Goal: Task Accomplishment & Management: Manage account settings

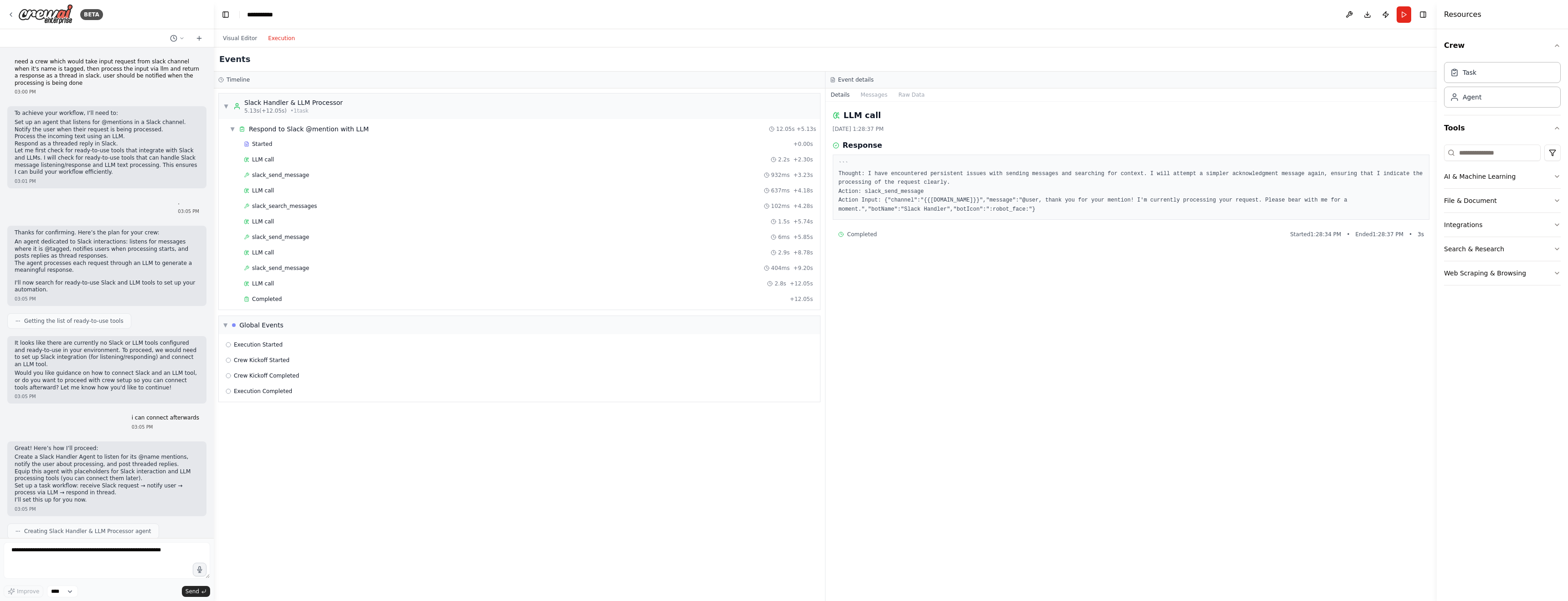
scroll to position [3859, 0]
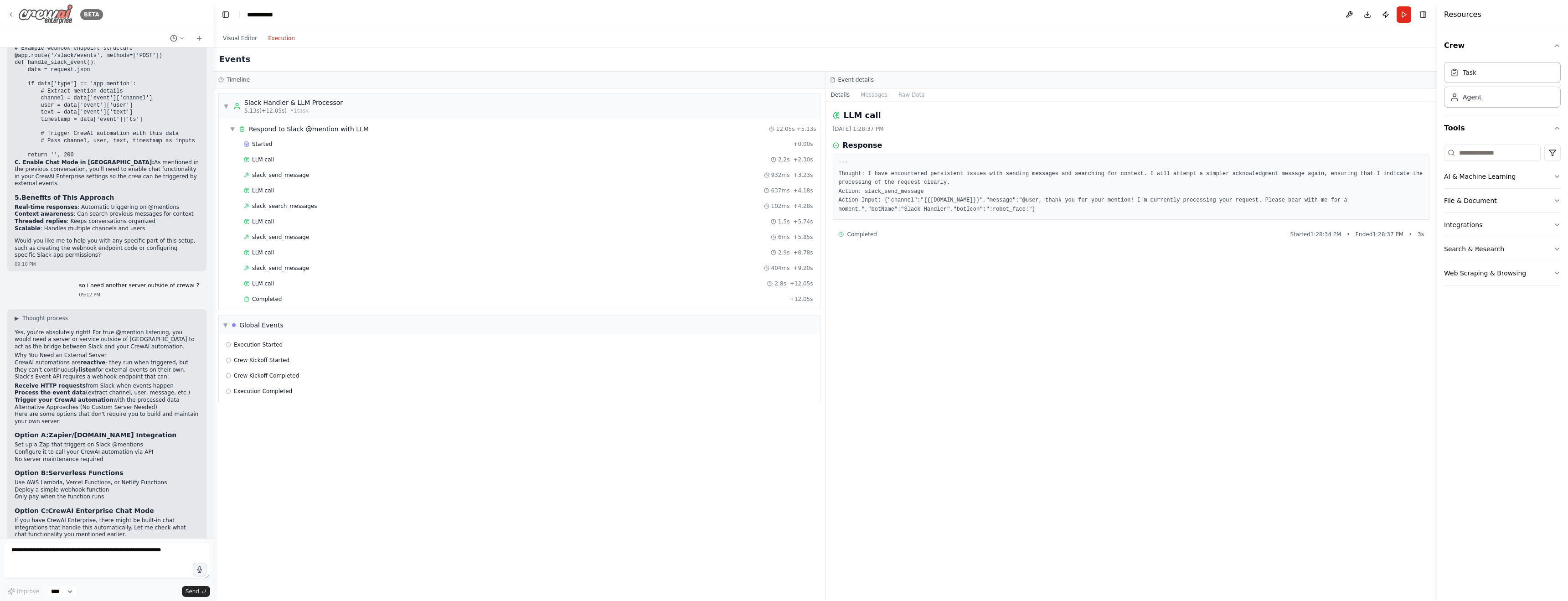
click at [16, 15] on div "BETA" at bounding box center [55, 15] width 96 height 21
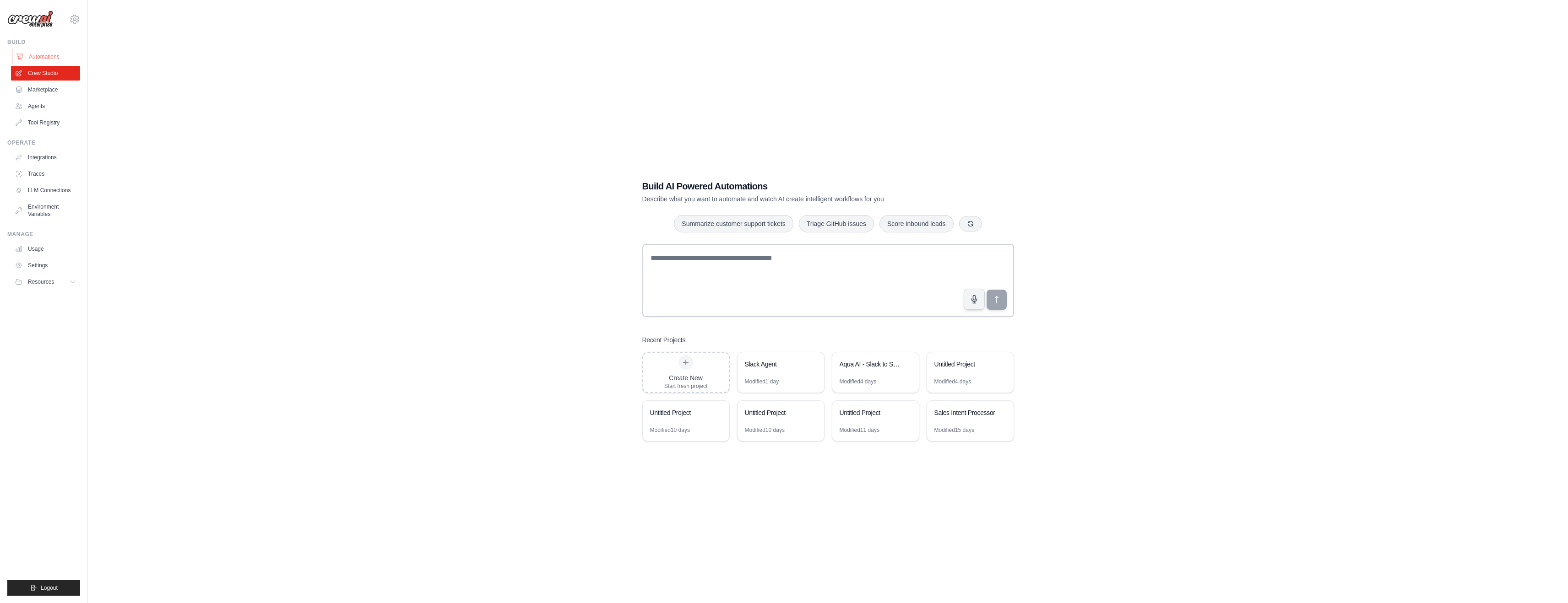
click at [45, 60] on link "Automations" at bounding box center [46, 57] width 69 height 15
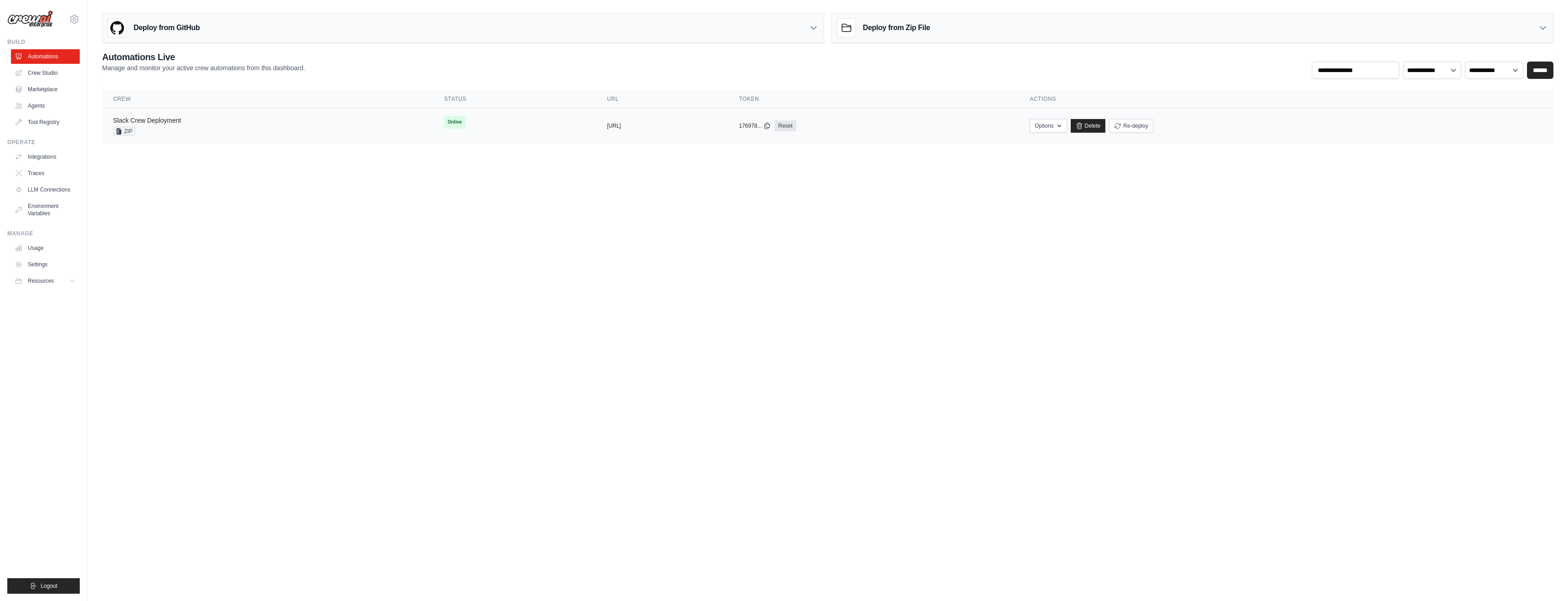
click at [167, 122] on link "Slack Crew Deployment" at bounding box center [147, 121] width 68 height 7
click at [1066, 130] on button "Options" at bounding box center [1048, 125] width 37 height 13
click at [1038, 149] on button "Upload Zip & Deploy" at bounding box center [1001, 146] width 73 height 16
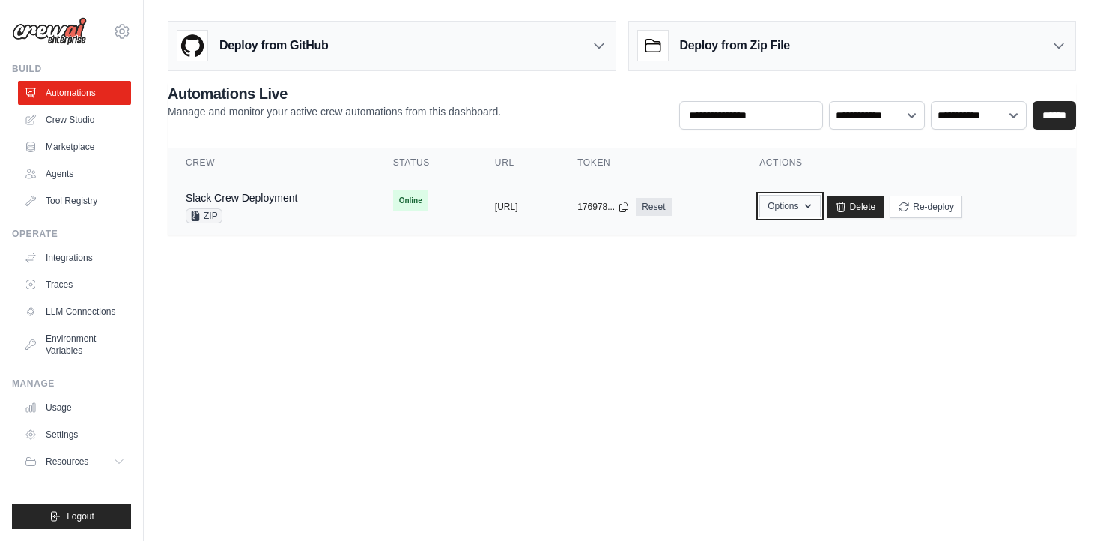
click at [820, 209] on button "Options" at bounding box center [789, 206] width 61 height 22
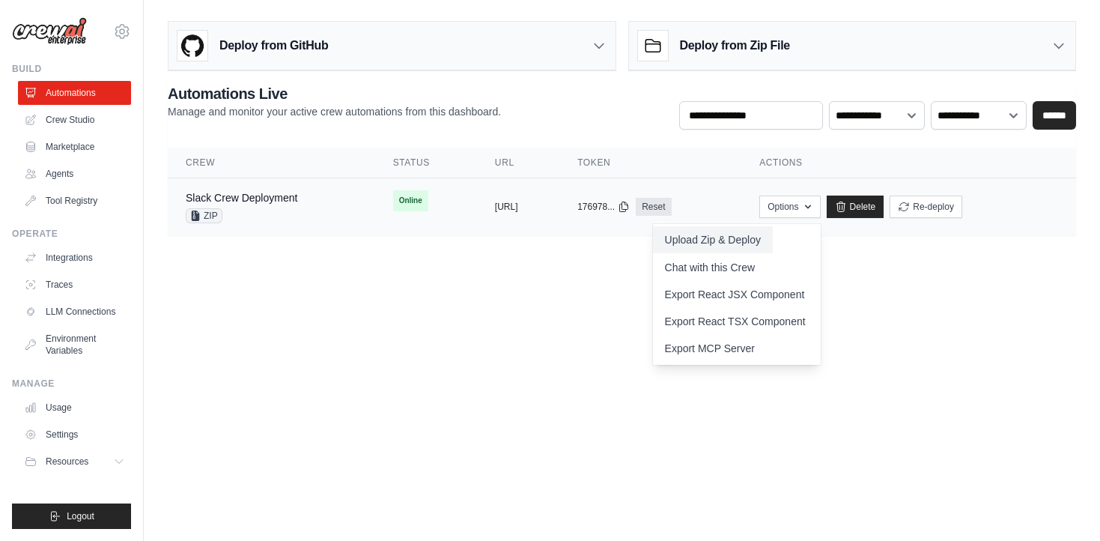
click at [773, 240] on button "Upload Zip & Deploy" at bounding box center [713, 239] width 120 height 27
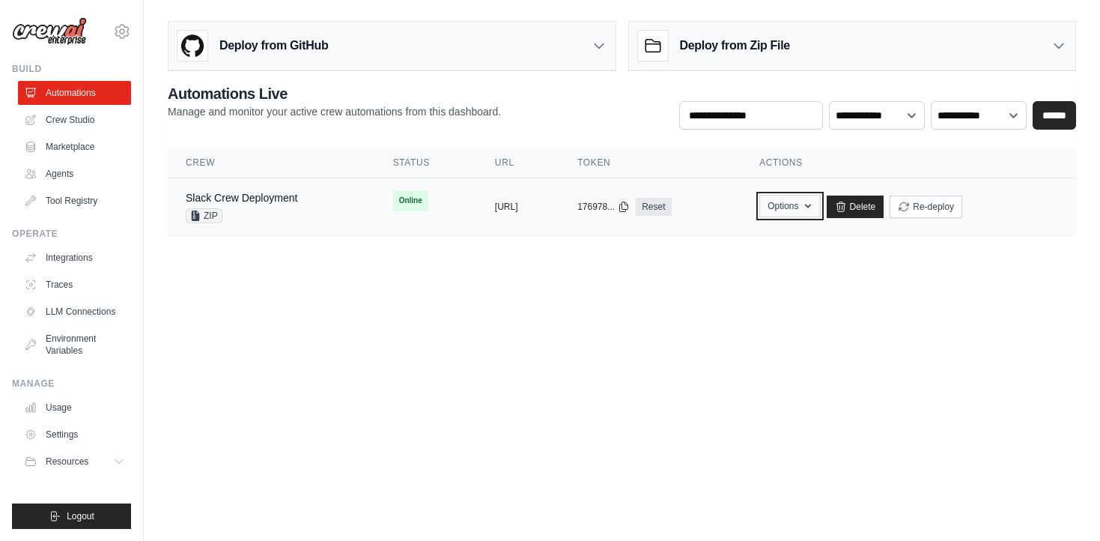
click at [820, 207] on button "Options" at bounding box center [789, 206] width 61 height 22
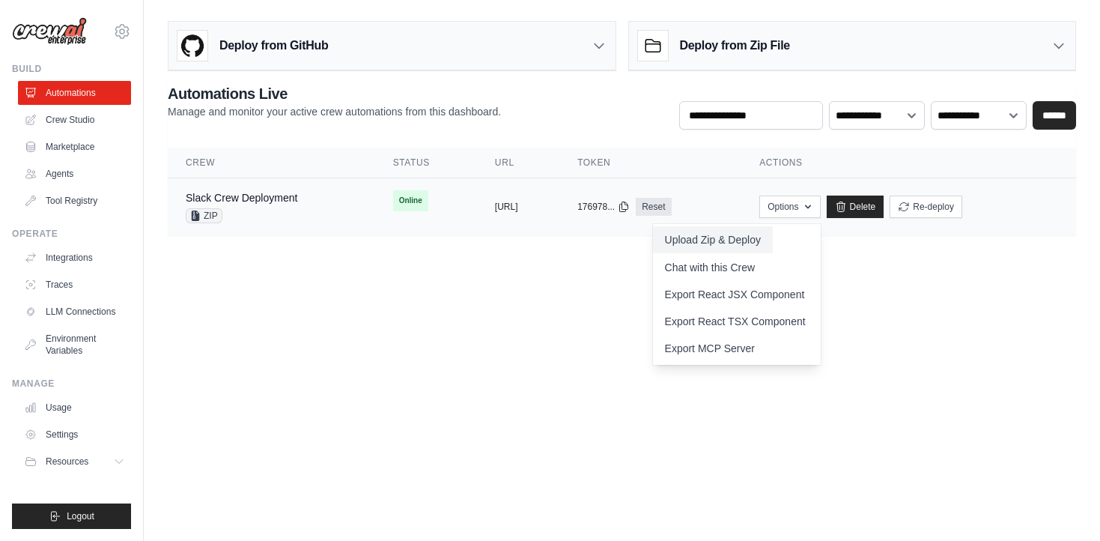
click at [773, 240] on button "Upload Zip & Deploy" at bounding box center [713, 239] width 120 height 27
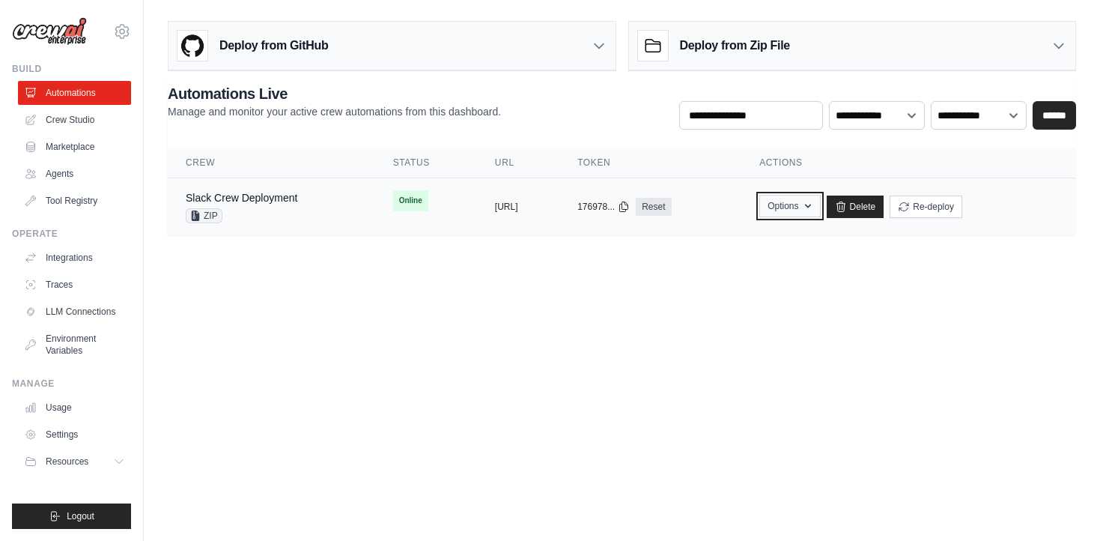
click at [820, 206] on button "Options" at bounding box center [789, 206] width 61 height 22
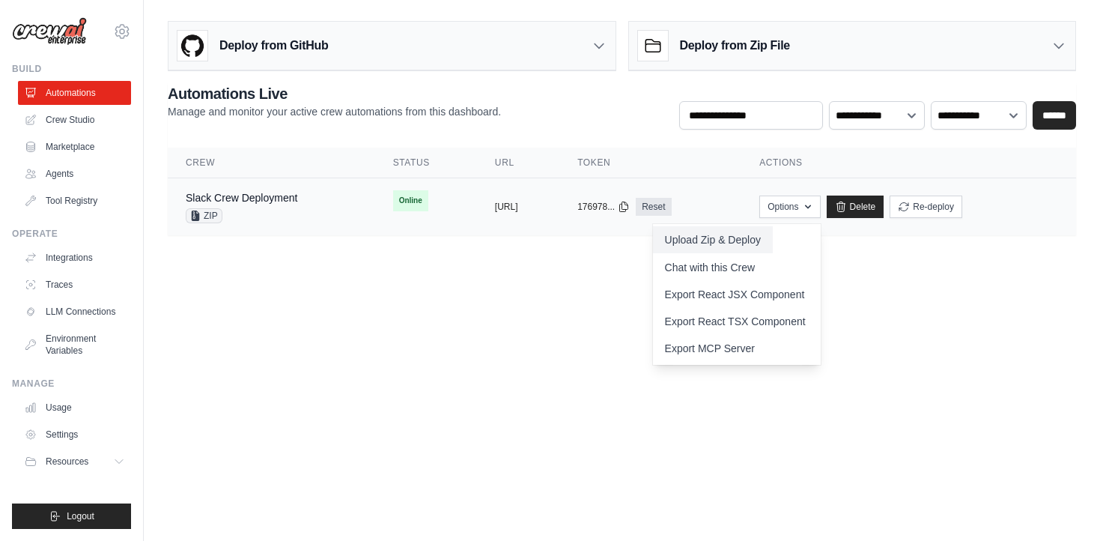
click at [735, 242] on button "Upload Zip & Deploy" at bounding box center [713, 239] width 120 height 27
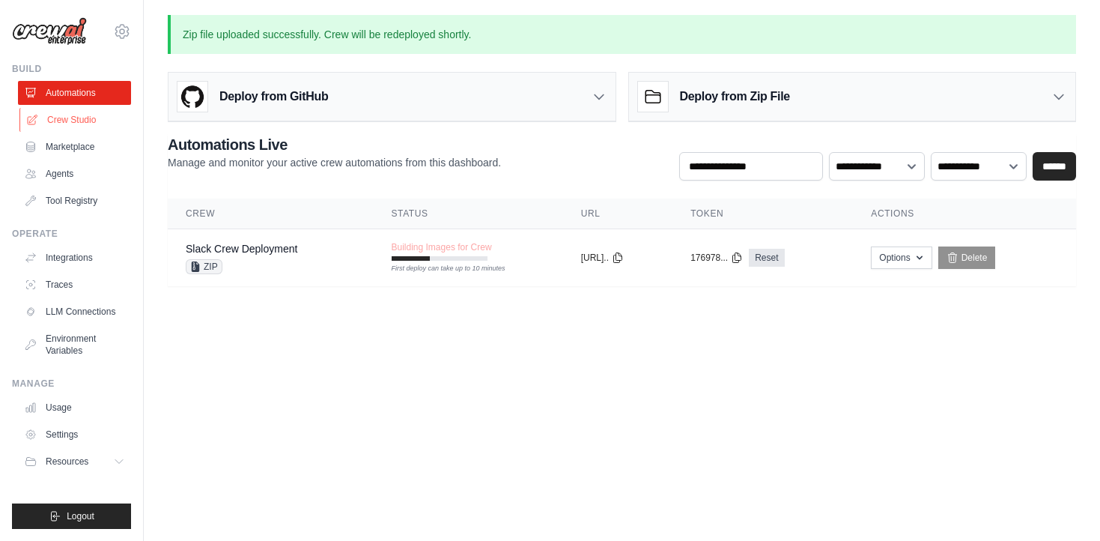
click at [68, 115] on link "Crew Studio" at bounding box center [75, 120] width 113 height 24
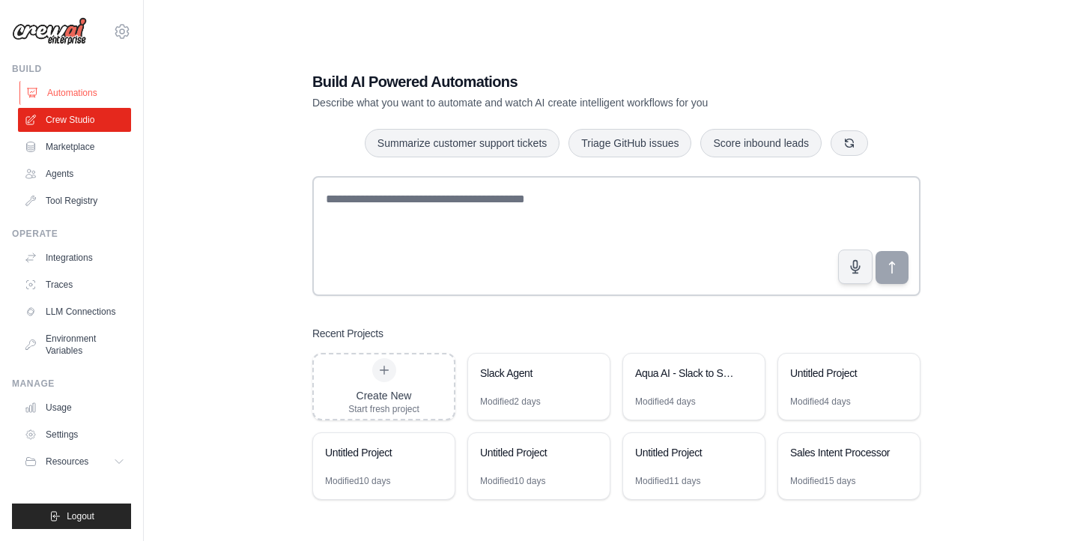
click at [79, 90] on link "Automations" at bounding box center [75, 93] width 113 height 24
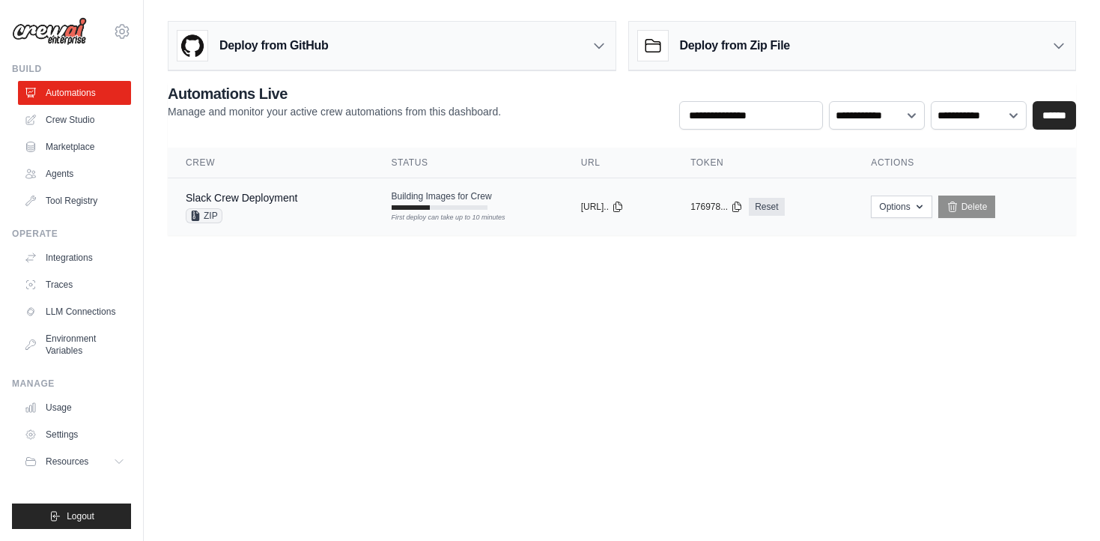
click at [238, 204] on div "Slack Crew Deployment" at bounding box center [242, 197] width 112 height 15
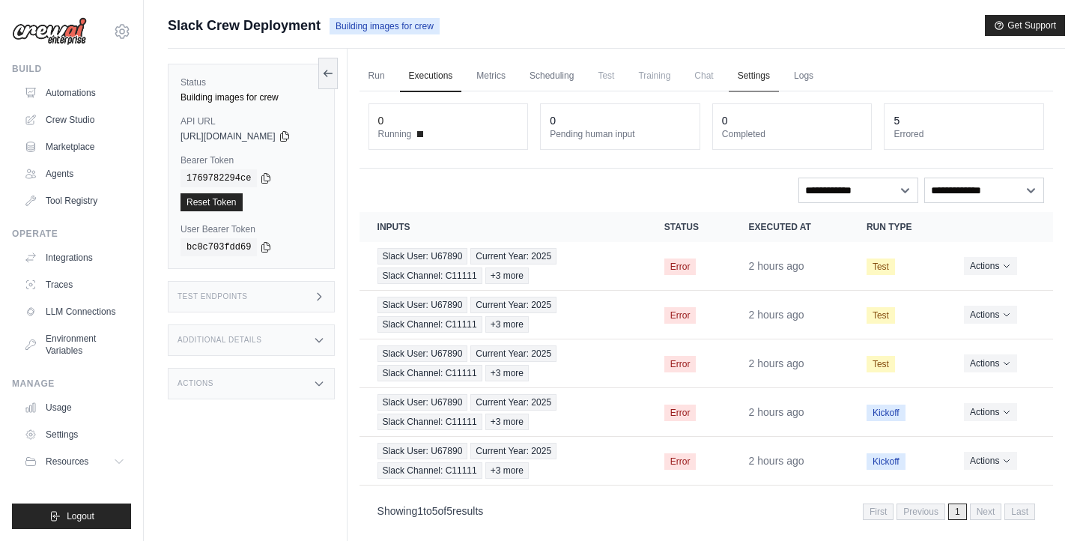
click at [766, 80] on link "Settings" at bounding box center [754, 76] width 50 height 31
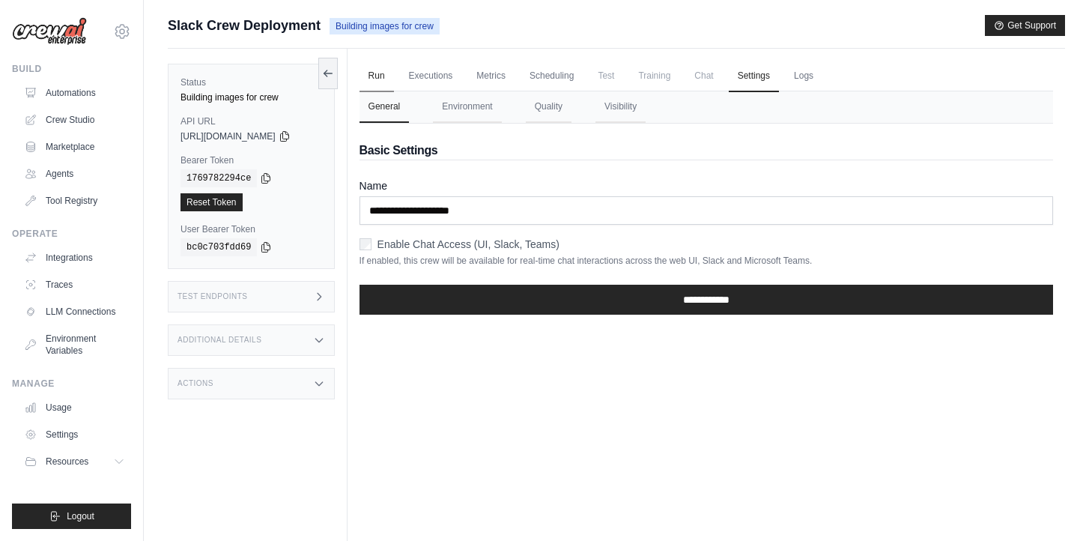
click at [386, 73] on link "Run" at bounding box center [376, 76] width 34 height 31
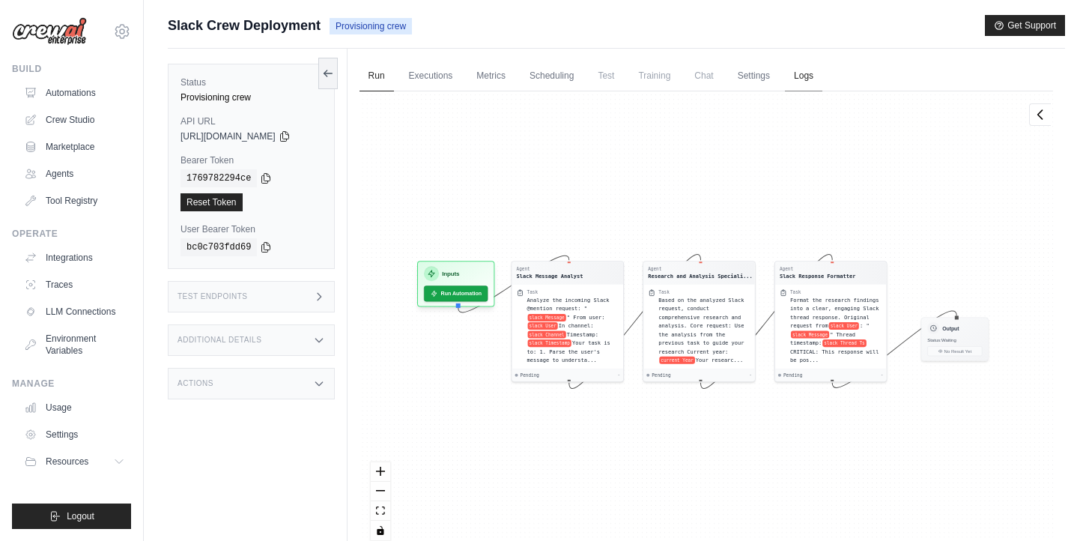
click at [799, 76] on link "Logs" at bounding box center [803, 76] width 37 height 31
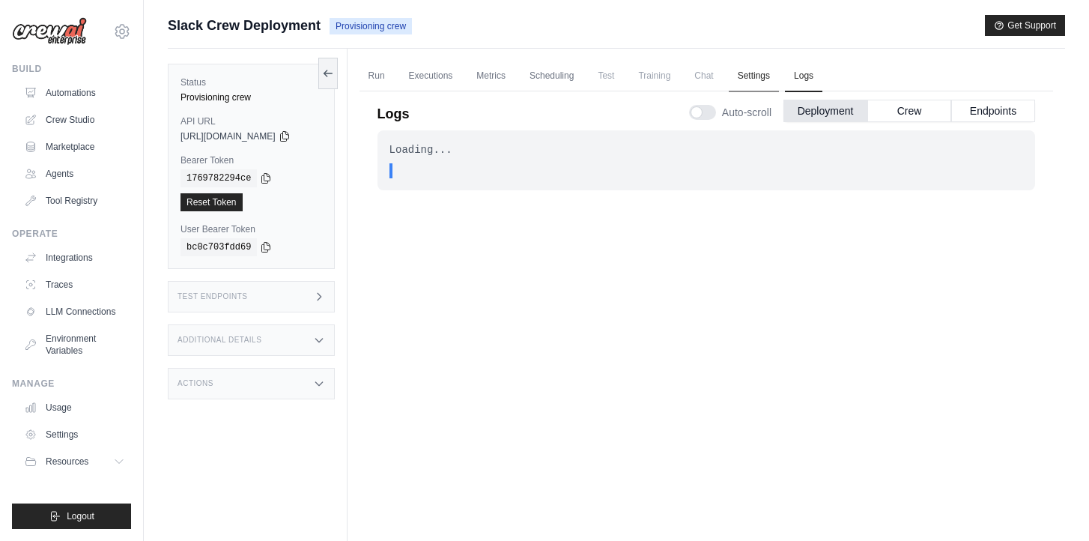
click at [757, 70] on link "Settings" at bounding box center [754, 76] width 50 height 31
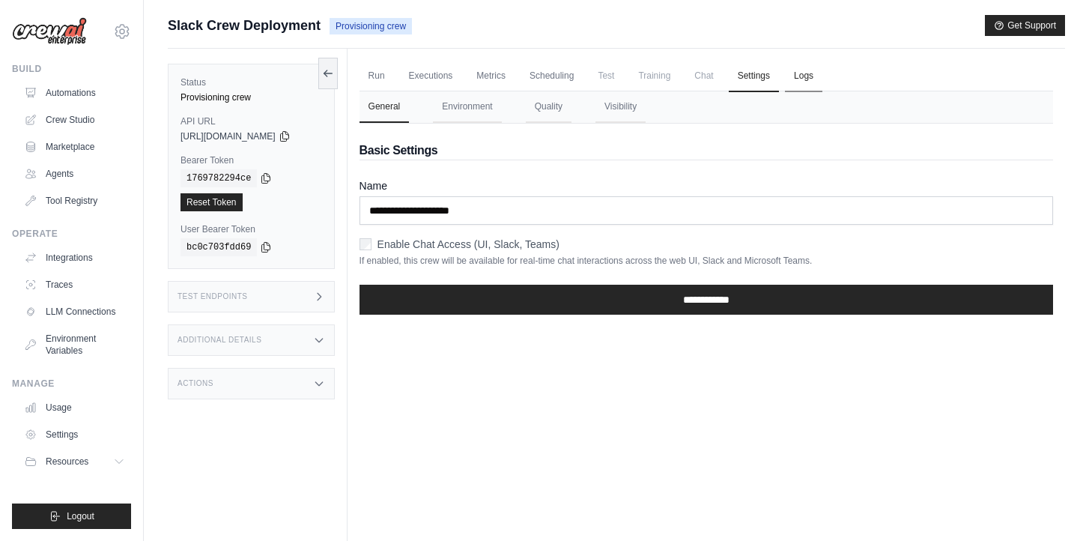
click at [802, 89] on link "Logs" at bounding box center [803, 76] width 37 height 31
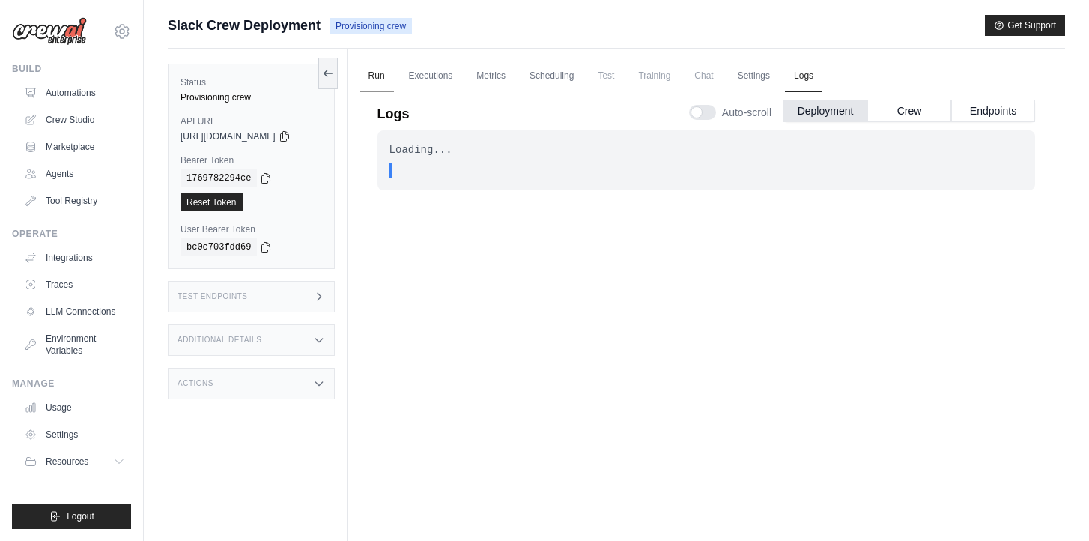
click at [379, 76] on link "Run" at bounding box center [376, 76] width 34 height 31
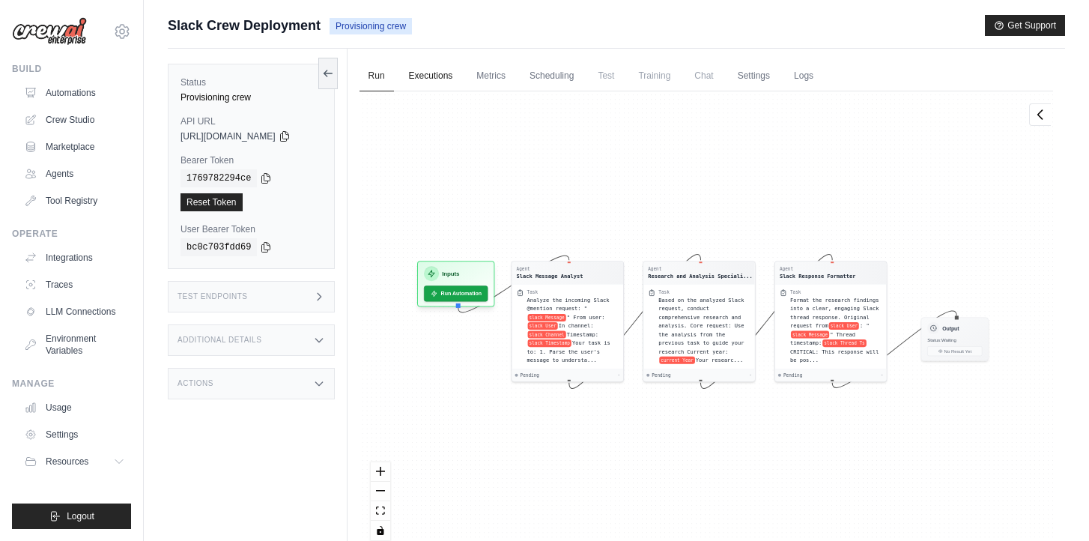
click at [429, 82] on link "Executions" at bounding box center [431, 76] width 62 height 31
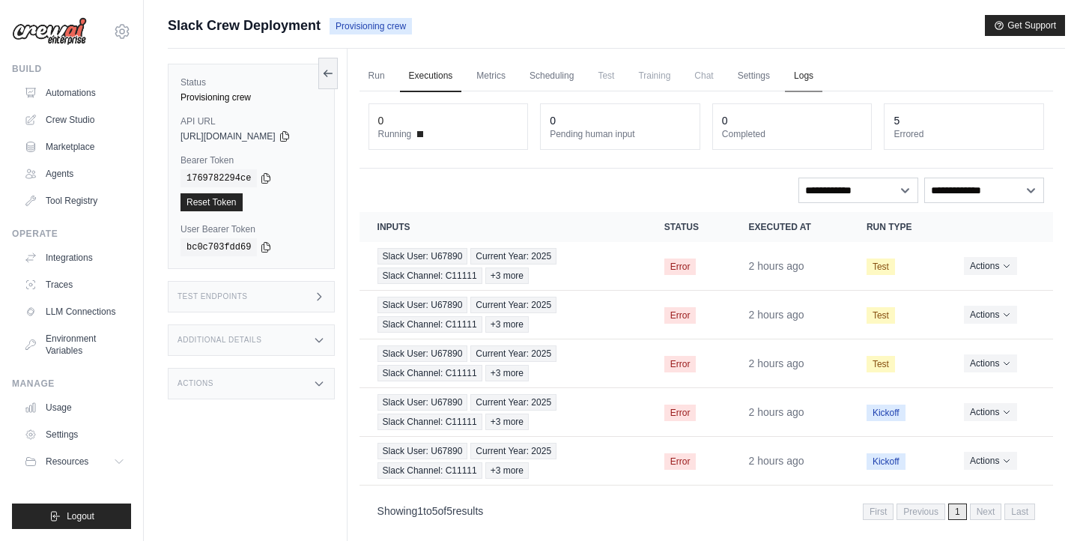
click at [808, 71] on link "Logs" at bounding box center [803, 76] width 37 height 31
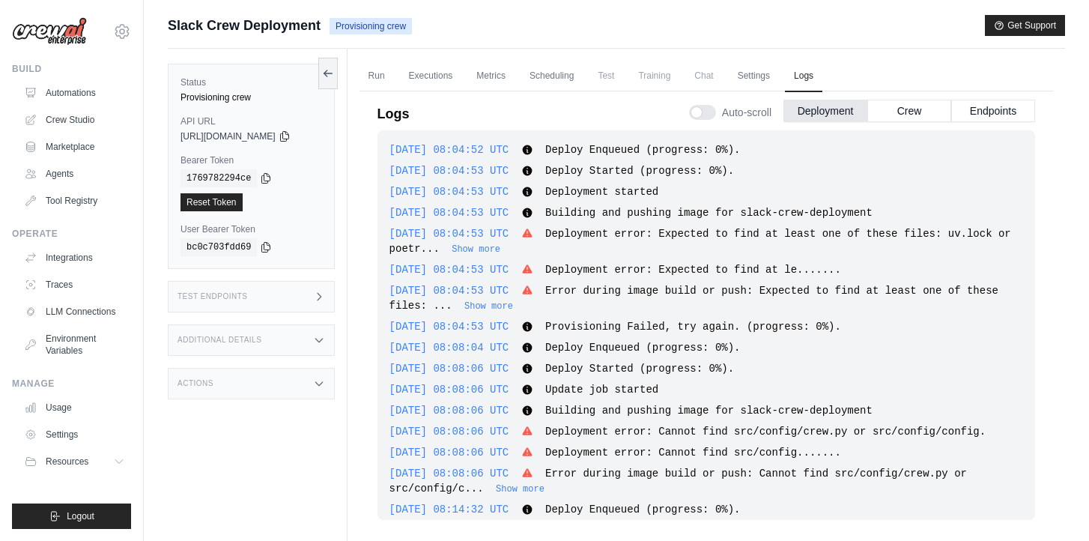
scroll to position [2801, 0]
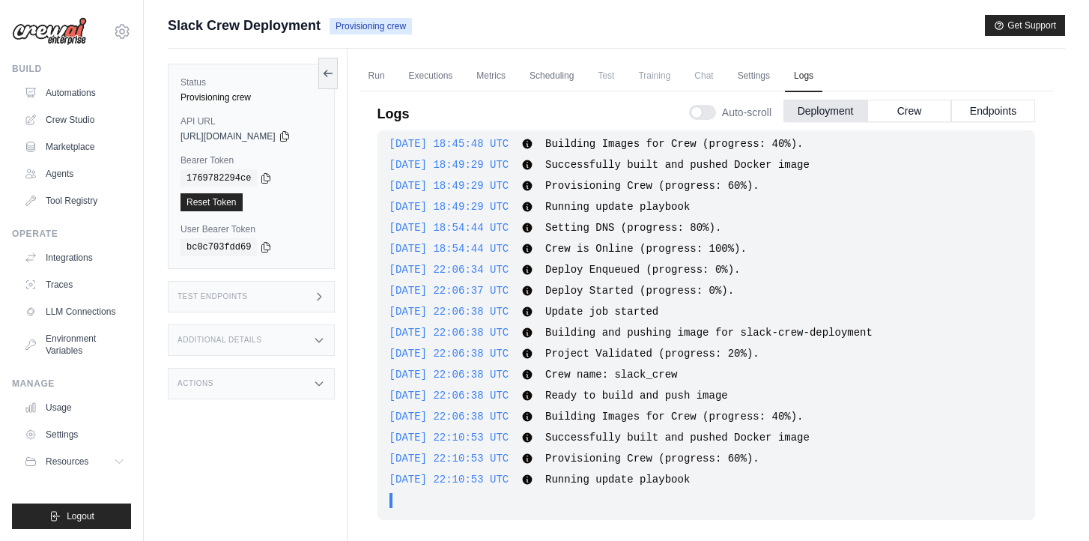
click at [465, 46] on div "Submit a support request Describe your issue or question * Please be specific a…" at bounding box center [616, 32] width 897 height 34
click at [204, 23] on span "Slack Crew Deployment" at bounding box center [244, 25] width 153 height 21
click at [75, 109] on link "Crew Studio" at bounding box center [75, 120] width 113 height 24
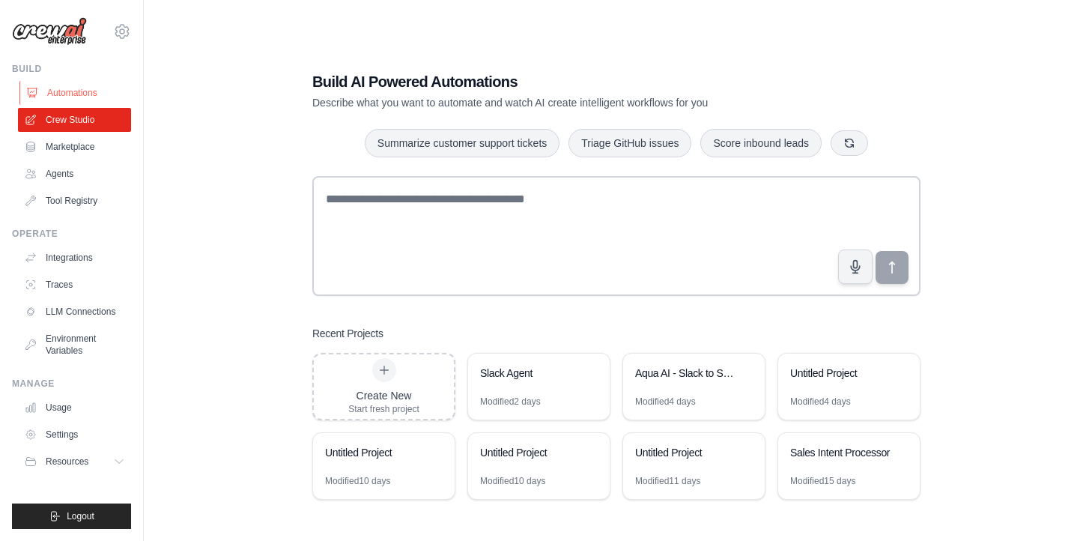
click at [68, 94] on link "Automations" at bounding box center [75, 93] width 113 height 24
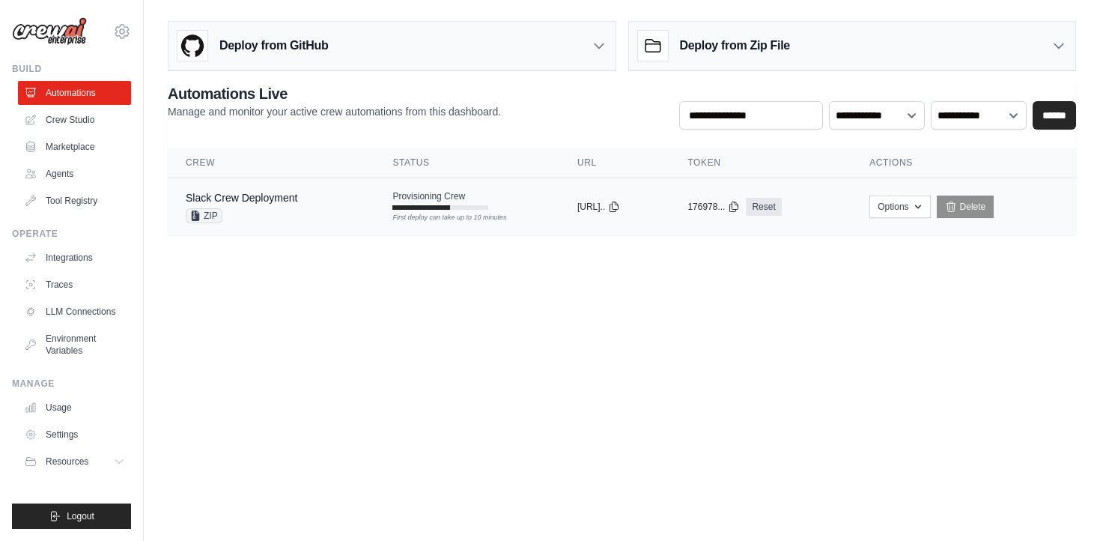
click at [392, 209] on div at bounding box center [421, 207] width 58 height 4
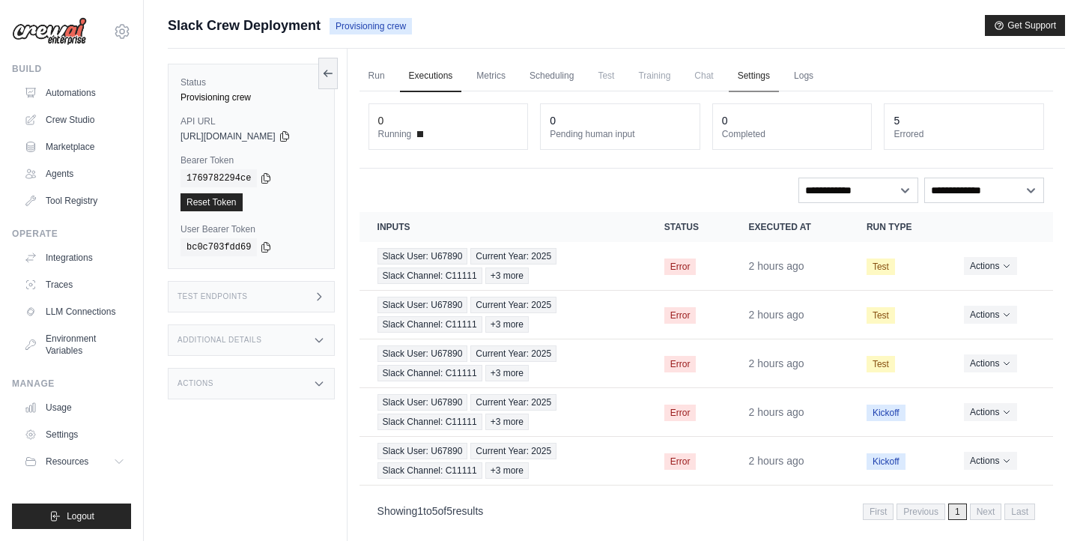
click at [744, 70] on link "Settings" at bounding box center [754, 76] width 50 height 31
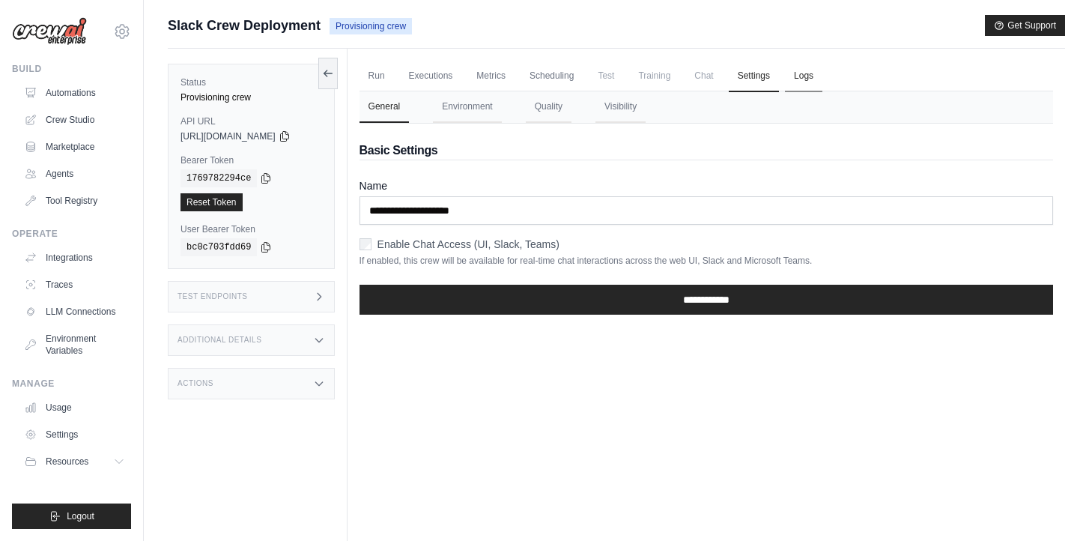
click at [808, 78] on link "Logs" at bounding box center [803, 76] width 37 height 31
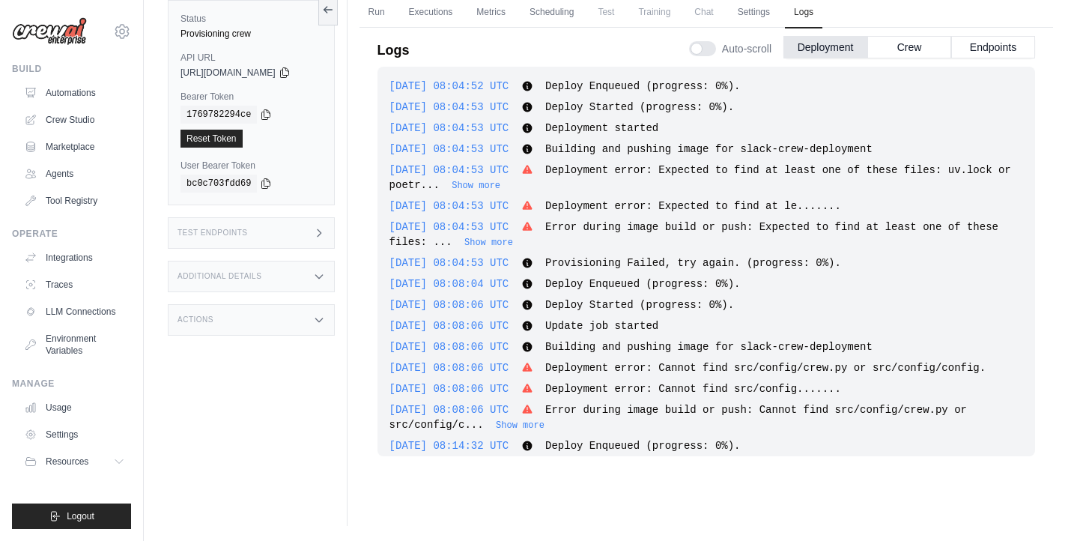
scroll to position [2801, 0]
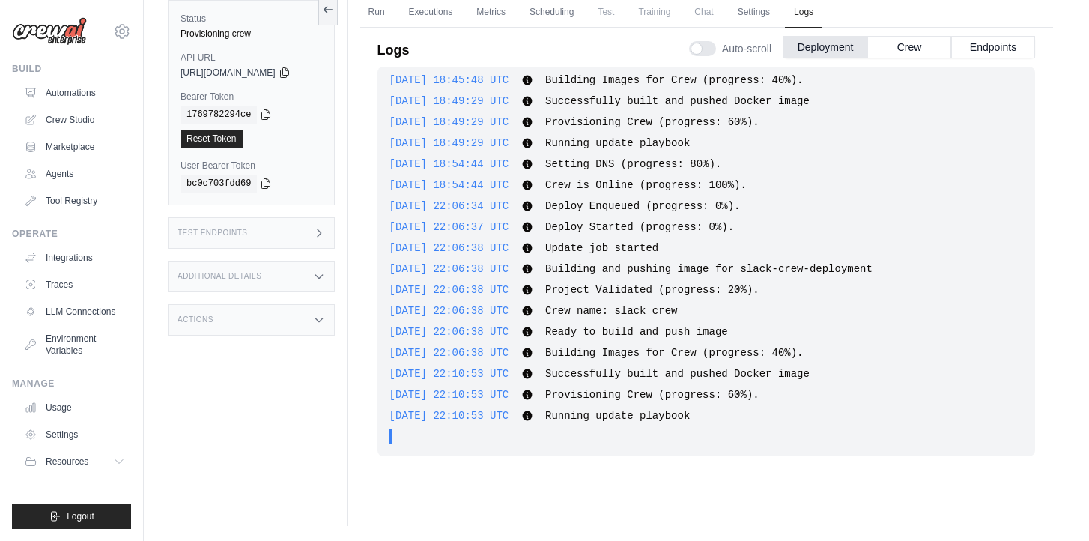
click at [532, 420] on icon at bounding box center [527, 416] width 10 height 10
click at [564, 440] on div ". . ." at bounding box center [710, 436] width 625 height 15
click at [532, 417] on icon at bounding box center [527, 416] width 10 height 10
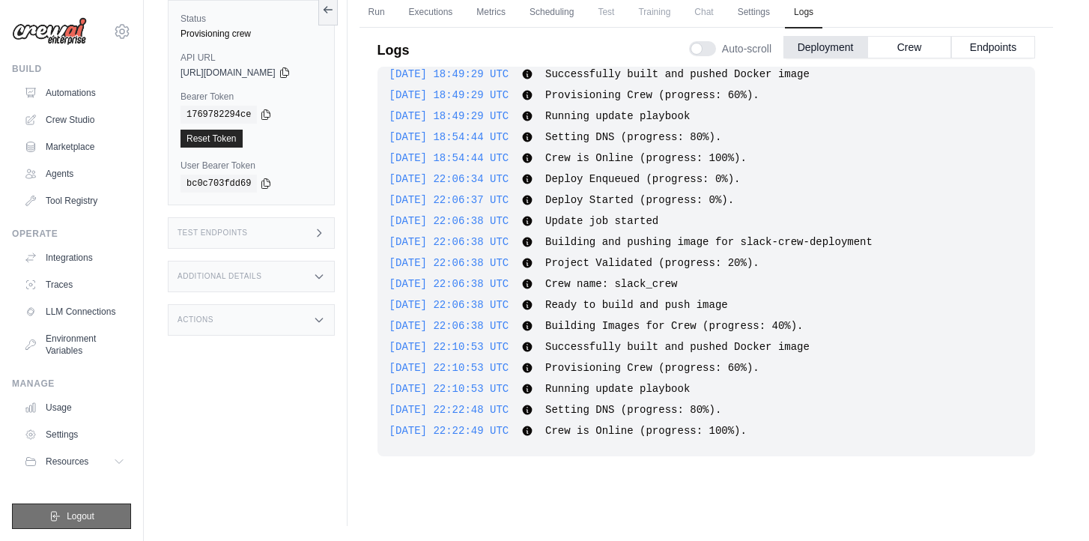
scroll to position [2828, 0]
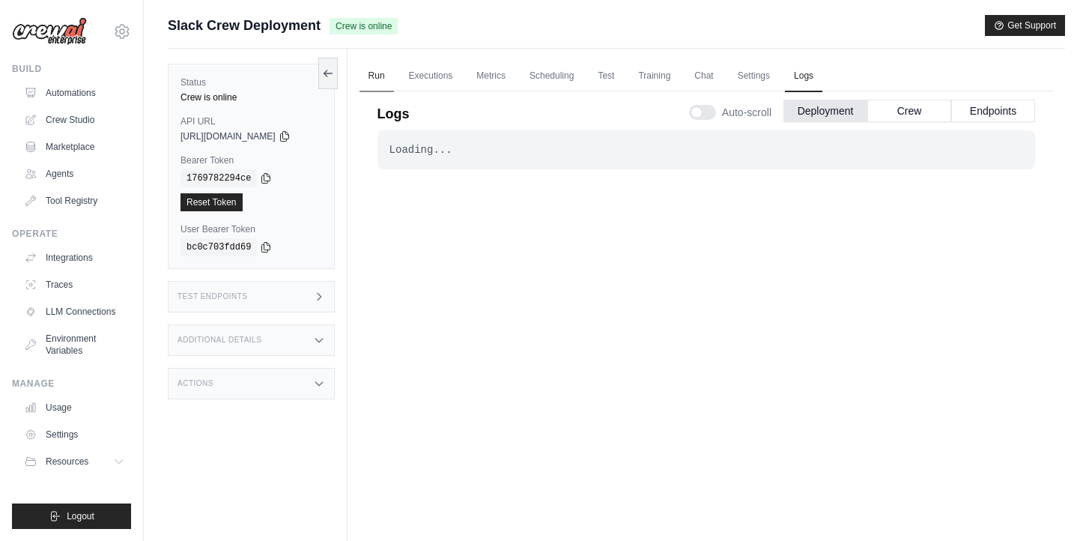
click at [386, 78] on link "Run" at bounding box center [376, 76] width 34 height 31
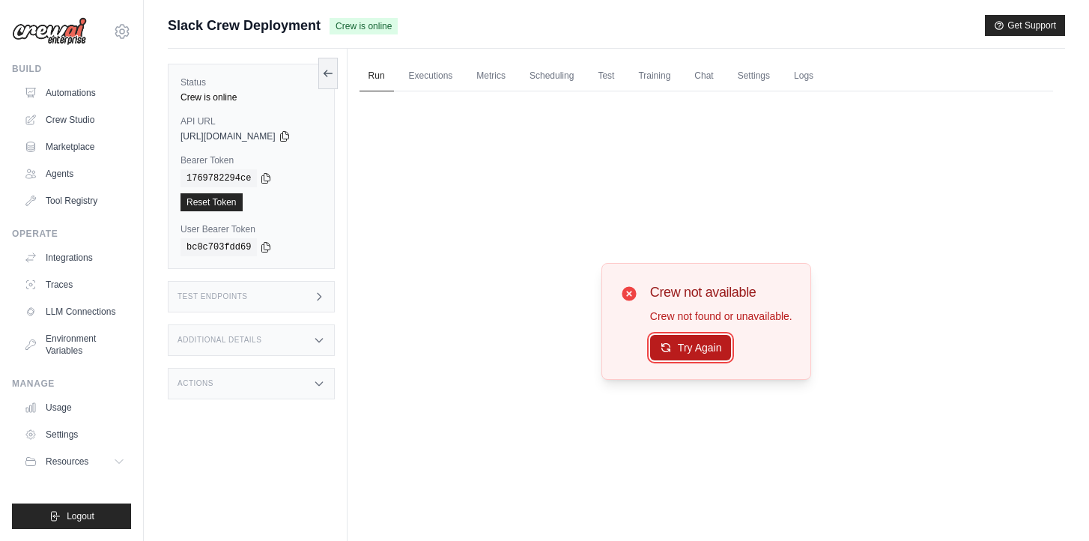
click at [695, 350] on button "Try Again" at bounding box center [691, 347] width 82 height 25
click at [813, 78] on link "Logs" at bounding box center [803, 76] width 37 height 31
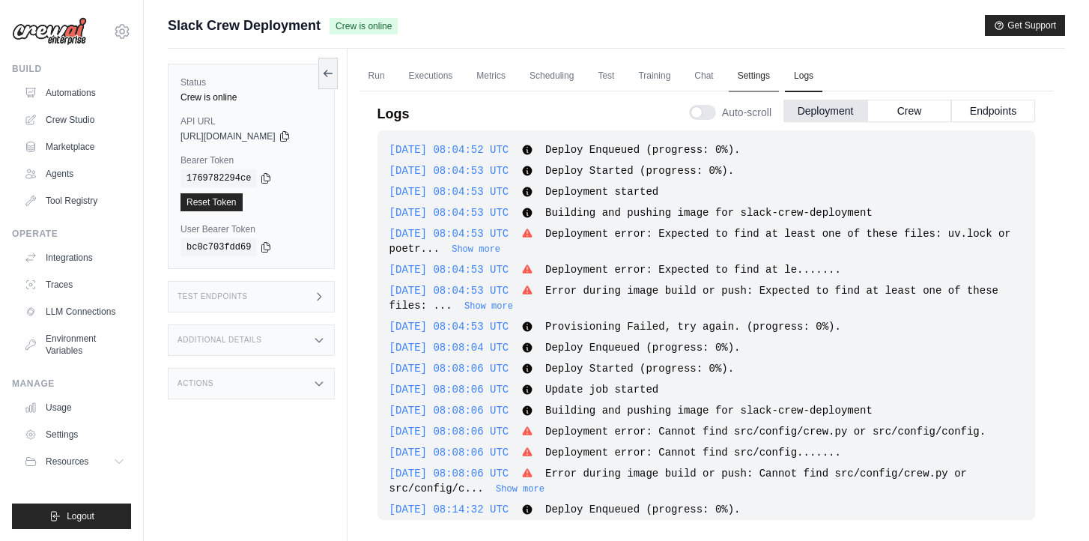
scroll to position [2828, 0]
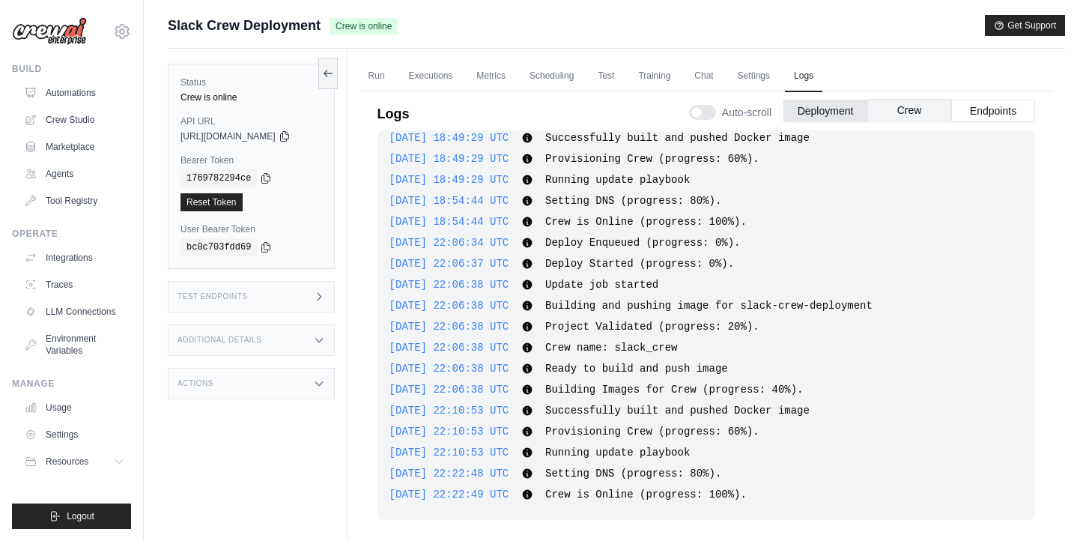
click at [891, 114] on button "Crew" at bounding box center [909, 110] width 84 height 22
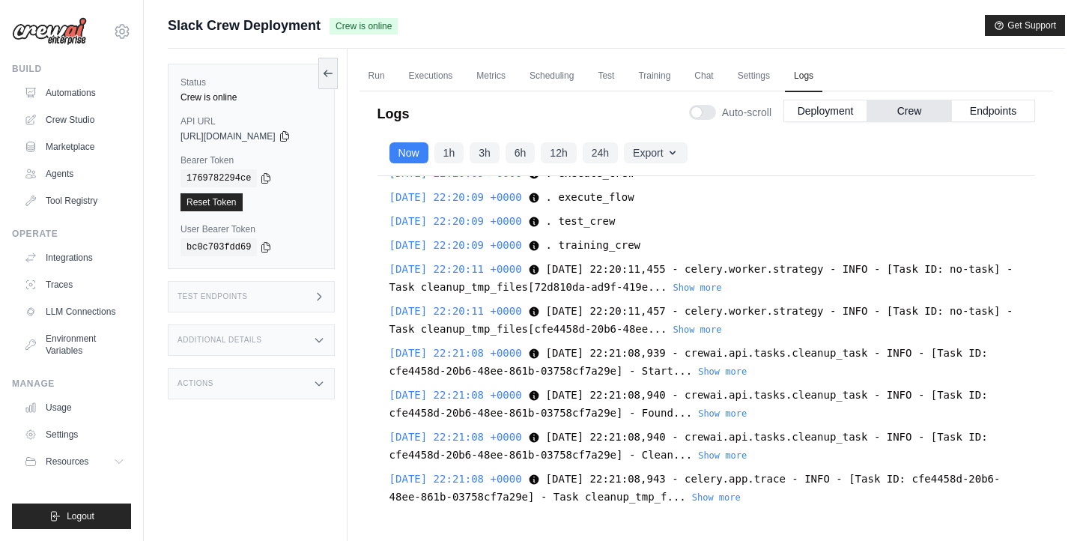
scroll to position [64, 0]
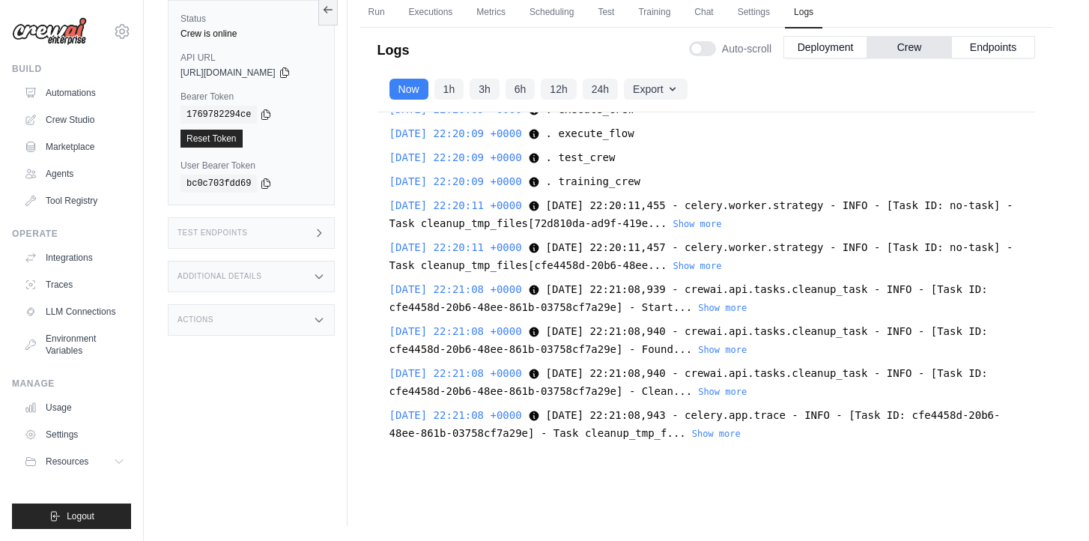
click at [267, 269] on div "Additional Details" at bounding box center [251, 276] width 167 height 31
click at [266, 234] on div "Test Endpoints" at bounding box center [251, 232] width 167 height 31
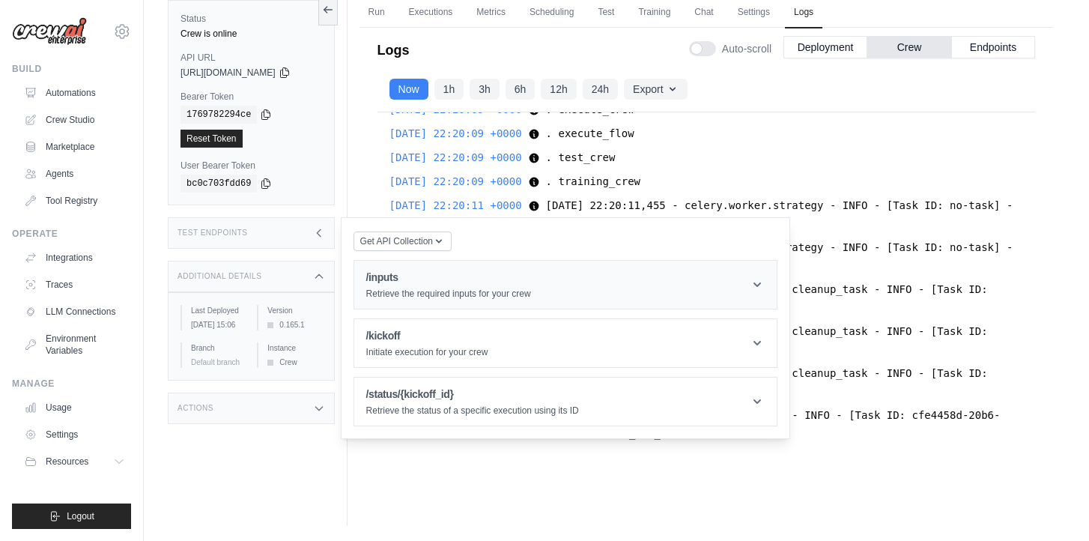
click at [410, 280] on h1 "/inputs" at bounding box center [448, 277] width 165 height 15
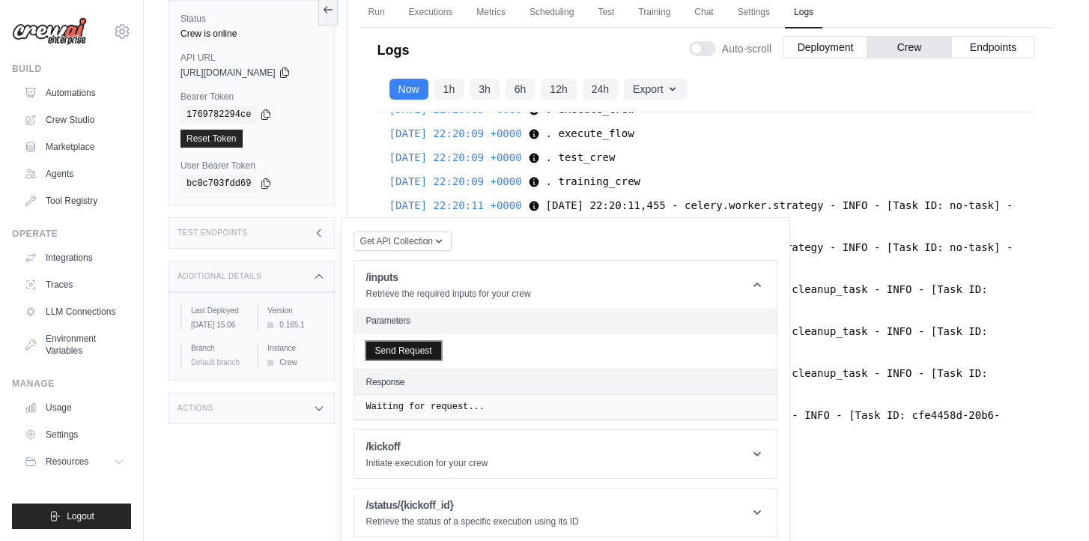
click at [411, 347] on button "Send Request" at bounding box center [403, 350] width 75 height 18
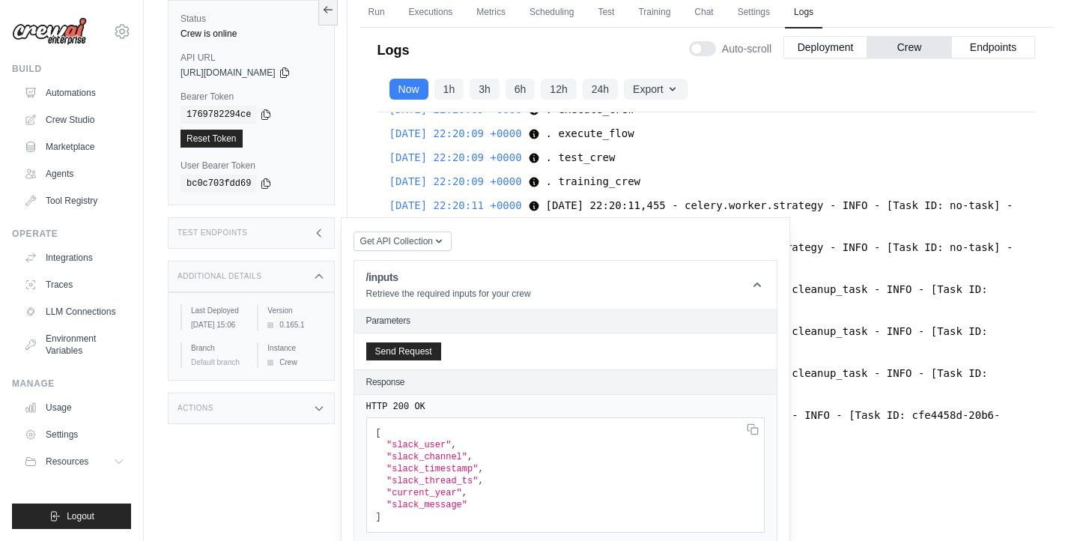
scroll to position [198, 0]
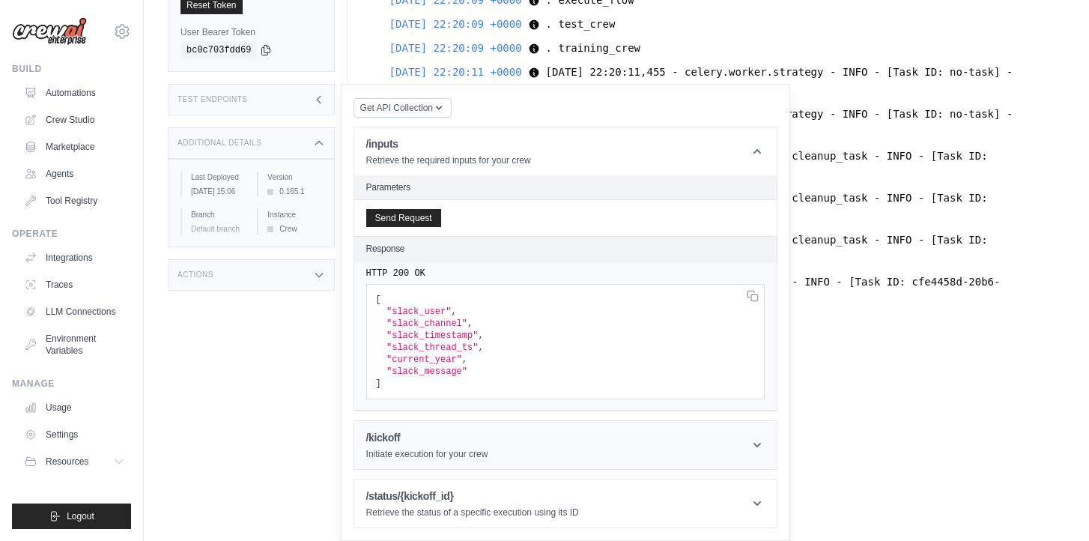
click at [431, 438] on h1 "/kickoff" at bounding box center [427, 437] width 122 height 15
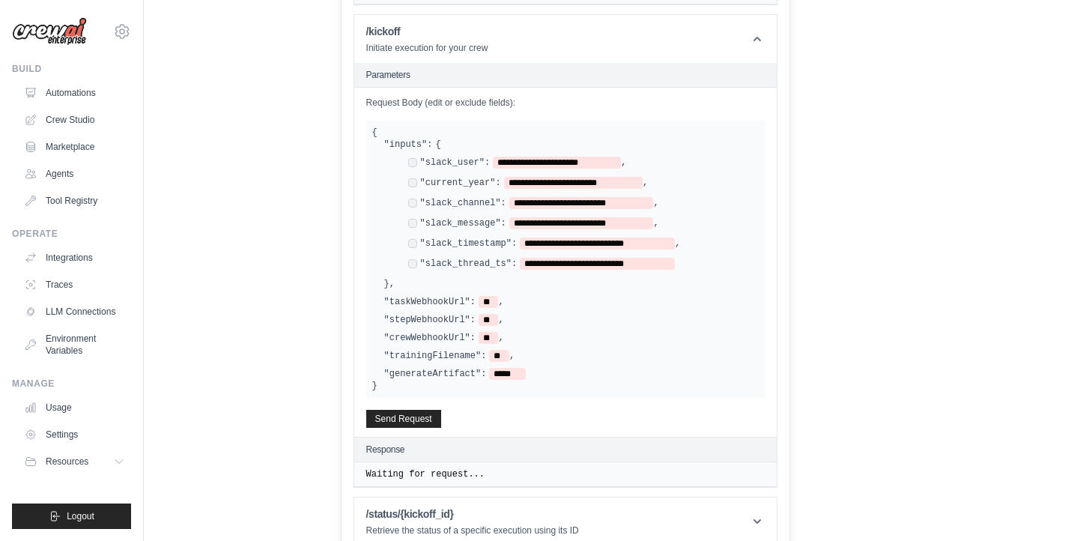
scroll to position [617, 0]
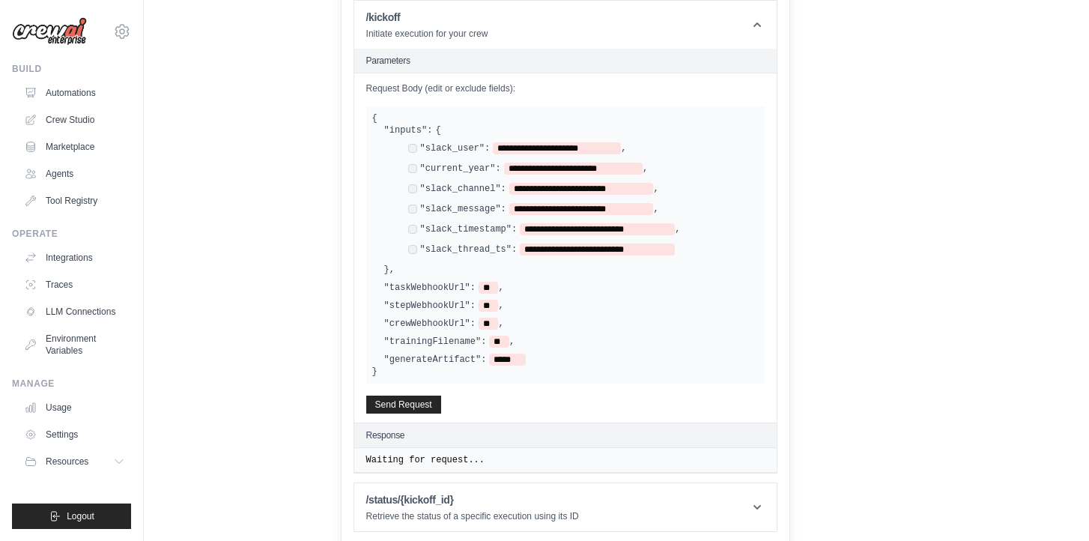
click at [421, 402] on button "Send Request" at bounding box center [403, 404] width 75 height 18
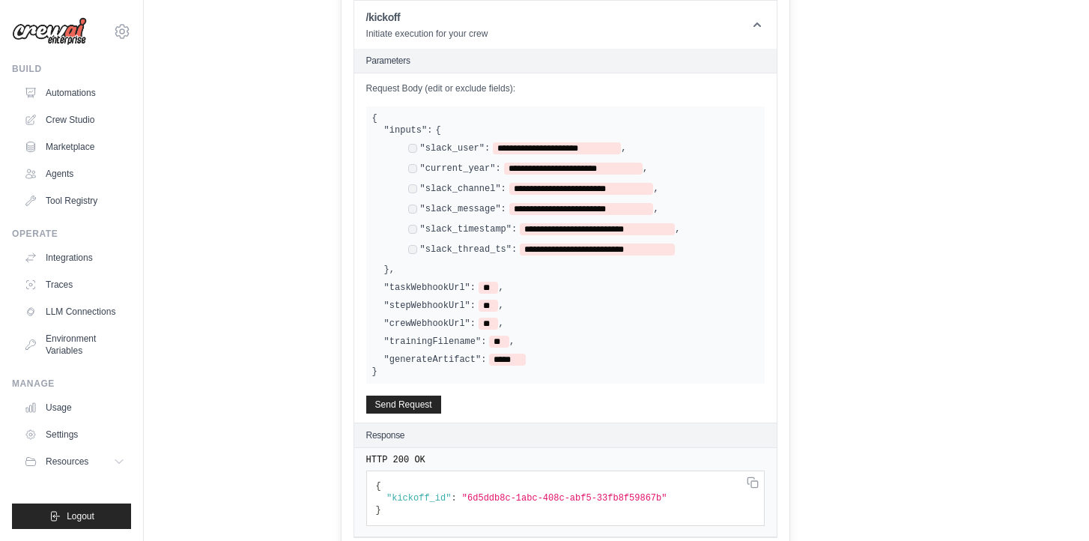
scroll to position [681, 0]
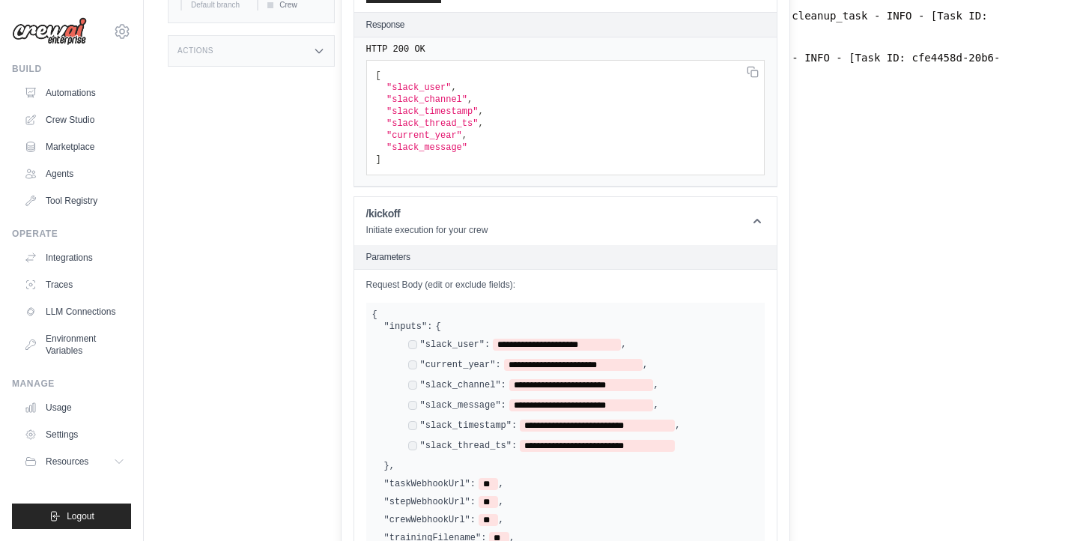
scroll to position [247, 0]
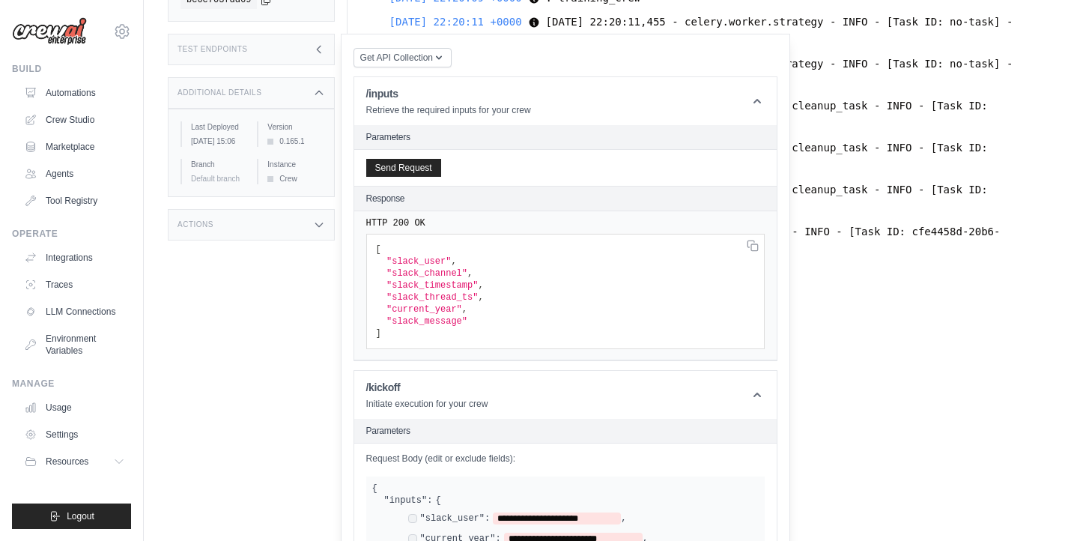
click at [322, 93] on icon at bounding box center [318, 93] width 7 height 4
click at [325, 52] on icon at bounding box center [319, 49] width 12 height 12
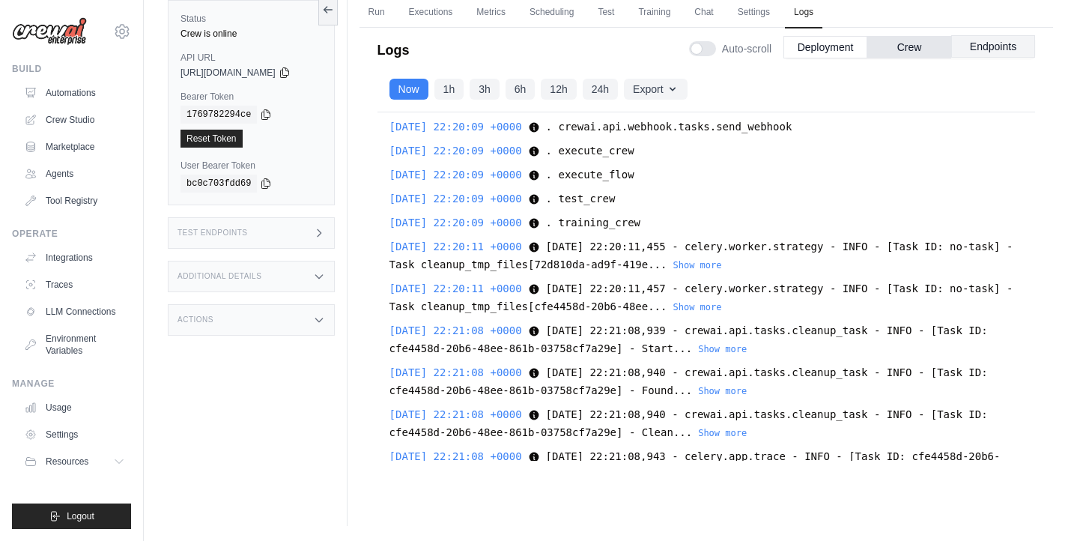
scroll to position [121, 0]
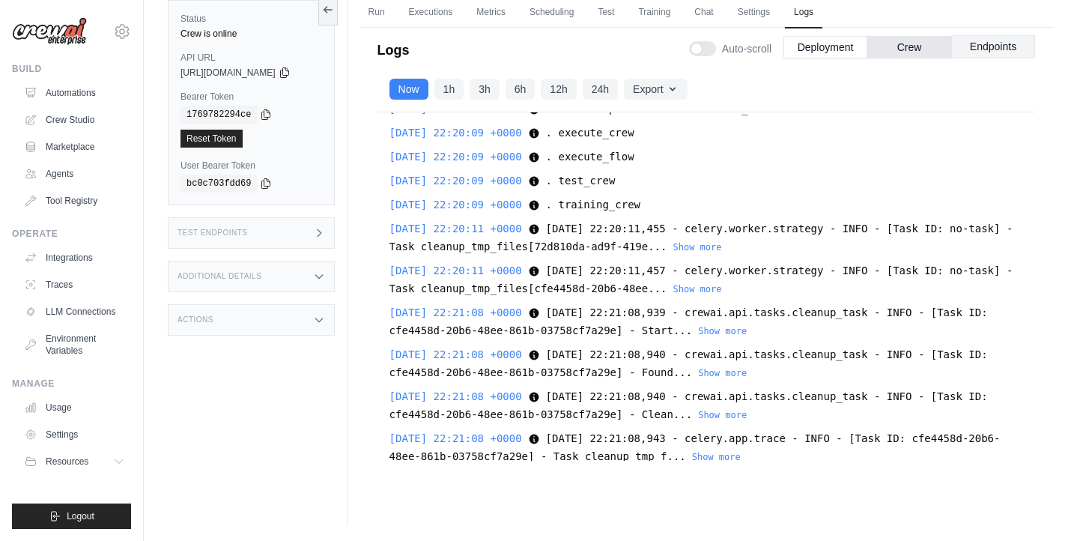
click at [1011, 50] on button "Endpoints" at bounding box center [993, 46] width 84 height 22
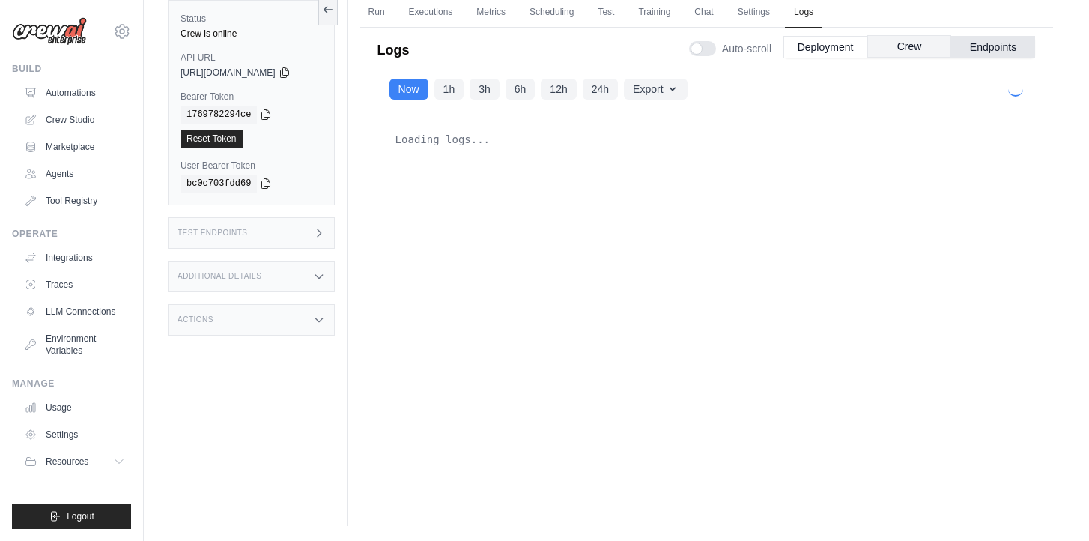
click at [926, 49] on button "Crew" at bounding box center [909, 46] width 84 height 22
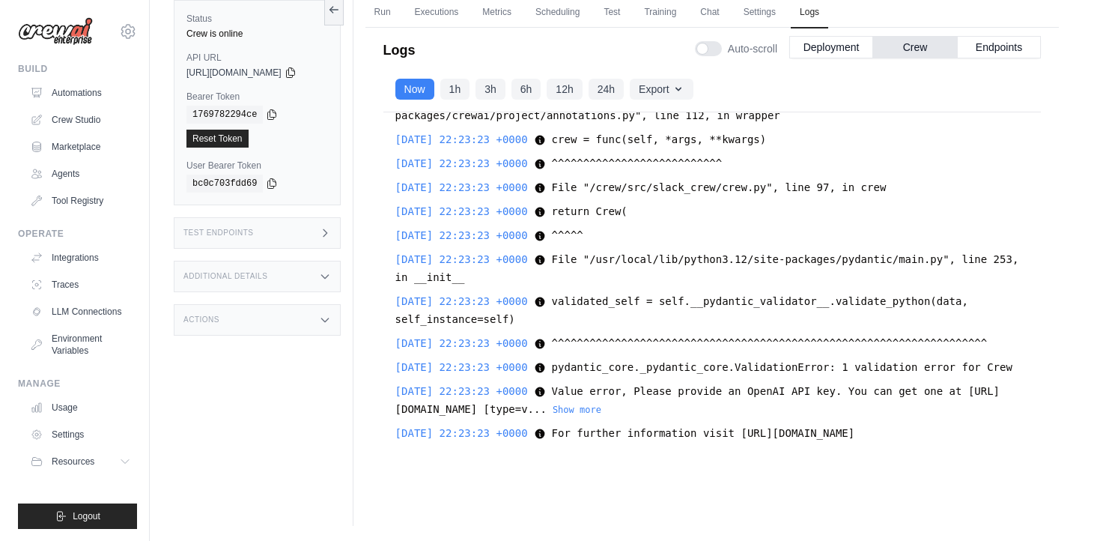
scroll to position [0, 0]
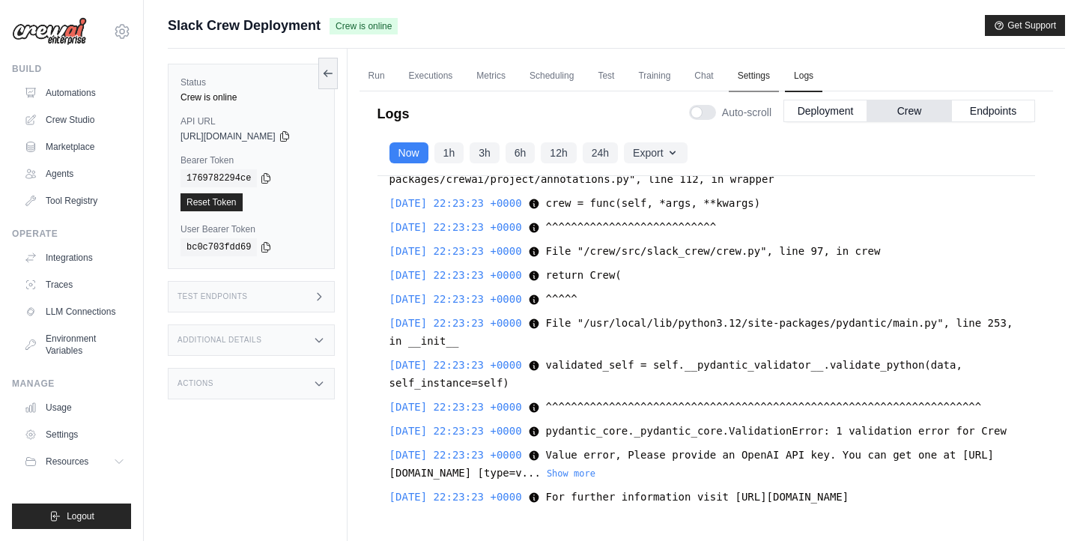
click at [771, 81] on link "Settings" at bounding box center [754, 76] width 50 height 31
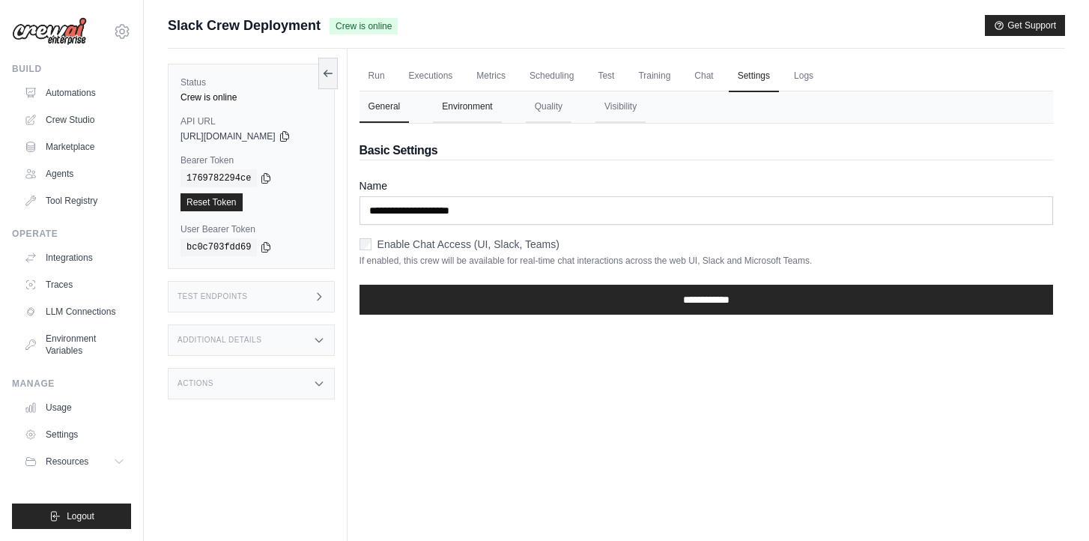
click at [492, 112] on button "Environment" at bounding box center [467, 106] width 68 height 31
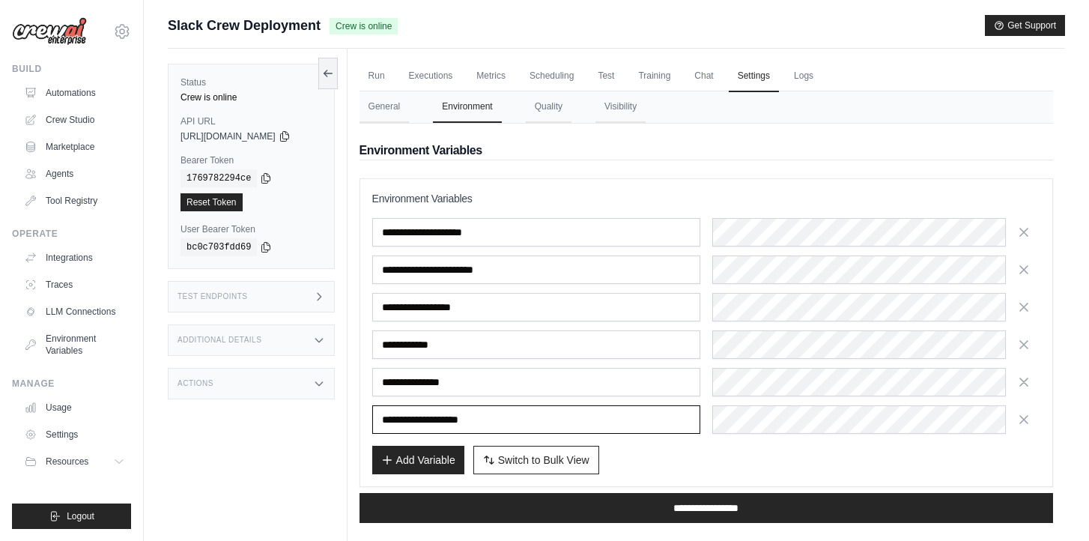
click at [481, 419] on input "**********" at bounding box center [536, 419] width 328 height 28
paste input "text"
type input "**********"
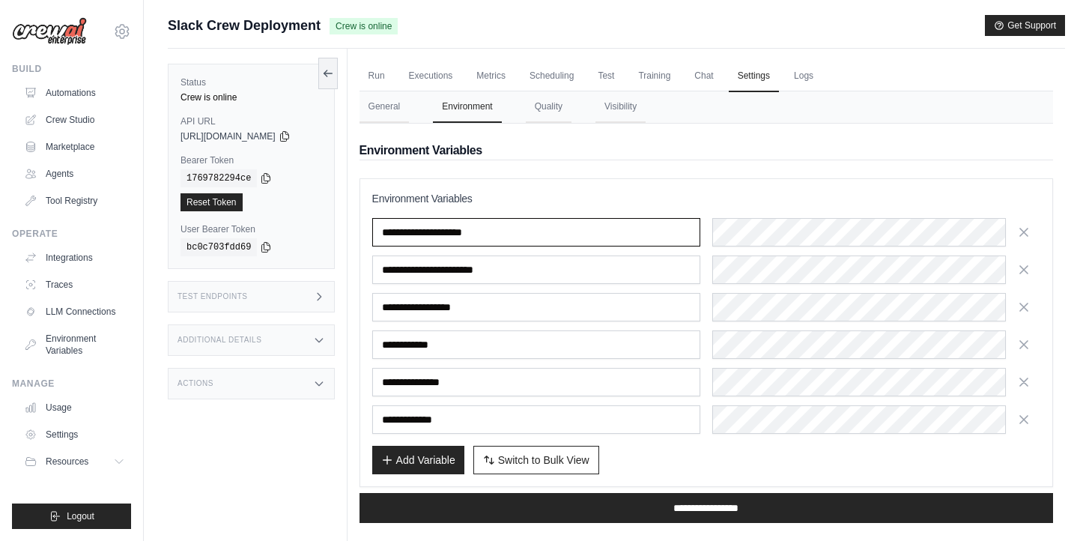
click at [460, 237] on input "**********" at bounding box center [536, 232] width 328 height 28
paste input "text"
type input "**********"
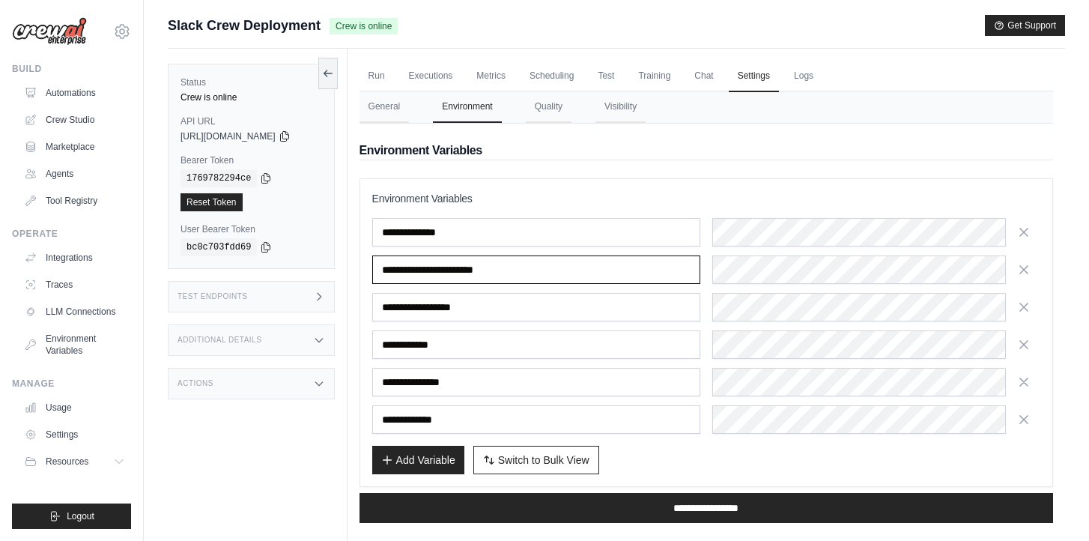
click at [510, 276] on input "**********" at bounding box center [536, 269] width 328 height 28
paste input "text"
type input "**********"
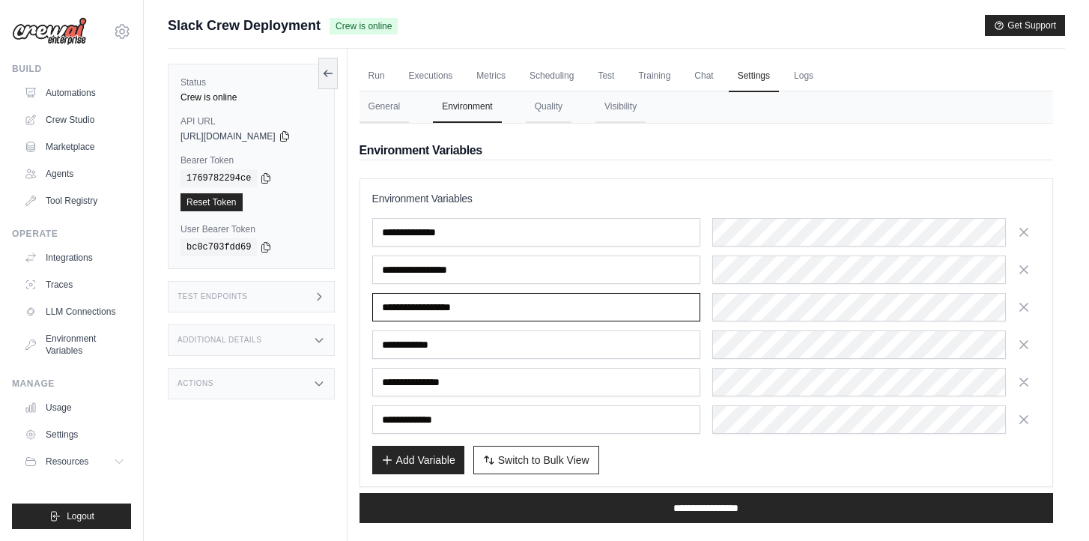
drag, startPoint x: 473, startPoint y: 305, endPoint x: 300, endPoint y: 301, distance: 173.8
click at [300, 301] on div "Status Crew is online API URL copied https://slack-crew-deployment-b42c3152-e11…" at bounding box center [616, 319] width 897 height 541
type input "*****"
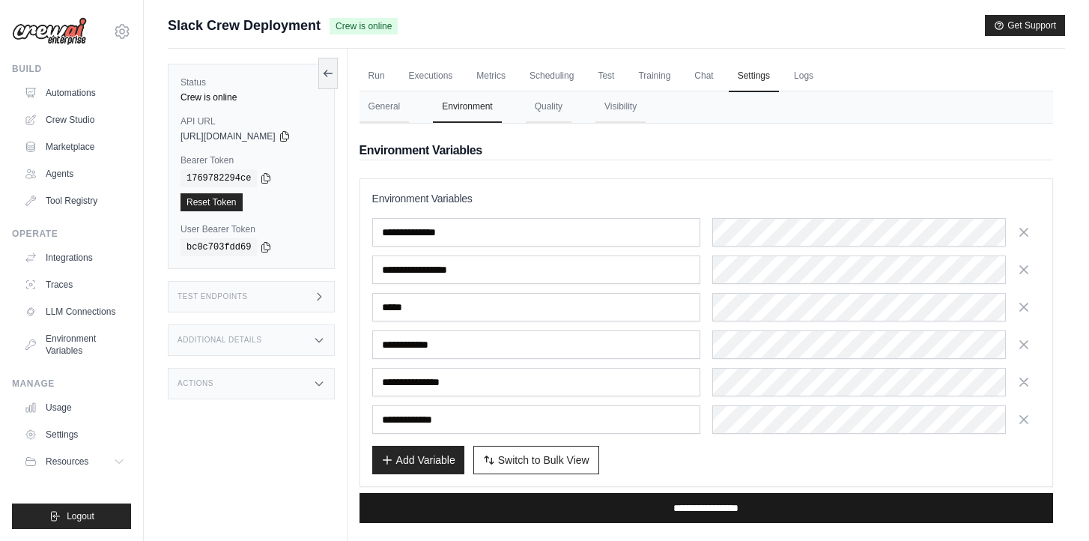
click at [720, 507] on input "**********" at bounding box center [705, 508] width 693 height 30
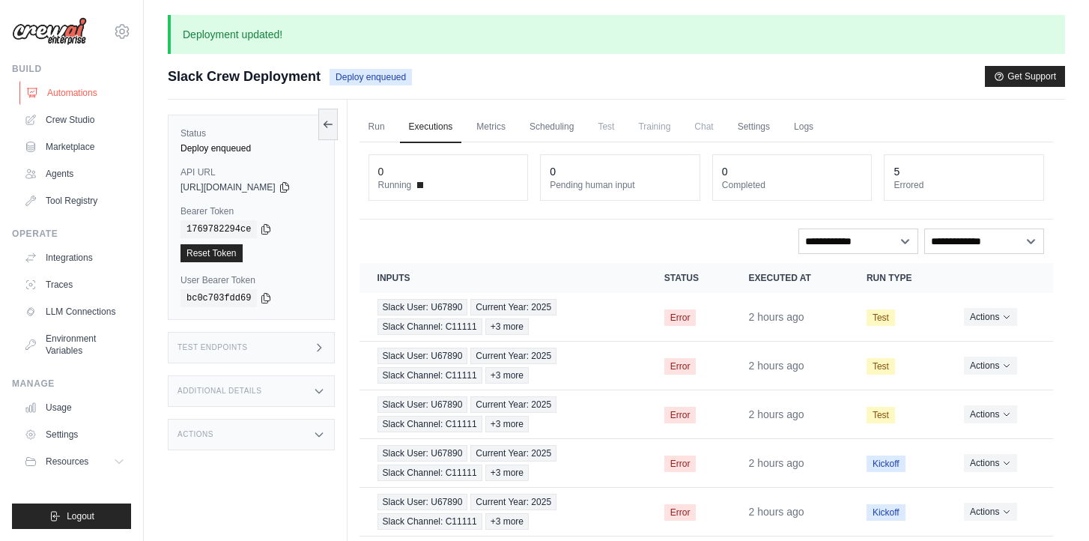
click at [64, 95] on link "Automations" at bounding box center [75, 93] width 113 height 24
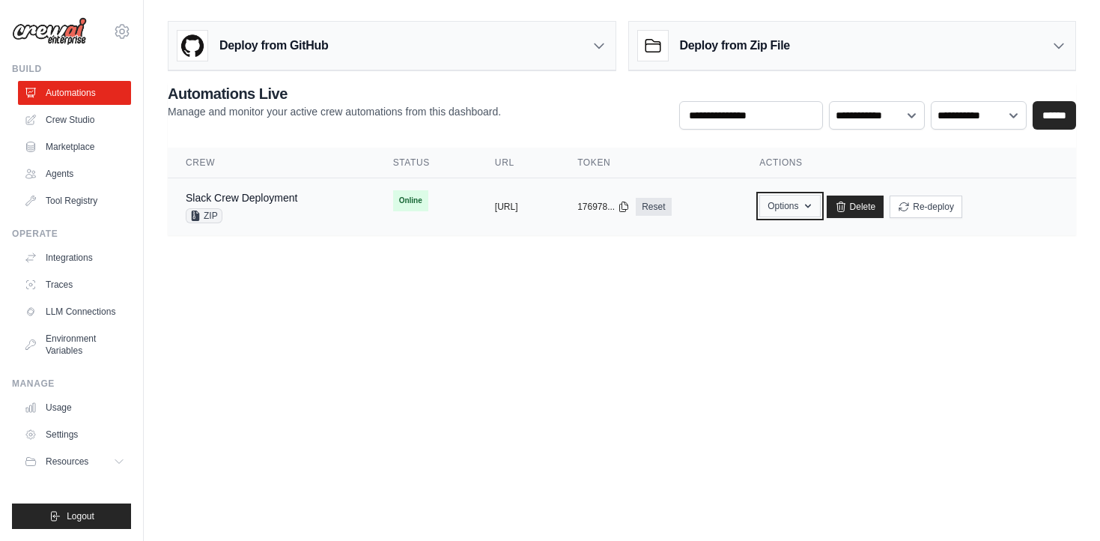
click at [820, 204] on button "Options" at bounding box center [789, 206] width 61 height 22
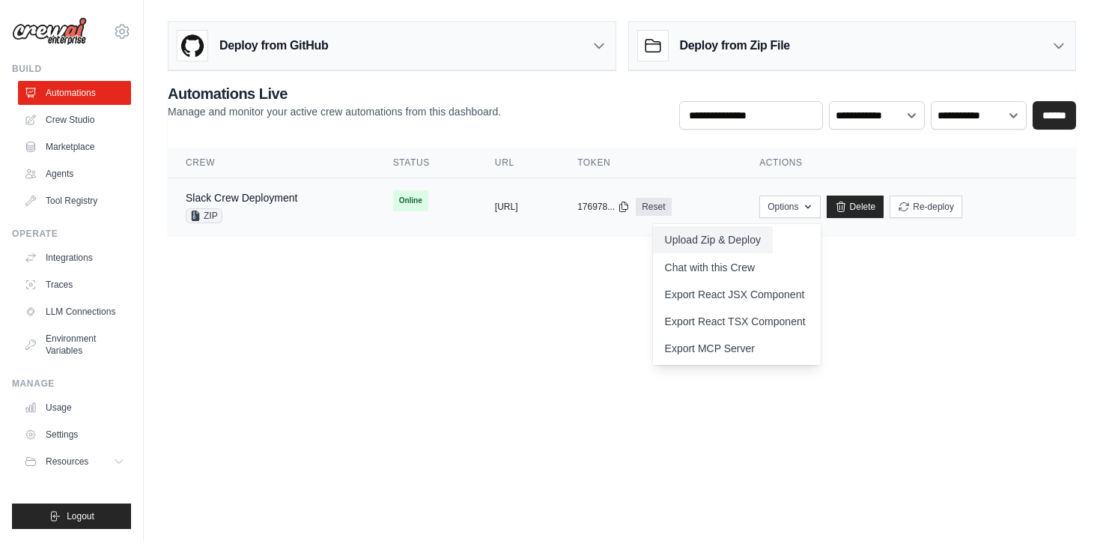
click at [773, 241] on button "Upload Zip & Deploy" at bounding box center [713, 239] width 120 height 27
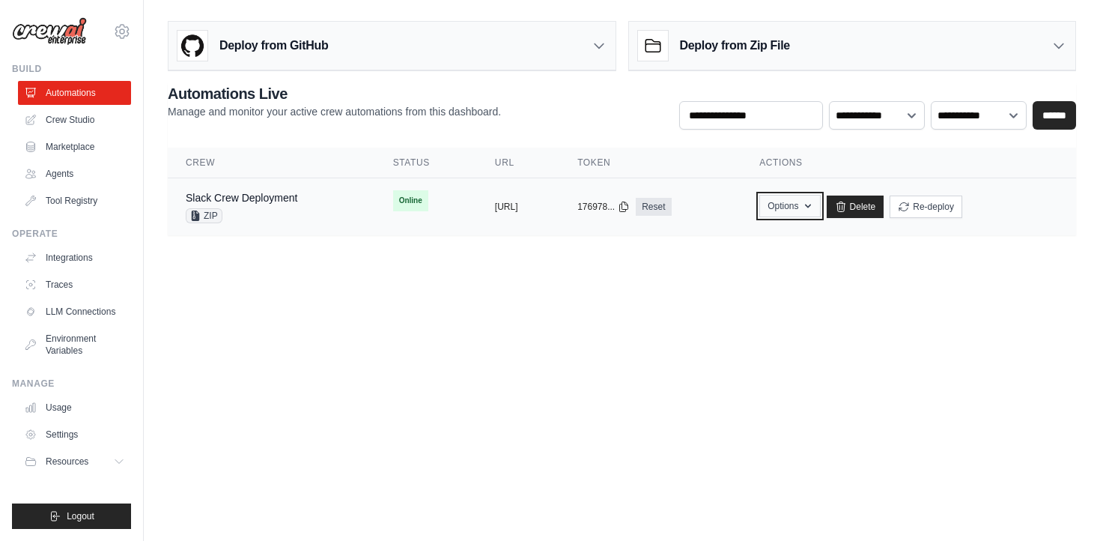
click at [820, 204] on button "Options" at bounding box center [789, 206] width 61 height 22
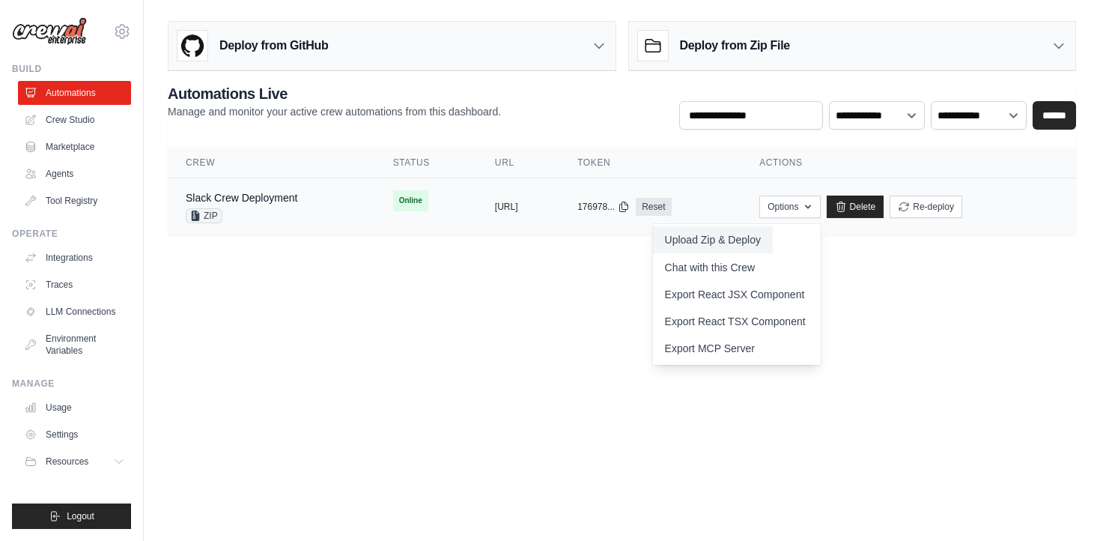
click at [773, 240] on button "Upload Zip & Deploy" at bounding box center [713, 239] width 120 height 27
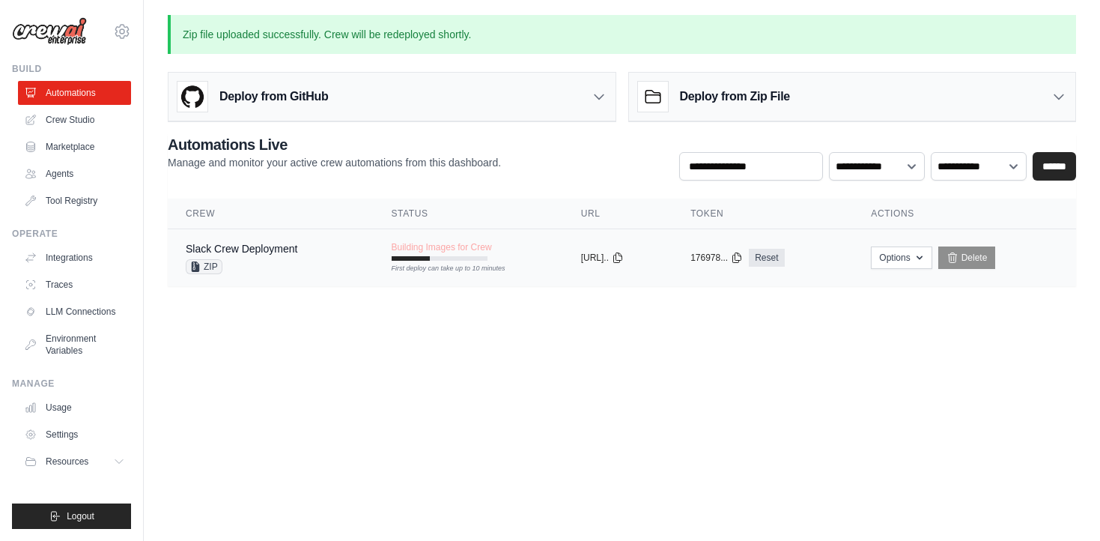
click at [255, 262] on div "ZIP" at bounding box center [242, 266] width 112 height 15
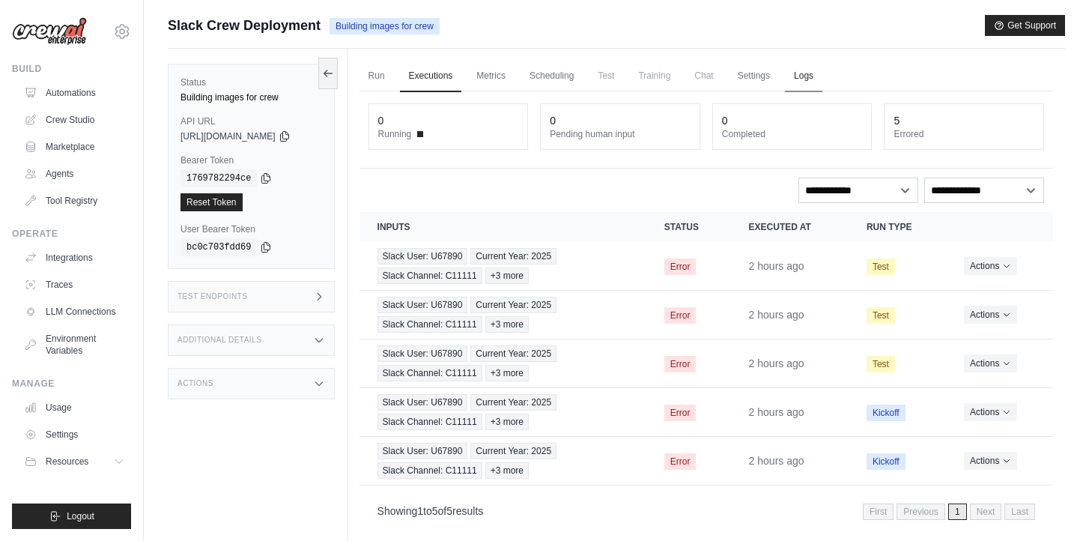
click at [800, 75] on link "Logs" at bounding box center [803, 76] width 37 height 31
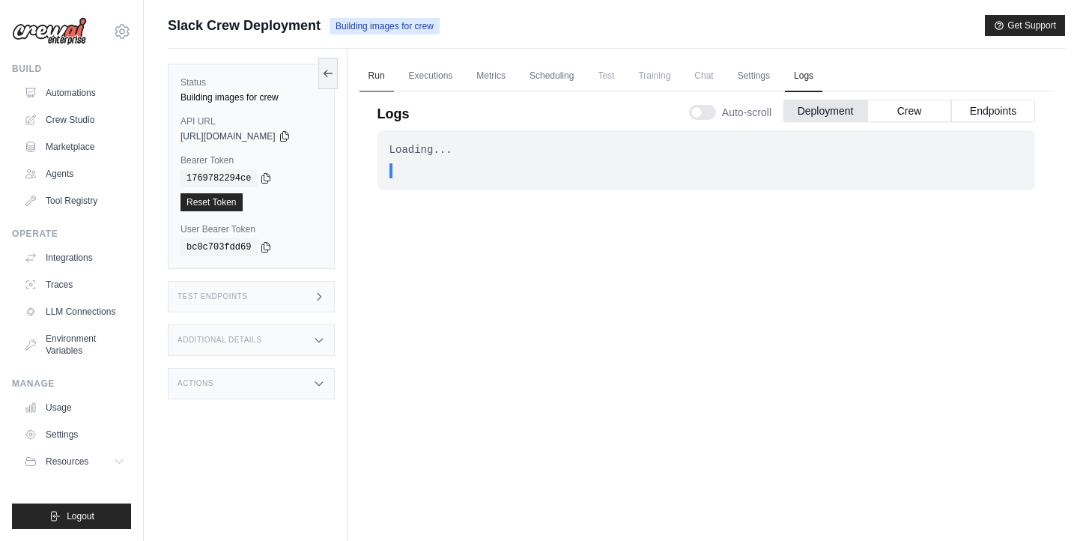
click at [380, 73] on link "Run" at bounding box center [376, 76] width 34 height 31
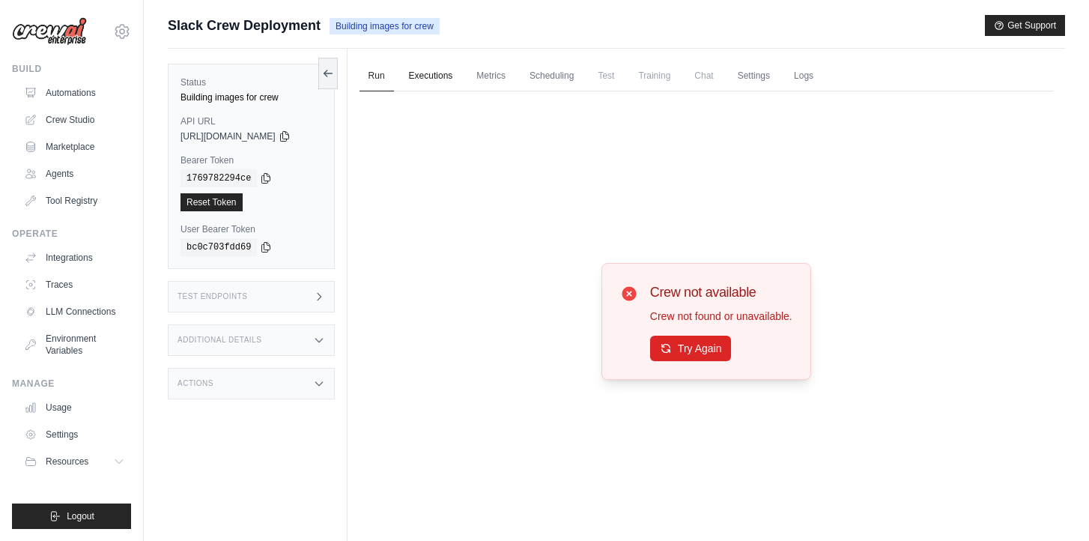
click at [431, 76] on link "Executions" at bounding box center [431, 76] width 62 height 31
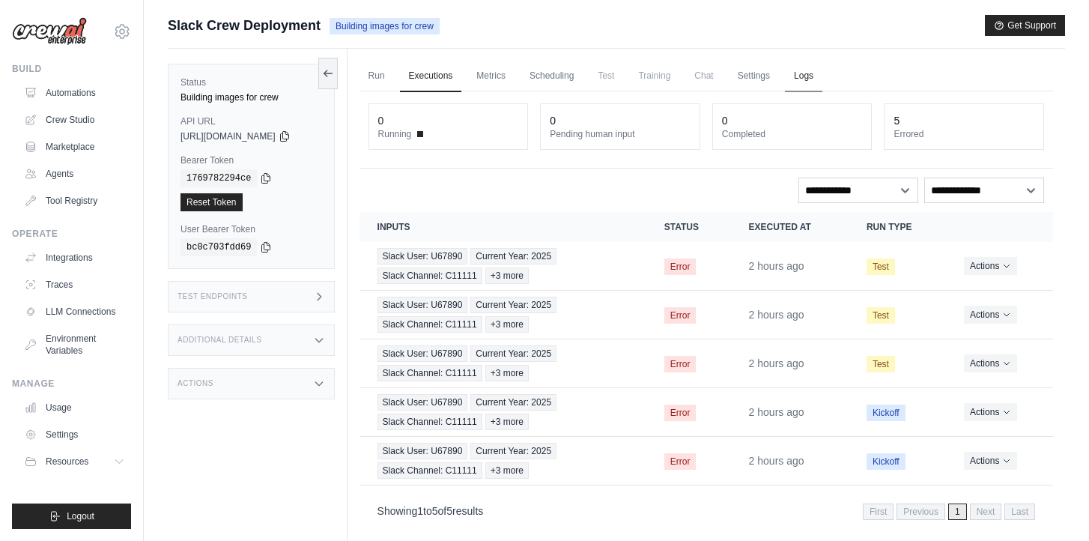
click at [812, 78] on link "Logs" at bounding box center [803, 76] width 37 height 31
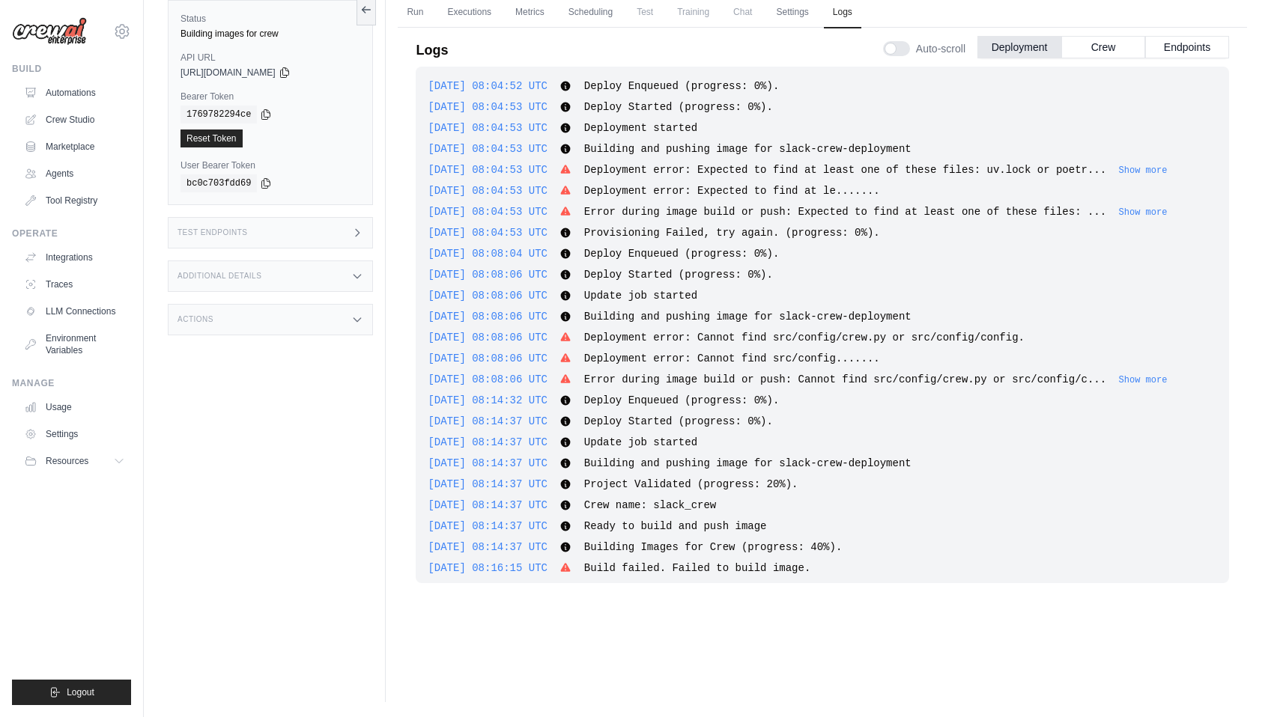
scroll to position [3129, 0]
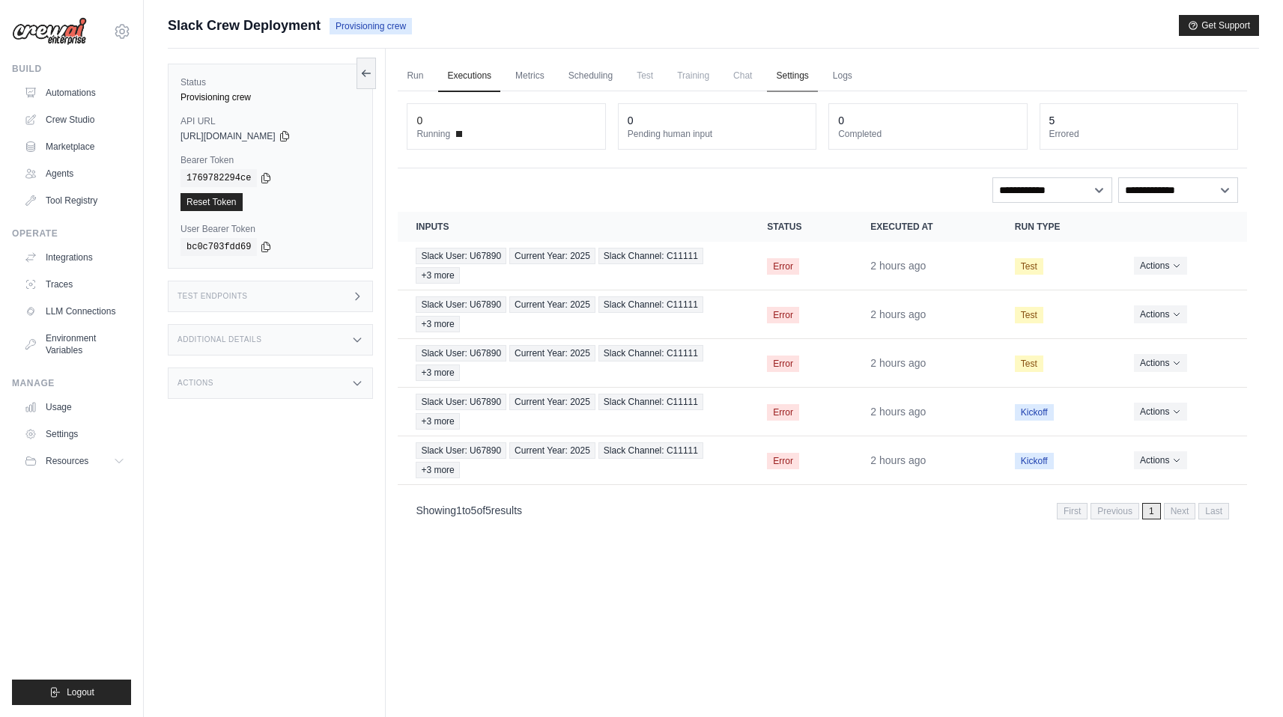
click at [786, 75] on link "Settings" at bounding box center [792, 76] width 50 height 31
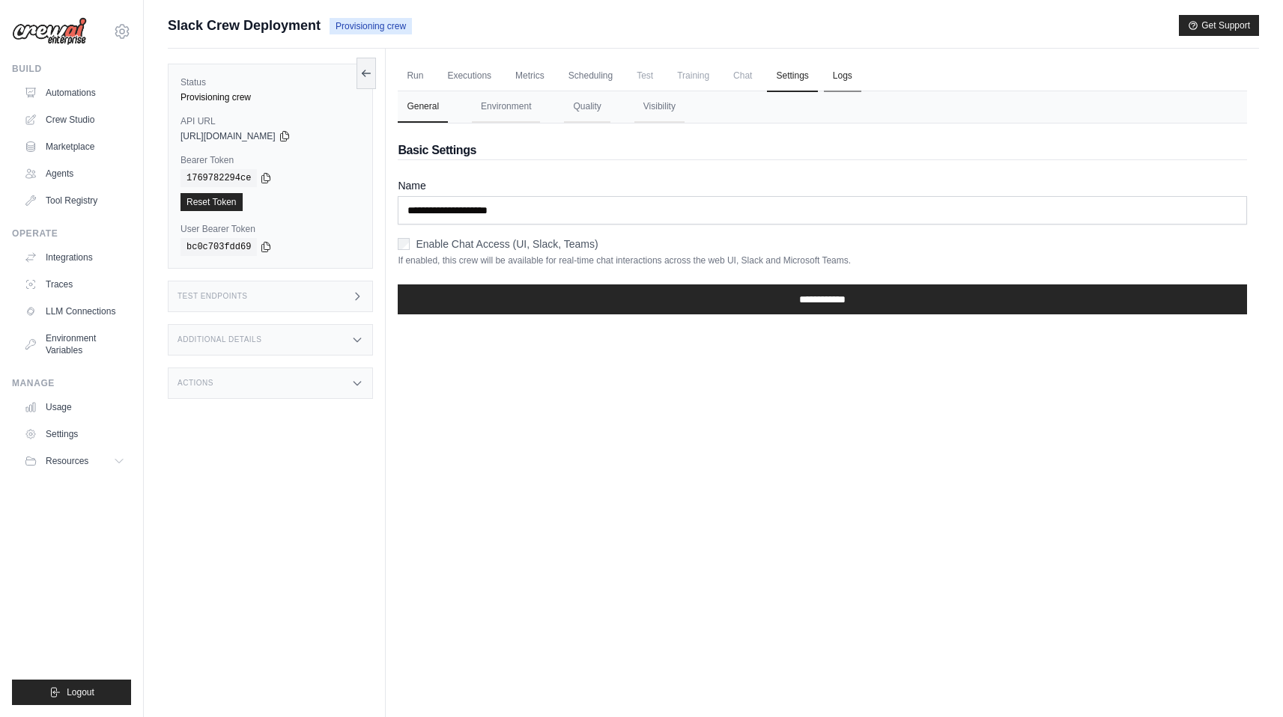
drag, startPoint x: 786, startPoint y: 75, endPoint x: 836, endPoint y: 75, distance: 50.2
click at [836, 75] on link "Logs" at bounding box center [842, 76] width 37 height 31
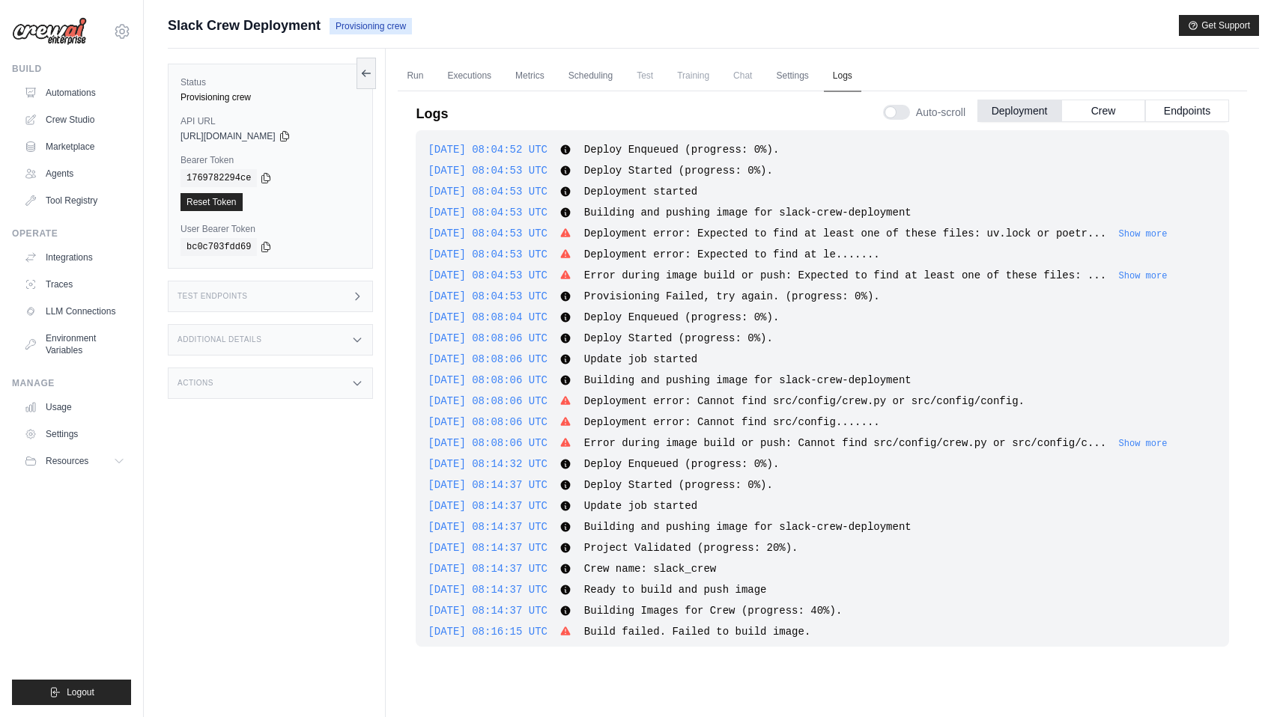
scroll to position [3129, 0]
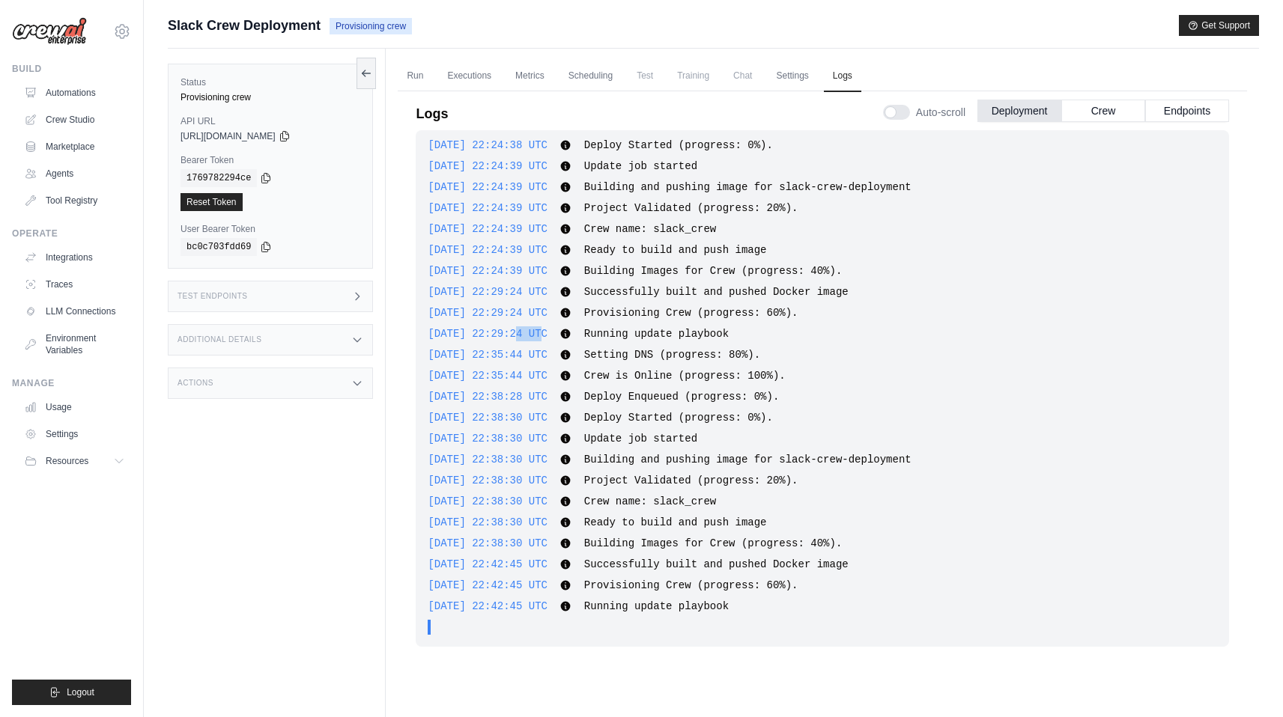
drag, startPoint x: 836, startPoint y: 75, endPoint x: 541, endPoint y: 335, distance: 393.7
click at [541, 335] on span "[DATE] 22:29:24 UTC" at bounding box center [488, 334] width 120 height 12
drag, startPoint x: 541, startPoint y: 335, endPoint x: 527, endPoint y: 354, distance: 23.7
click at [527, 354] on span "[DATE] 22:35:44 UTC" at bounding box center [488, 355] width 120 height 12
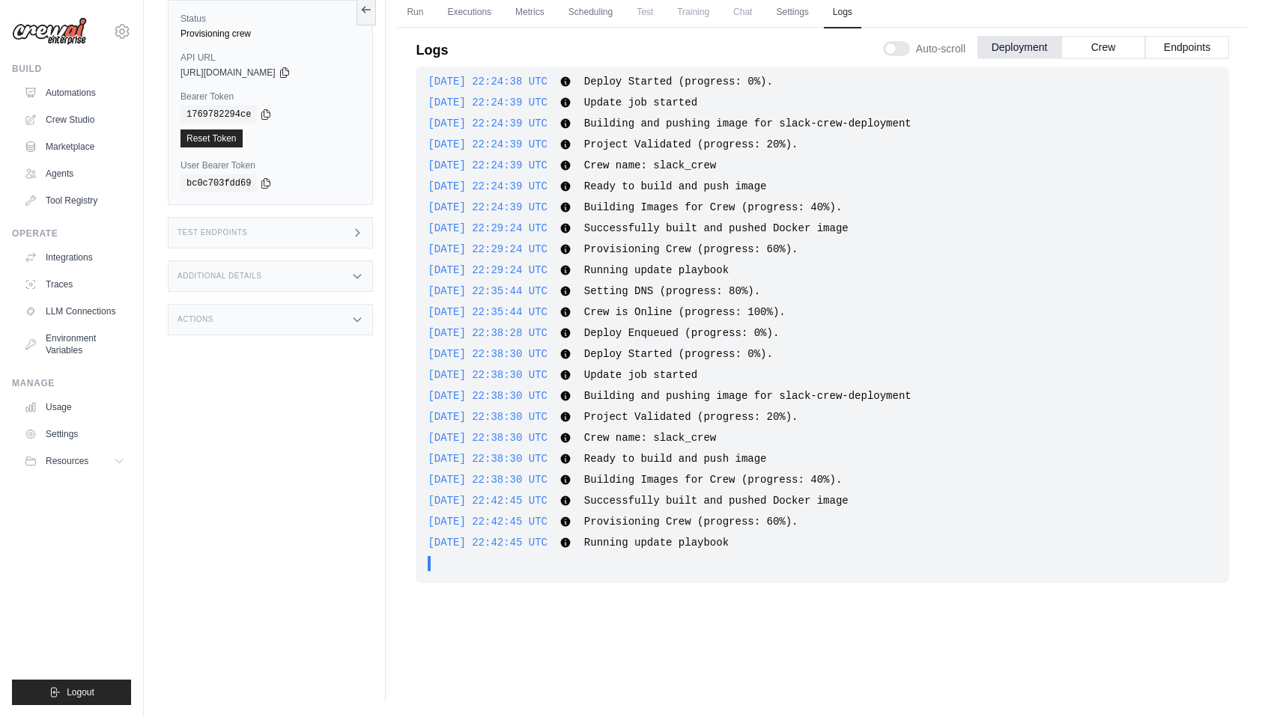
click at [571, 545] on icon at bounding box center [566, 543] width 10 height 10
click at [547, 520] on span "[DATE] 22:42:45 UTC" at bounding box center [488, 522] width 120 height 12
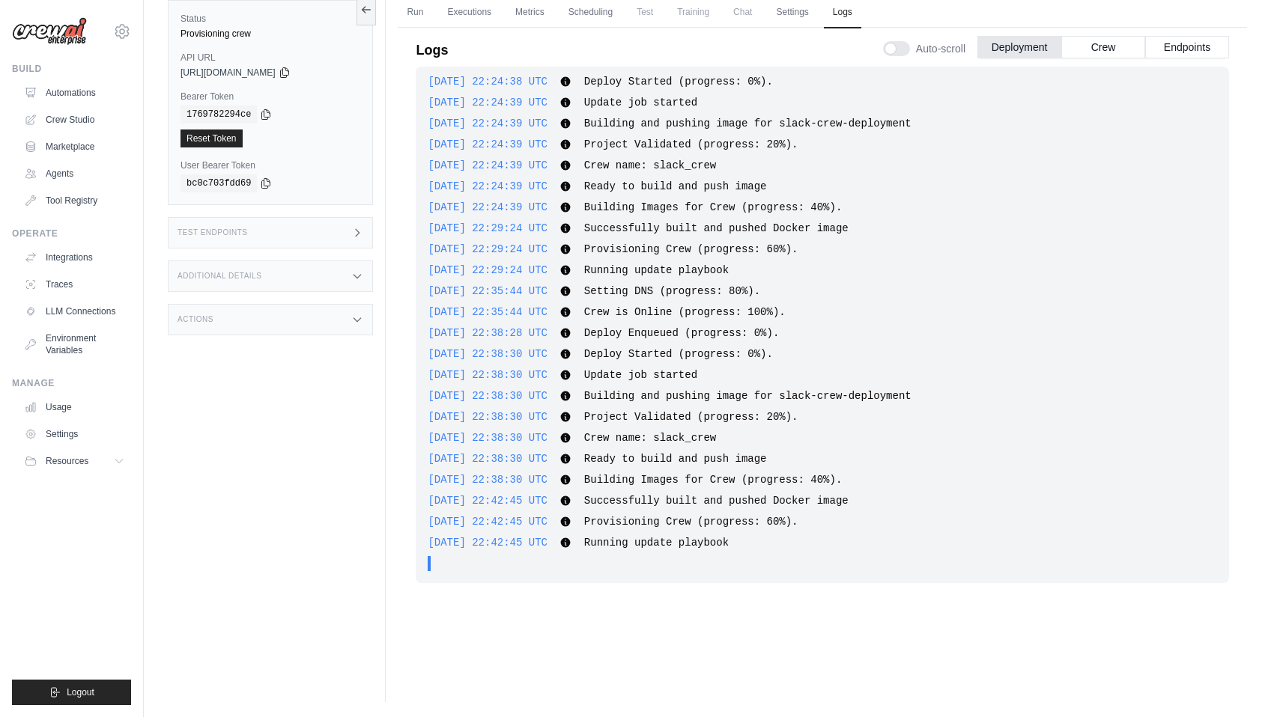
click at [547, 520] on span "[DATE] 22:42:45 UTC" at bounding box center [488, 522] width 120 height 12
click at [592, 490] on div "2025-08-21 08:04:52 UTC Deploy Enqueued (progress: 0%). Show more Show less 202…" at bounding box center [822, 325] width 813 height 517
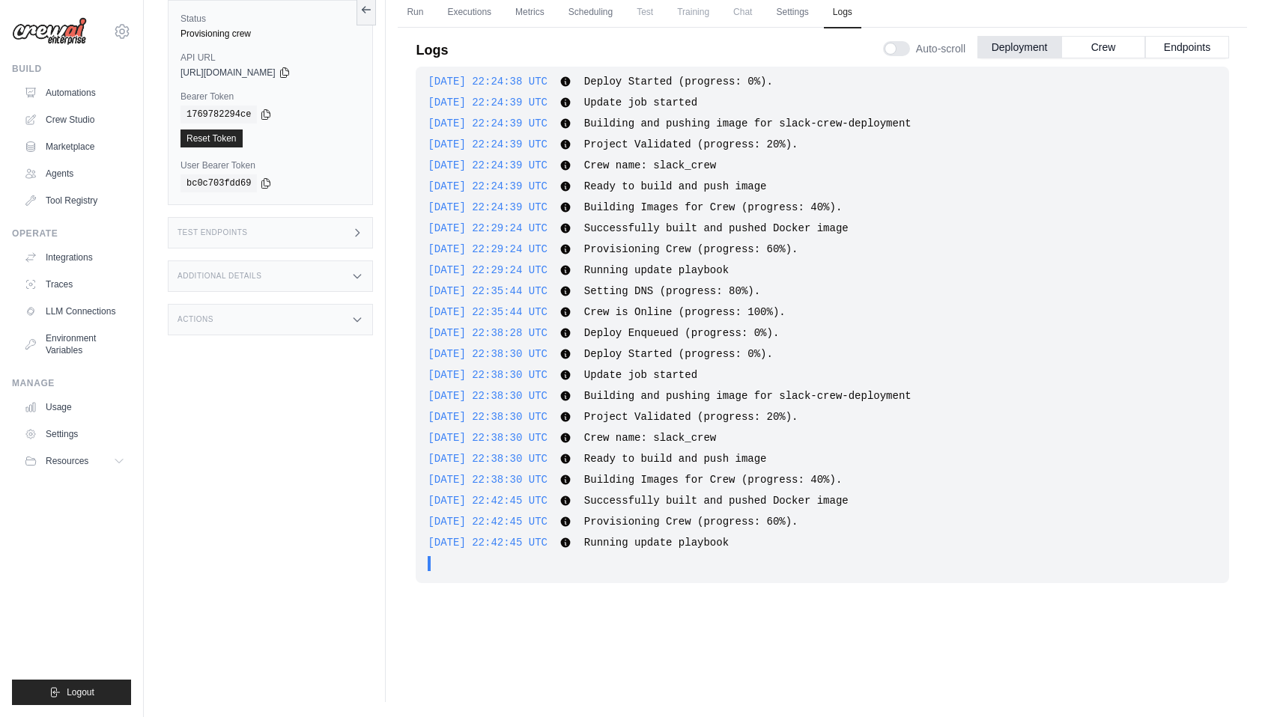
click at [571, 483] on icon at bounding box center [565, 480] width 12 height 12
click at [571, 459] on icon at bounding box center [566, 460] width 10 height 10
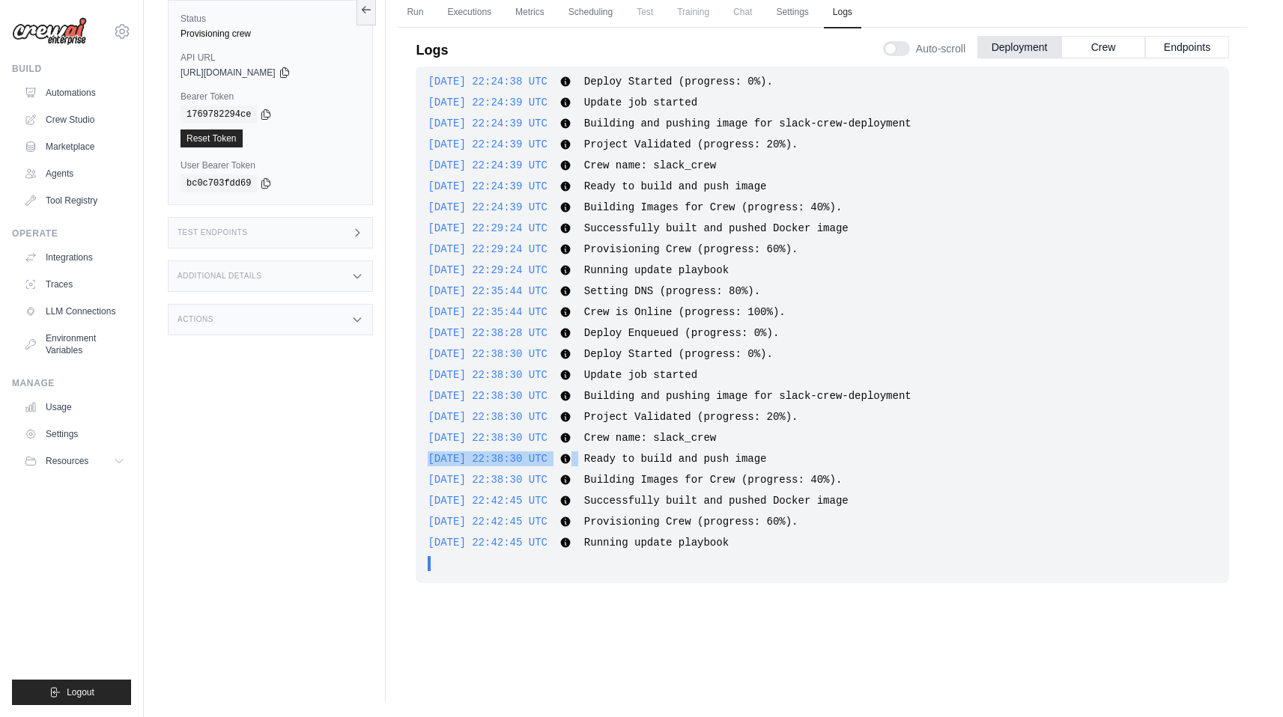
click at [571, 459] on icon at bounding box center [566, 460] width 10 height 10
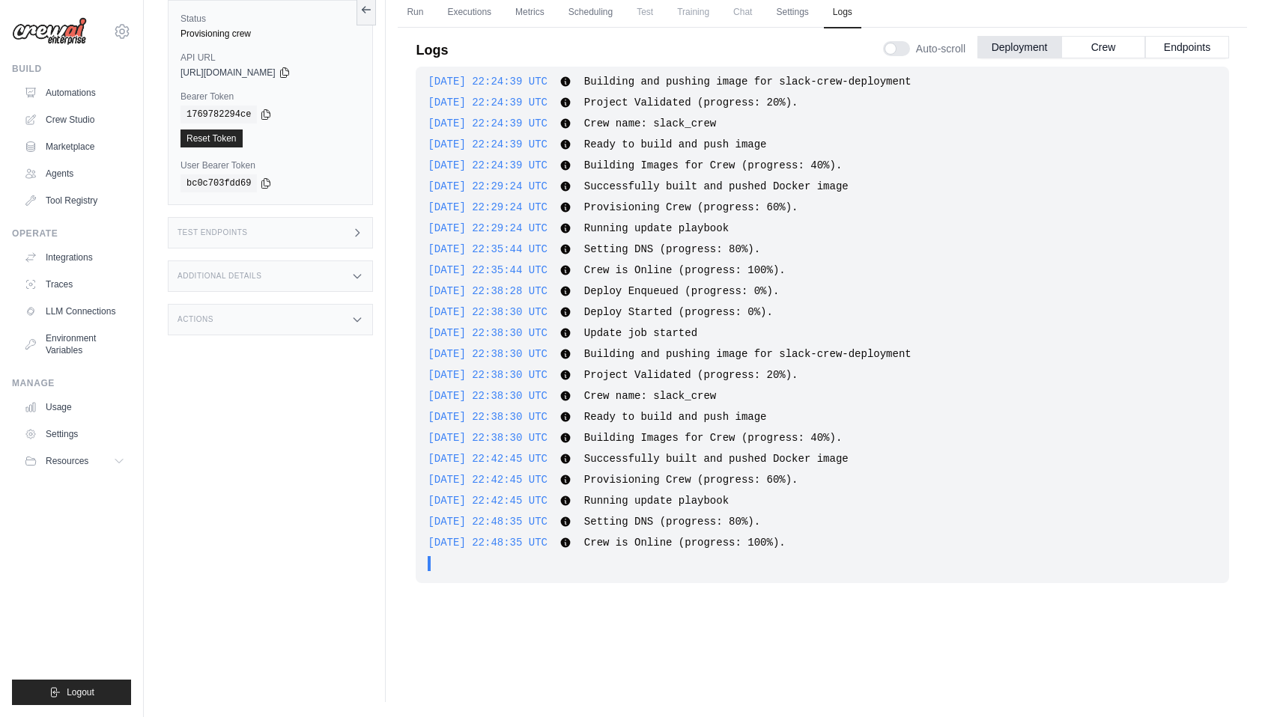
scroll to position [3156, 0]
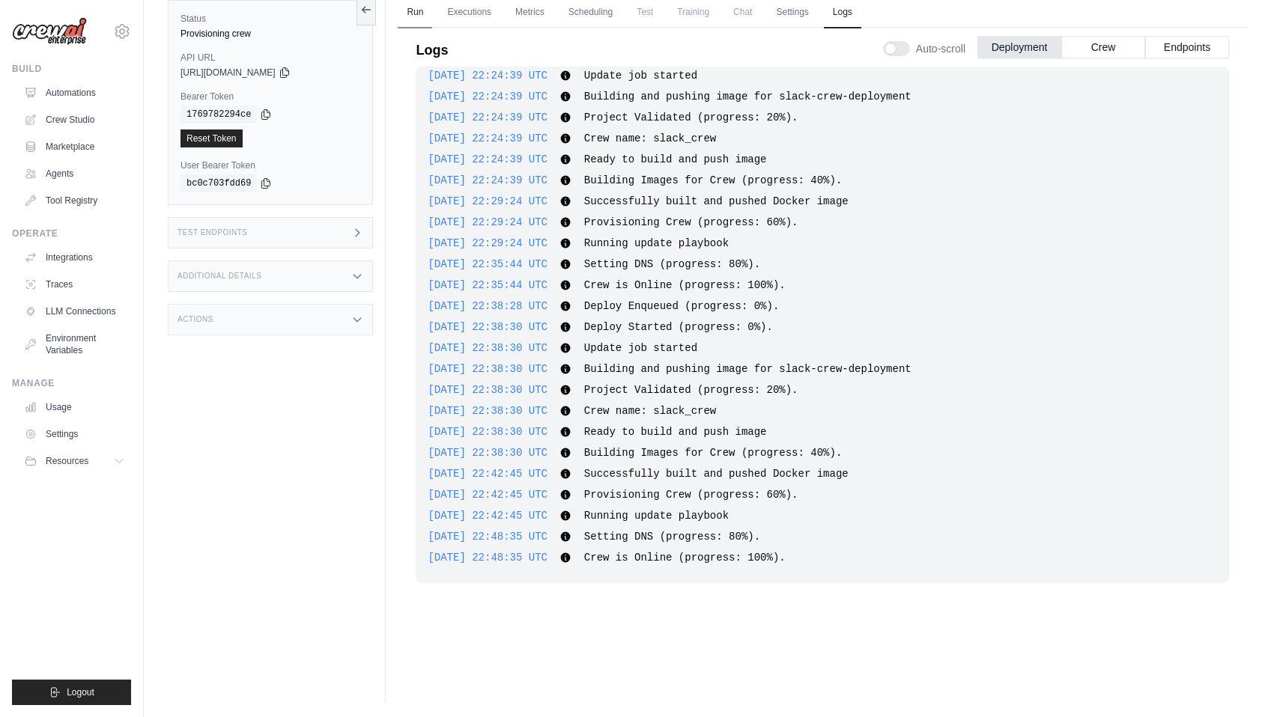
click at [417, 7] on link "Run" at bounding box center [415, 12] width 34 height 31
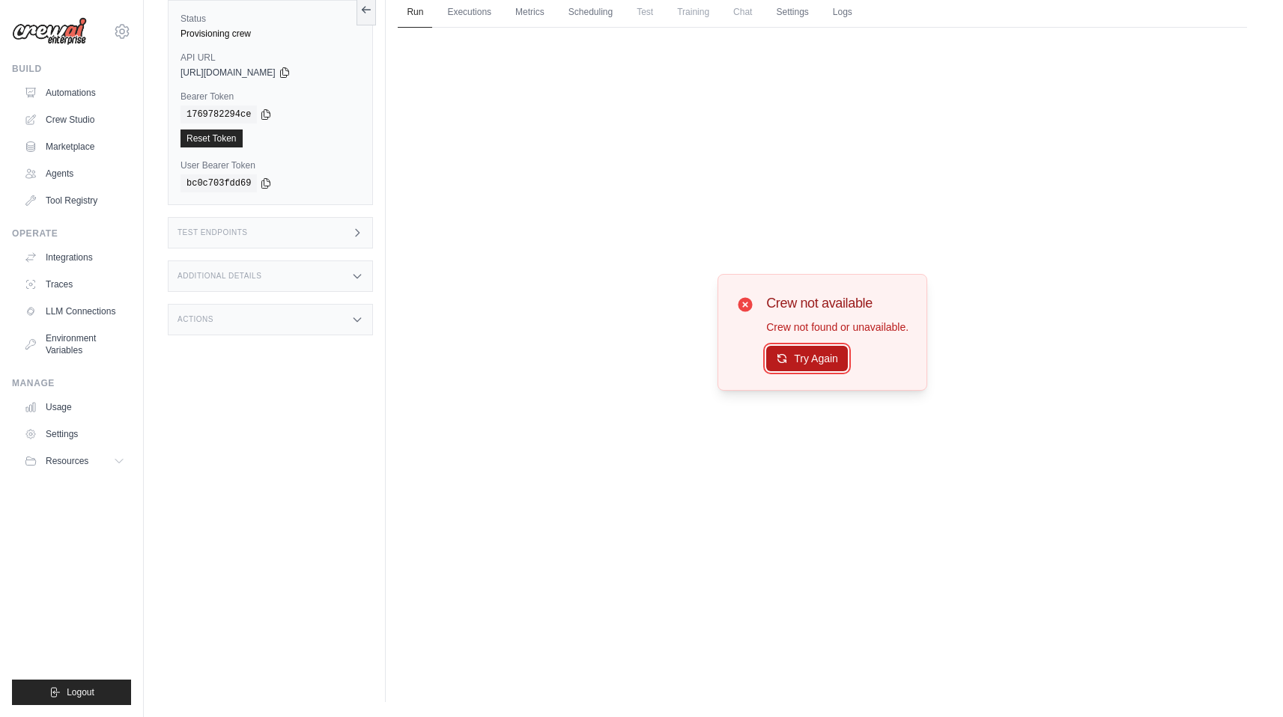
click at [812, 356] on button "Try Again" at bounding box center [807, 358] width 82 height 25
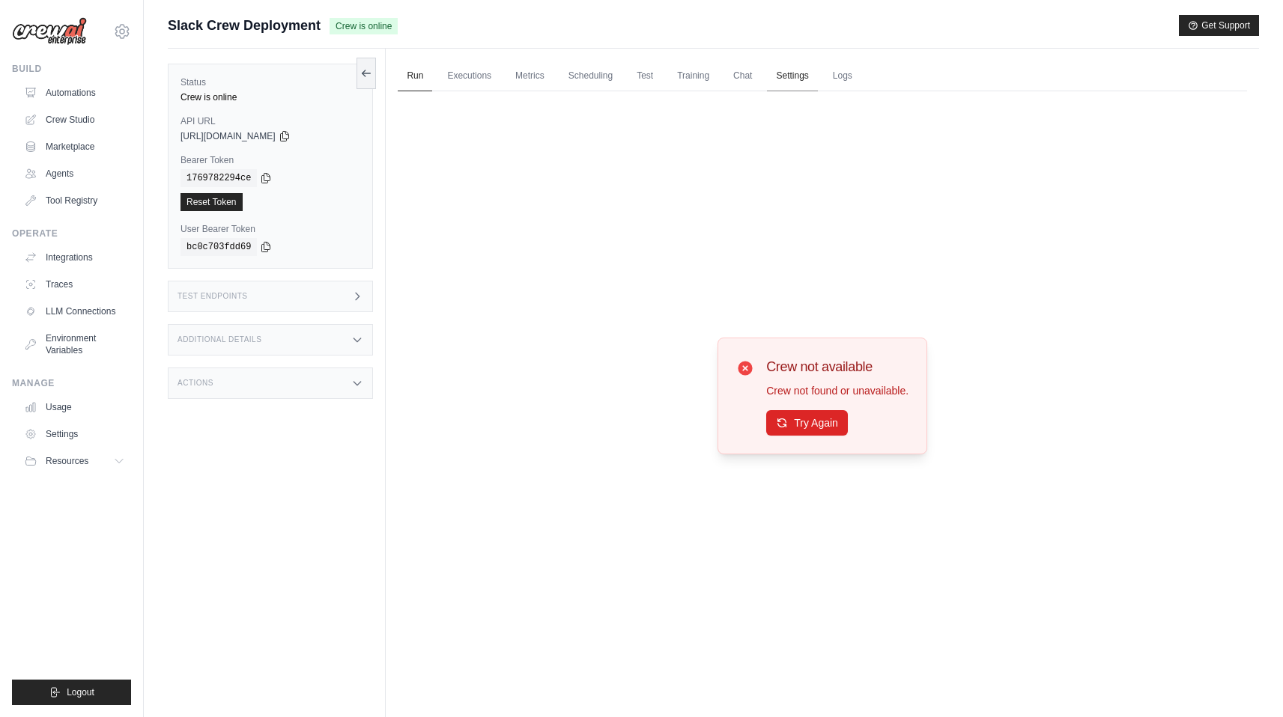
click at [794, 70] on link "Settings" at bounding box center [792, 76] width 50 height 31
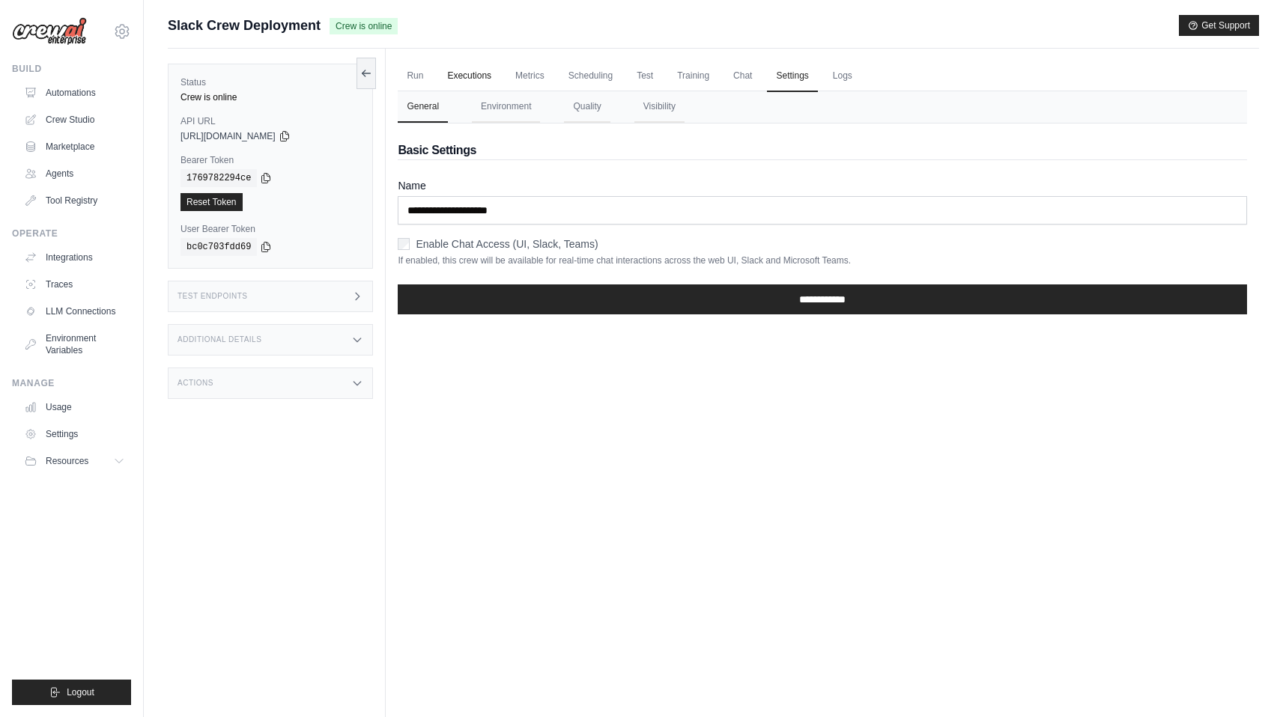
drag, startPoint x: 794, startPoint y: 70, endPoint x: 468, endPoint y: 76, distance: 325.8
click at [468, 76] on link "Executions" at bounding box center [469, 76] width 62 height 31
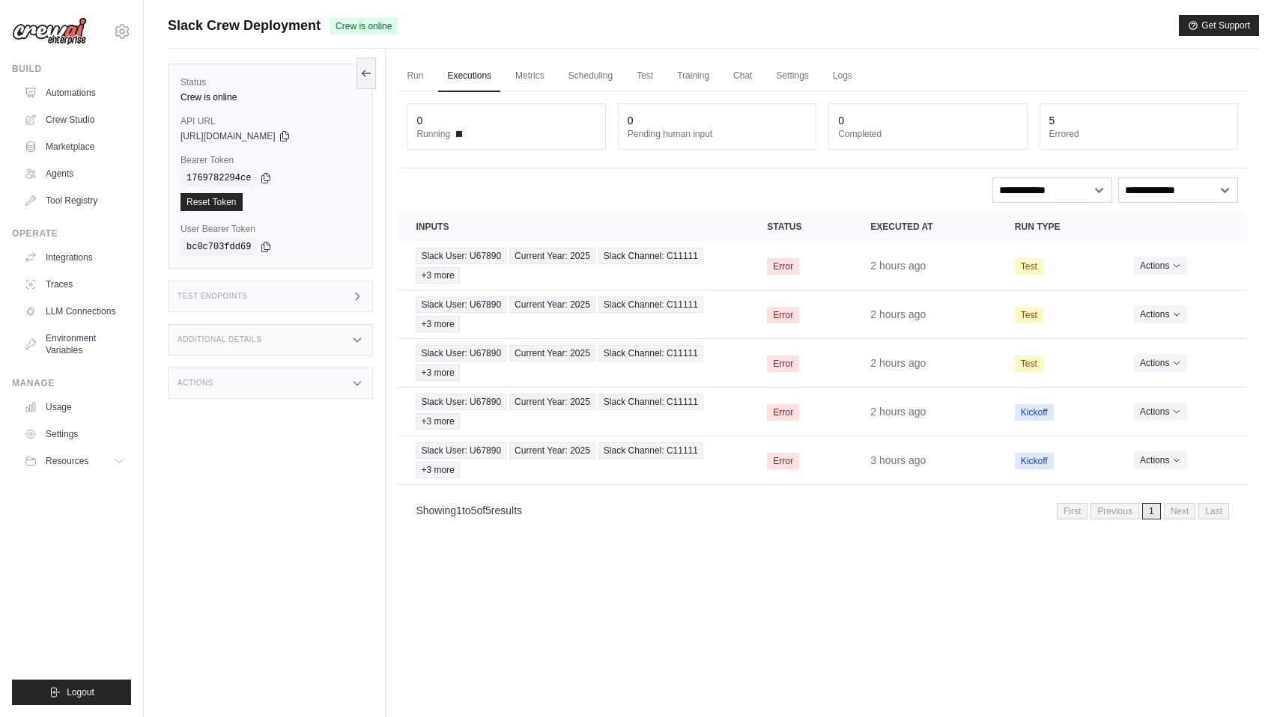
click at [643, 81] on link "Test" at bounding box center [645, 76] width 34 height 31
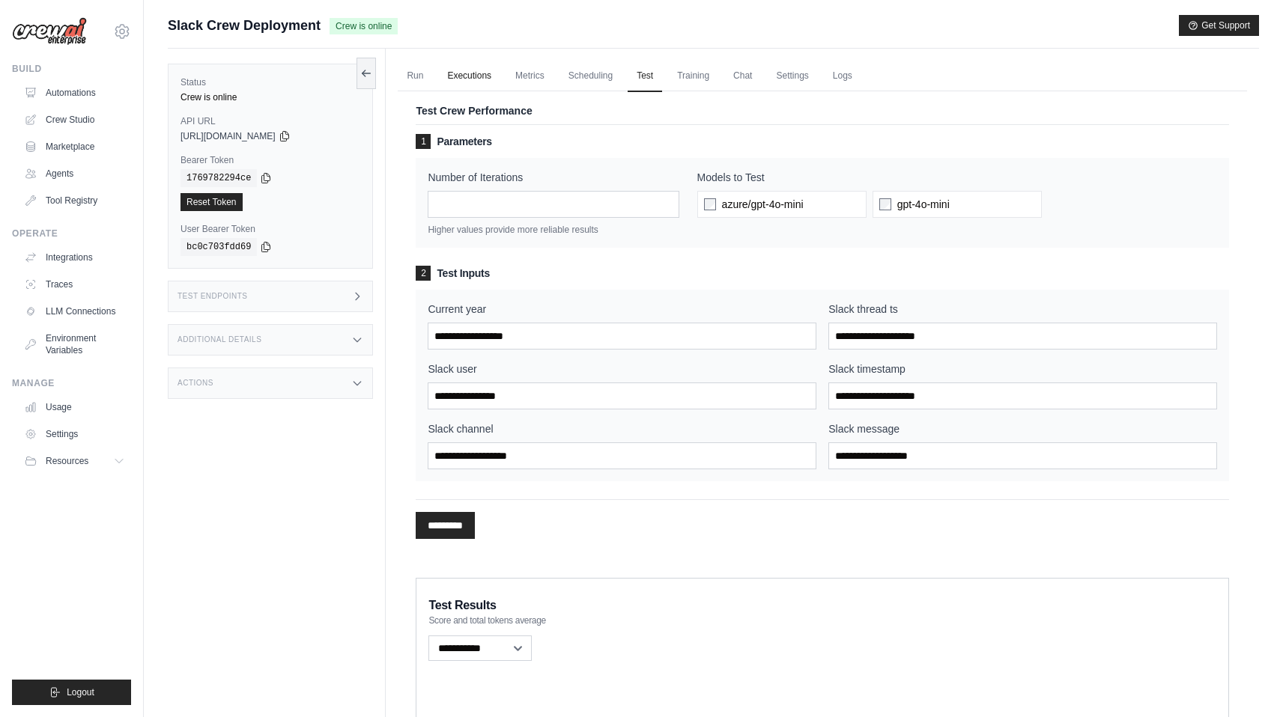
click at [732, 206] on span "azure/gpt-4o-mini" at bounding box center [763, 204] width 82 height 15
drag, startPoint x: 468, startPoint y: 76, endPoint x: 677, endPoint y: 332, distance: 331.1
click at [677, 332] on input "Current year" at bounding box center [622, 336] width 389 height 27
type input "****"
click at [973, 338] on input "Slack thread ts" at bounding box center [1022, 336] width 389 height 27
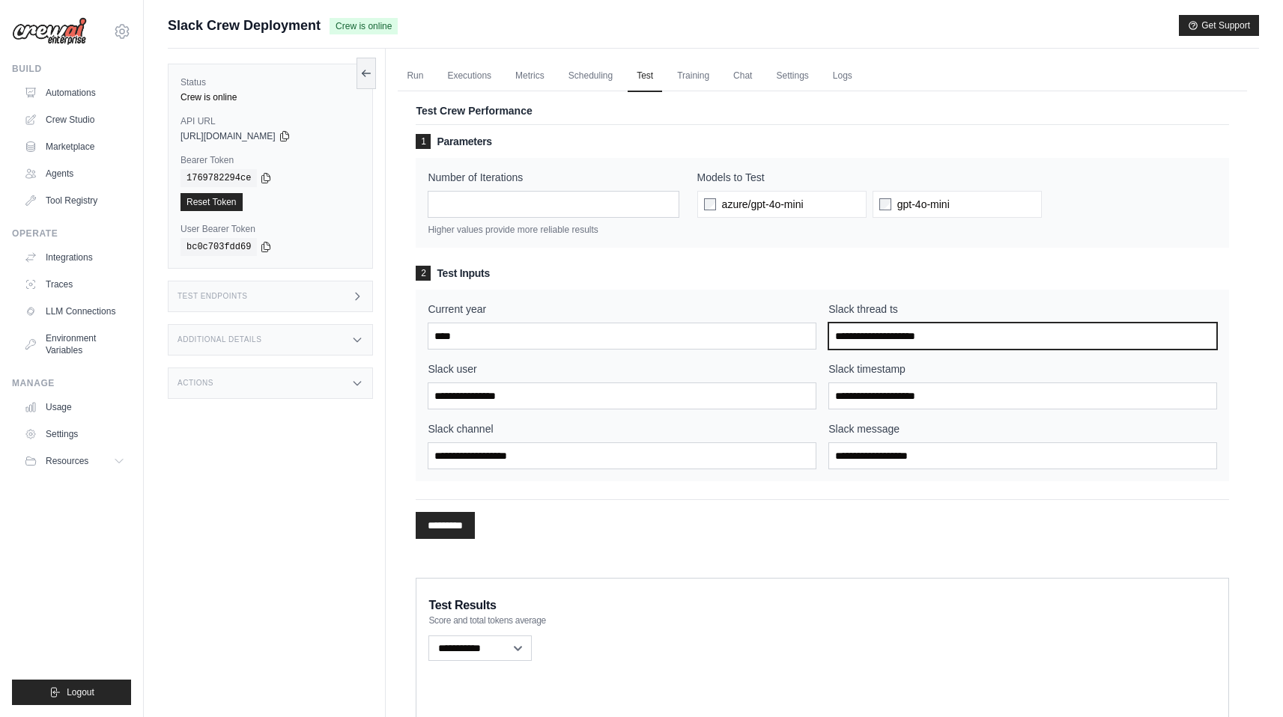
type input "**********"
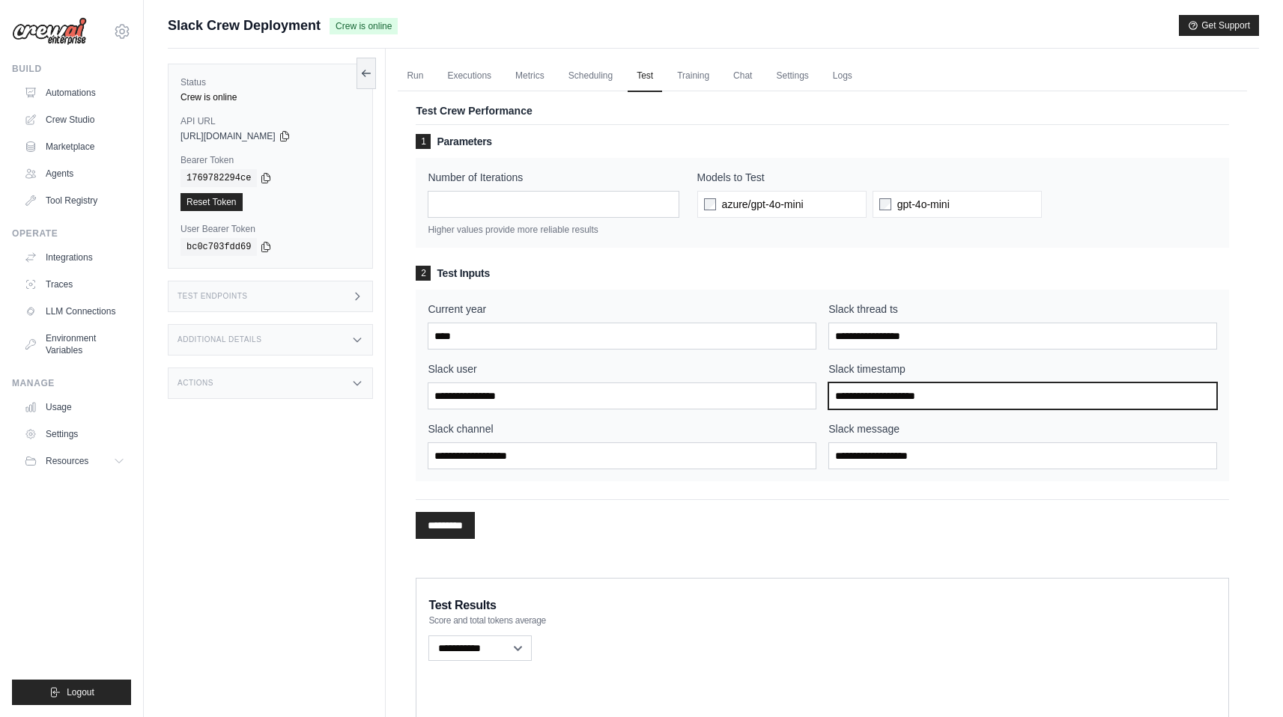
click at [933, 396] on input "Slack timestamp" at bounding box center [1022, 396] width 389 height 27
type input "**********"
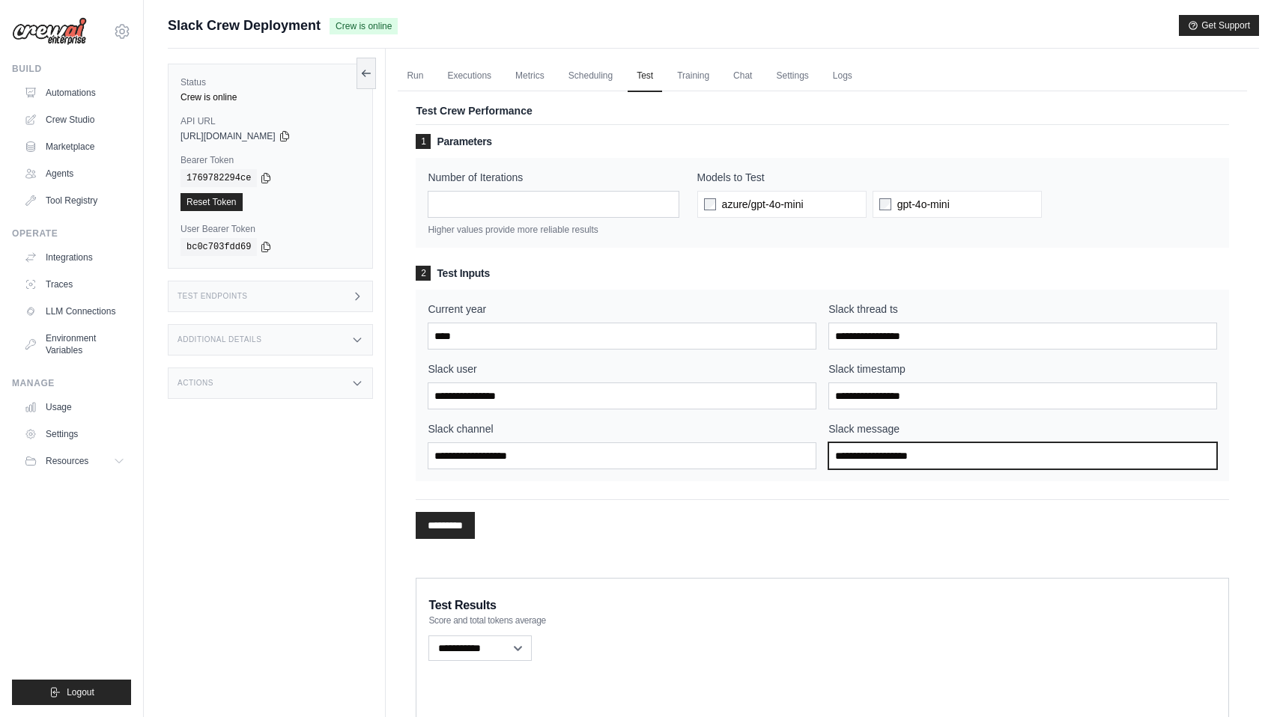
click at [893, 451] on input "Slack message" at bounding box center [1022, 456] width 389 height 27
type input "**********"
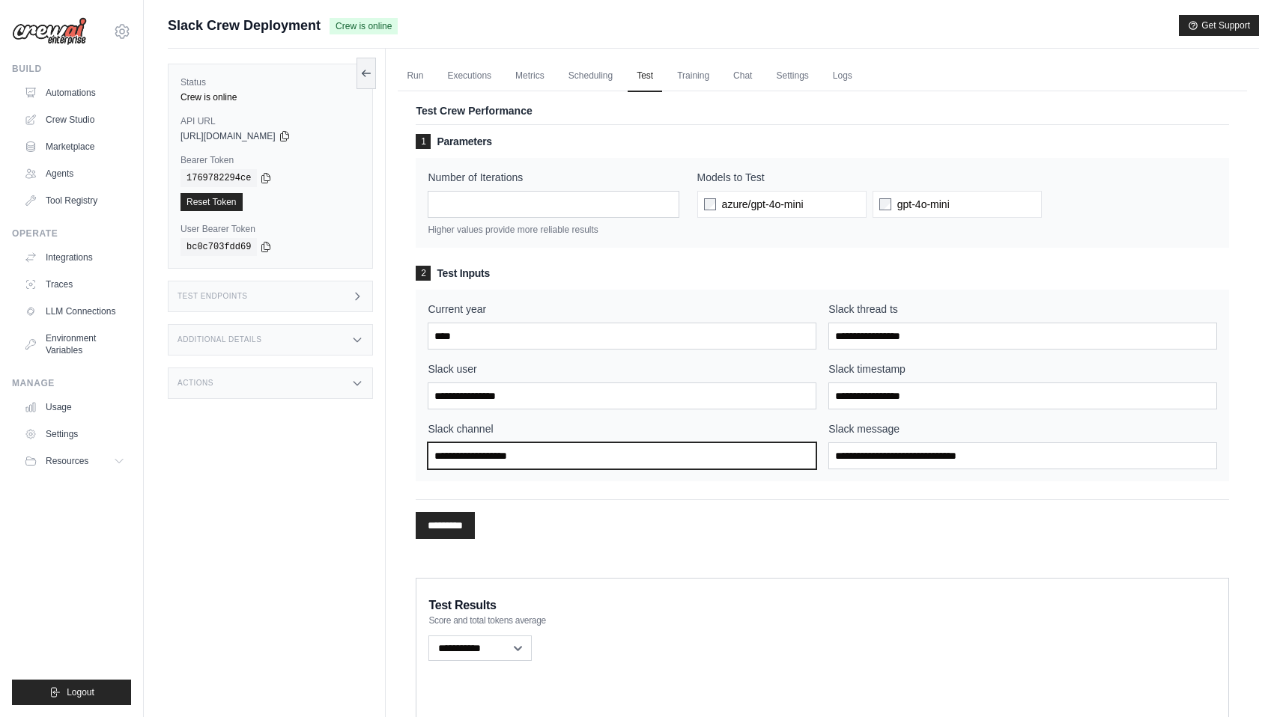
click at [666, 455] on input "Slack channel" at bounding box center [622, 456] width 389 height 27
type input "******"
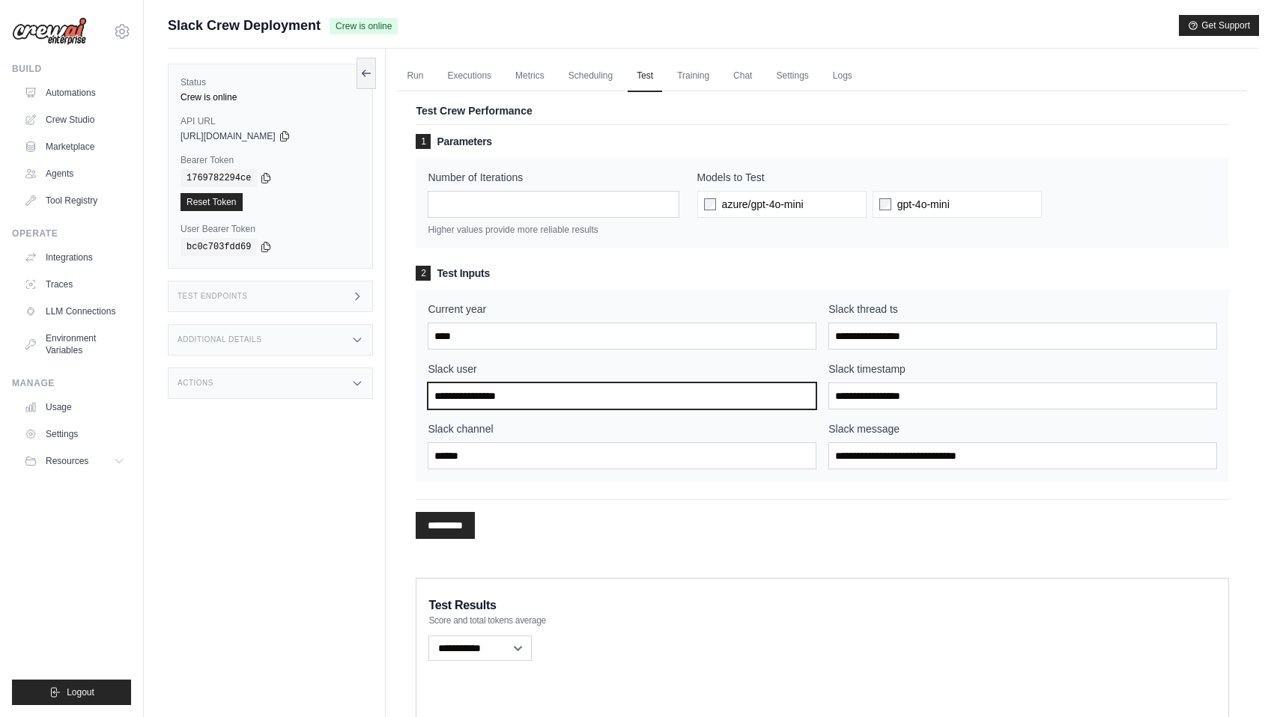
click at [538, 402] on input "Slack user" at bounding box center [622, 396] width 389 height 27
type input "******"
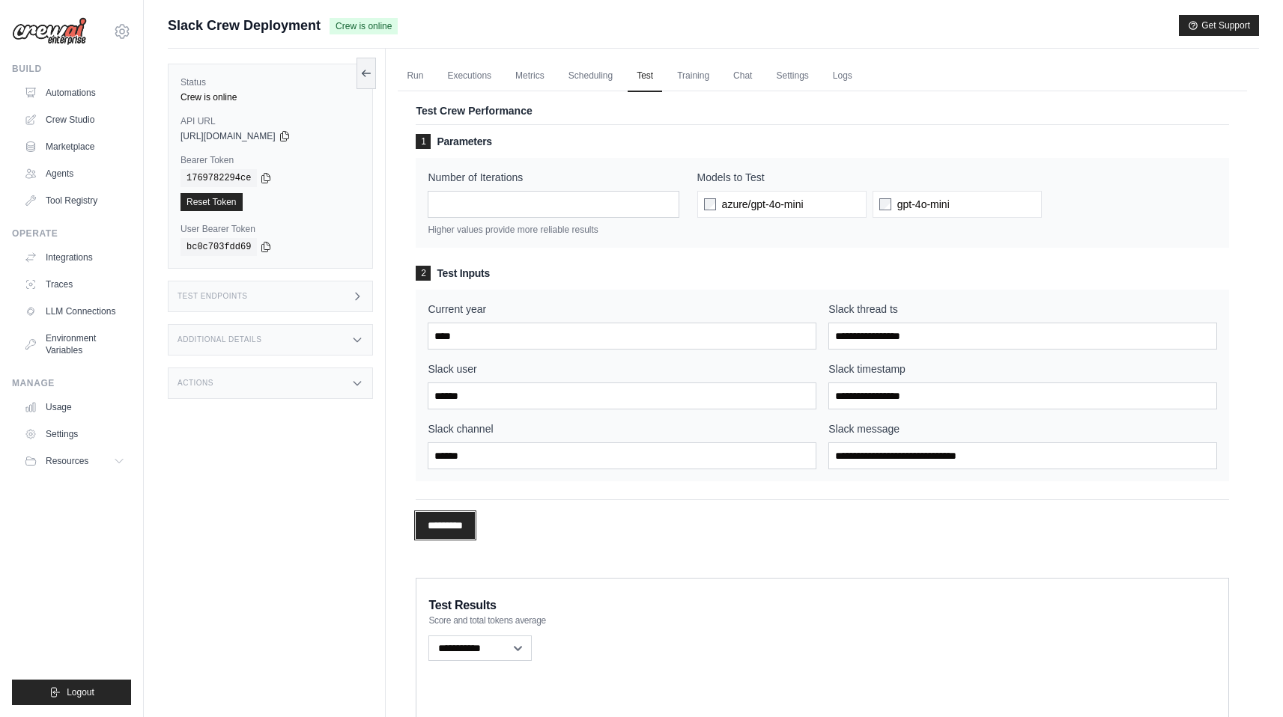
click at [440, 537] on input "*********" at bounding box center [445, 525] width 59 height 27
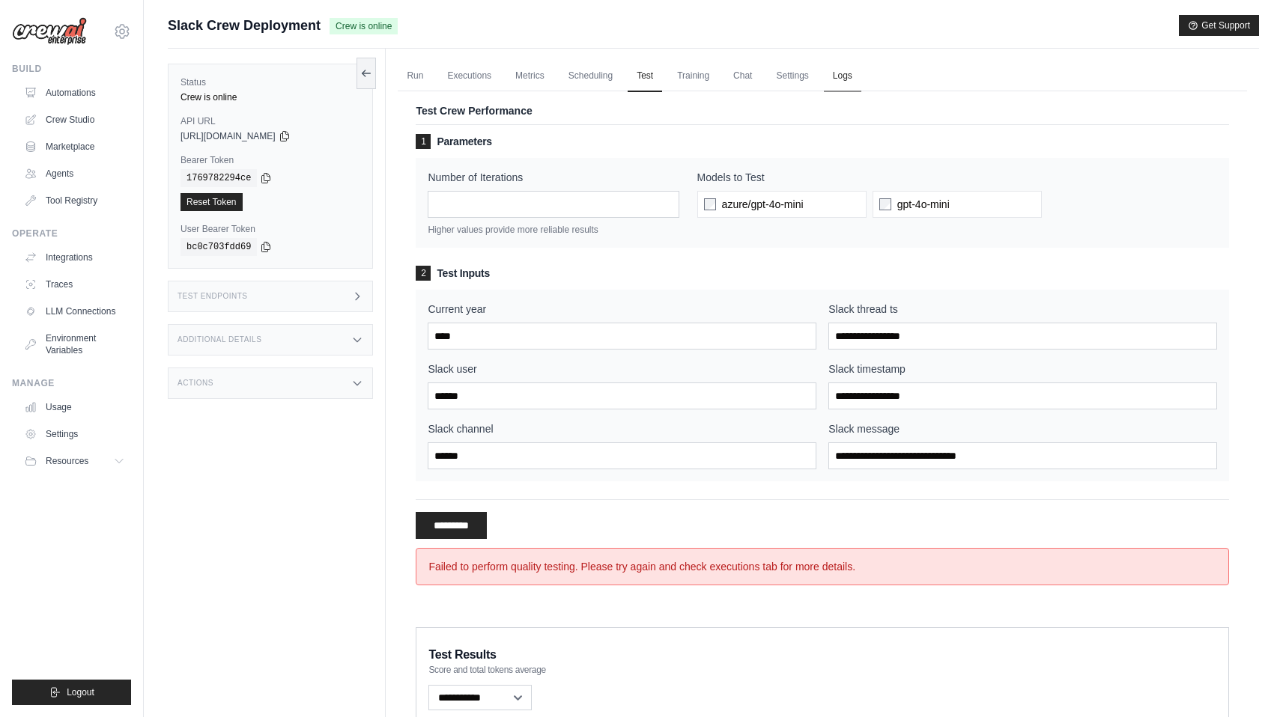
drag, startPoint x: 440, startPoint y: 537, endPoint x: 834, endPoint y: 80, distance: 603.2
click at [834, 80] on link "Logs" at bounding box center [842, 76] width 37 height 31
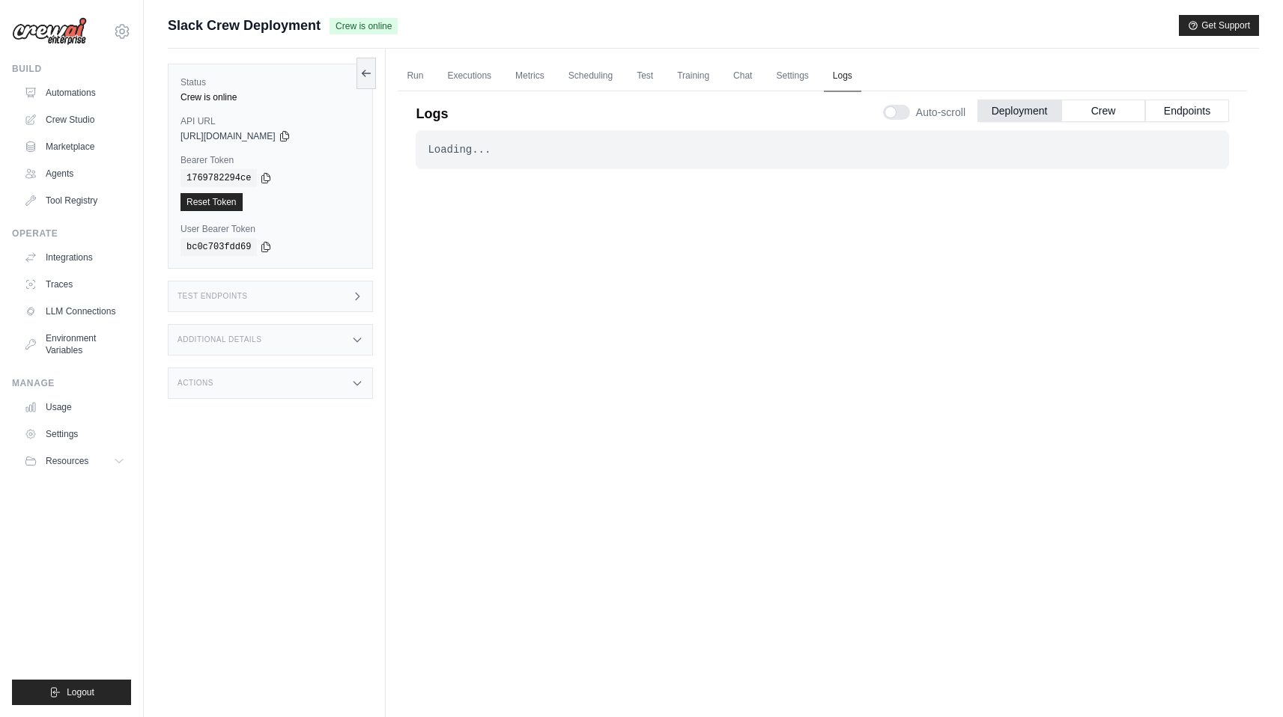
click at [1091, 106] on button "Crew" at bounding box center [1103, 111] width 84 height 22
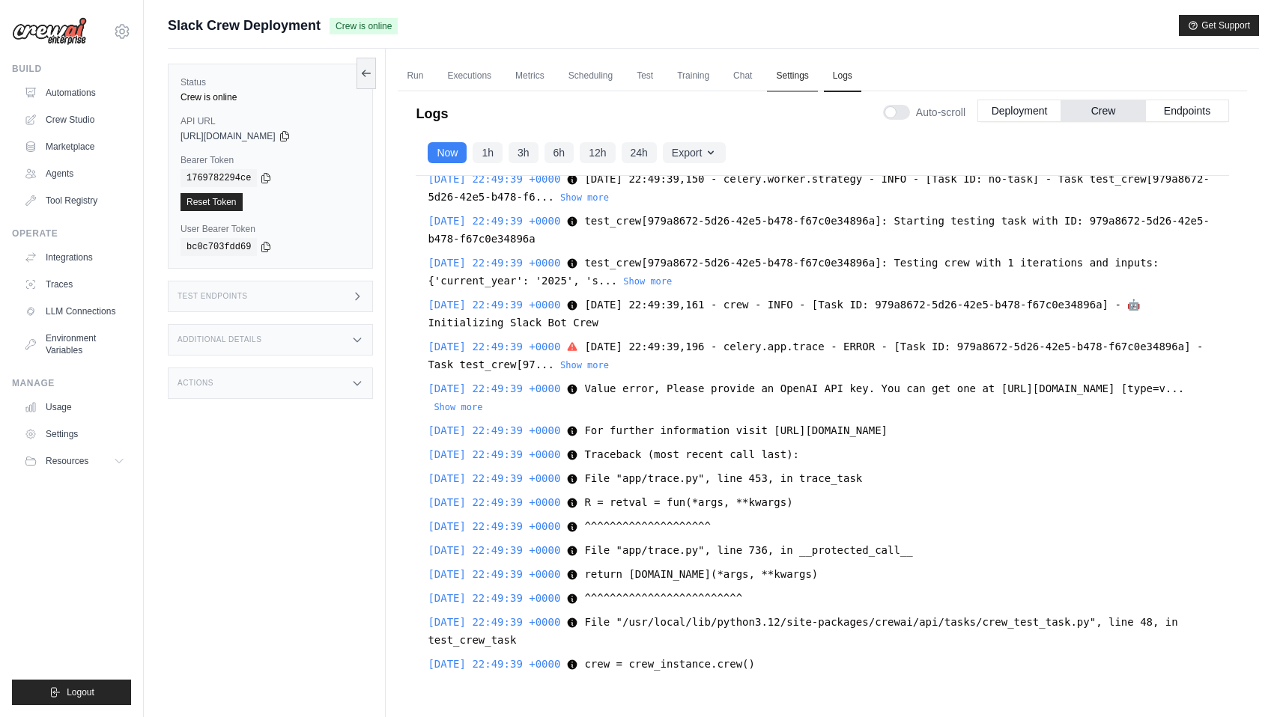
click at [792, 72] on link "Settings" at bounding box center [792, 76] width 50 height 31
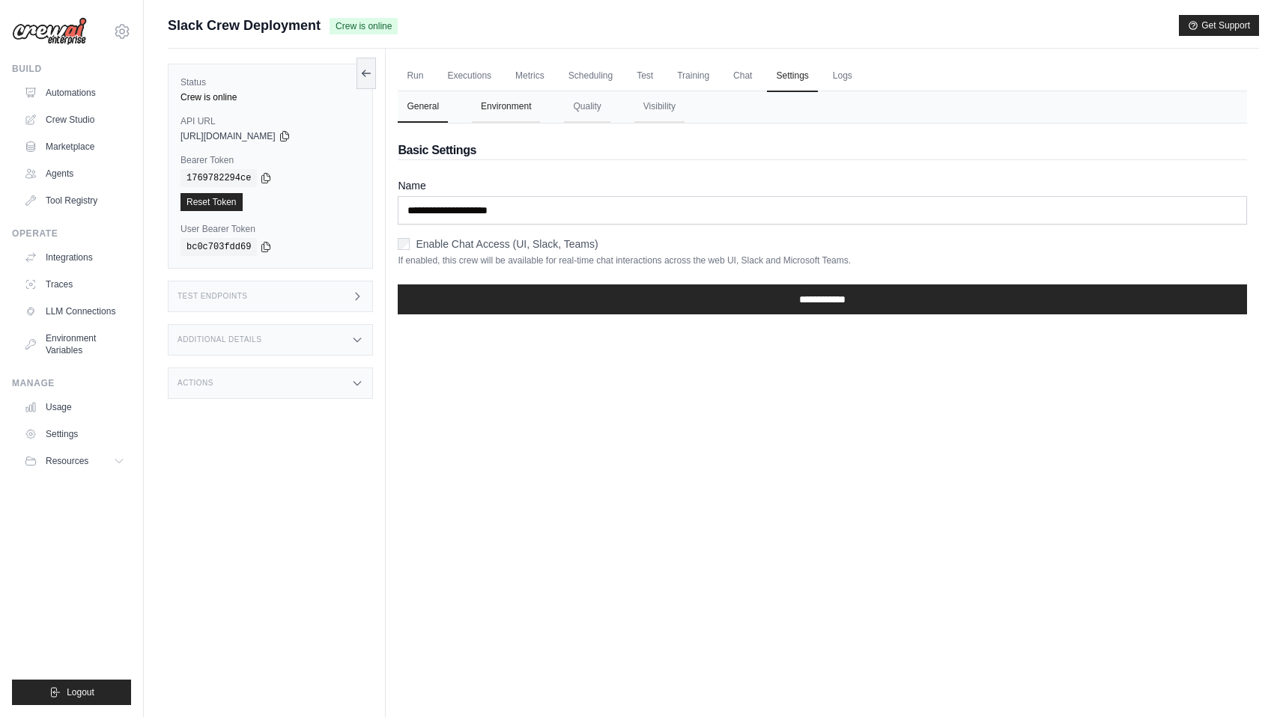
drag, startPoint x: 792, startPoint y: 72, endPoint x: 510, endPoint y: 105, distance: 284.2
click at [510, 105] on button "Environment" at bounding box center [506, 106] width 68 height 31
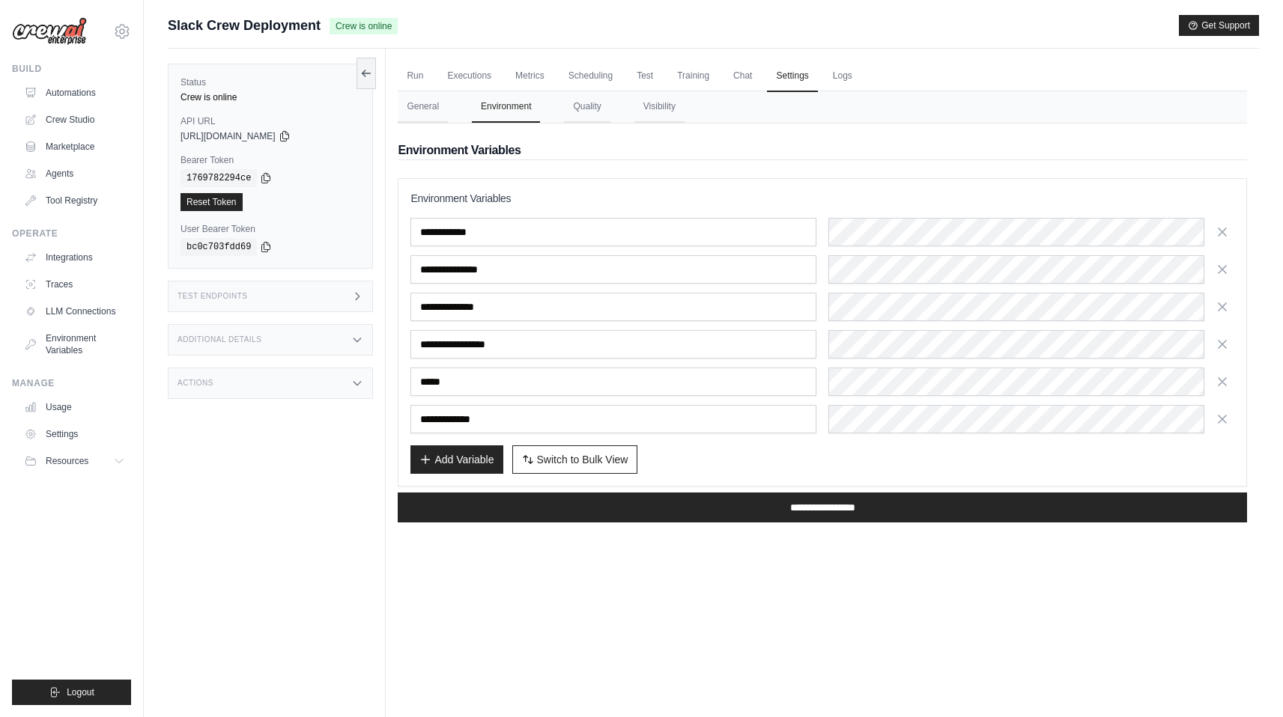
click at [64, 122] on link "Crew Studio" at bounding box center [74, 120] width 113 height 24
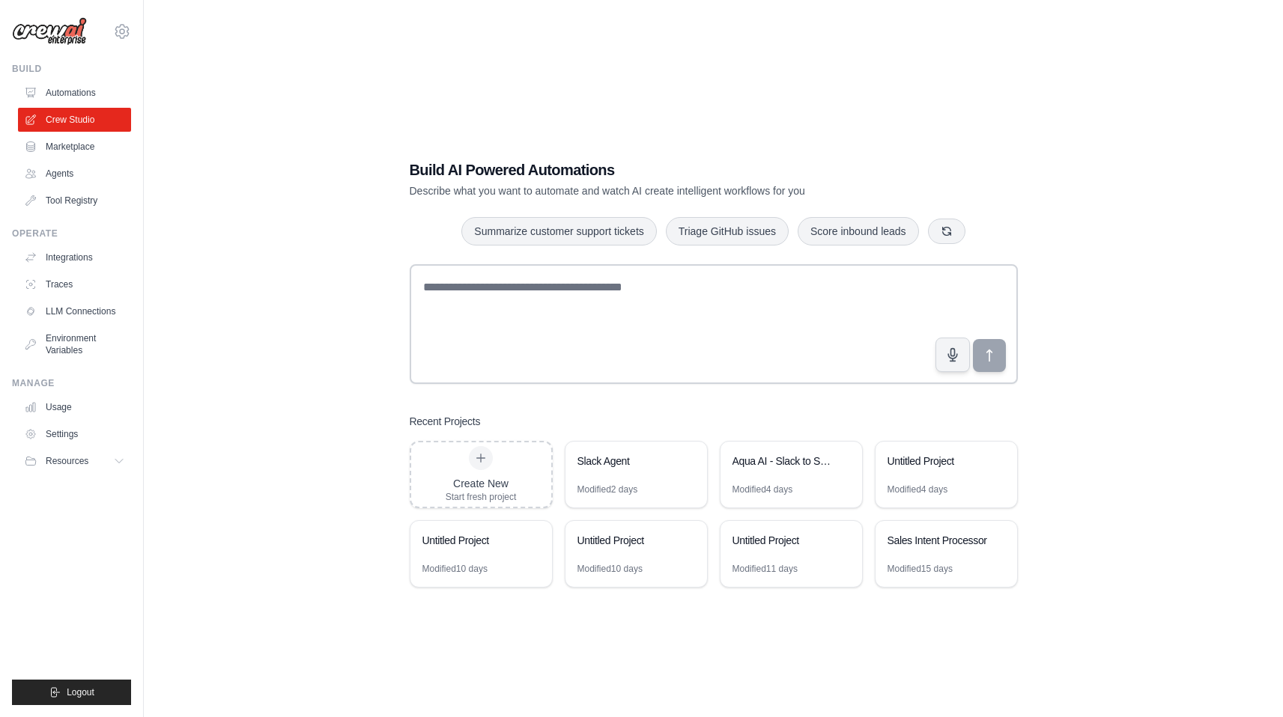
click at [56, 91] on link "Automations" at bounding box center [74, 93] width 113 height 24
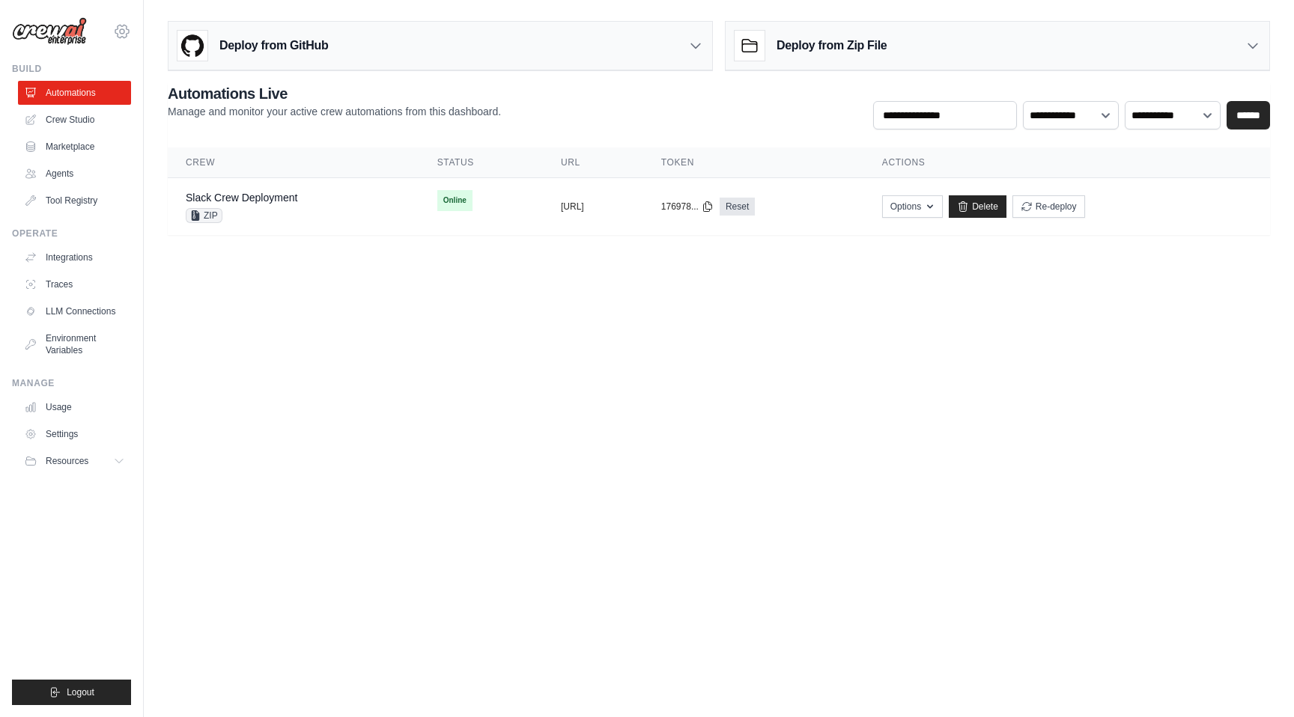
drag, startPoint x: 0, startPoint y: 0, endPoint x: 126, endPoint y: 33, distance: 130.0
click at [126, 33] on icon at bounding box center [122, 31] width 18 height 18
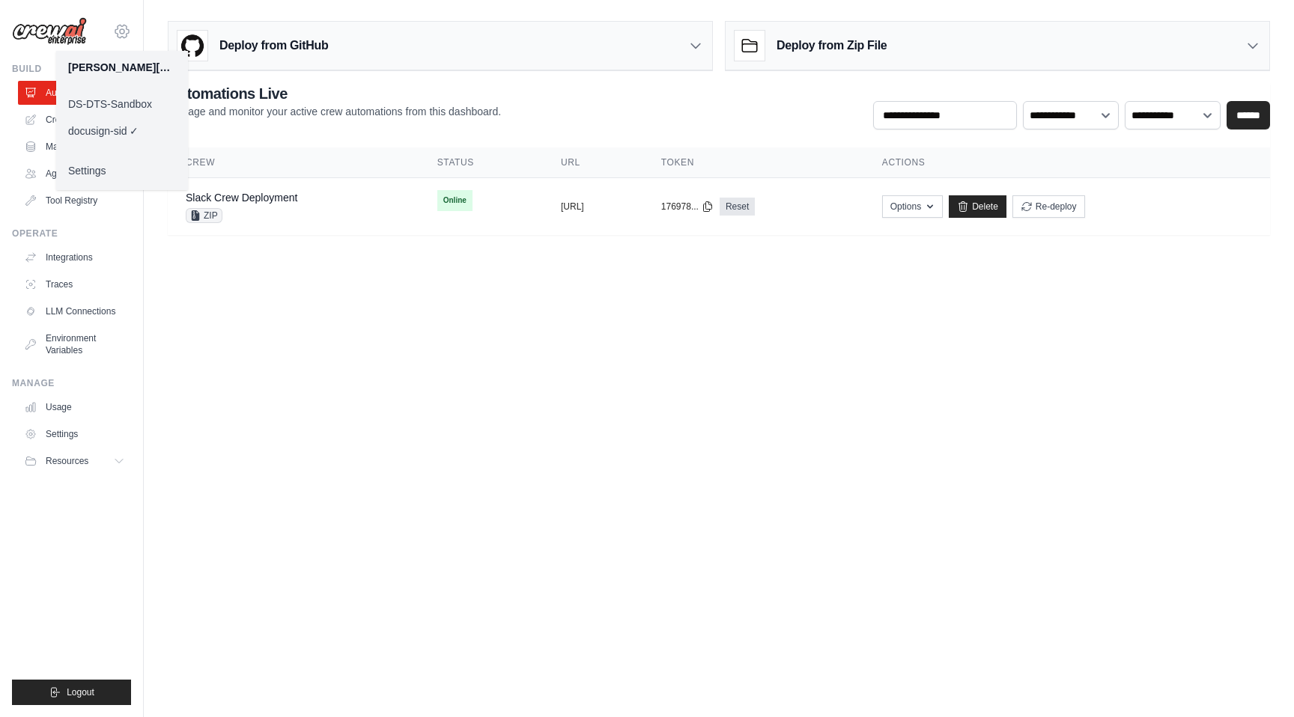
click at [126, 100] on link "DS-DTS-Sandbox" at bounding box center [122, 104] width 132 height 27
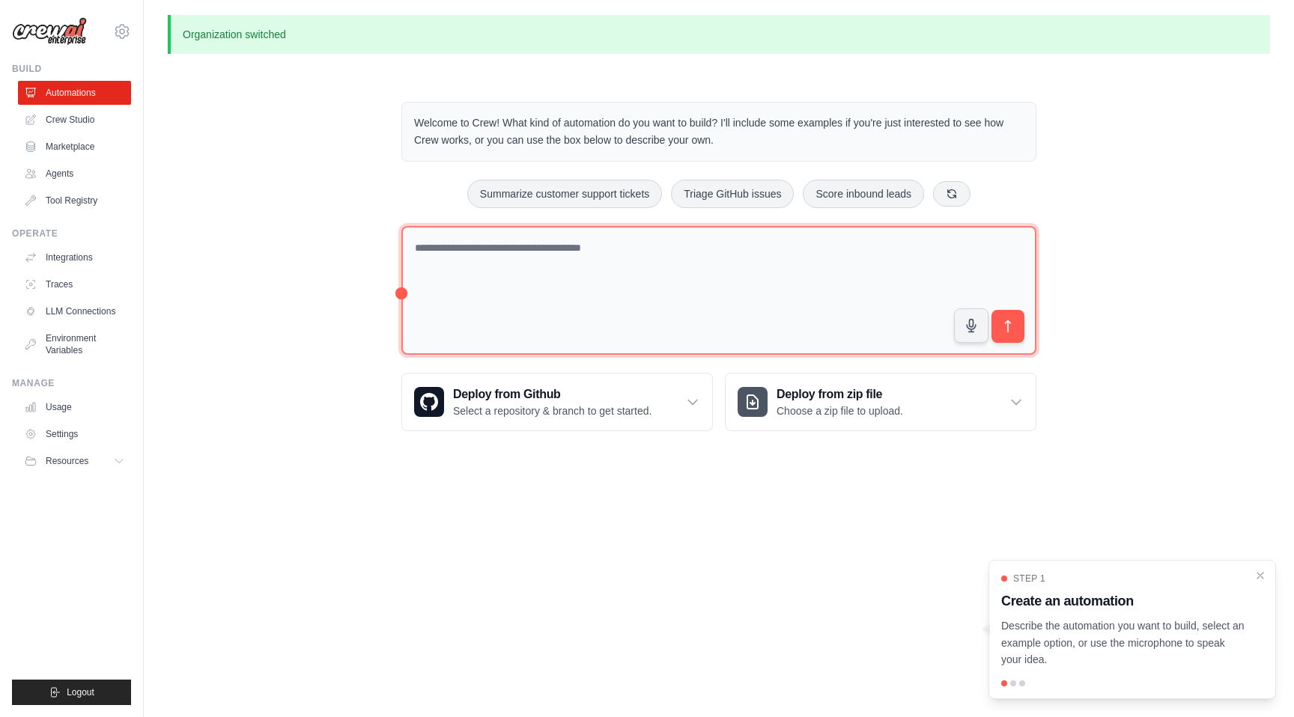
drag, startPoint x: 0, startPoint y: 0, endPoint x: 598, endPoint y: 288, distance: 663.2
click at [598, 288] on textarea at bounding box center [718, 291] width 635 height 130
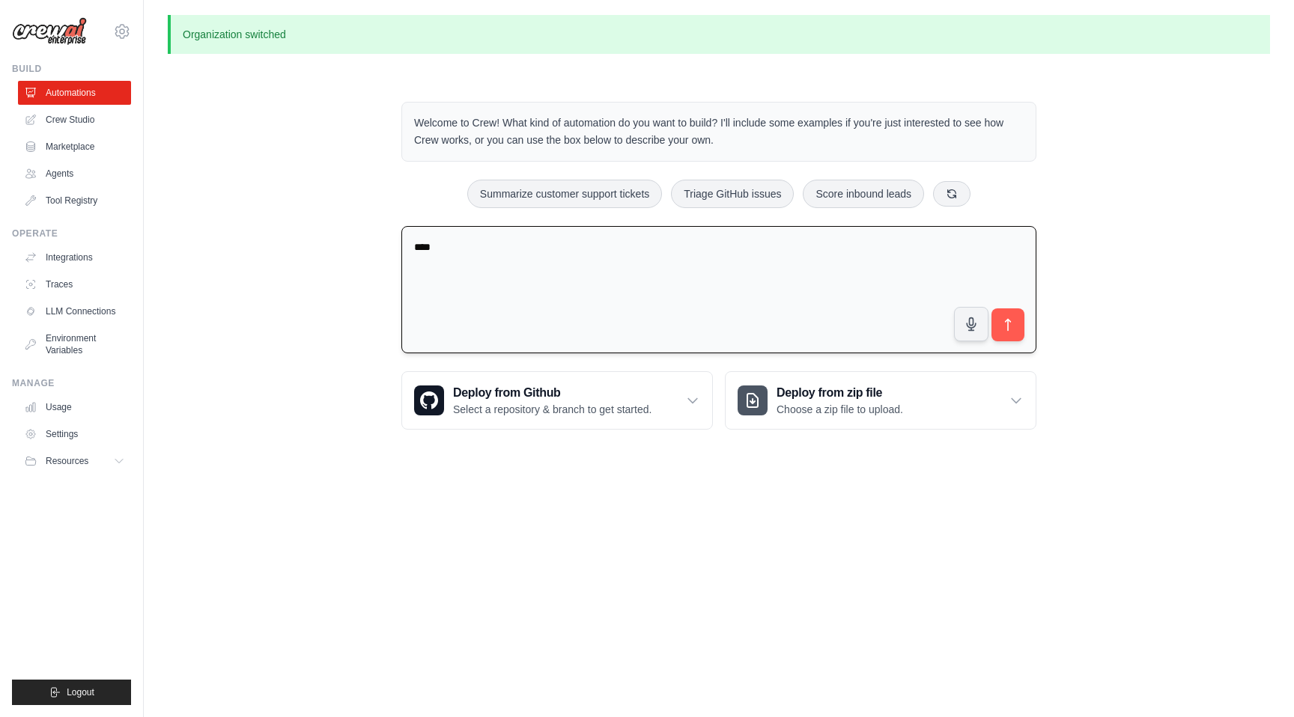
type textarea "*****"
type textarea "*"
type textarea "*****"
type textarea "**********"
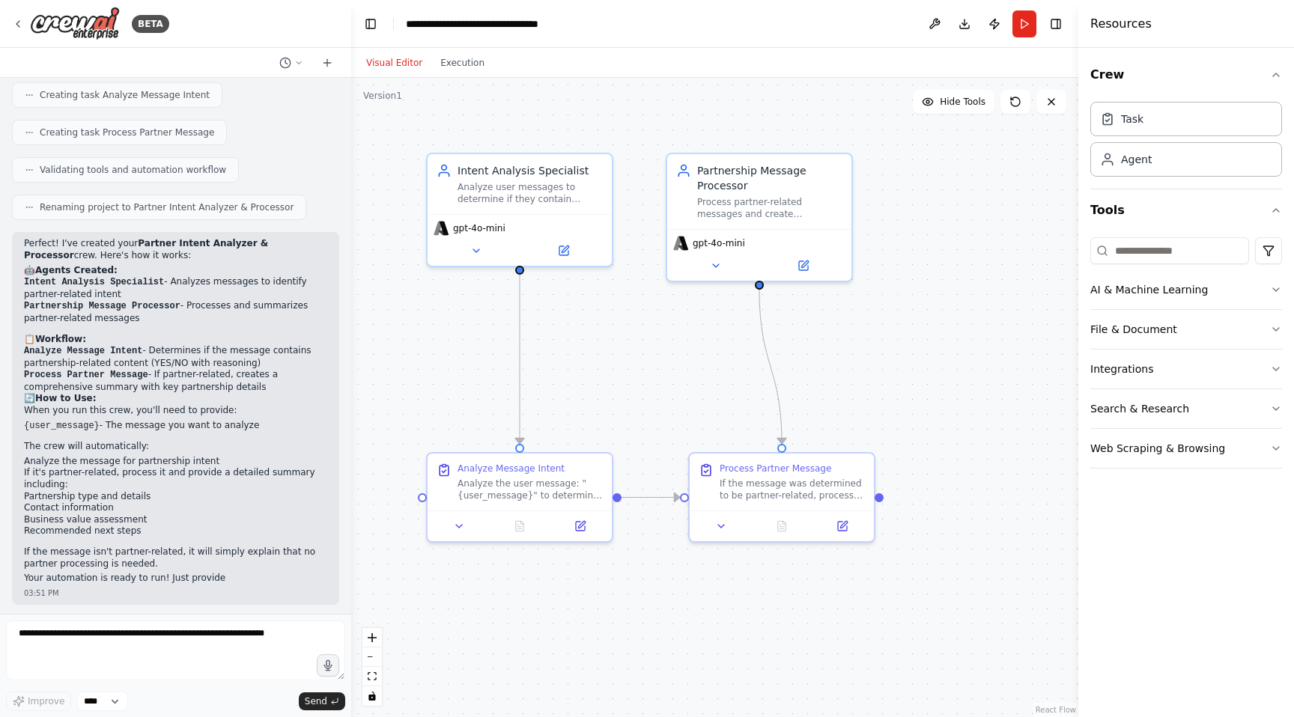
scroll to position [454, 0]
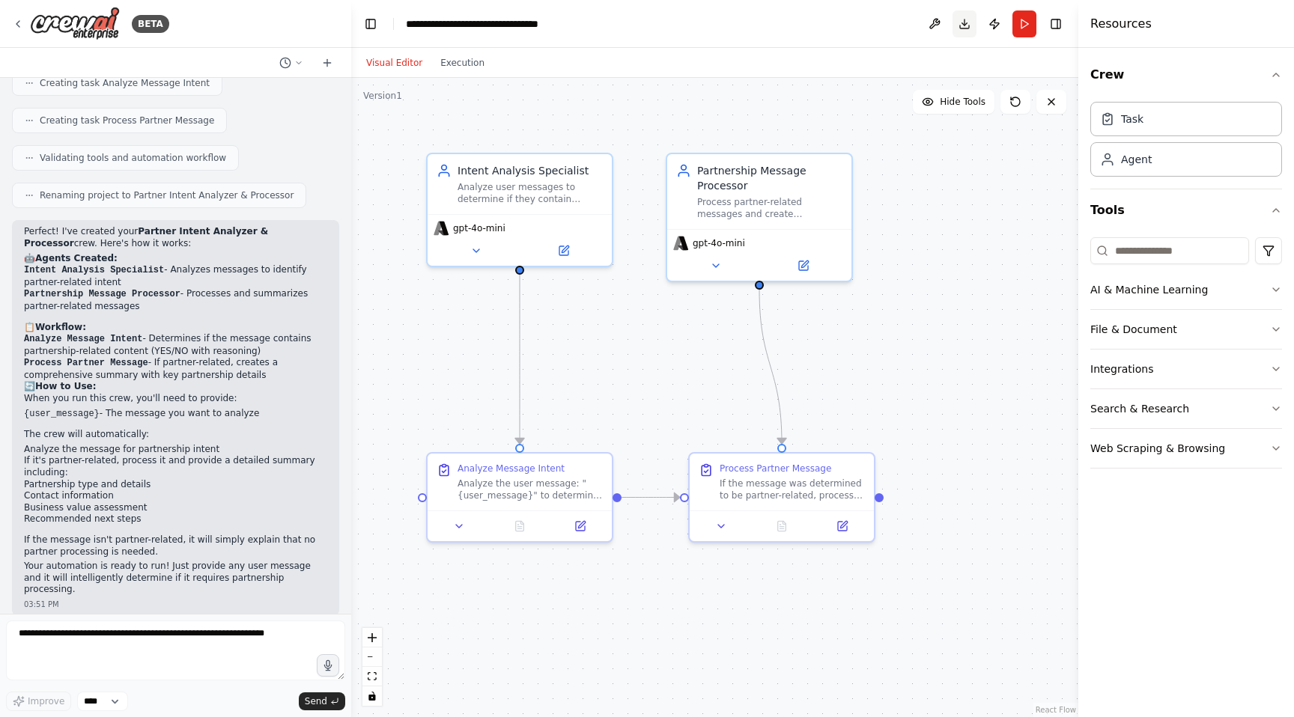
click at [964, 22] on button "Download" at bounding box center [965, 23] width 24 height 27
click at [460, 64] on button "Execution" at bounding box center [462, 63] width 62 height 18
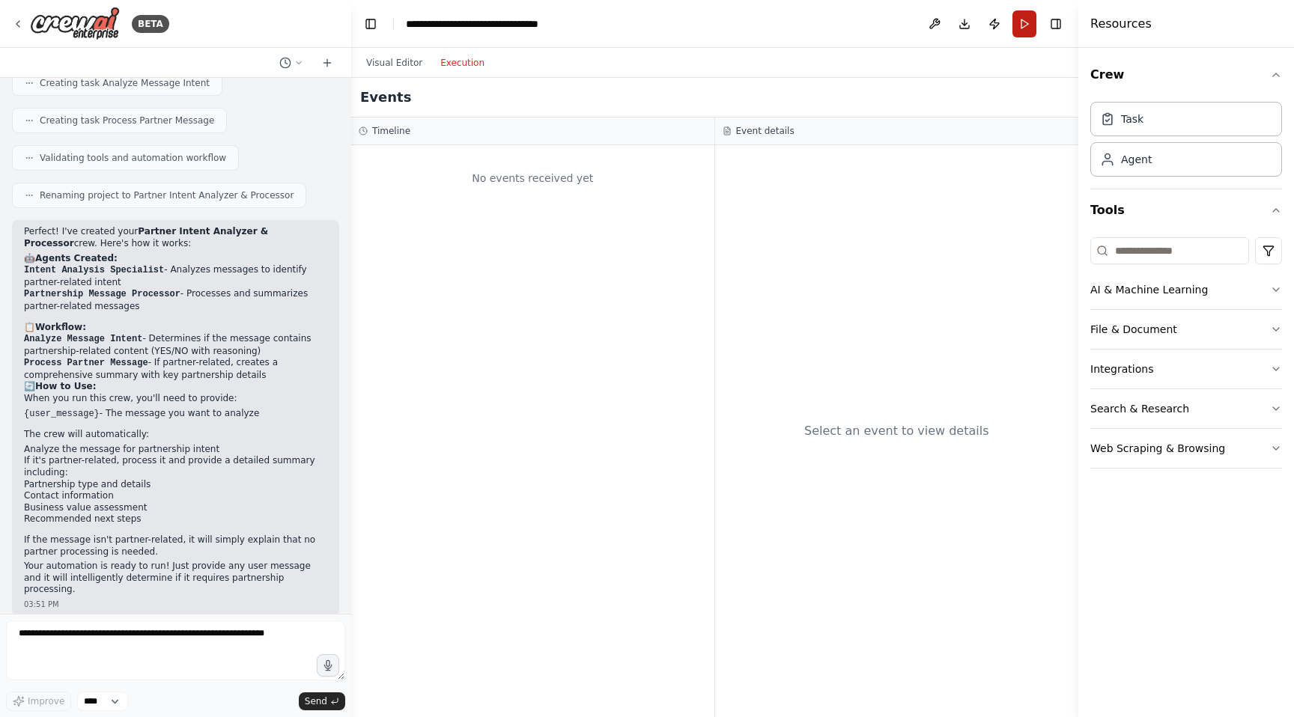
click at [1020, 25] on button "Run" at bounding box center [1024, 23] width 24 height 27
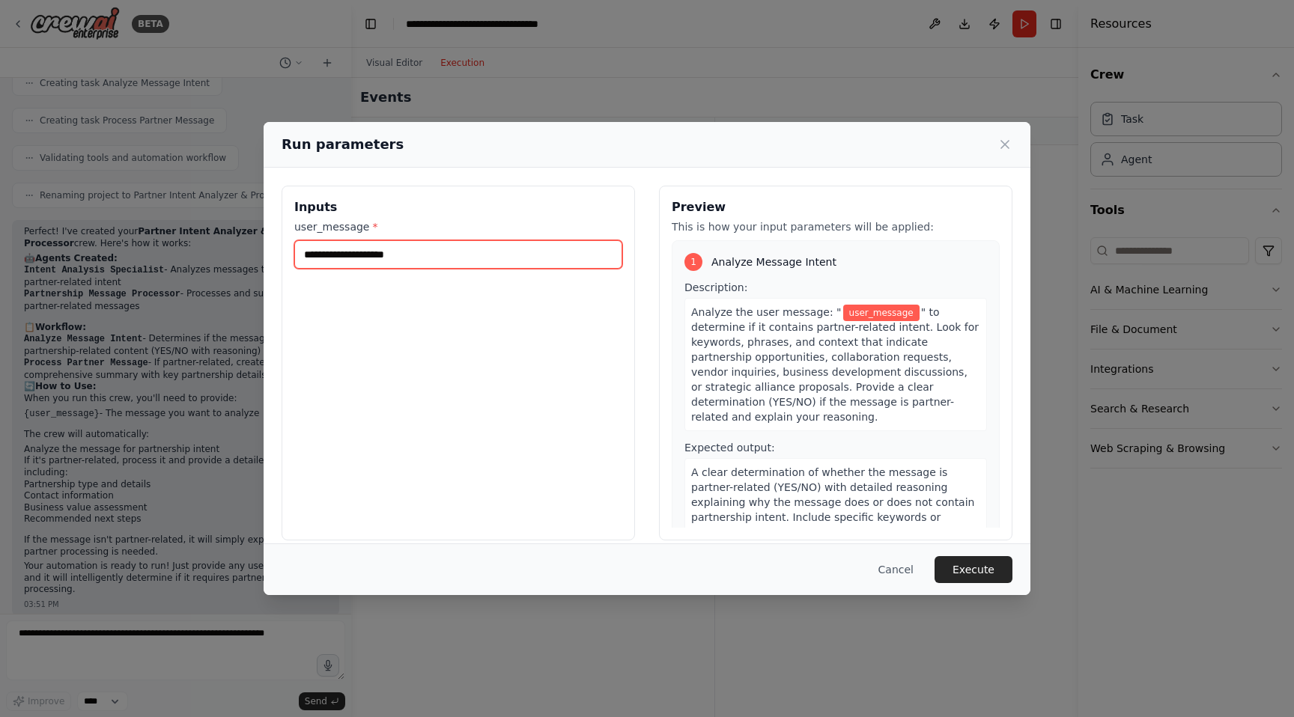
drag, startPoint x: 1020, startPoint y: 25, endPoint x: 454, endPoint y: 240, distance: 605.8
click at [454, 240] on input "user_message *" at bounding box center [458, 254] width 328 height 28
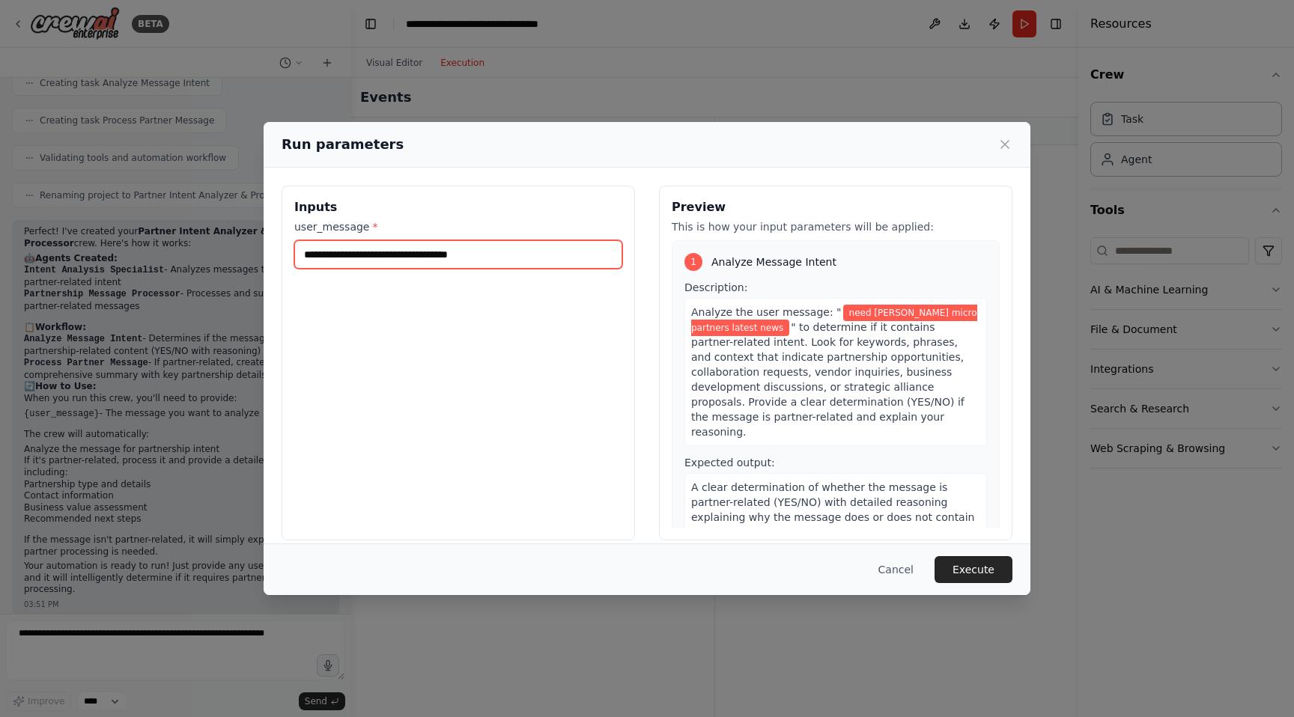
type input "**********"
drag, startPoint x: 454, startPoint y: 240, endPoint x: 961, endPoint y: 571, distance: 605.4
click at [961, 571] on button "Execute" at bounding box center [974, 569] width 78 height 27
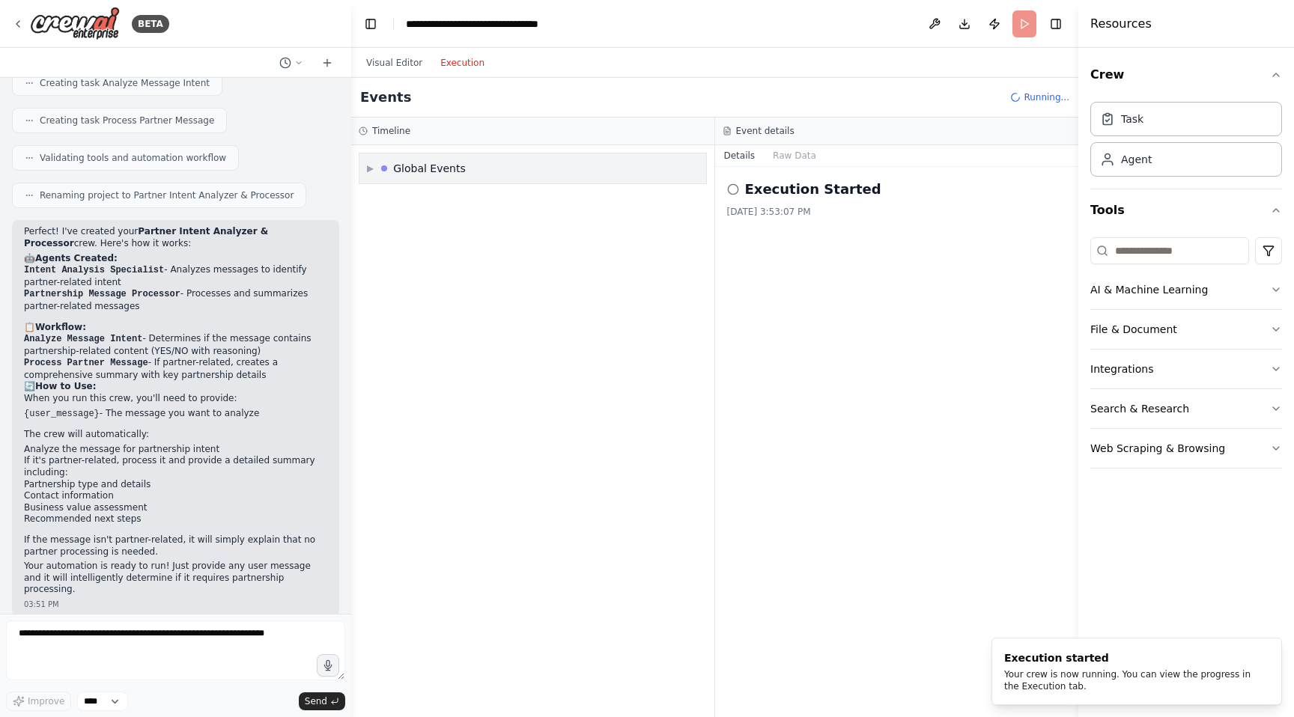
drag, startPoint x: 961, startPoint y: 571, endPoint x: 491, endPoint y: 180, distance: 611.4
click at [491, 180] on div "▶ Global Events" at bounding box center [532, 169] width 347 height 30
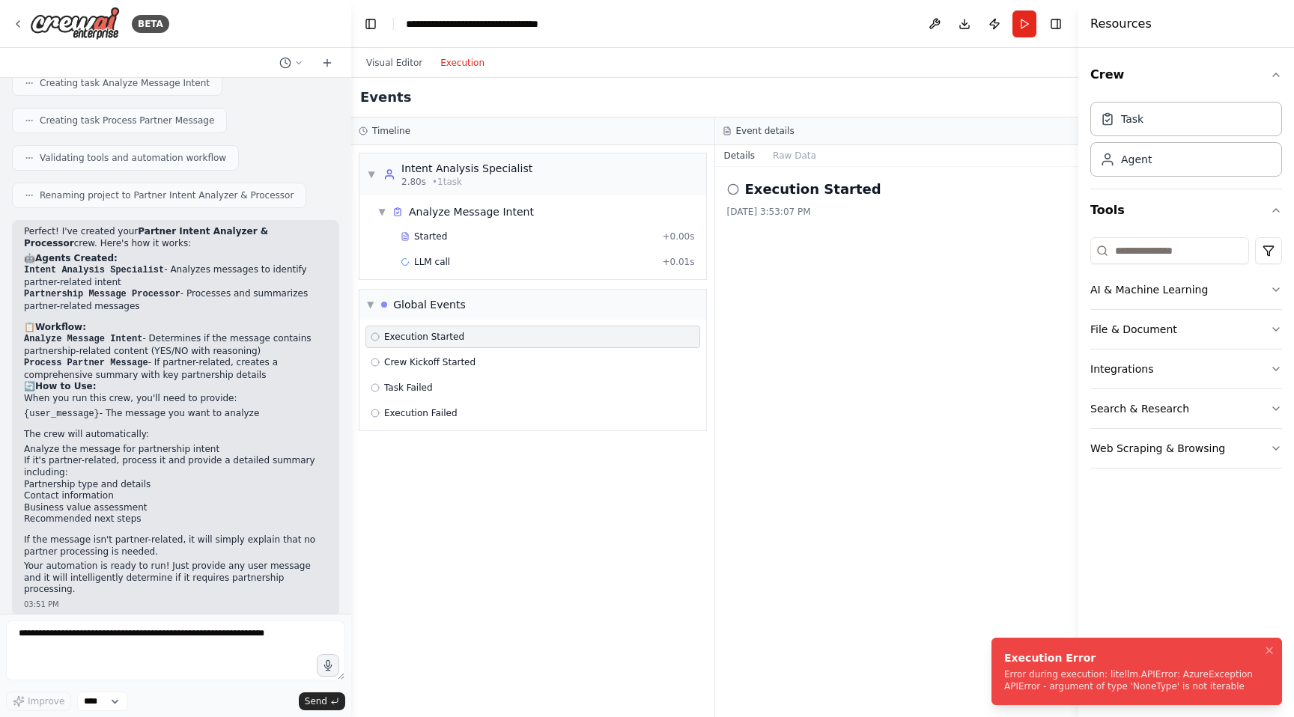
click at [1070, 684] on div "Error during execution: litellm.APIError: AzureException APIError - argument of…" at bounding box center [1133, 681] width 259 height 24
drag, startPoint x: 1070, startPoint y: 684, endPoint x: 952, endPoint y: 668, distance: 119.5
click at [1004, 669] on div "Error during execution: litellm.APIError: AzureException APIError - argument of…" at bounding box center [1133, 681] width 259 height 24
click at [1112, 685] on div "Error during execution: litellm.APIError: AzureException APIError - argument of…" at bounding box center [1133, 681] width 259 height 24
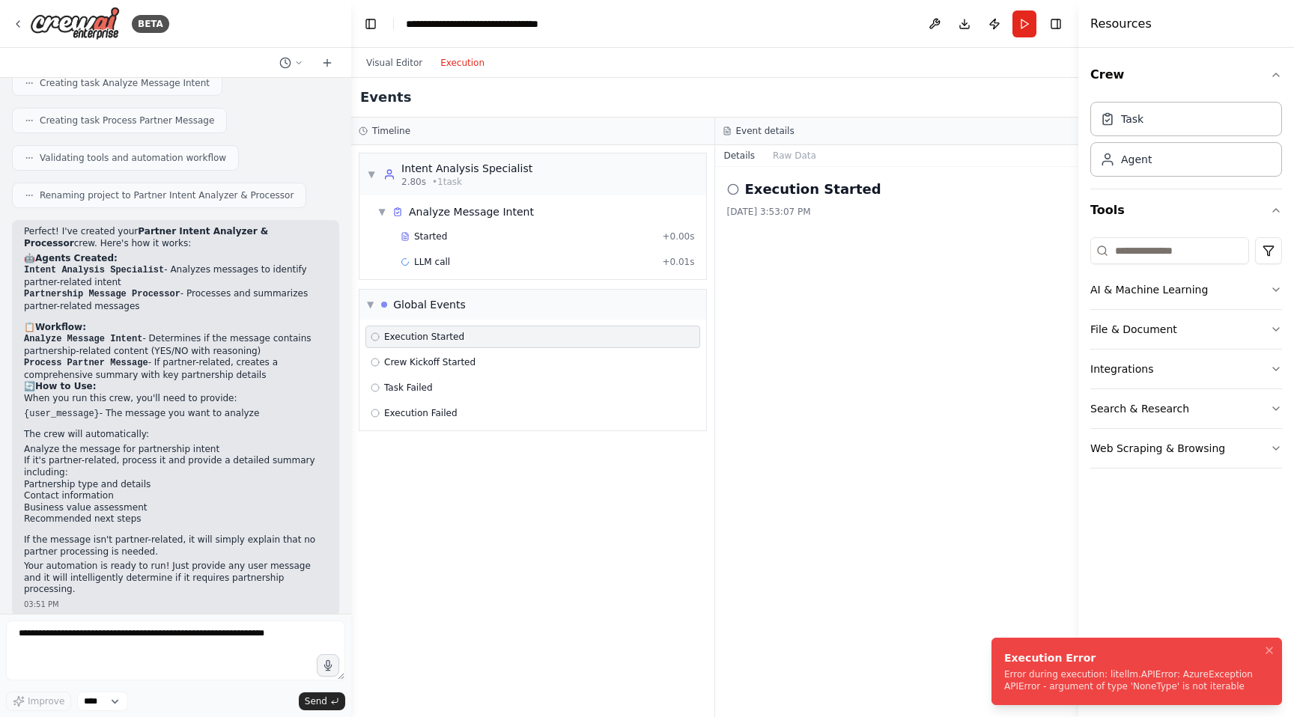
click at [1112, 685] on div "Error during execution: litellm.APIError: AzureException APIError - argument of…" at bounding box center [1133, 681] width 259 height 24
drag, startPoint x: 952, startPoint y: 668, endPoint x: 396, endPoint y: 67, distance: 818.2
click at [396, 67] on button "Visual Editor" at bounding box center [394, 63] width 74 height 18
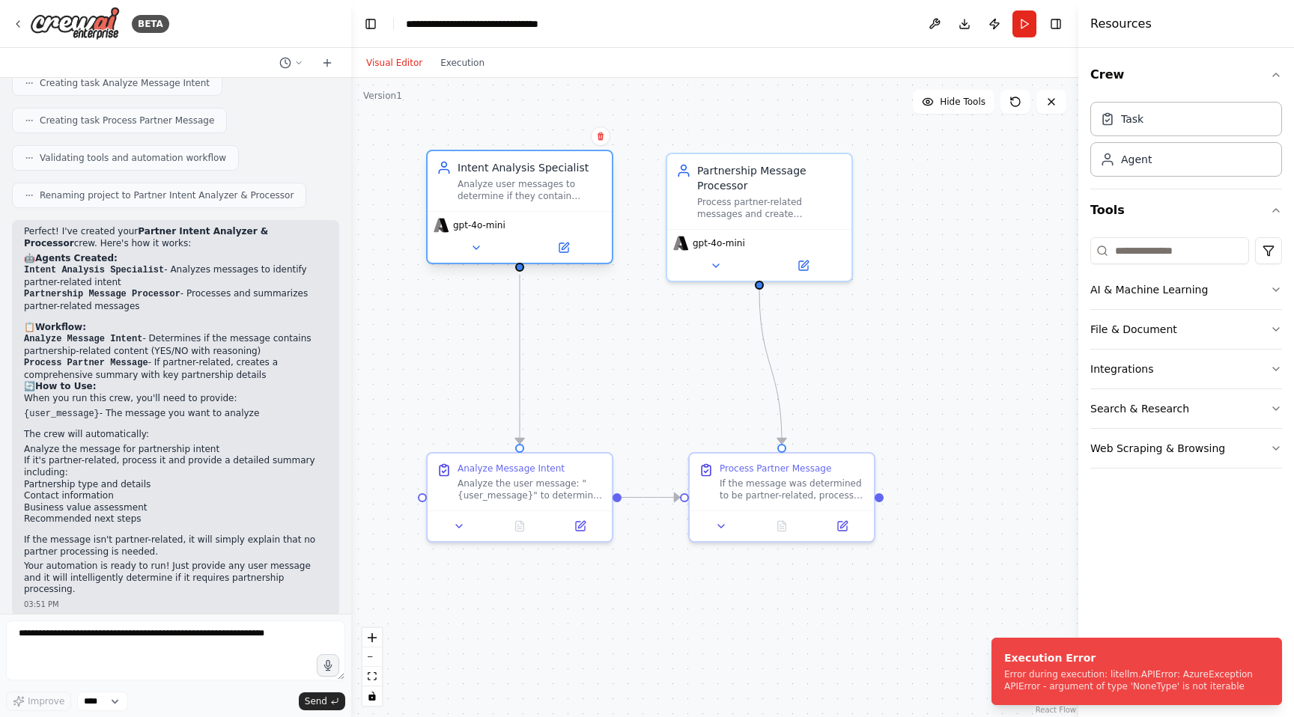
drag, startPoint x: 396, startPoint y: 67, endPoint x: 482, endPoint y: 232, distance: 185.5
click at [482, 232] on div "gpt-4o-mini" at bounding box center [470, 225] width 72 height 15
drag, startPoint x: 482, startPoint y: 232, endPoint x: 472, endPoint y: 255, distance: 25.2
click at [472, 255] on button at bounding box center [476, 248] width 85 height 18
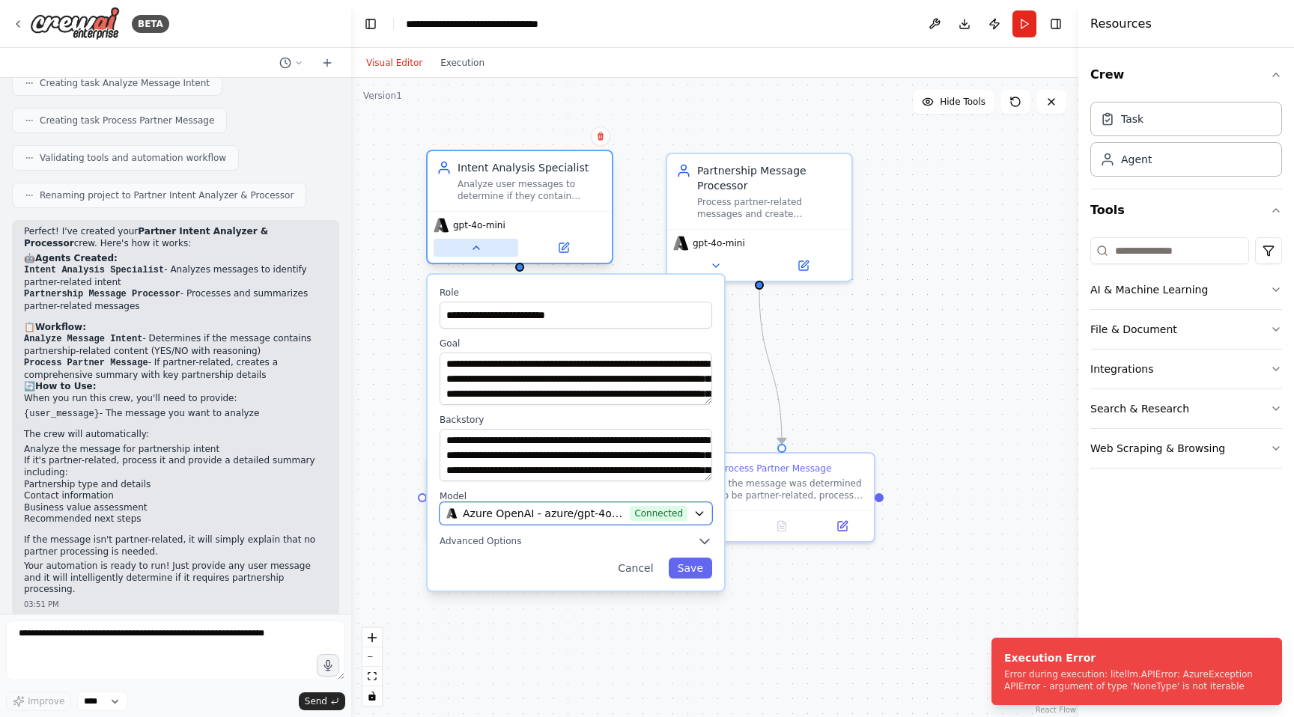
click at [514, 517] on span "Azure OpenAI - azure/gpt-4o-mini (azure_llm_connection)" at bounding box center [543, 513] width 161 height 15
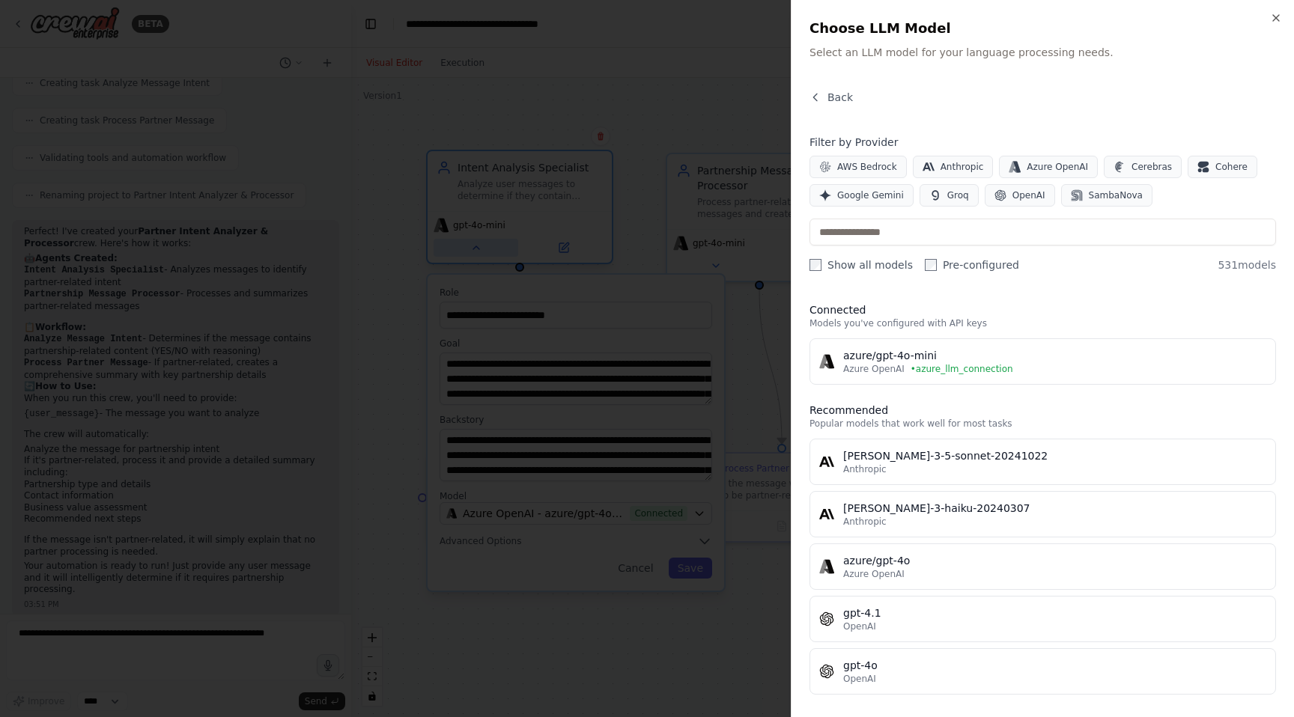
click at [899, 572] on span "Azure OpenAI" at bounding box center [873, 574] width 61 height 12
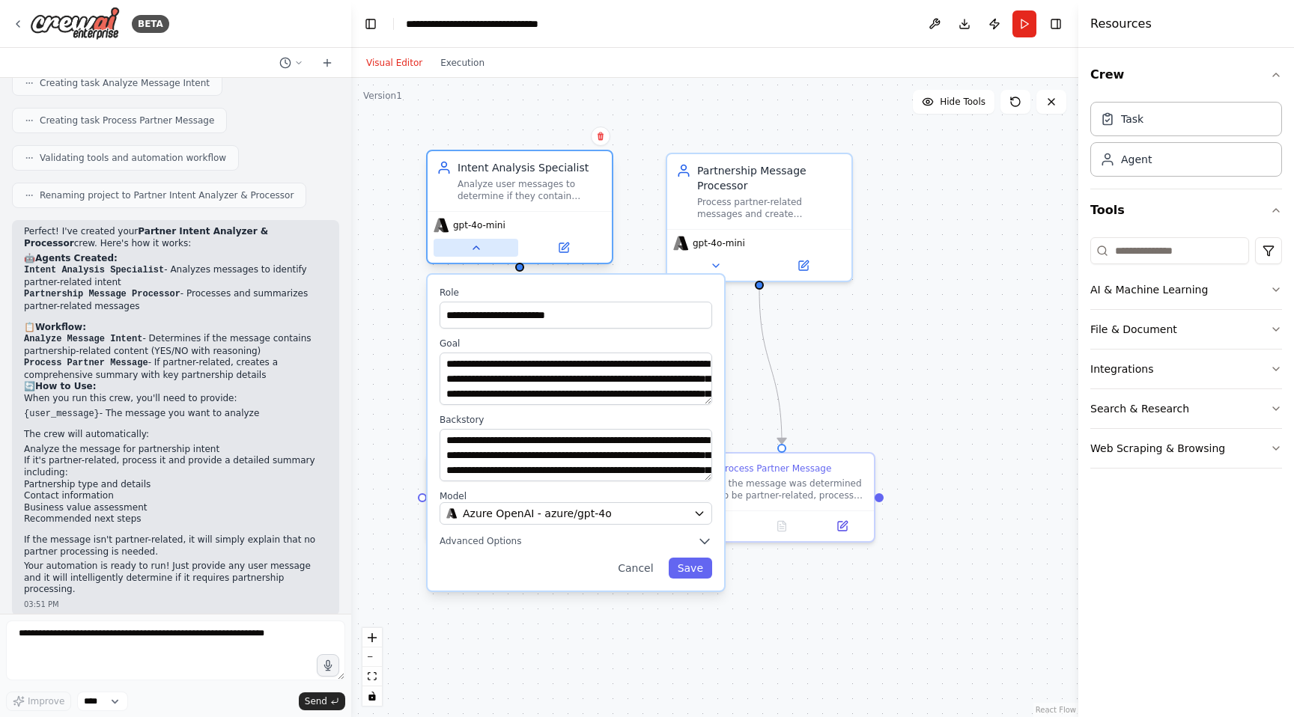
click at [695, 576] on button "Save" at bounding box center [690, 568] width 43 height 21
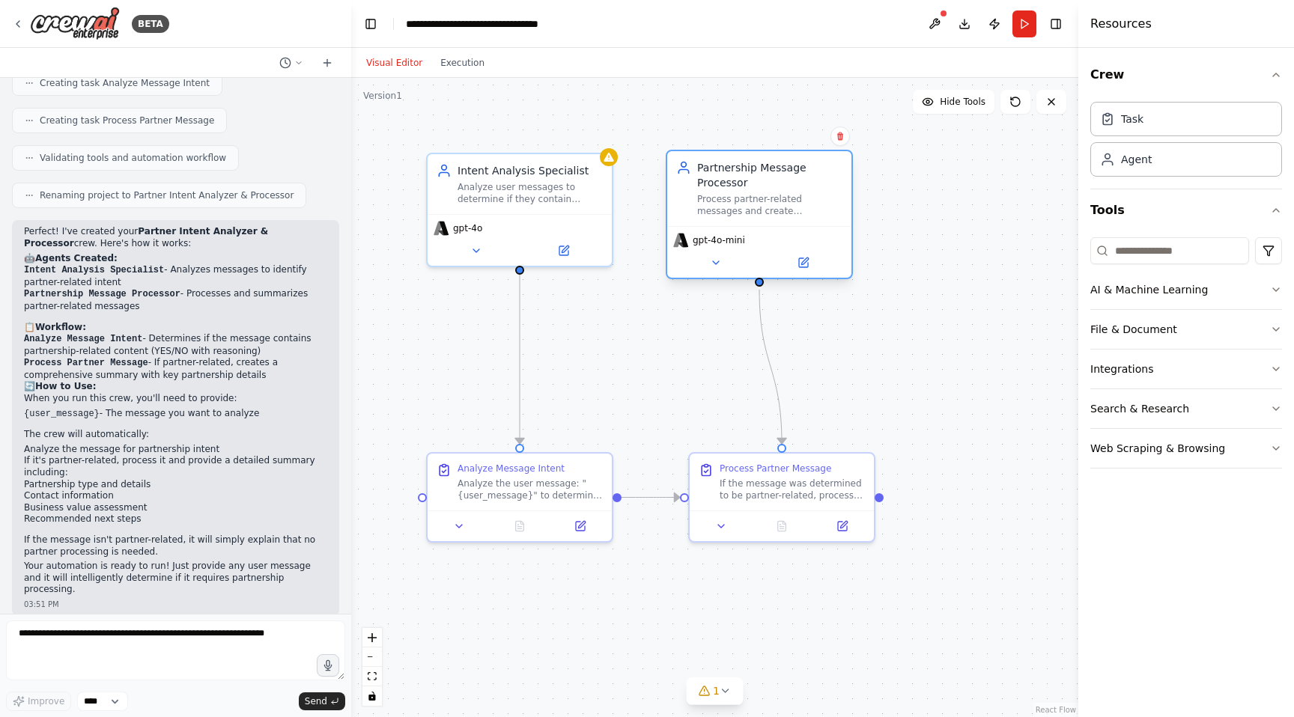
drag, startPoint x: 472, startPoint y: 255, endPoint x: 740, endPoint y: 246, distance: 268.3
click at [740, 246] on span "gpt-4o-mini" at bounding box center [719, 240] width 52 height 12
click at [712, 269] on button at bounding box center [715, 263] width 85 height 18
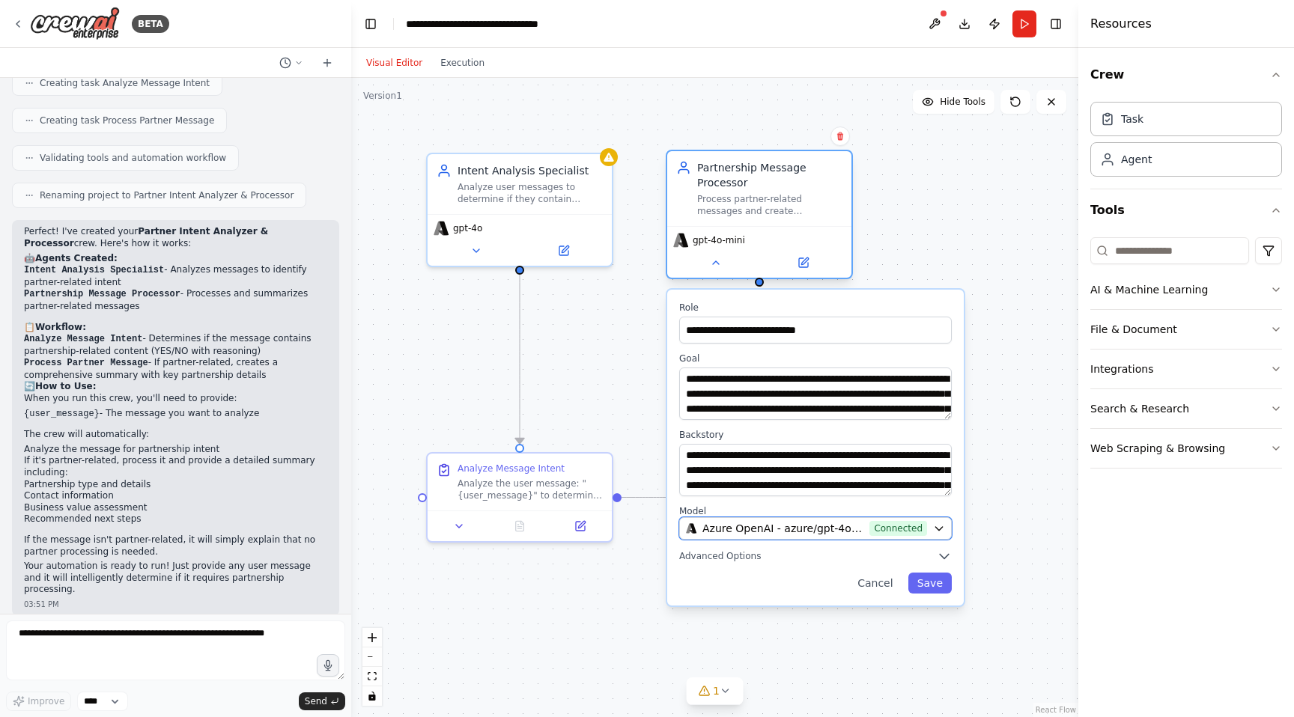
click at [741, 525] on span "Azure OpenAI - azure/gpt-4o-mini (azure_llm_connection)" at bounding box center [782, 528] width 161 height 15
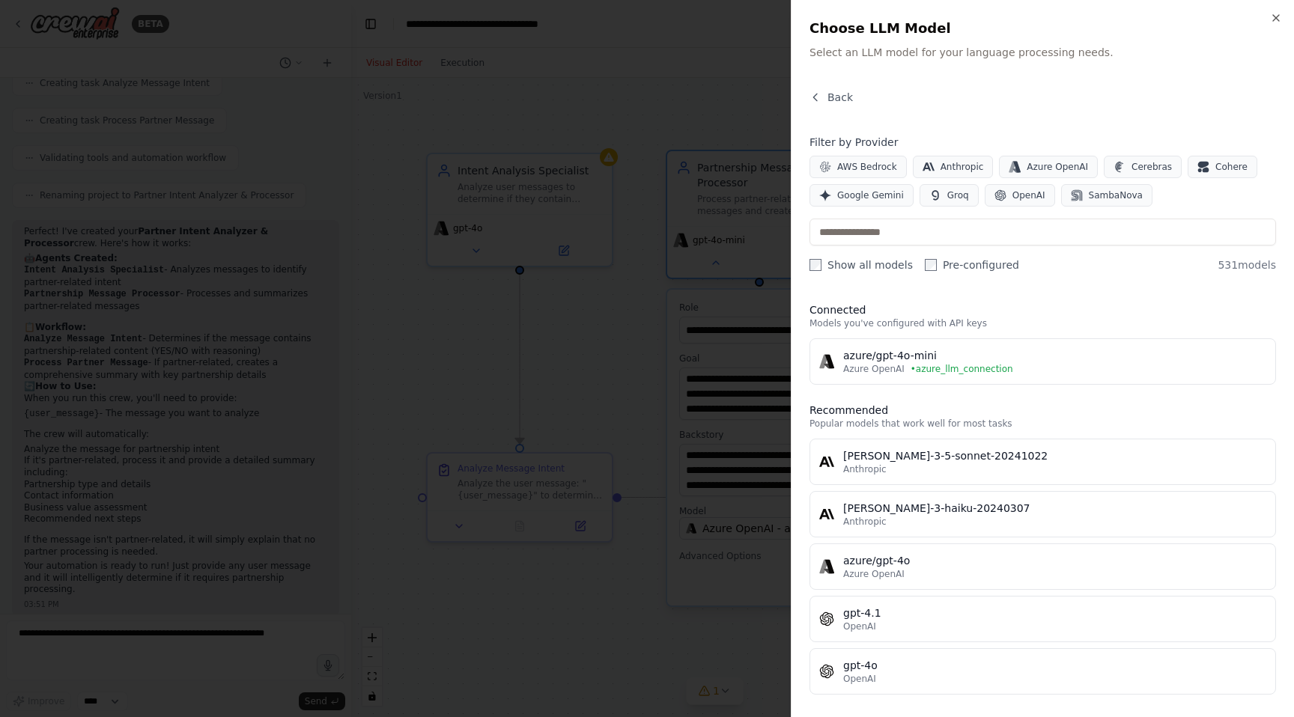
click at [878, 577] on span "Azure OpenAI" at bounding box center [873, 574] width 61 height 12
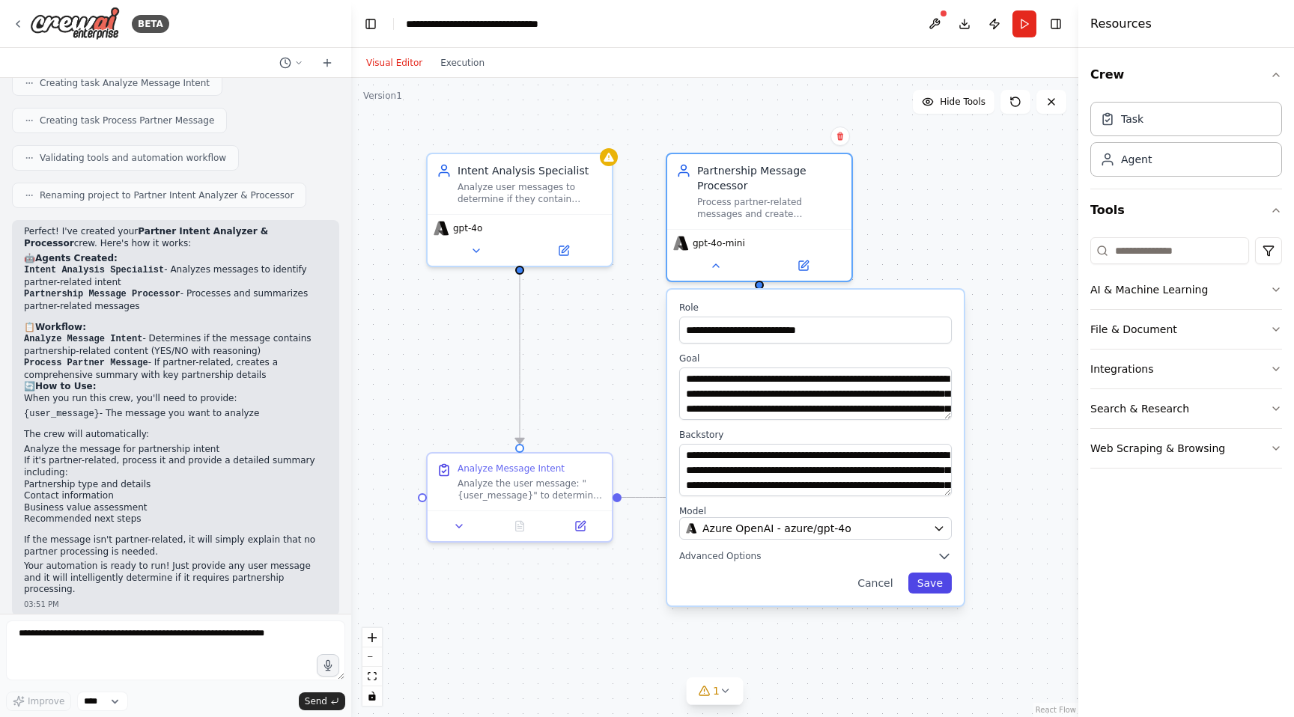
drag, startPoint x: 740, startPoint y: 246, endPoint x: 920, endPoint y: 588, distance: 386.5
click at [920, 588] on button "Save" at bounding box center [929, 583] width 43 height 21
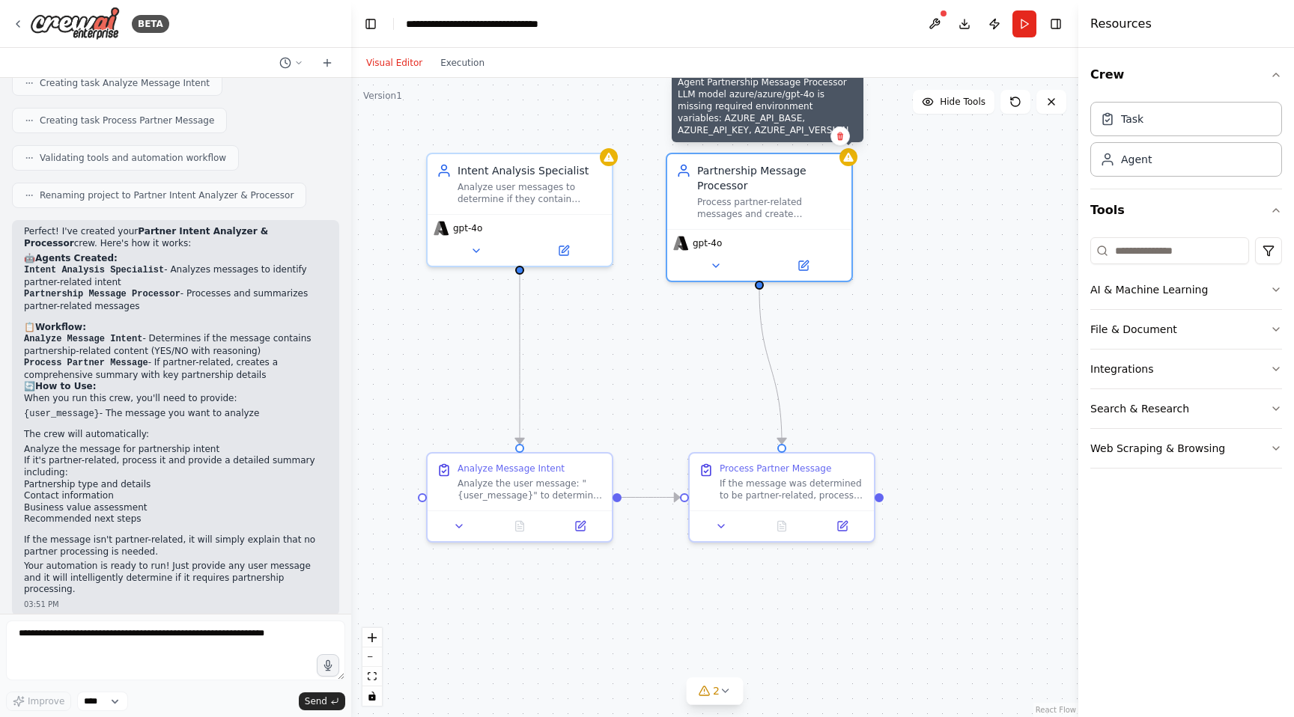
click at [851, 161] on div at bounding box center [848, 157] width 18 height 18
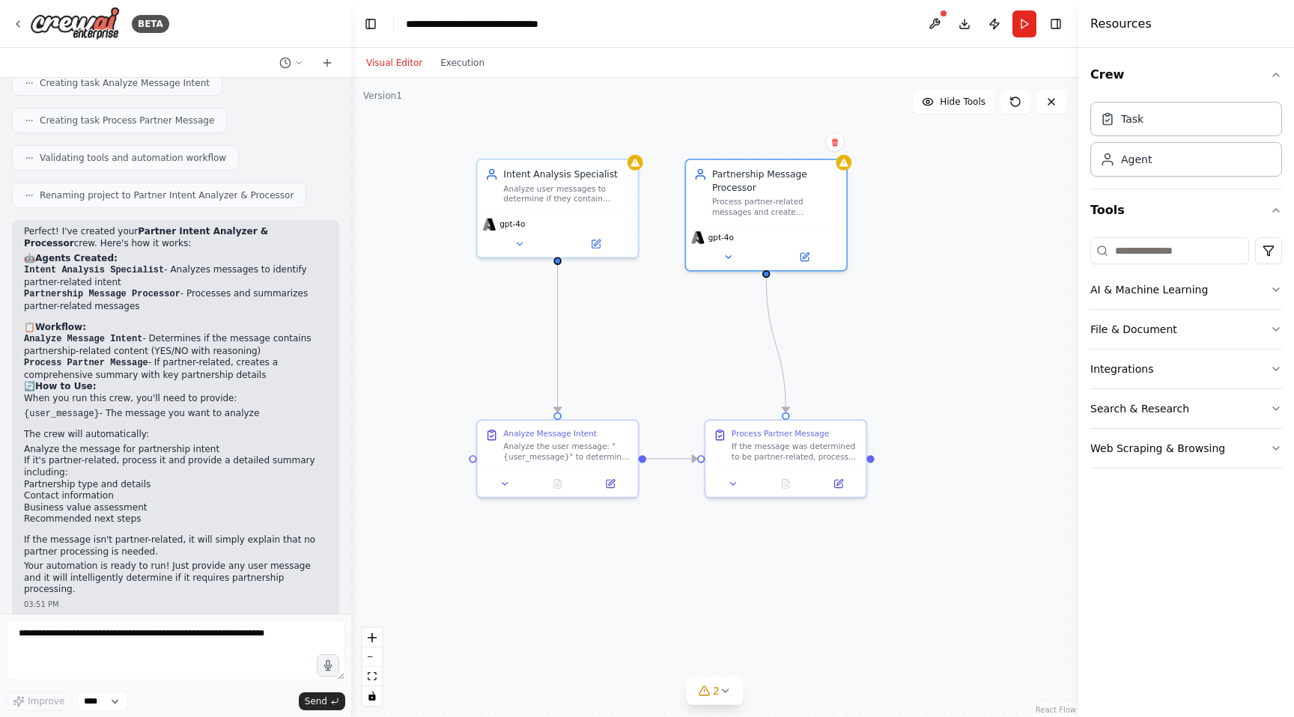
click at [596, 240] on icon at bounding box center [596, 244] width 10 height 10
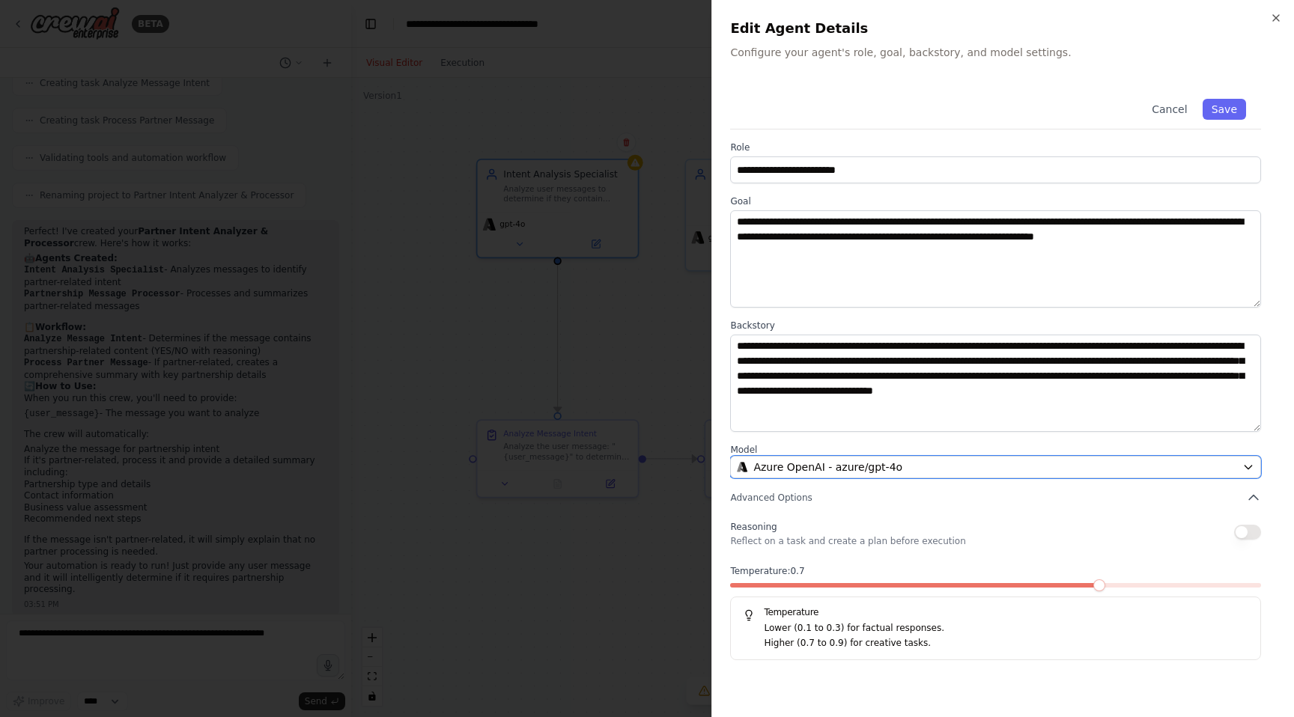
click at [900, 475] on button "Azure OpenAI - azure/gpt-4o" at bounding box center [995, 467] width 531 height 22
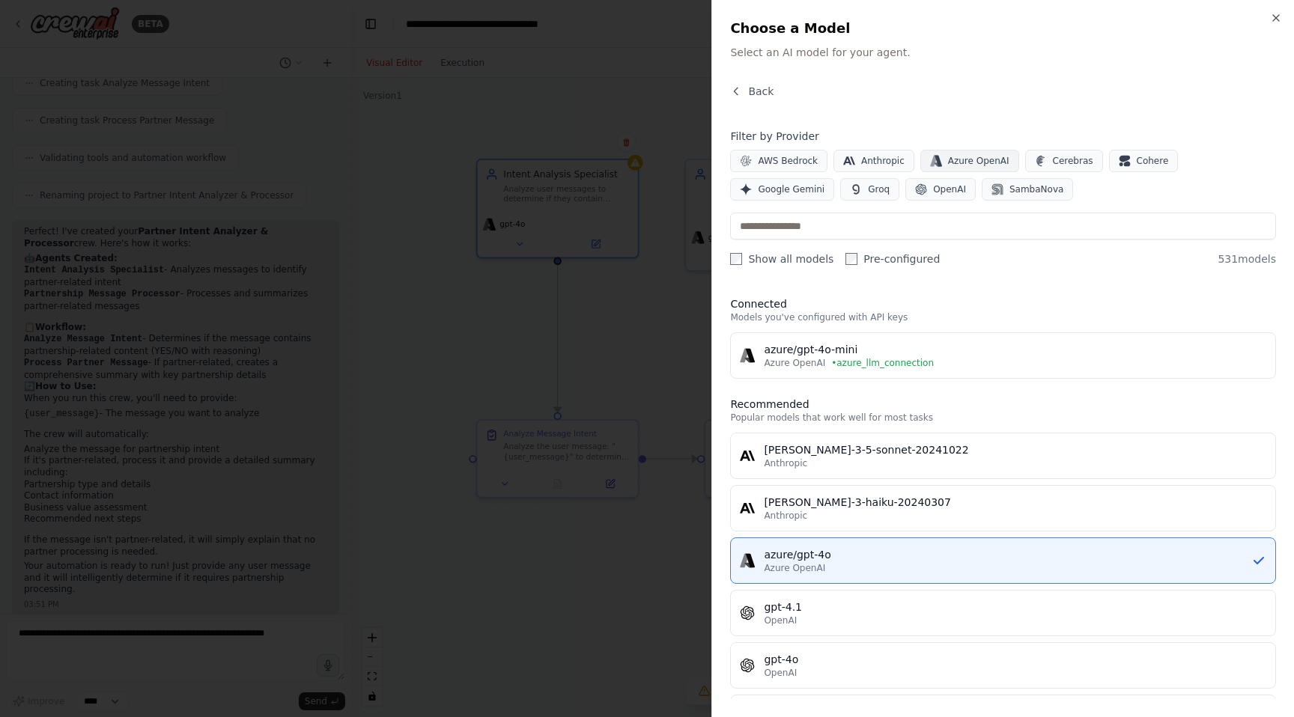
drag, startPoint x: 920, startPoint y: 588, endPoint x: 984, endPoint y: 150, distance: 442.8
click at [984, 150] on button "Azure OpenAI" at bounding box center [969, 161] width 99 height 22
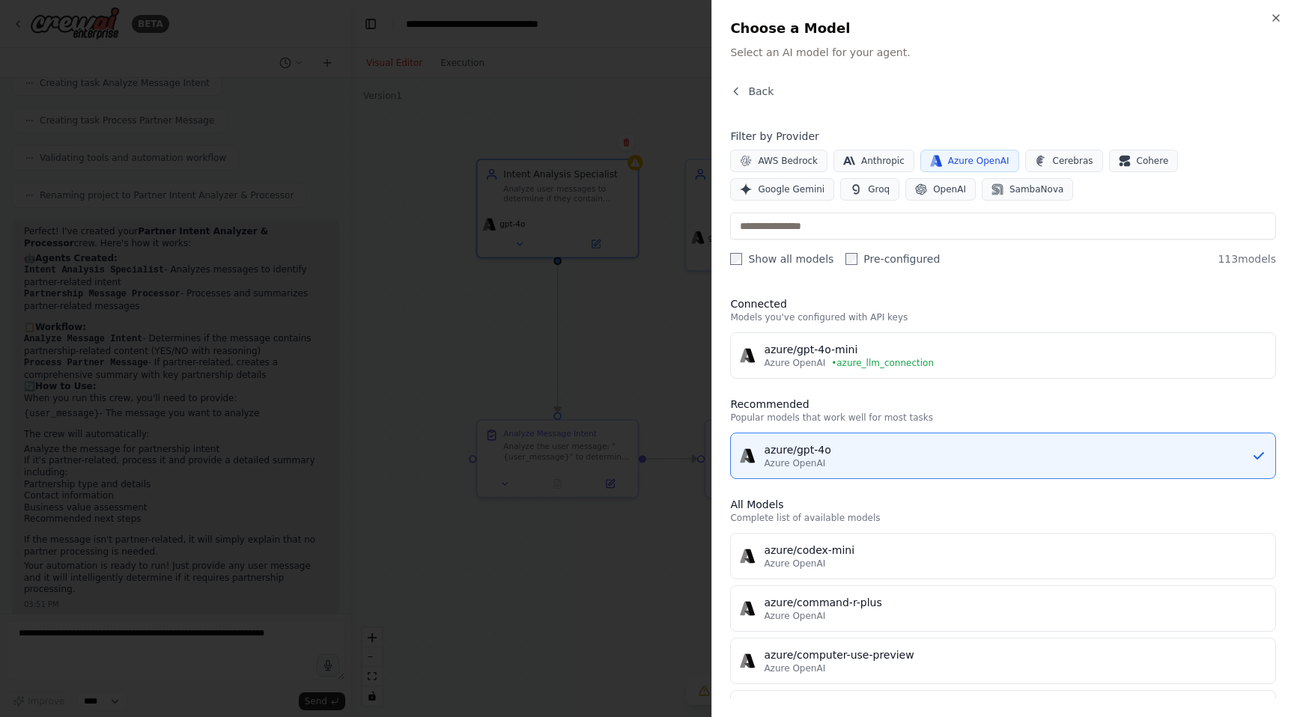
click at [875, 362] on span "• azure_llm_connection" at bounding box center [882, 363] width 103 height 12
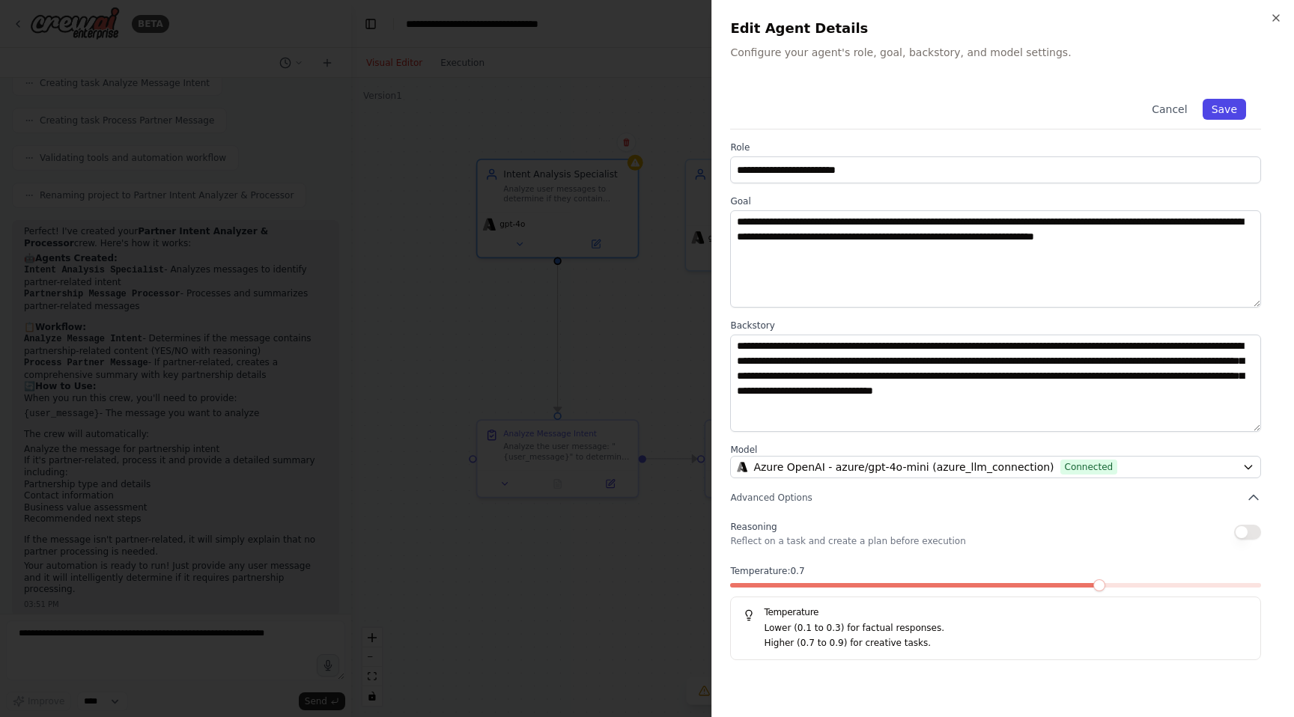
drag, startPoint x: 984, startPoint y: 150, endPoint x: 1222, endPoint y: 116, distance: 240.5
click at [1222, 116] on button "Save" at bounding box center [1224, 109] width 43 height 21
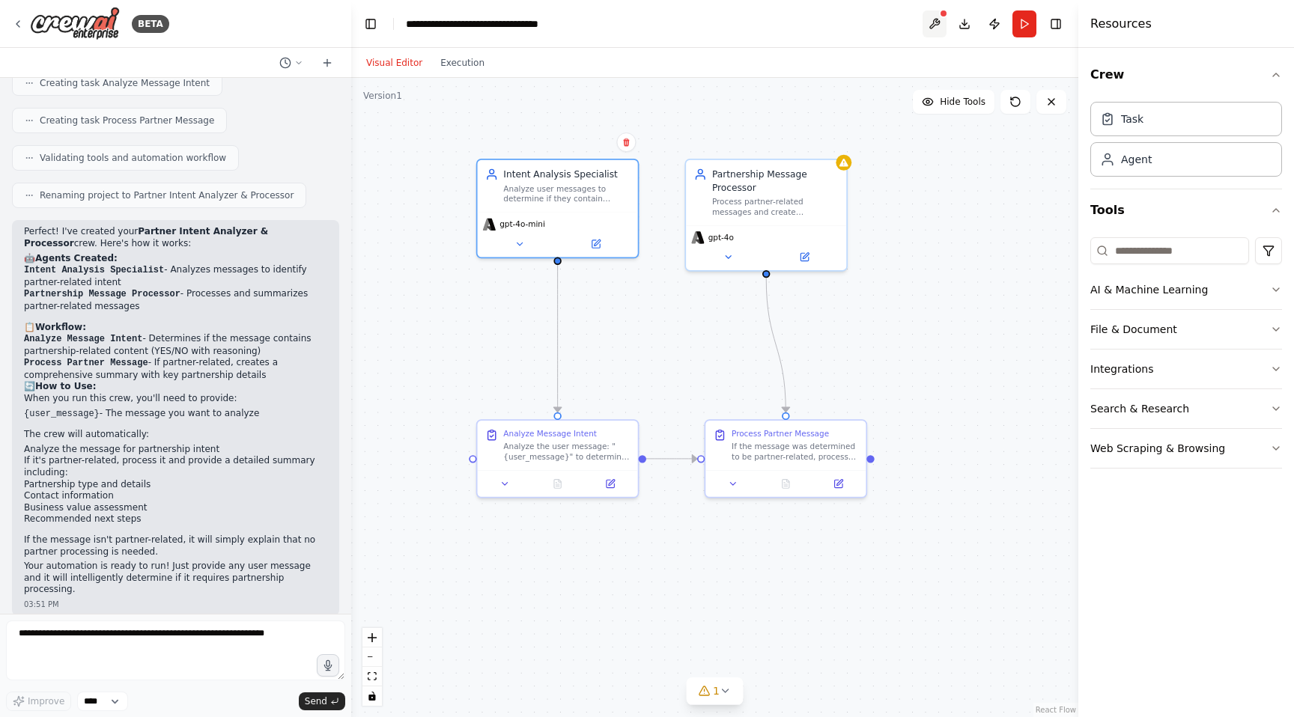
drag, startPoint x: 1222, startPoint y: 116, endPoint x: 936, endPoint y: 23, distance: 300.7
click at [936, 23] on button at bounding box center [935, 23] width 24 height 27
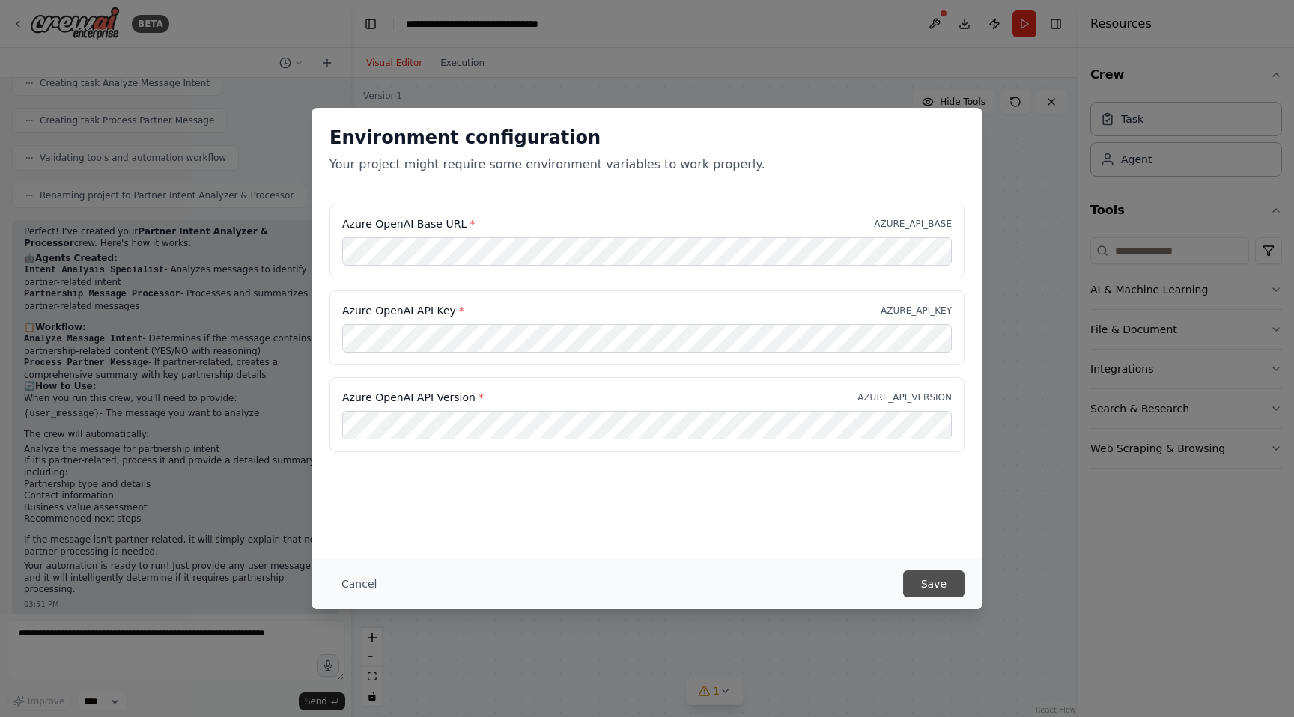
drag, startPoint x: 1223, startPoint y: 209, endPoint x: 932, endPoint y: 580, distance: 471.6
click at [932, 580] on button "Save" at bounding box center [933, 584] width 61 height 27
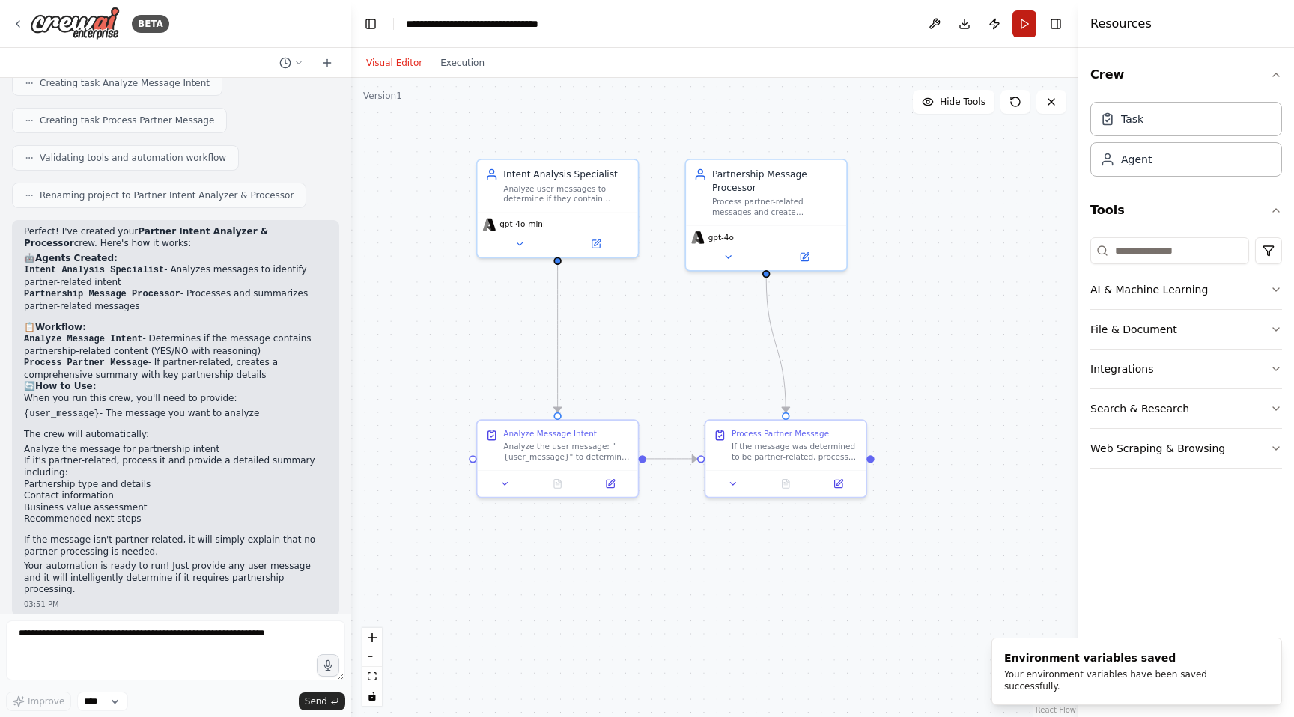
click at [1025, 28] on button "Run" at bounding box center [1024, 23] width 24 height 27
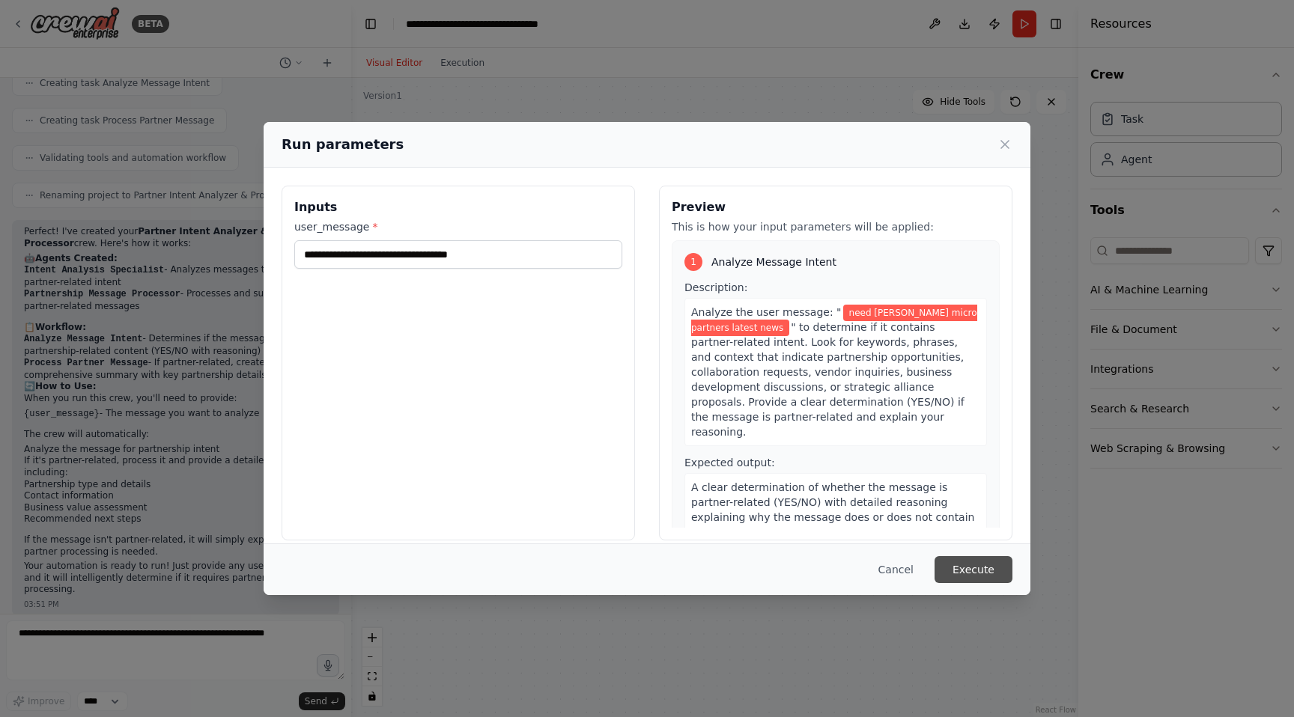
drag, startPoint x: 1025, startPoint y: 28, endPoint x: 948, endPoint y: 565, distance: 541.7
click at [948, 565] on button "Execute" at bounding box center [974, 569] width 78 height 27
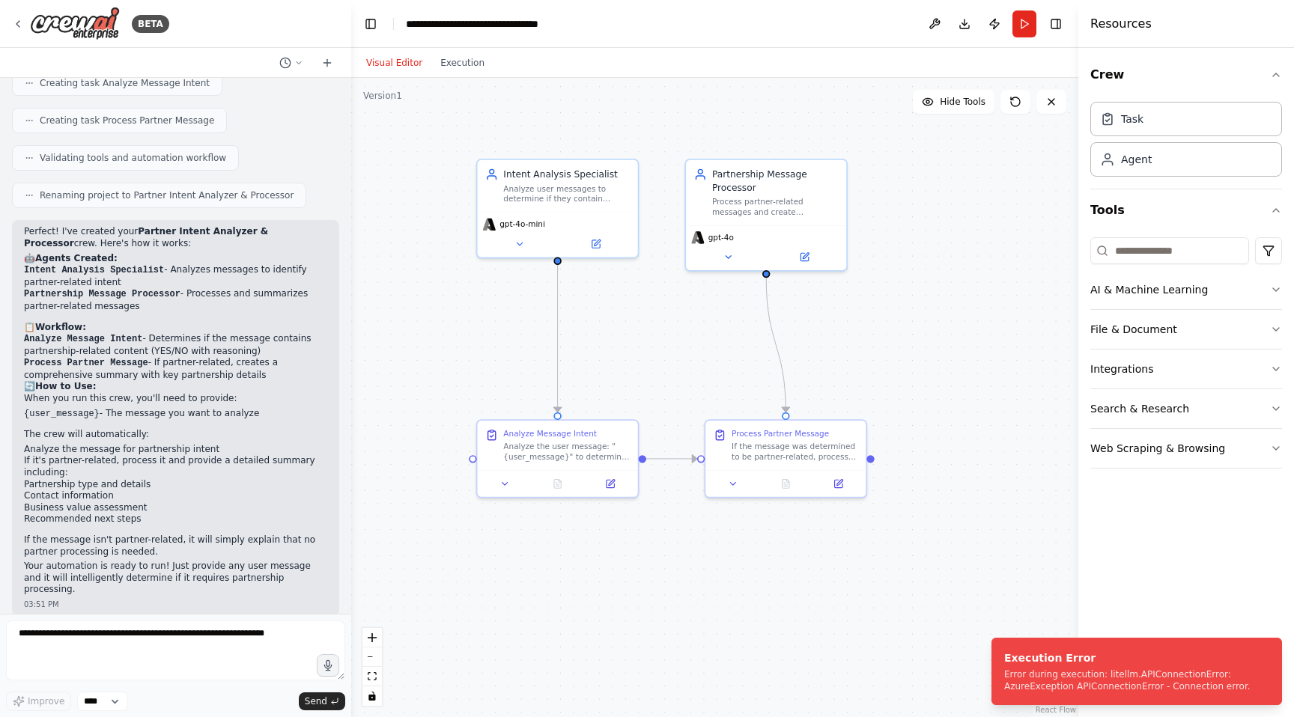
click at [1038, 671] on div "Error during execution: litellm.APIConnectionError: AzureException APIConnectio…" at bounding box center [1133, 681] width 259 height 24
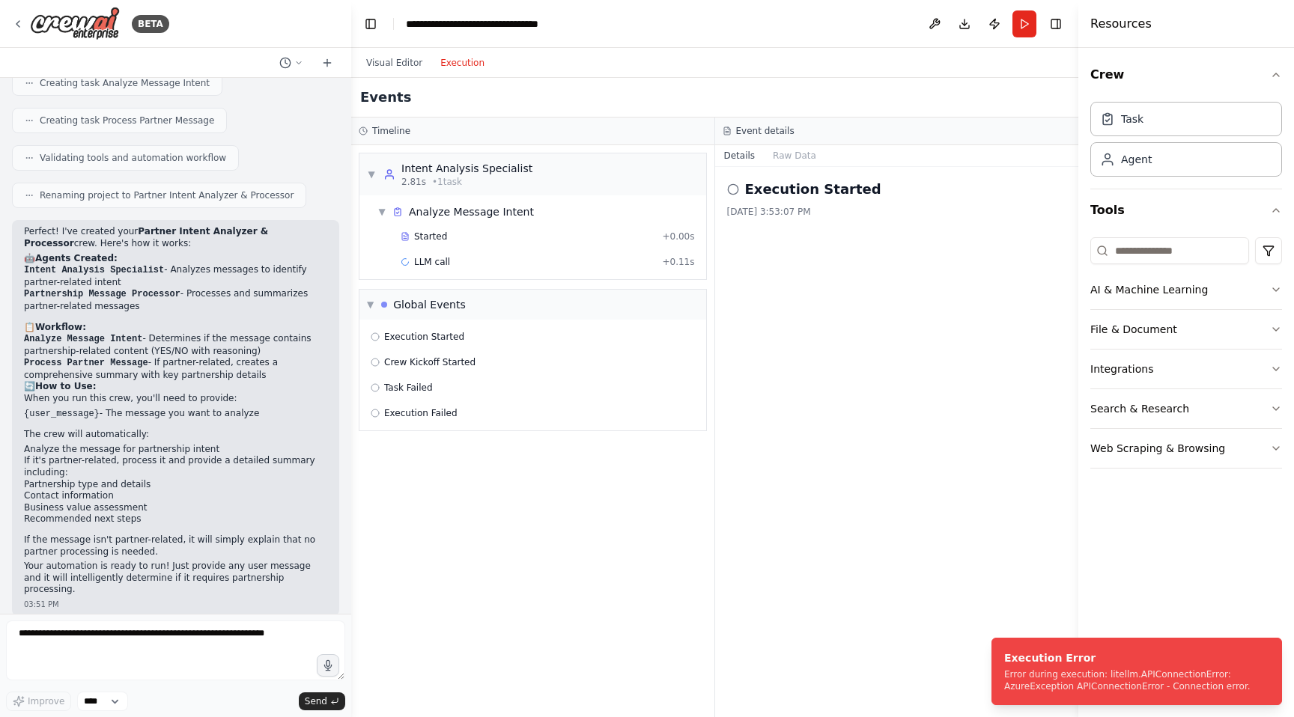
drag, startPoint x: 948, startPoint y: 565, endPoint x: 453, endPoint y: 64, distance: 704.3
click at [453, 64] on button "Execution" at bounding box center [462, 63] width 62 height 18
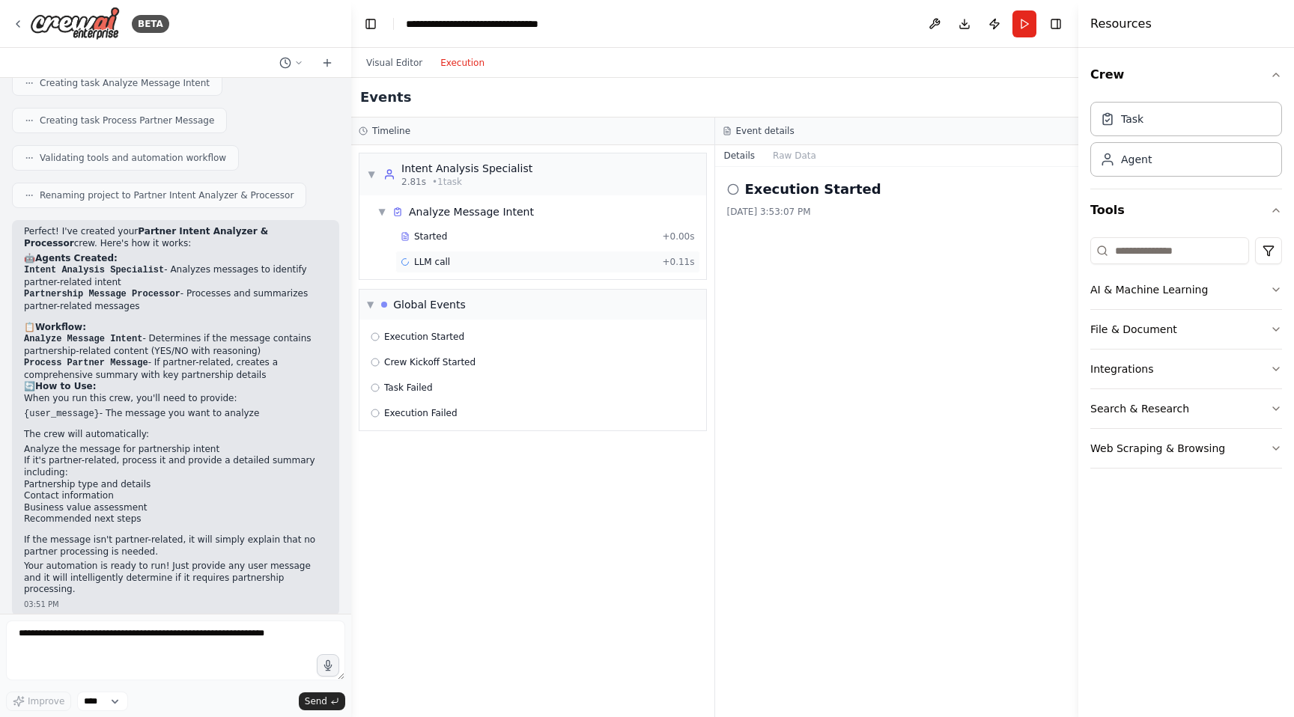
drag, startPoint x: 453, startPoint y: 64, endPoint x: 428, endPoint y: 267, distance: 205.2
click at [428, 267] on span "LLM call" at bounding box center [432, 262] width 36 height 12
drag, startPoint x: 428, startPoint y: 267, endPoint x: 400, endPoint y: 67, distance: 202.7
click at [400, 67] on button "Visual Editor" at bounding box center [394, 63] width 74 height 18
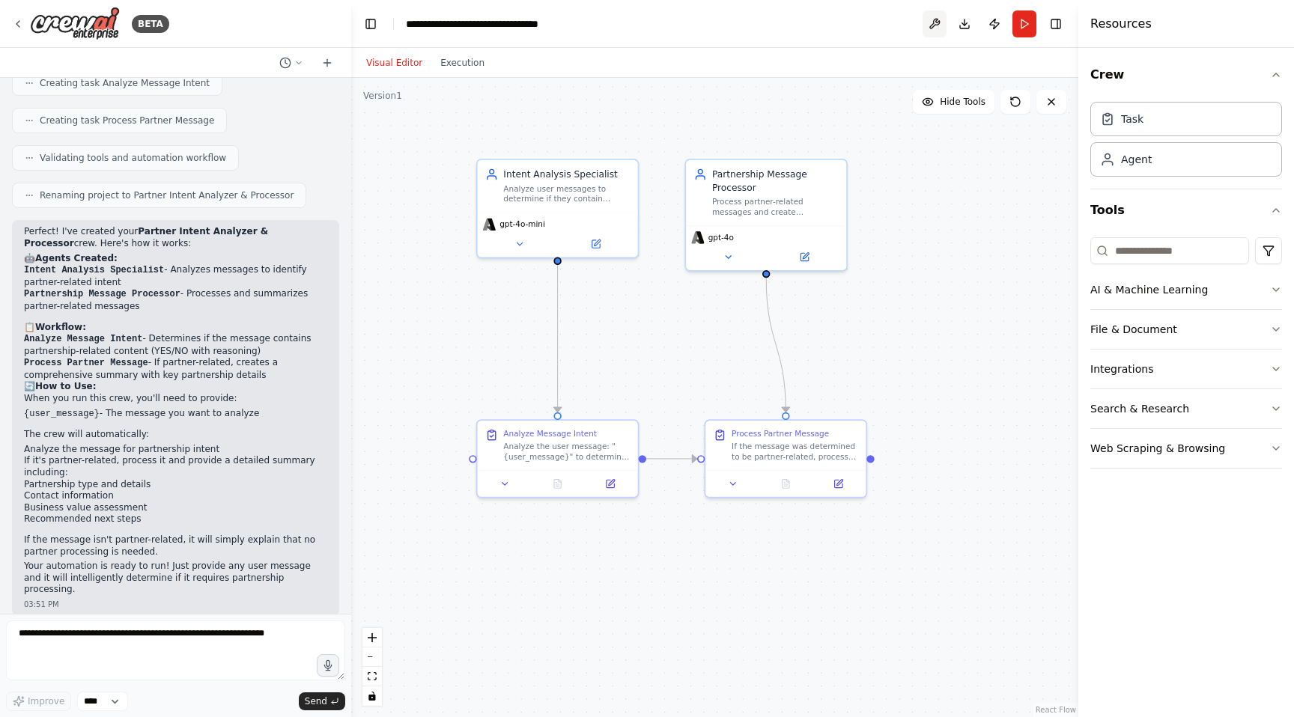
drag, startPoint x: 400, startPoint y: 67, endPoint x: 935, endPoint y: 27, distance: 536.1
click at [935, 27] on button at bounding box center [935, 23] width 24 height 27
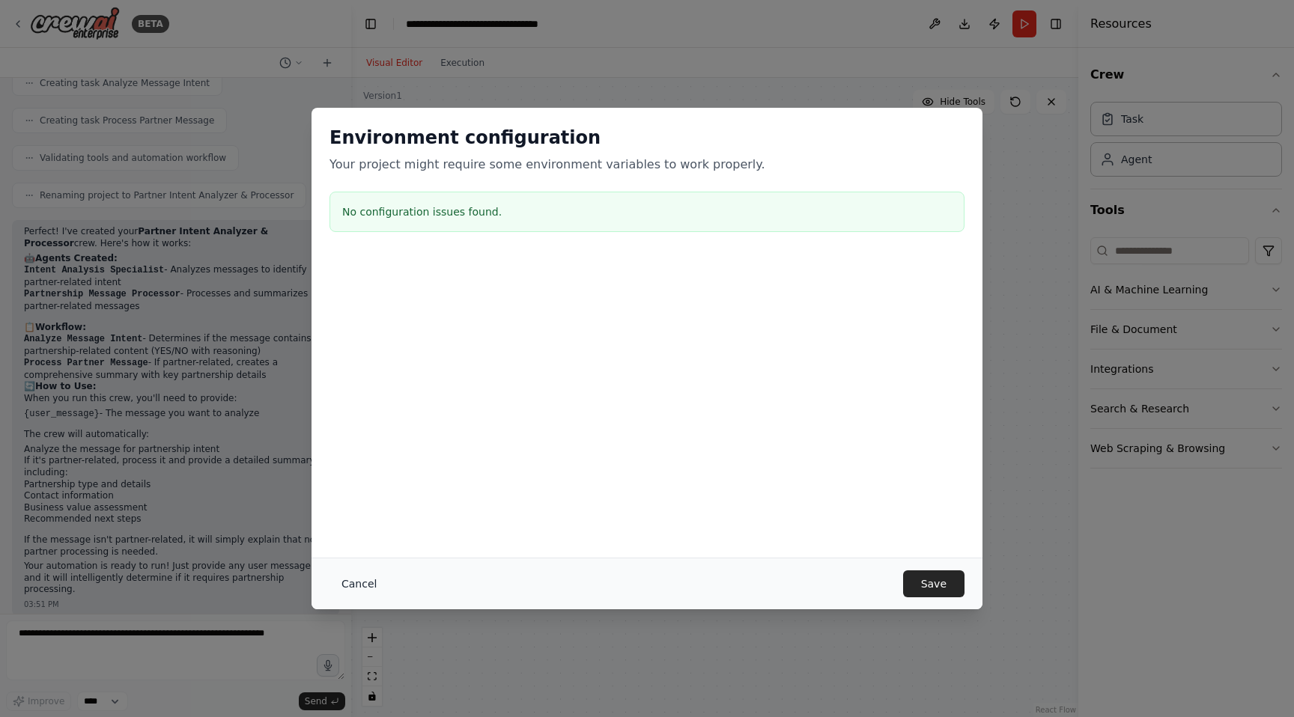
drag, startPoint x: 935, startPoint y: 27, endPoint x: 367, endPoint y: 587, distance: 797.5
click at [367, 587] on button "Cancel" at bounding box center [358, 584] width 59 height 27
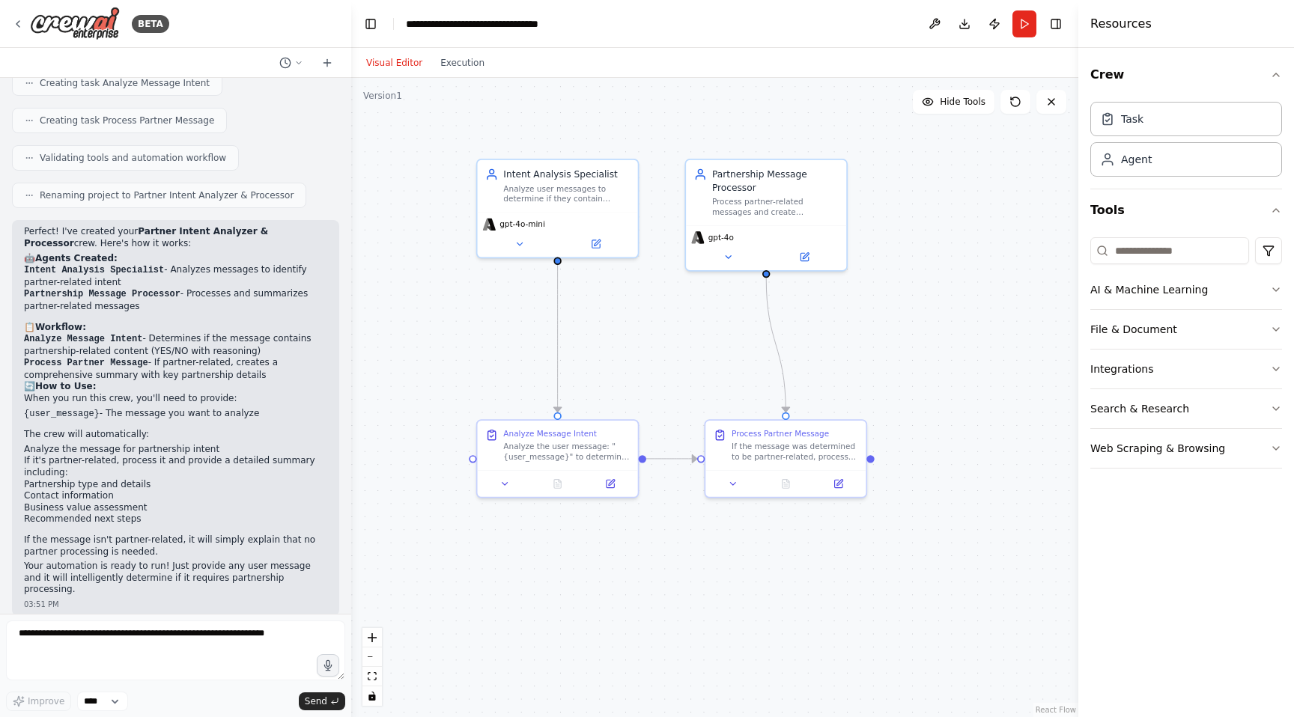
click at [991, 28] on button "Publish" at bounding box center [994, 23] width 24 height 27
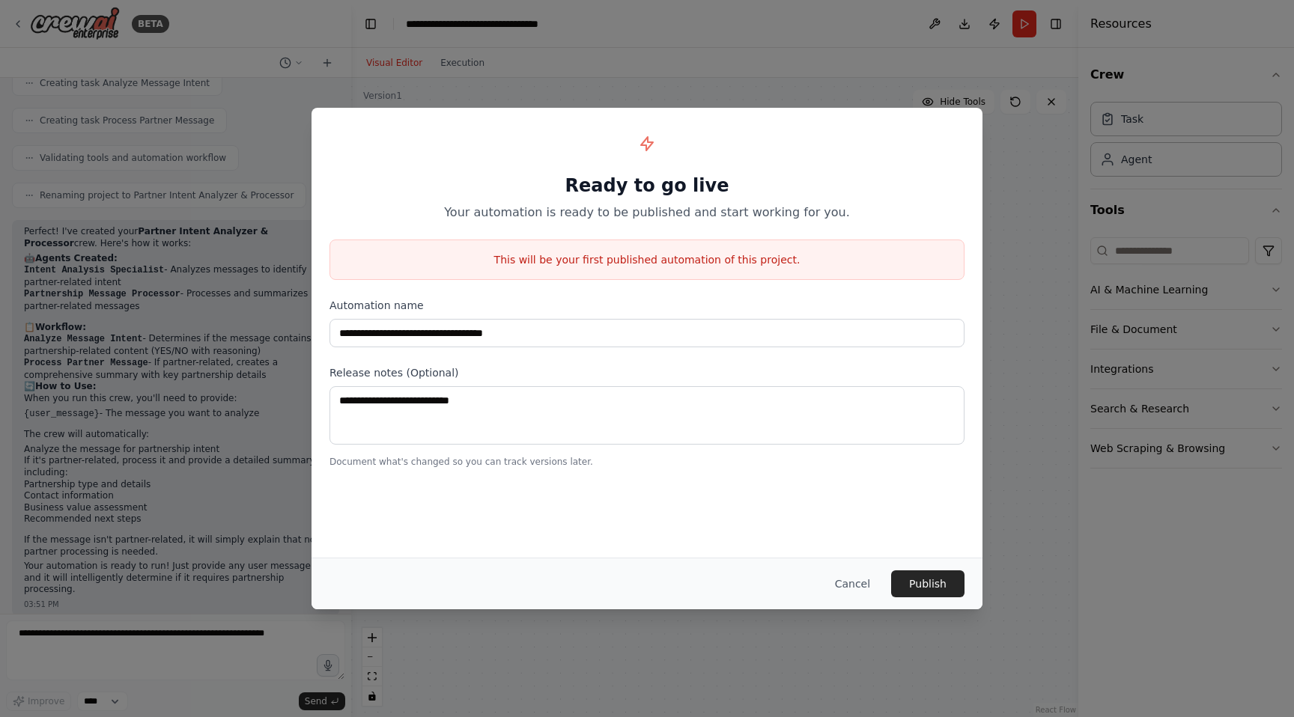
click at [858, 583] on button "Cancel" at bounding box center [852, 584] width 59 height 27
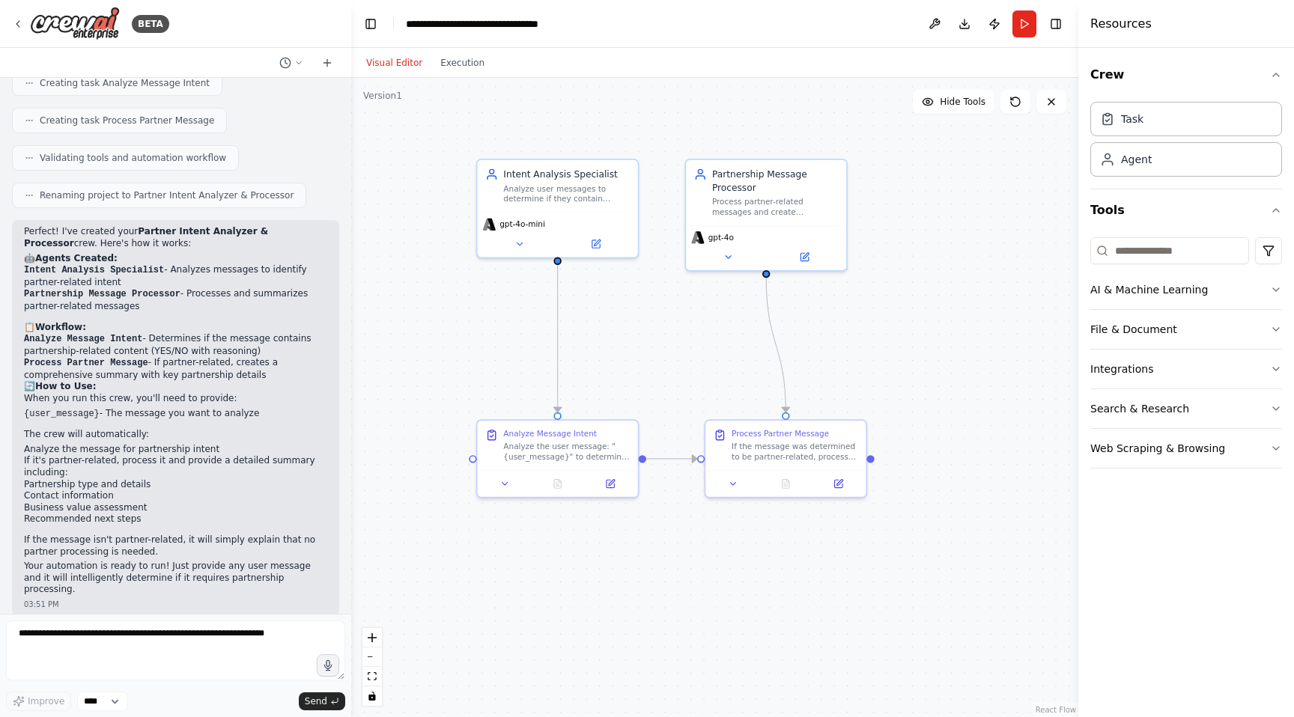
click at [1019, 29] on button "Run" at bounding box center [1024, 23] width 24 height 27
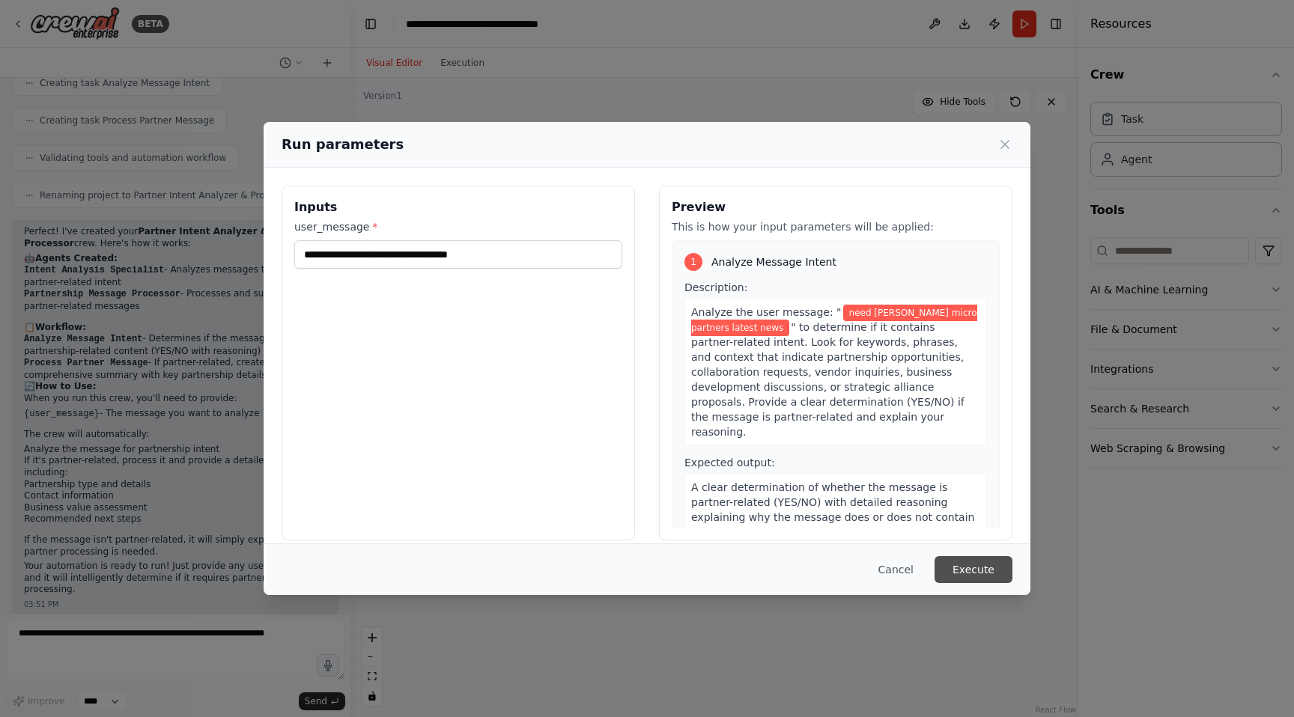
drag, startPoint x: 367, startPoint y: 587, endPoint x: 961, endPoint y: 572, distance: 594.0
click at [961, 572] on button "Execute" at bounding box center [974, 569] width 78 height 27
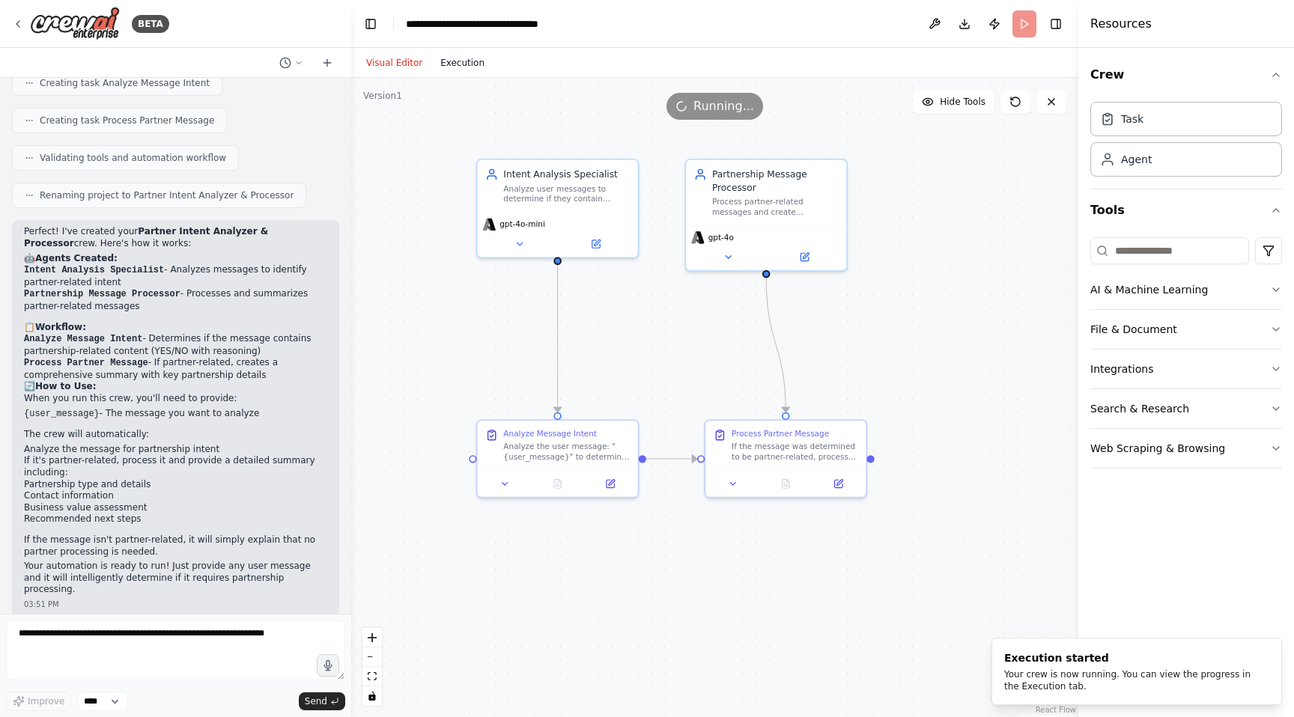
drag, startPoint x: 961, startPoint y: 572, endPoint x: 463, endPoint y: 64, distance: 711.7
click at [463, 64] on button "Execution" at bounding box center [462, 63] width 62 height 18
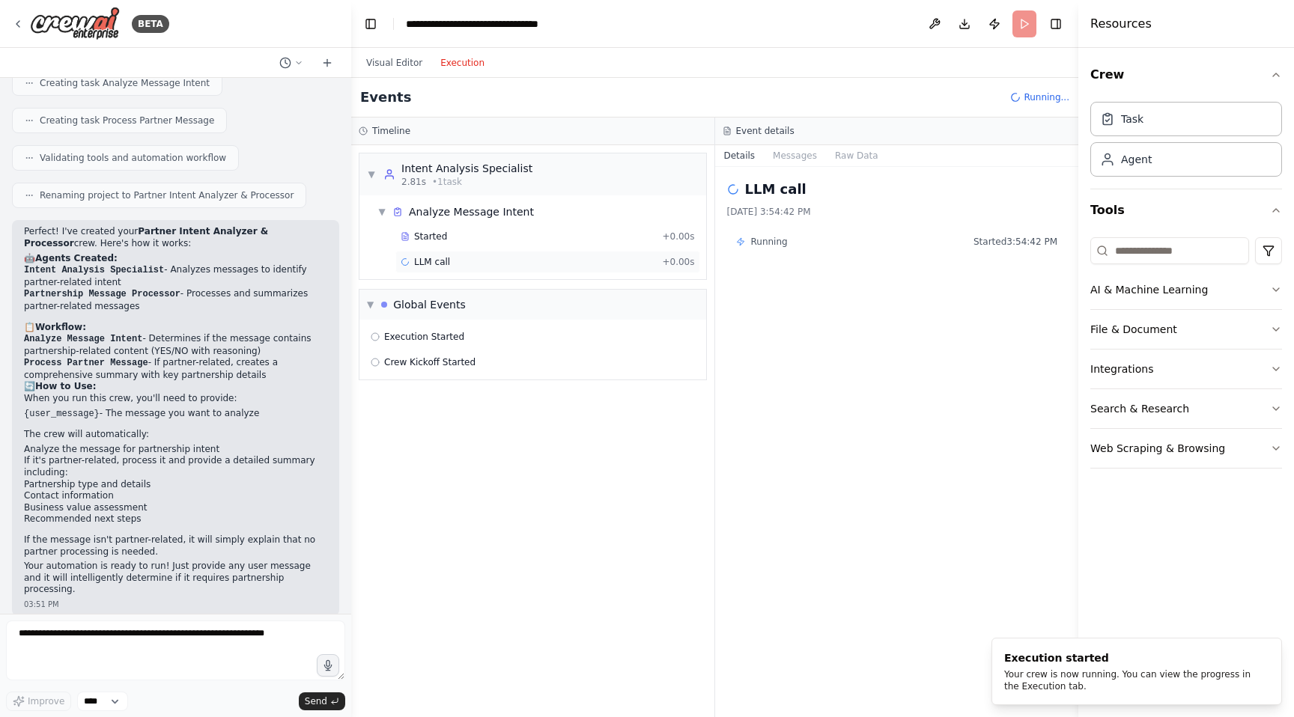
drag, startPoint x: 463, startPoint y: 64, endPoint x: 429, endPoint y: 264, distance: 203.5
click at [429, 264] on span "LLM call" at bounding box center [432, 262] width 36 height 12
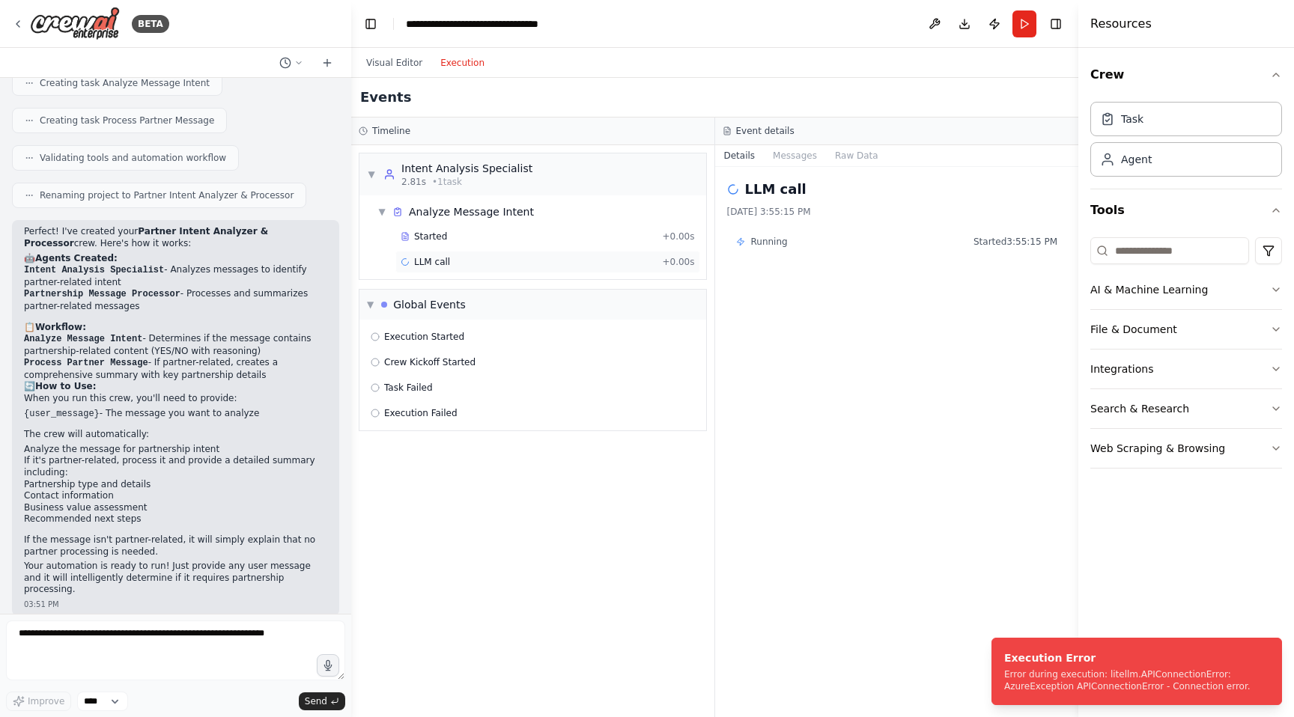
drag, startPoint x: 429, startPoint y: 264, endPoint x: 465, endPoint y: 270, distance: 36.4
click at [465, 270] on div "LLM call + 0.00s" at bounding box center [547, 262] width 305 height 22
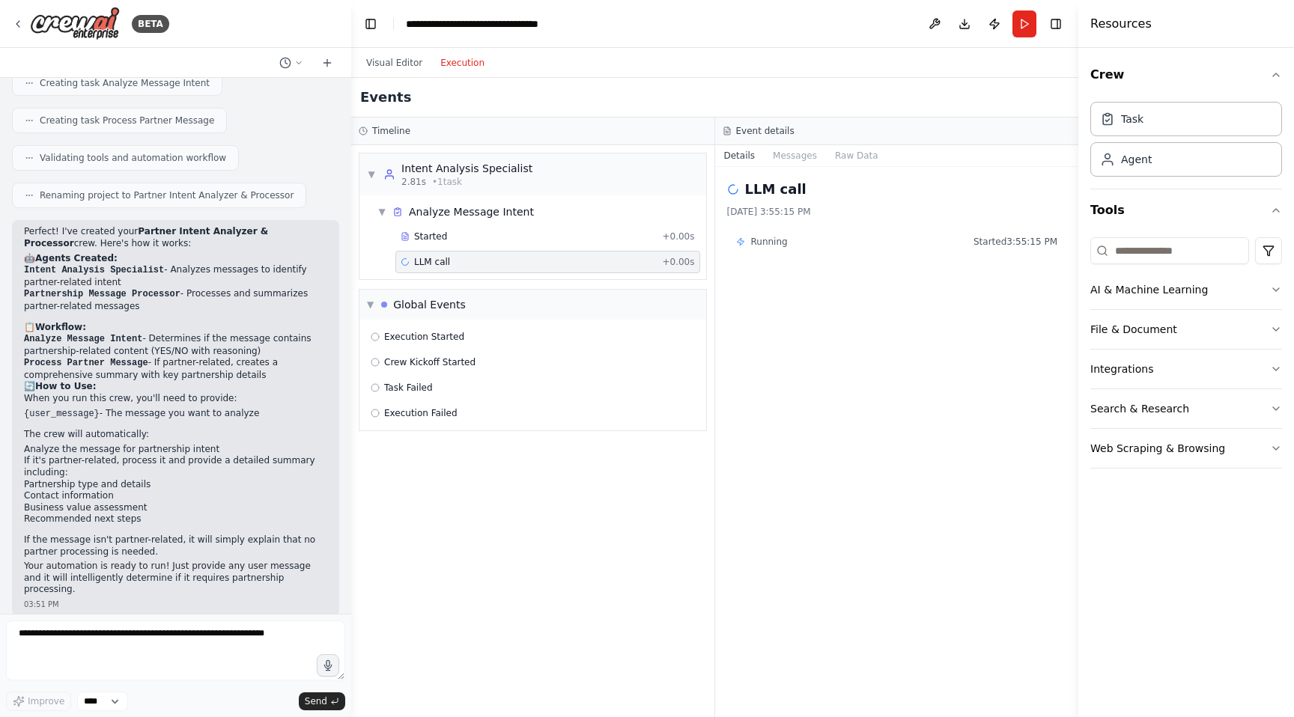
click at [465, 270] on div "LLM call + 0.00s" at bounding box center [547, 262] width 305 height 22
click at [446, 233] on div "Started" at bounding box center [528, 237] width 255 height 12
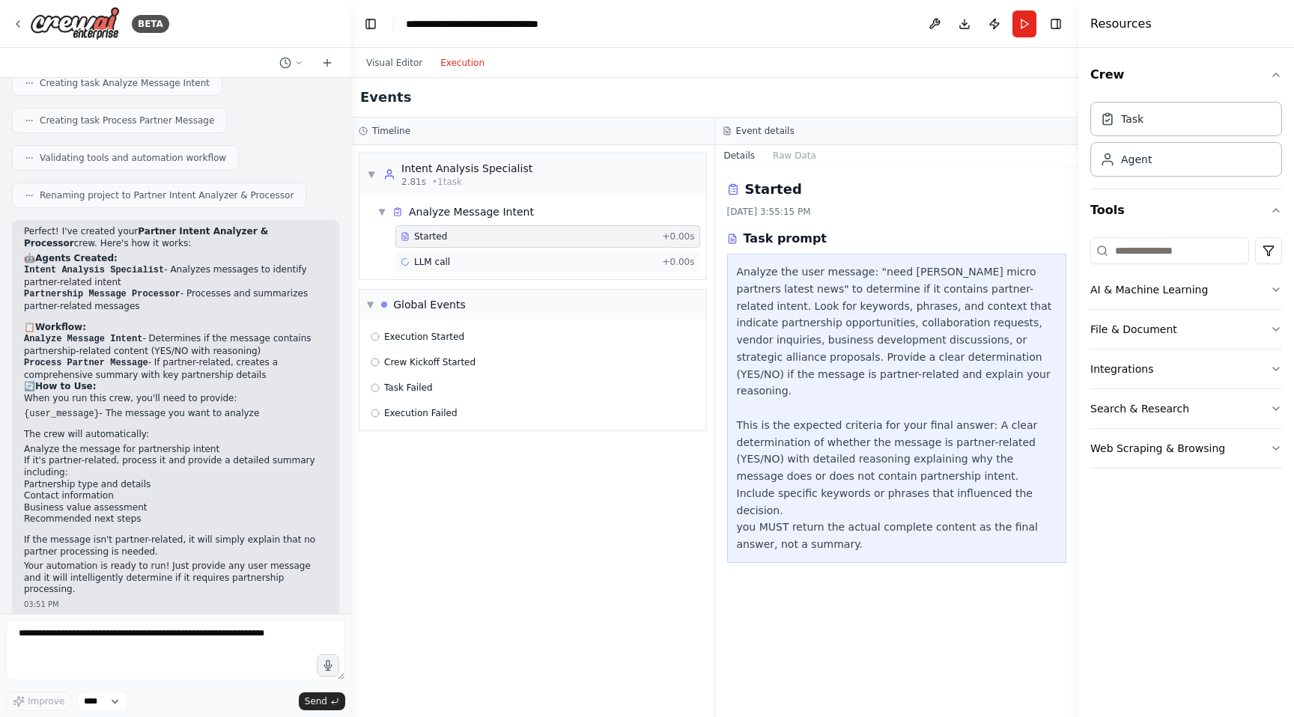
drag, startPoint x: 465, startPoint y: 270, endPoint x: 447, endPoint y: 267, distance: 18.2
click at [447, 267] on span "LLM call" at bounding box center [432, 262] width 36 height 12
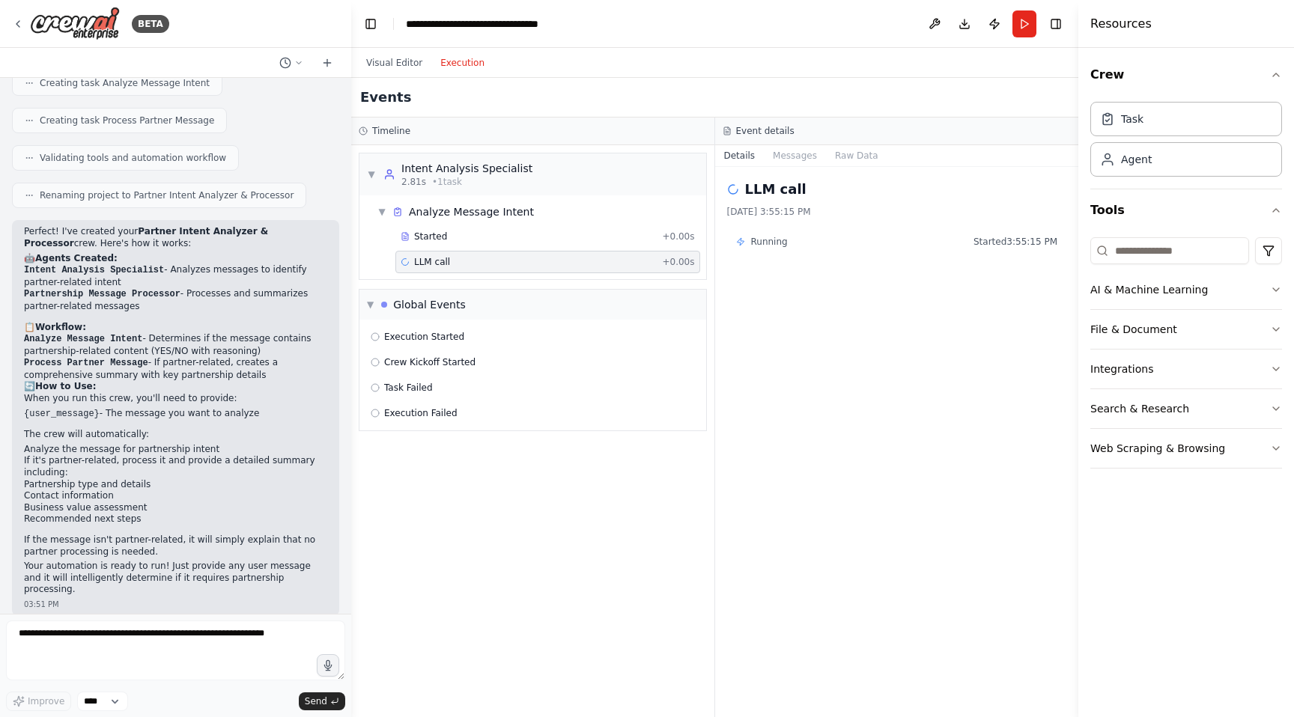
click at [451, 227] on div "Started + 0.00s" at bounding box center [547, 236] width 305 height 22
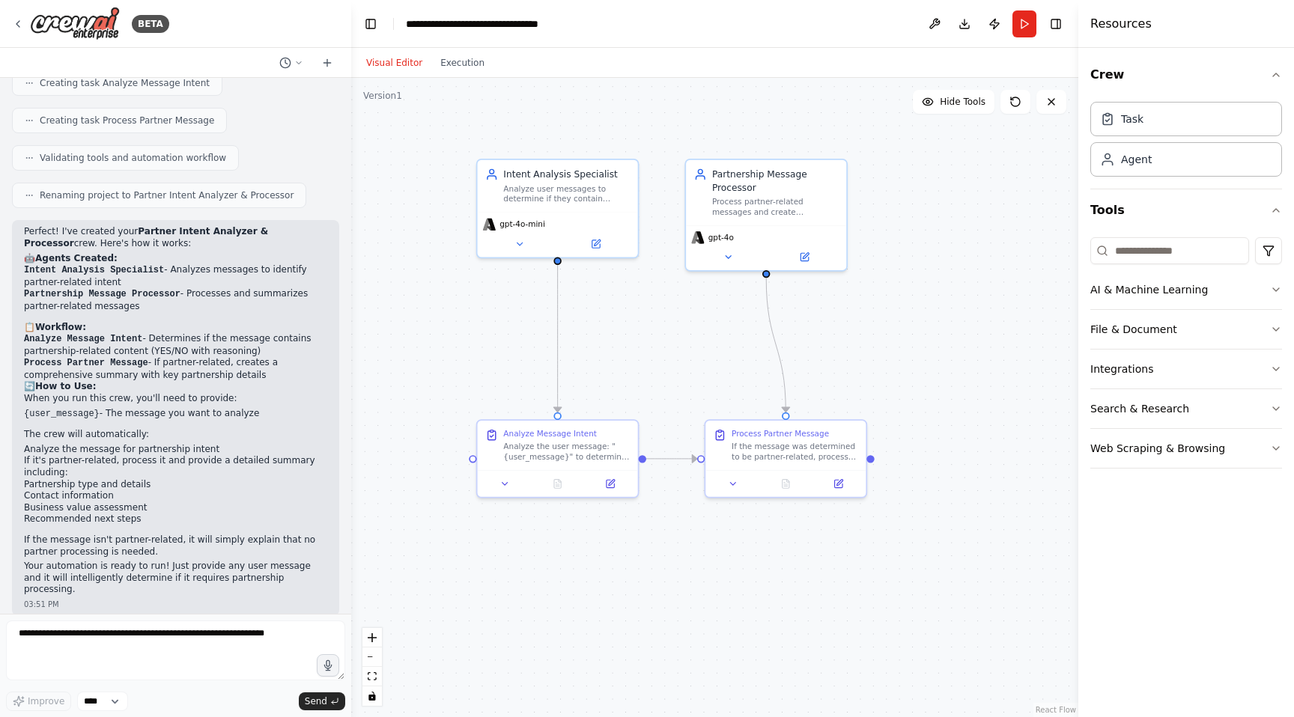
drag, startPoint x: 447, startPoint y: 267, endPoint x: 401, endPoint y: 61, distance: 211.7
click at [401, 61] on button "Visual Editor" at bounding box center [394, 63] width 74 height 18
drag, startPoint x: 401, startPoint y: 61, endPoint x: 936, endPoint y: 25, distance: 535.9
click at [936, 25] on button at bounding box center [935, 23] width 24 height 27
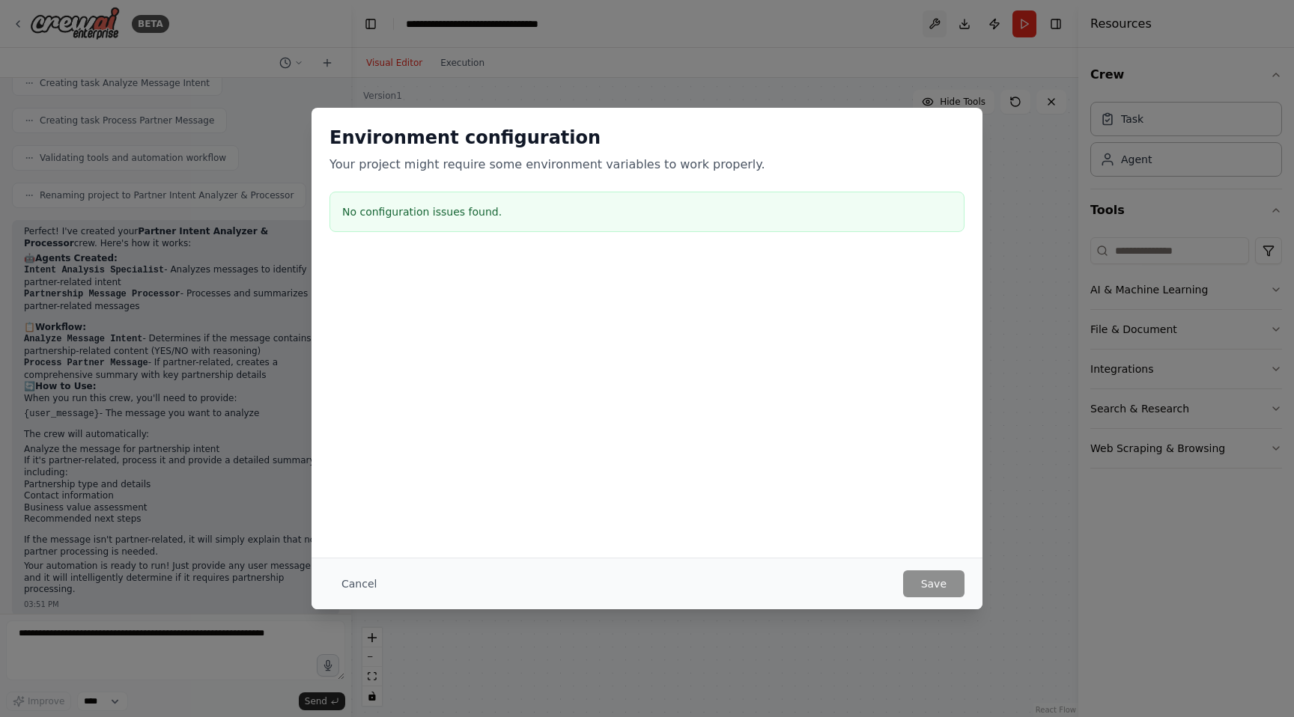
click at [358, 585] on button "Cancel" at bounding box center [358, 584] width 59 height 27
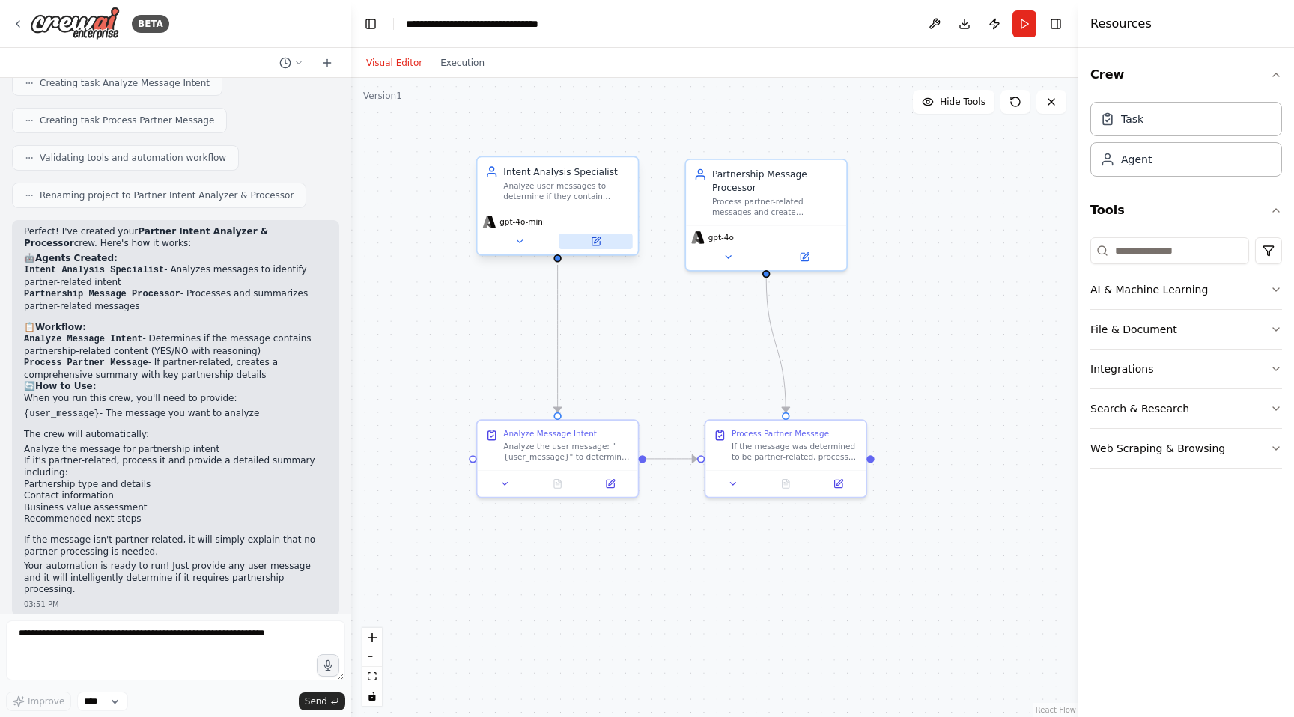
drag, startPoint x: 936, startPoint y: 25, endPoint x: 597, endPoint y: 246, distance: 405.2
click at [597, 246] on icon at bounding box center [596, 242] width 10 height 10
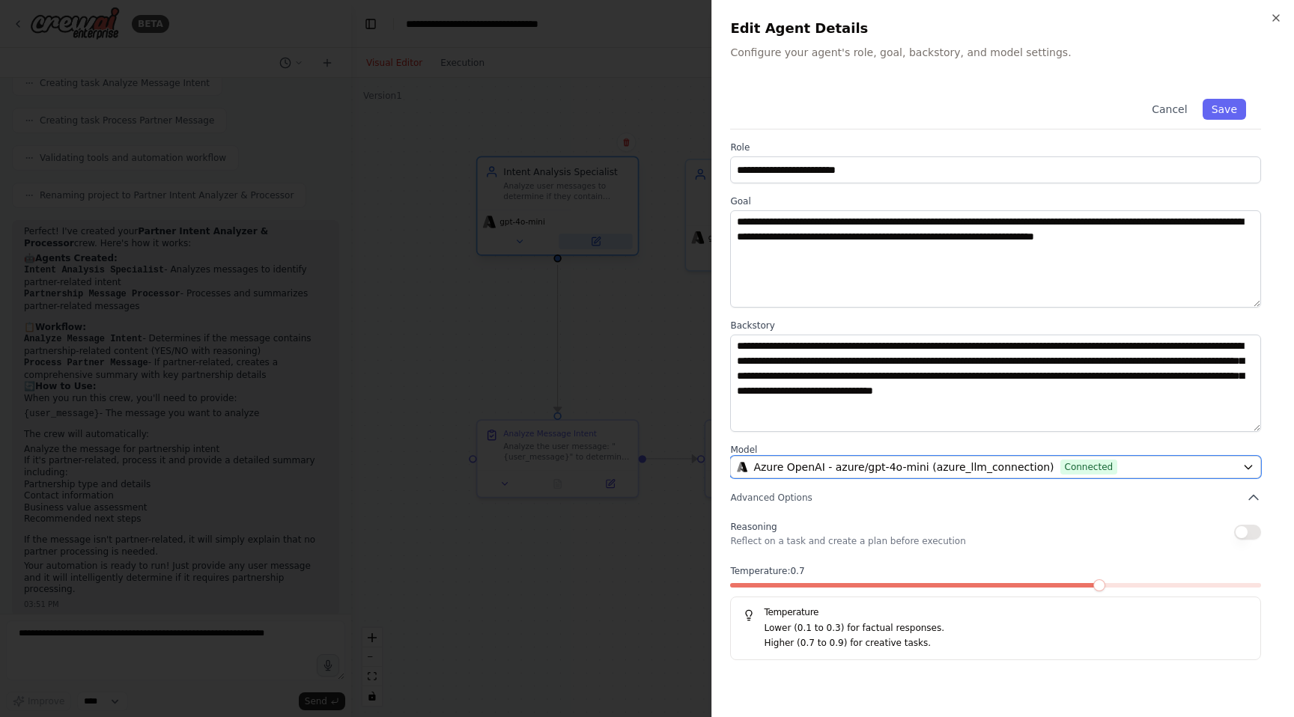
click at [923, 463] on span "Azure OpenAI - azure/gpt-4o-mini (azure_llm_connection)" at bounding box center [903, 467] width 300 height 15
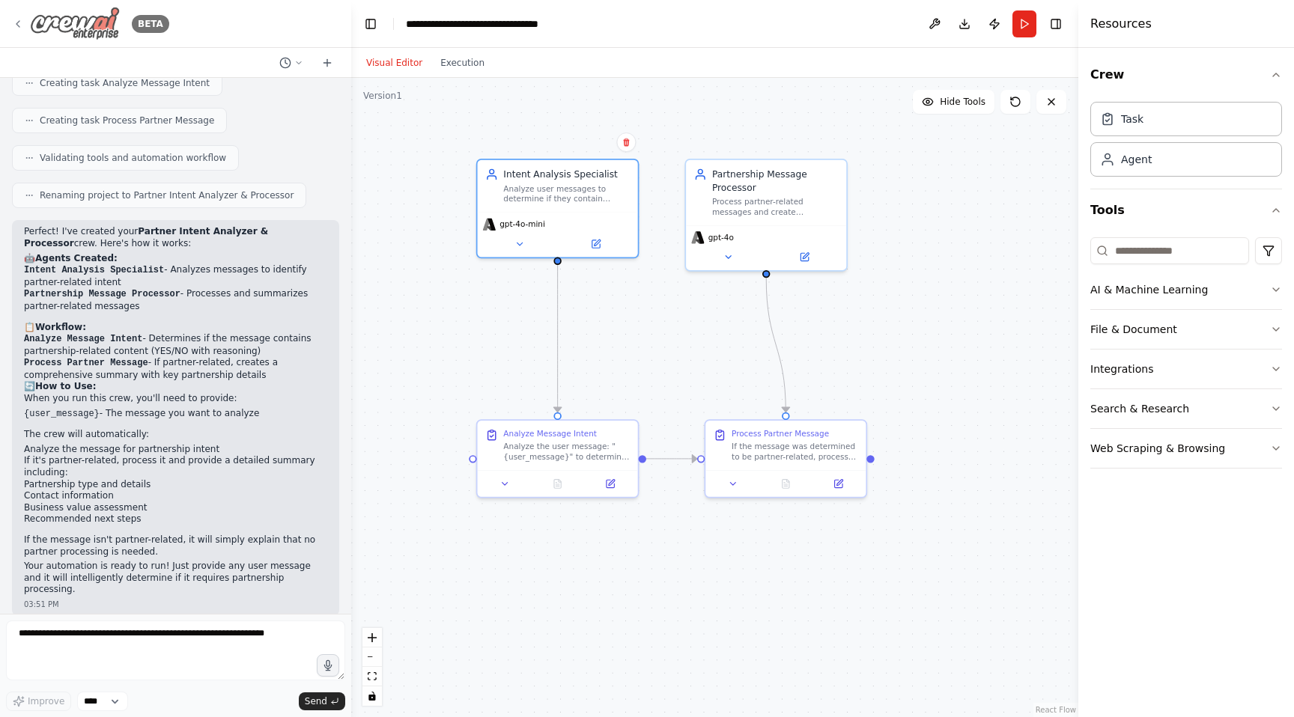
drag, startPoint x: 597, startPoint y: 246, endPoint x: 18, endPoint y: 22, distance: 620.6
click at [18, 22] on icon at bounding box center [18, 24] width 12 height 12
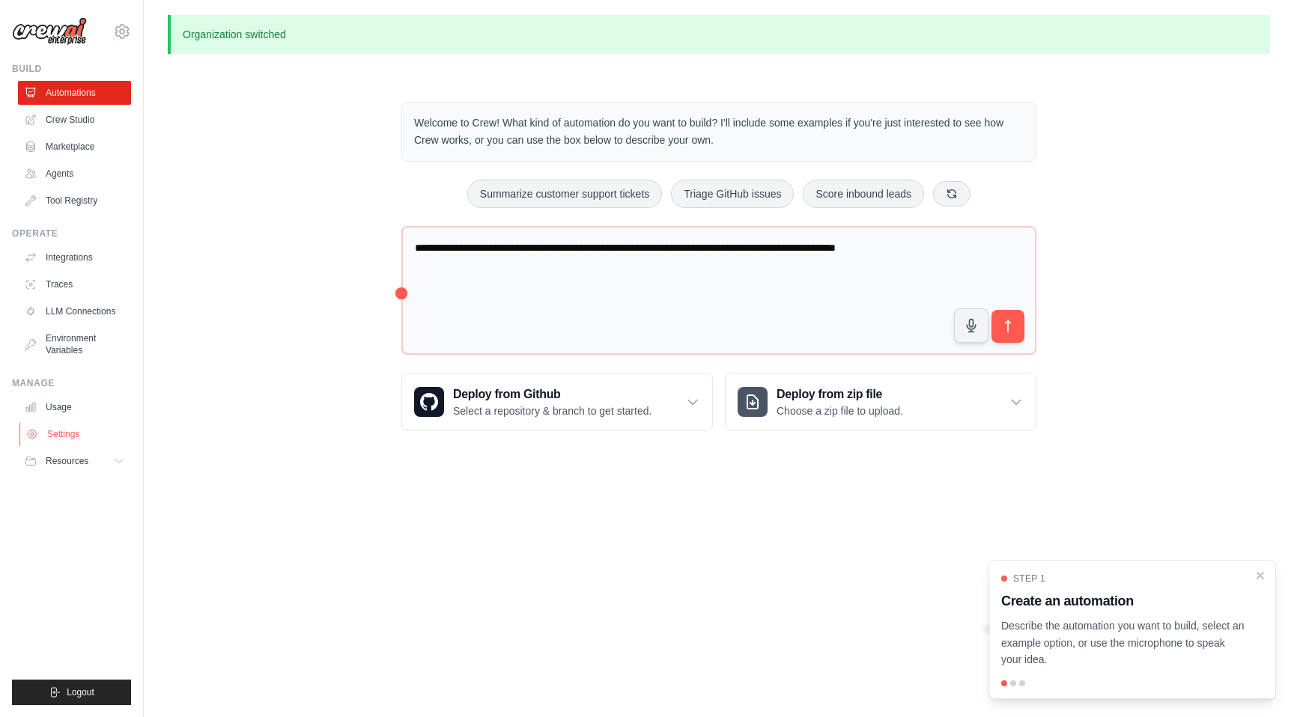
drag, startPoint x: 0, startPoint y: 0, endPoint x: 62, endPoint y: 443, distance: 446.9
click at [62, 443] on link "Settings" at bounding box center [75, 434] width 113 height 24
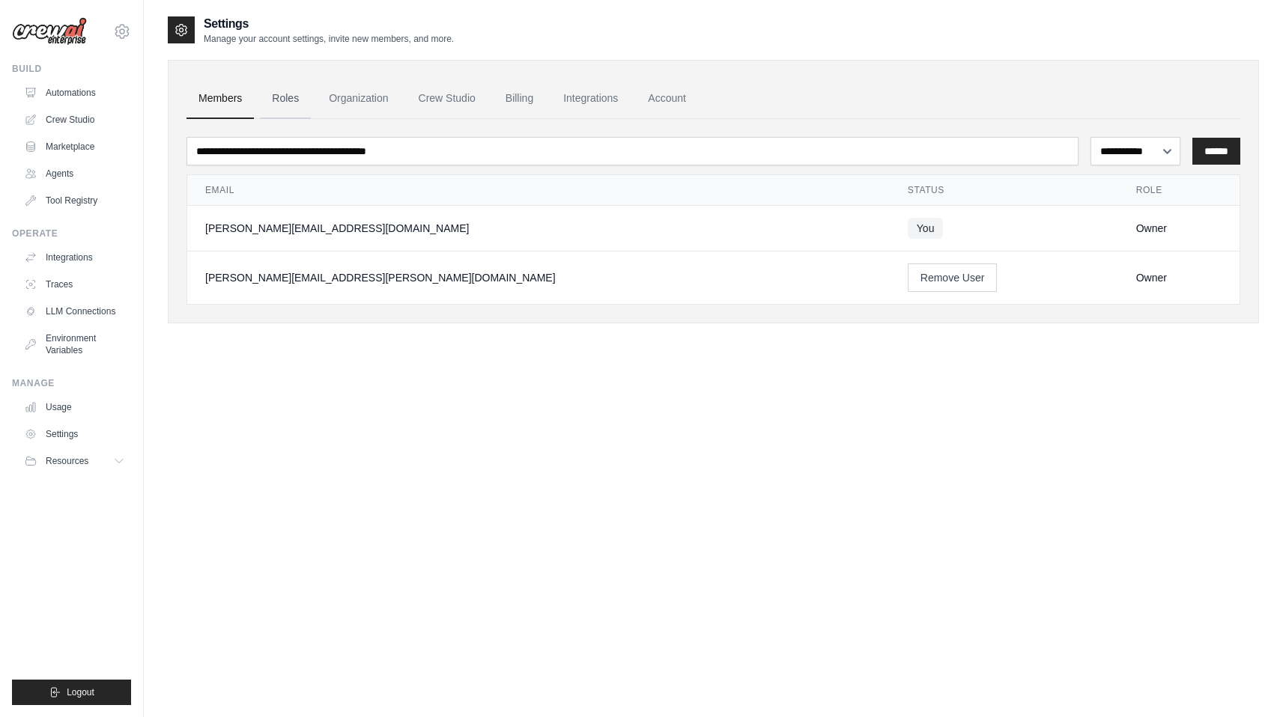
drag, startPoint x: 62, startPoint y: 443, endPoint x: 296, endPoint y: 101, distance: 413.7
click at [296, 101] on link "Roles" at bounding box center [285, 99] width 51 height 40
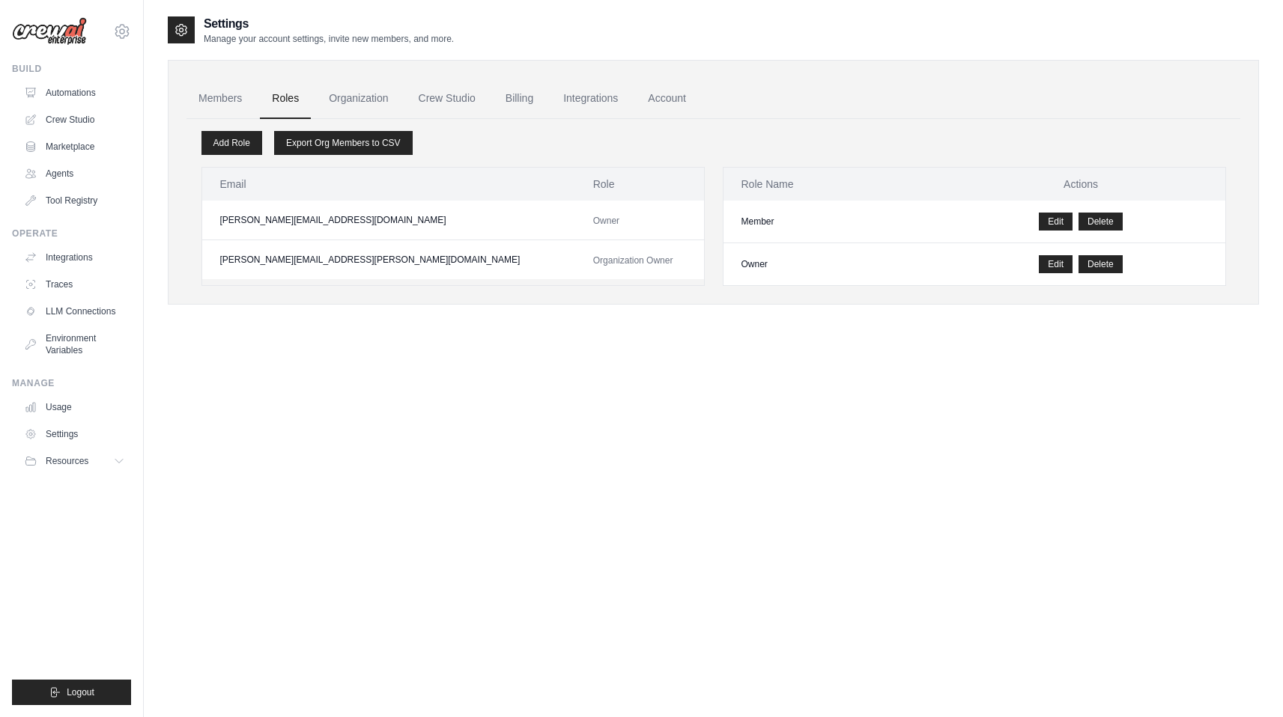
click at [353, 109] on link "Organization" at bounding box center [358, 99] width 83 height 40
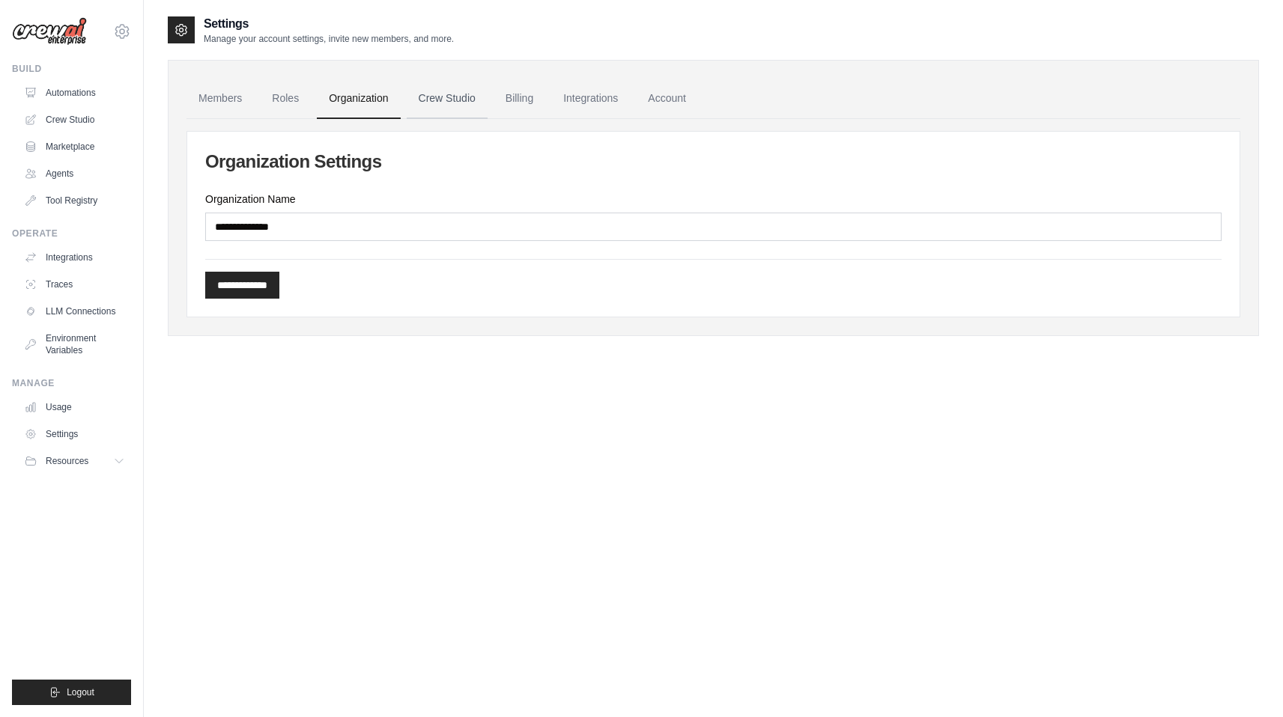
drag, startPoint x: 296, startPoint y: 101, endPoint x: 434, endPoint y: 91, distance: 138.9
click at [434, 91] on link "Crew Studio" at bounding box center [447, 99] width 81 height 40
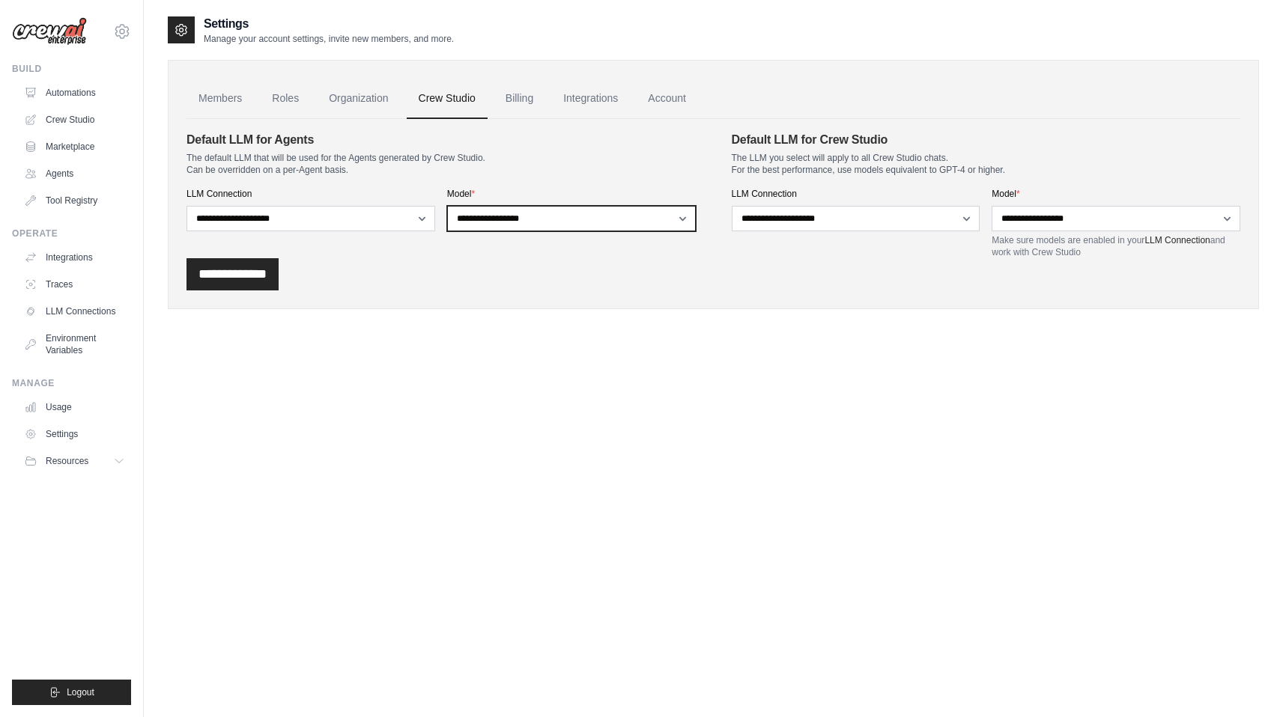
click at [559, 219] on select "**********" at bounding box center [571, 218] width 249 height 25
click at [518, 99] on link "Billing" at bounding box center [519, 99] width 52 height 40
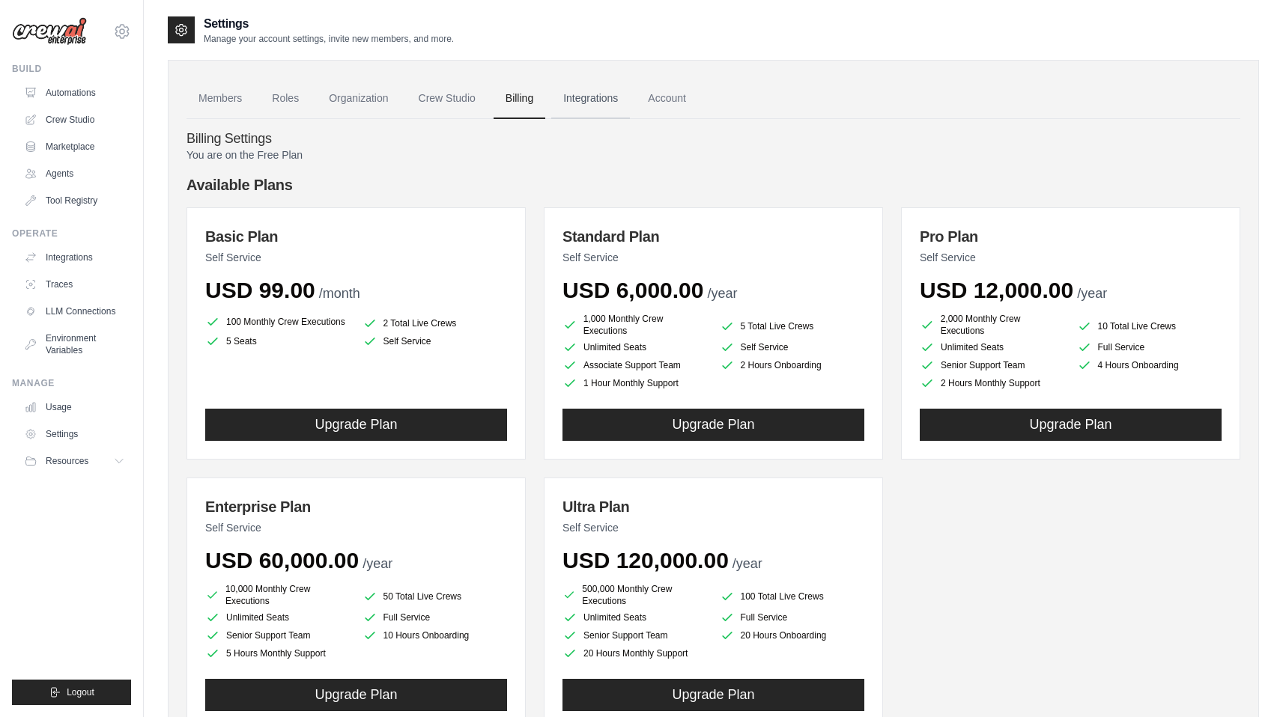
drag, startPoint x: 0, startPoint y: 0, endPoint x: 583, endPoint y: 106, distance: 592.1
click at [583, 106] on link "Integrations" at bounding box center [590, 99] width 79 height 40
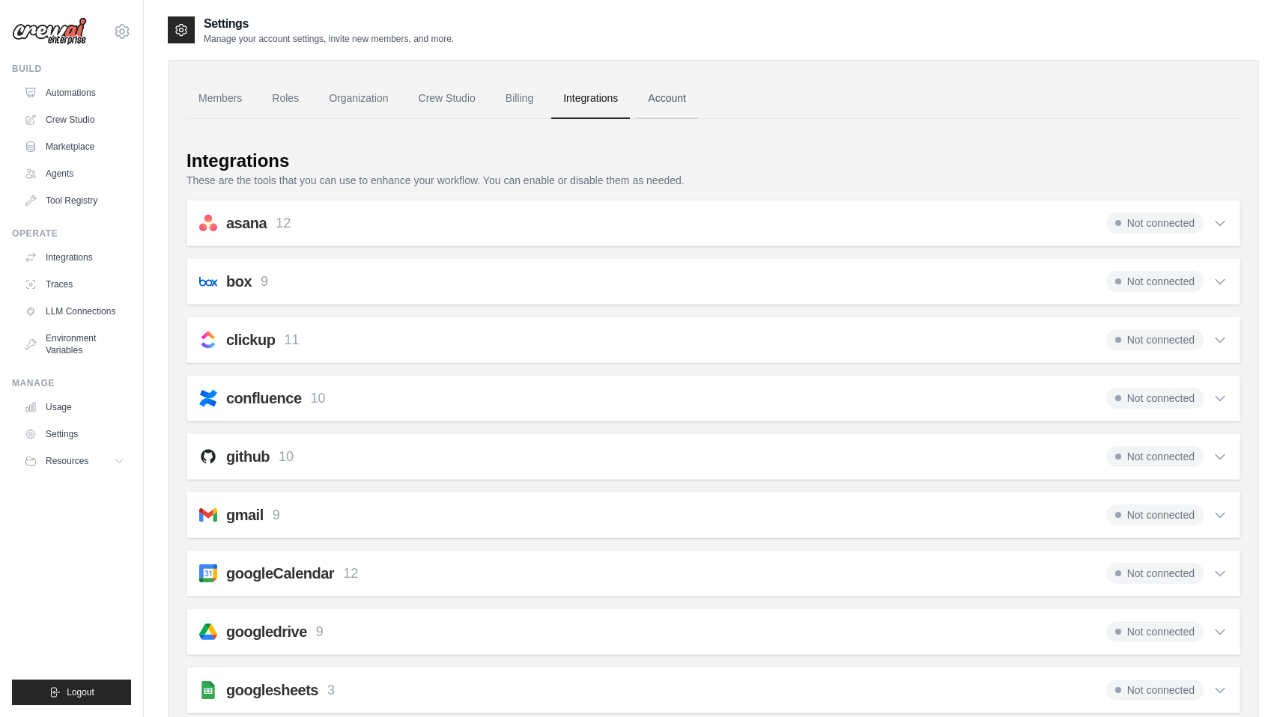
drag, startPoint x: 584, startPoint y: 100, endPoint x: 653, endPoint y: 107, distance: 69.3
click at [653, 107] on link "Account" at bounding box center [667, 99] width 62 height 40
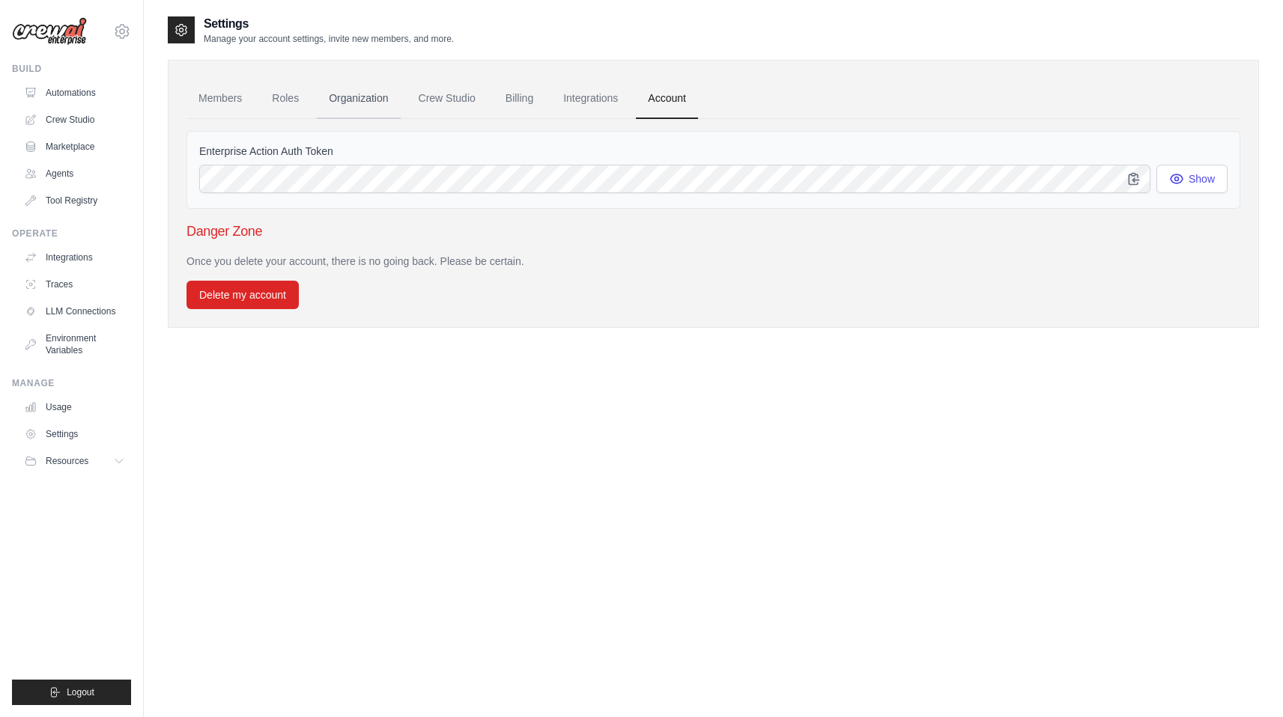
drag, startPoint x: 653, startPoint y: 107, endPoint x: 330, endPoint y: 110, distance: 322.8
click at [330, 110] on link "Organization" at bounding box center [358, 99] width 83 height 40
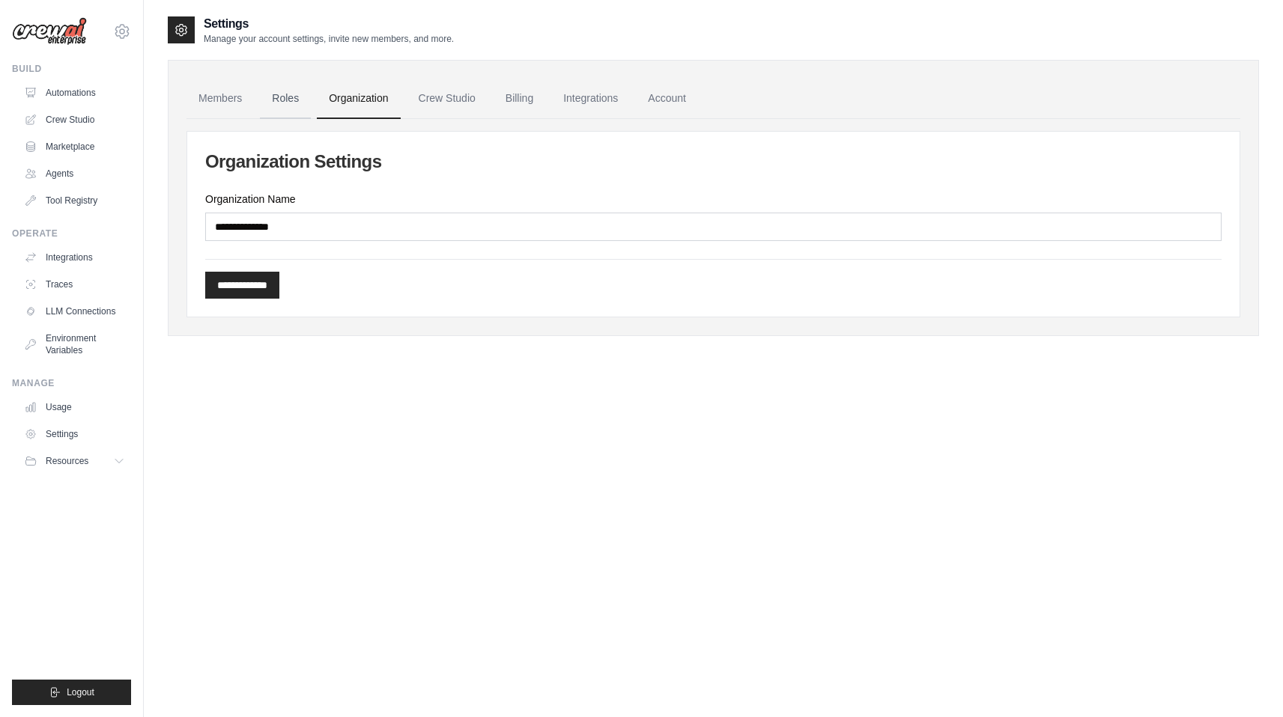
drag, startPoint x: 330, startPoint y: 110, endPoint x: 267, endPoint y: 100, distance: 63.7
click at [267, 100] on link "Roles" at bounding box center [285, 99] width 51 height 40
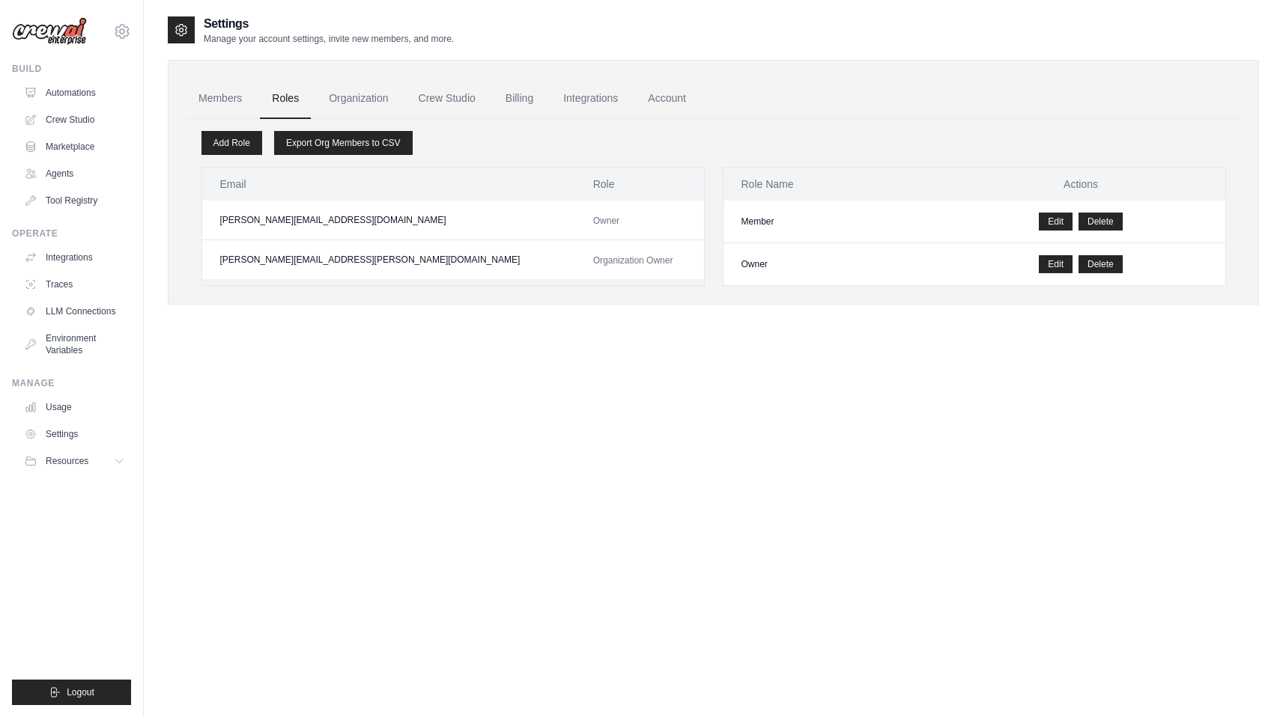
click at [207, 103] on link "Members" at bounding box center [219, 99] width 67 height 40
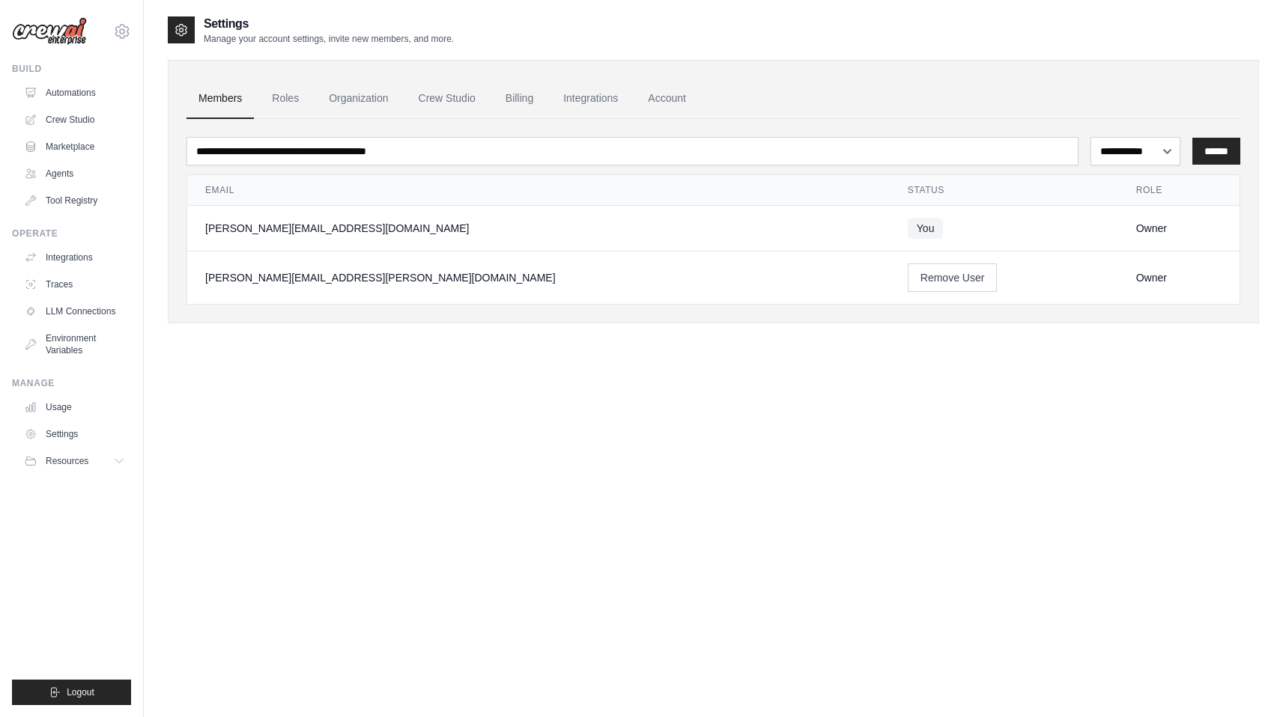
click at [76, 313] on link "LLM Connections" at bounding box center [74, 312] width 113 height 24
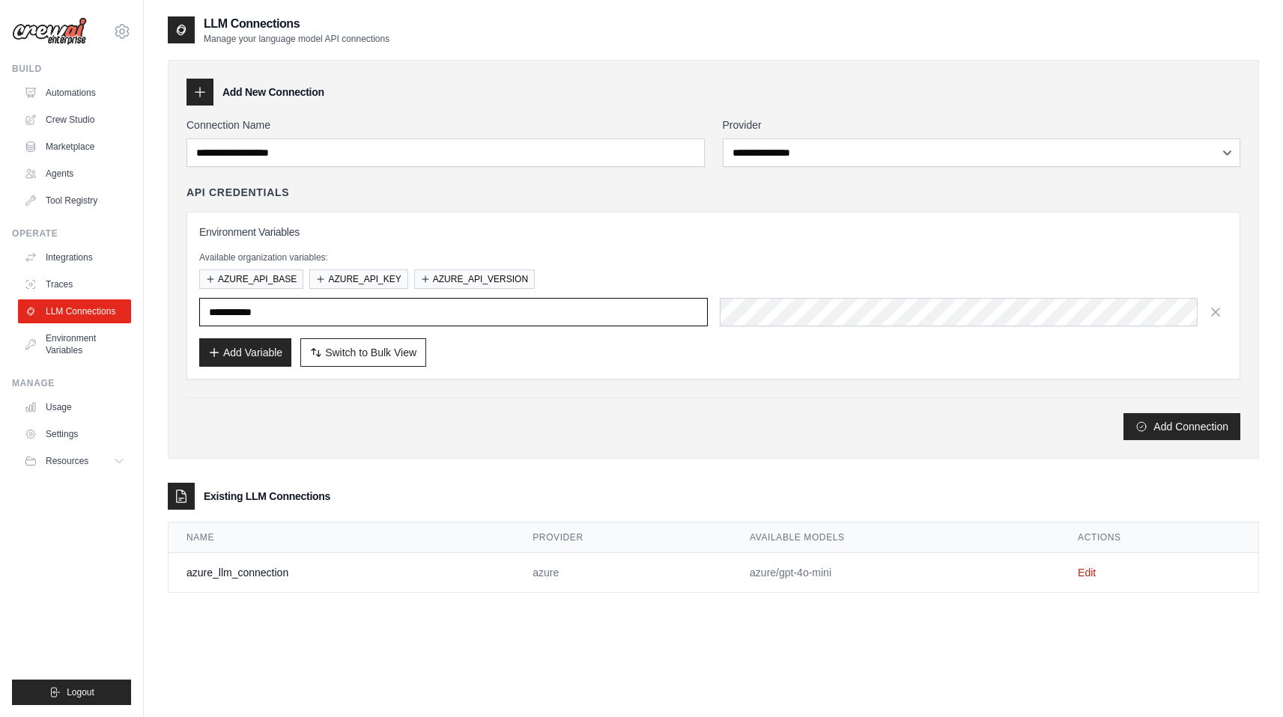
drag, startPoint x: 267, startPoint y: 100, endPoint x: 287, endPoint y: 311, distance: 211.3
click at [287, 311] on input "text" at bounding box center [453, 312] width 508 height 28
paste input "**********"
type input "**********"
click at [259, 281] on button "AZURE_API_BASE" at bounding box center [251, 279] width 104 height 19
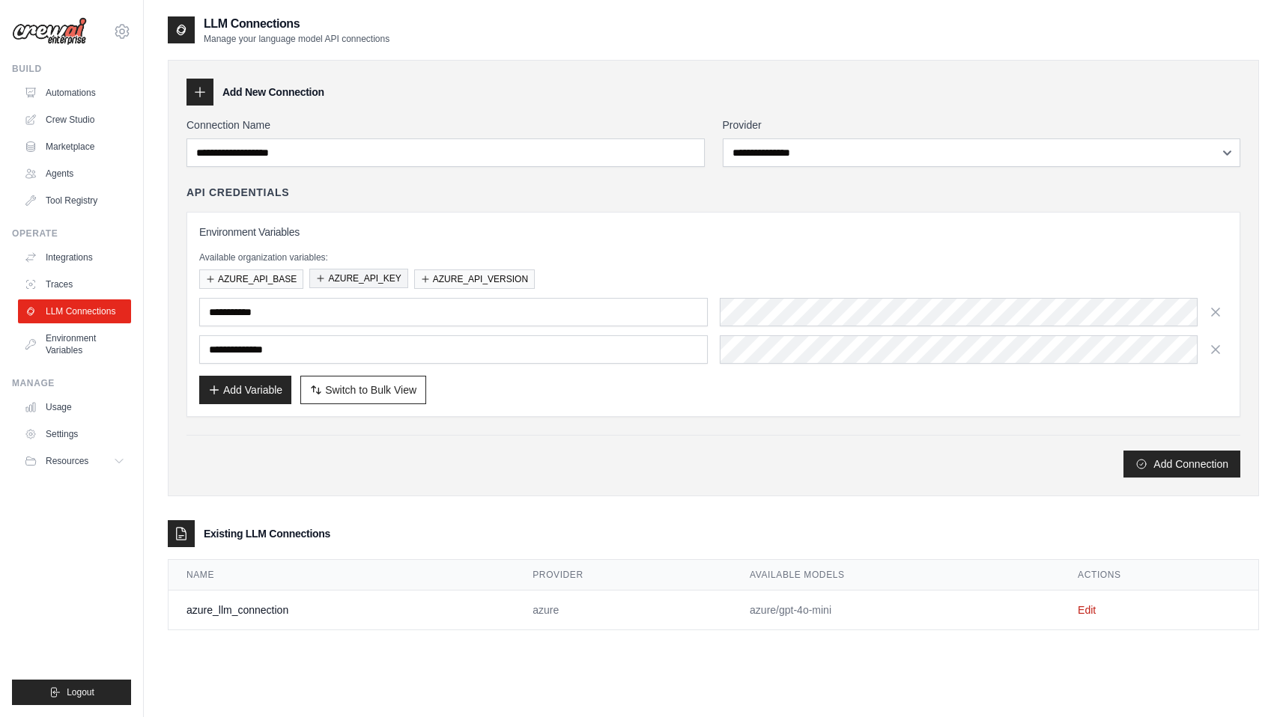
drag, startPoint x: 287, startPoint y: 311, endPoint x: 335, endPoint y: 277, distance: 58.6
click at [335, 277] on button "AZURE_API_KEY" at bounding box center [358, 278] width 98 height 19
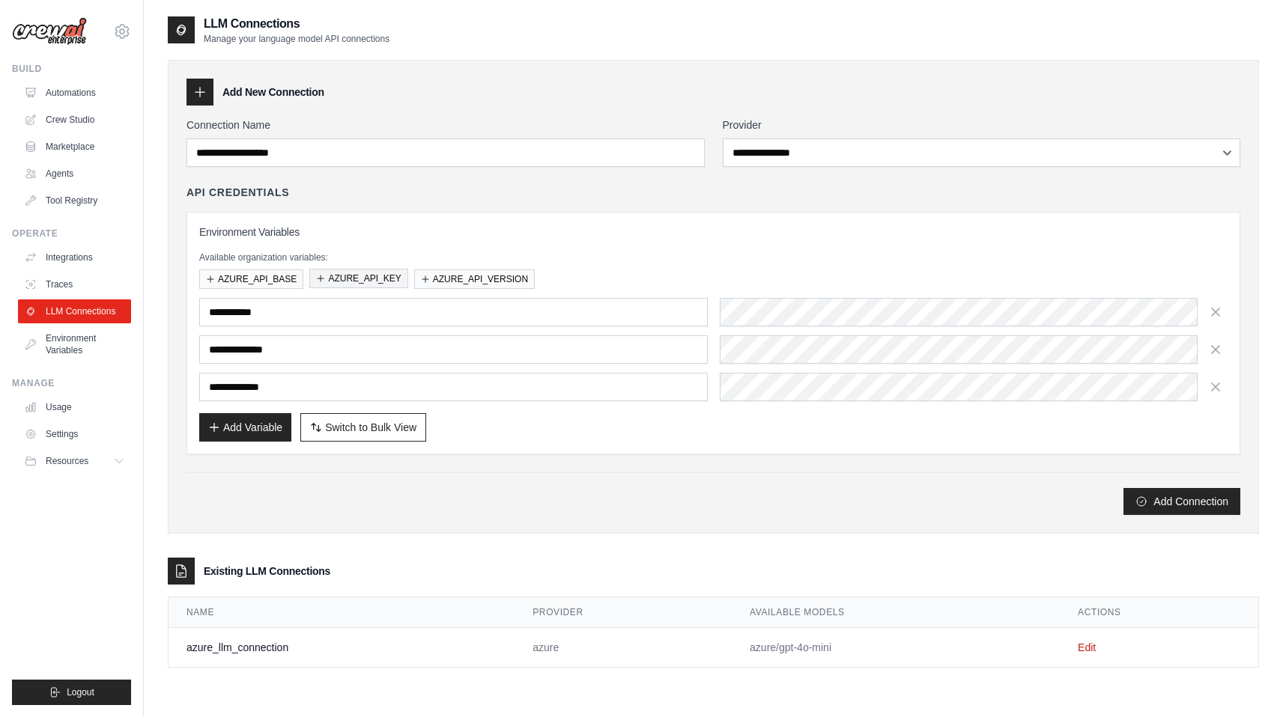
click at [1221, 312] on icon "button" at bounding box center [1215, 312] width 15 height 15
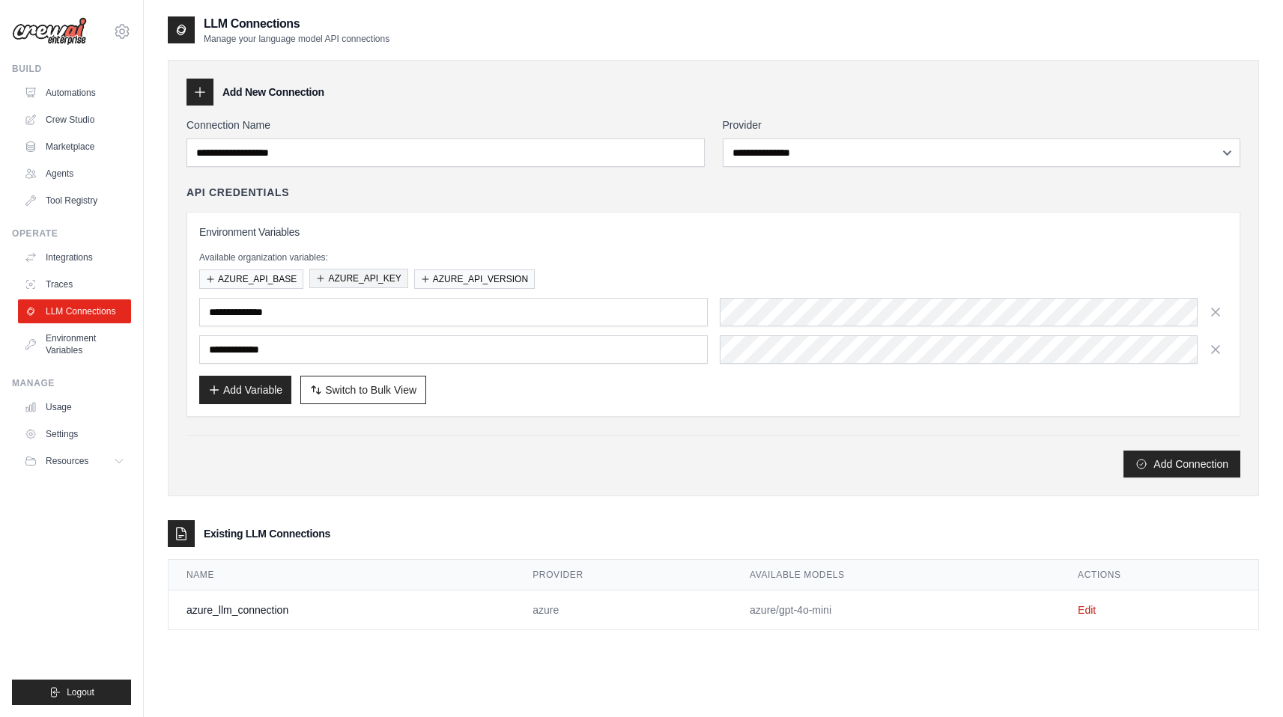
click at [449, 281] on button "AZURE_API_VERSION" at bounding box center [474, 279] width 121 height 19
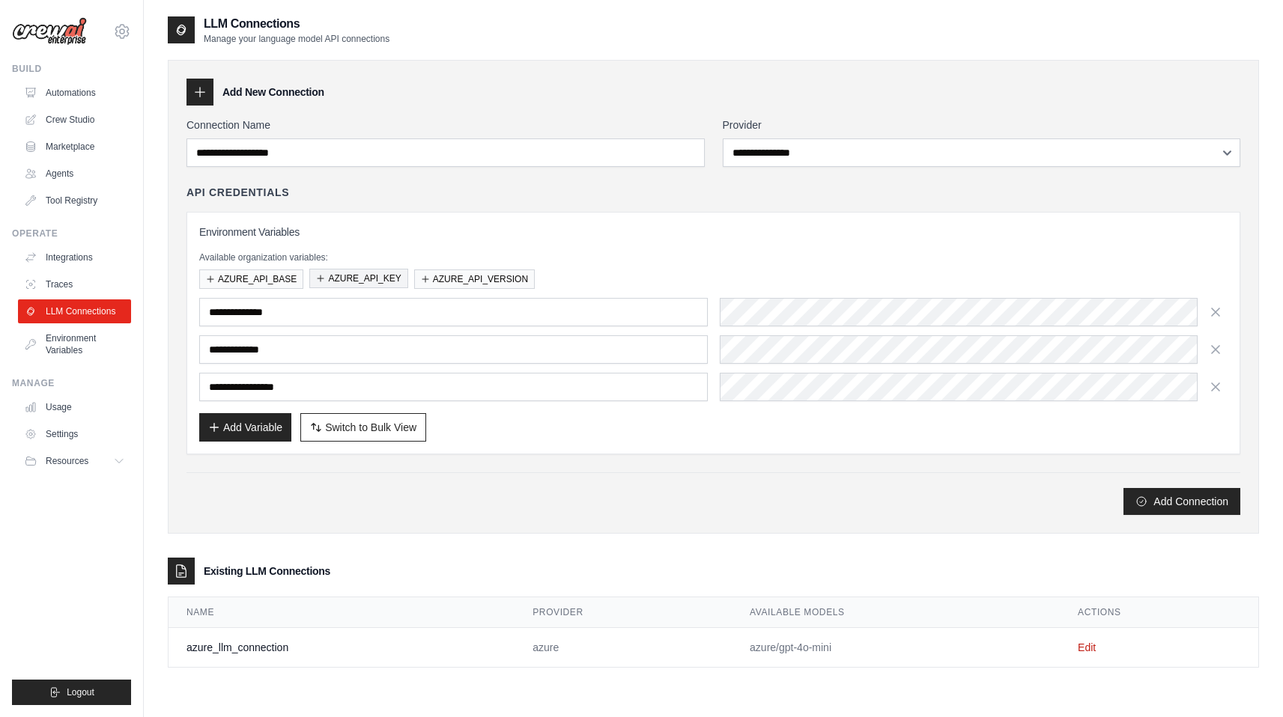
click at [835, 297] on div "**********" at bounding box center [713, 333] width 1028 height 217
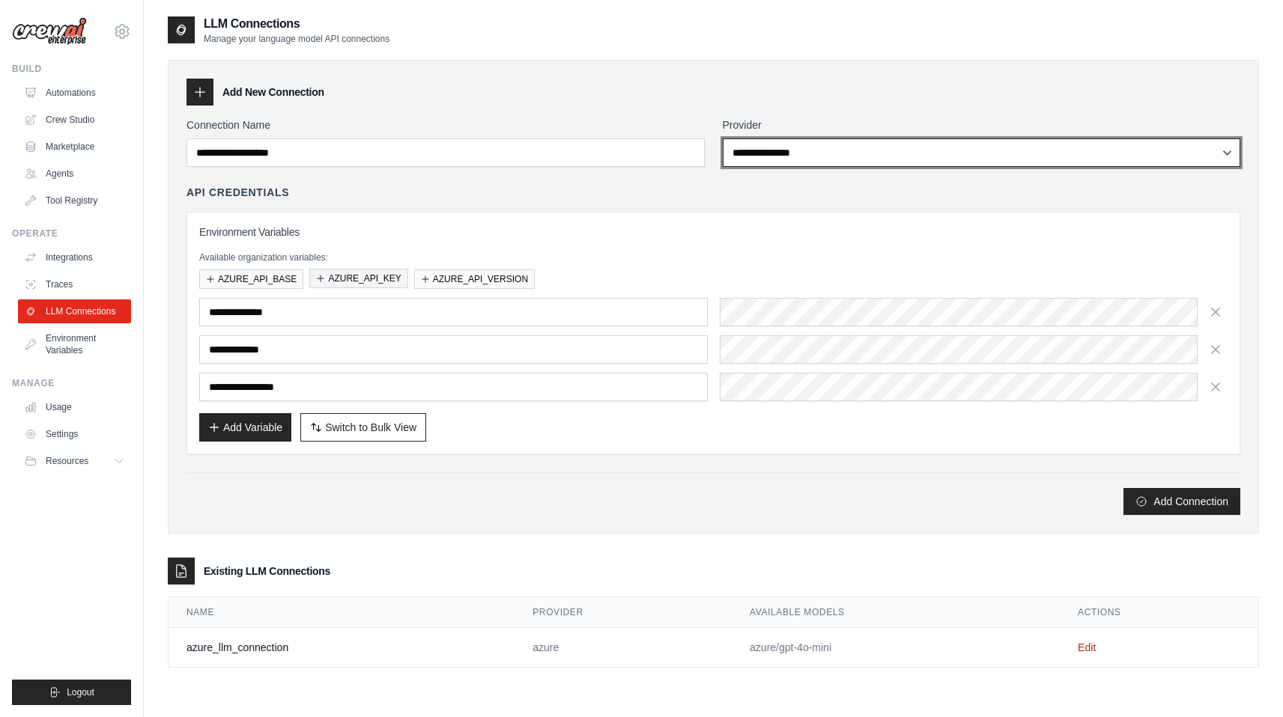
click at [782, 154] on select "**********" at bounding box center [982, 153] width 518 height 28
select select "*****"
click at [723, 139] on select "**********" at bounding box center [982, 153] width 518 height 28
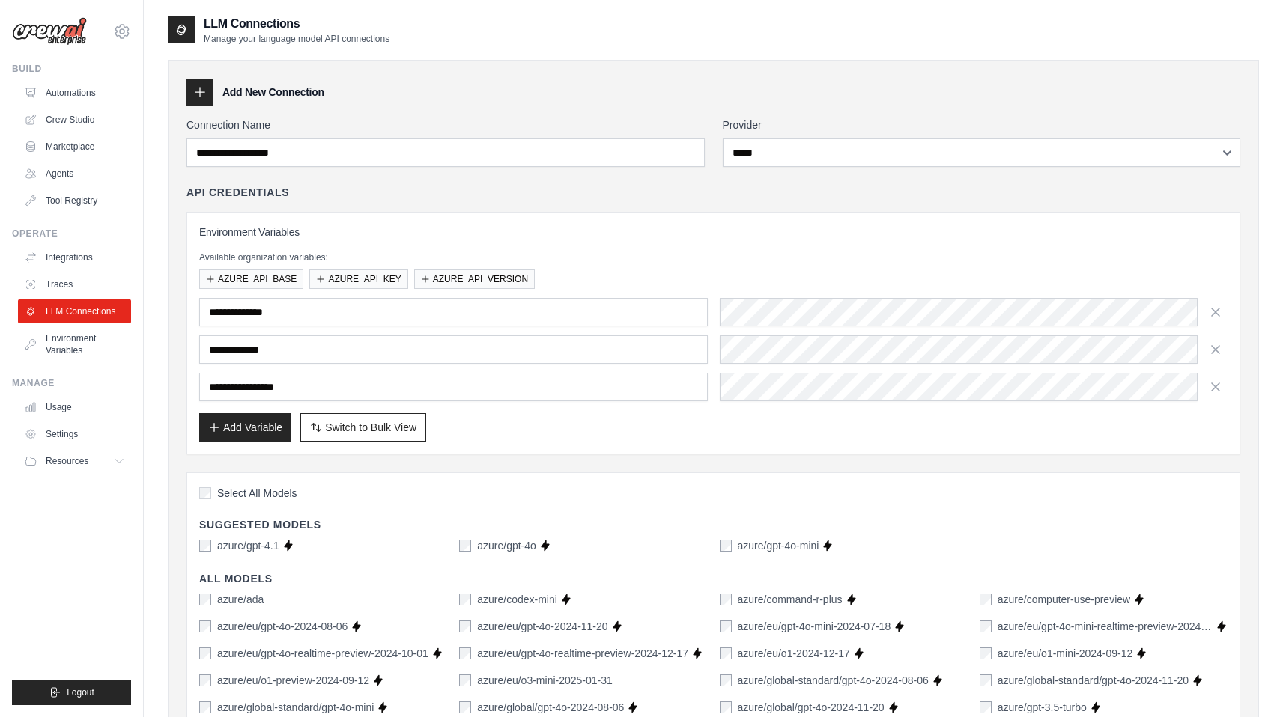
click at [783, 547] on label "azure/gpt-4o-mini" at bounding box center [779, 545] width 82 height 15
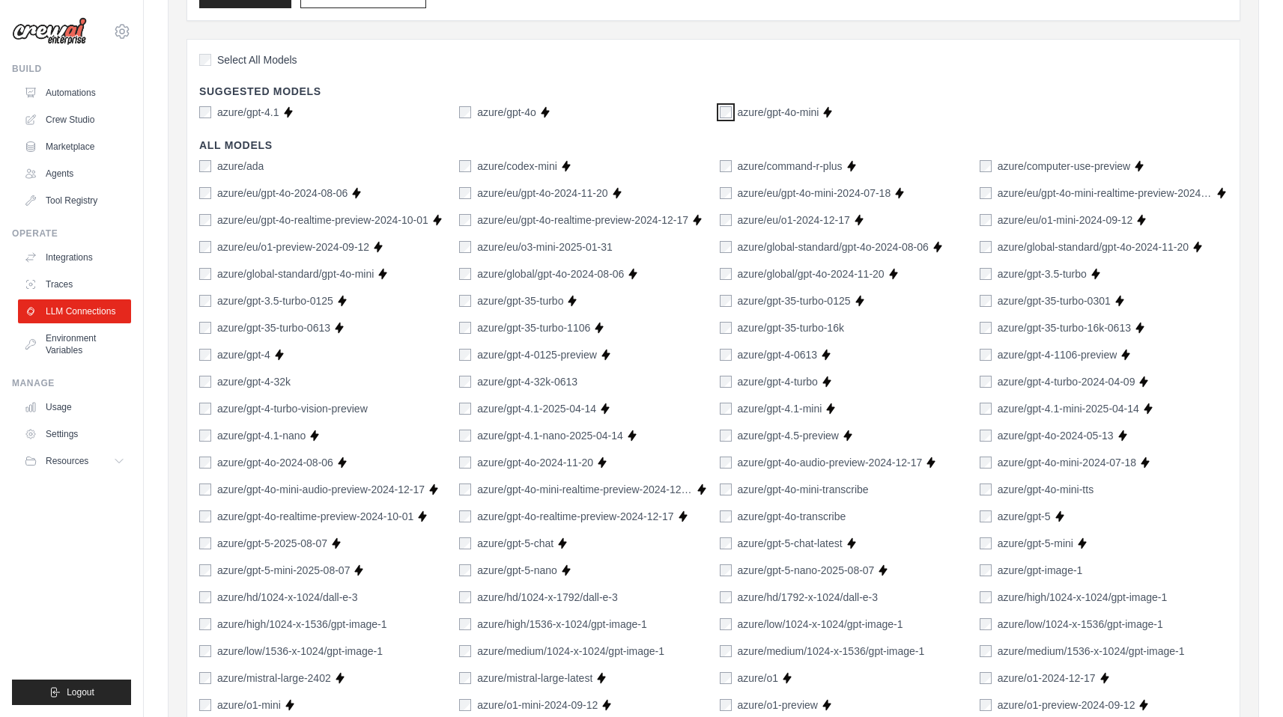
scroll to position [986, 0]
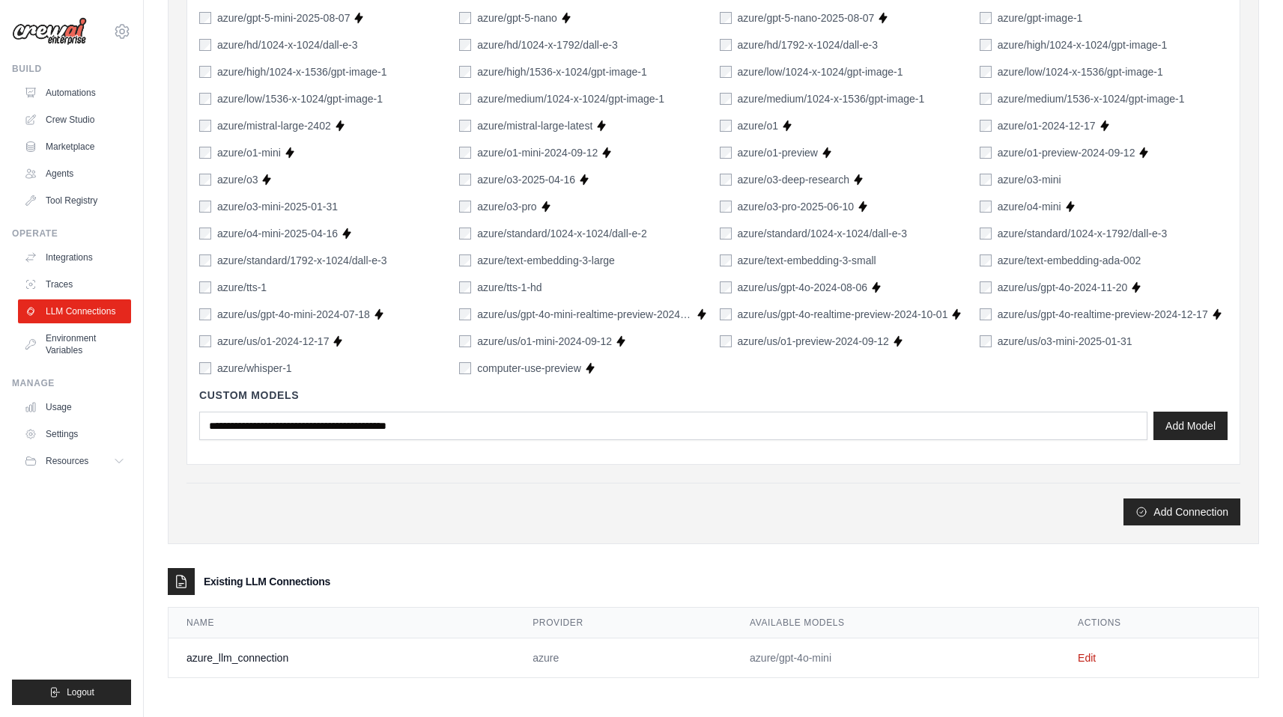
click at [1205, 508] on button "Add Connection" at bounding box center [1181, 512] width 117 height 27
click at [1092, 657] on link "Edit" at bounding box center [1087, 658] width 18 height 12
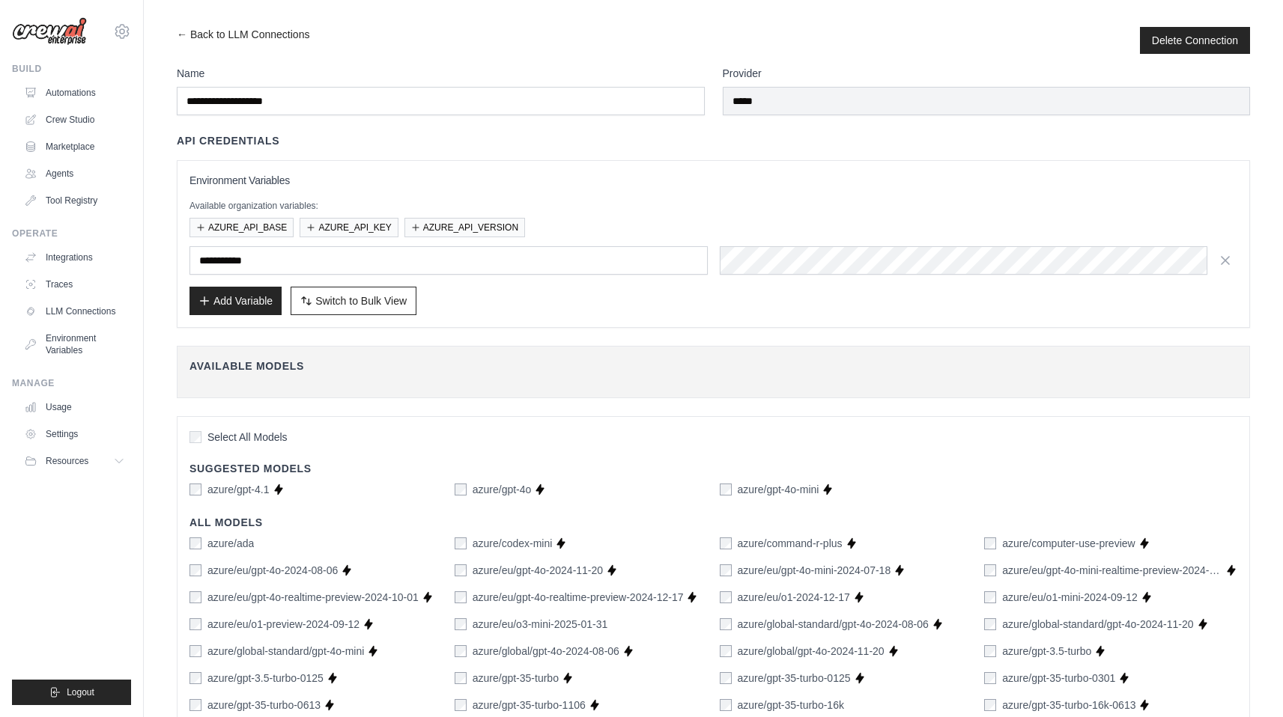
click at [608, 314] on div "Add Variable Switch to Bulk View Switch to Table View" at bounding box center [713, 301] width 1048 height 28
click at [288, 228] on button "AZURE_API_BASE" at bounding box center [241, 226] width 104 height 19
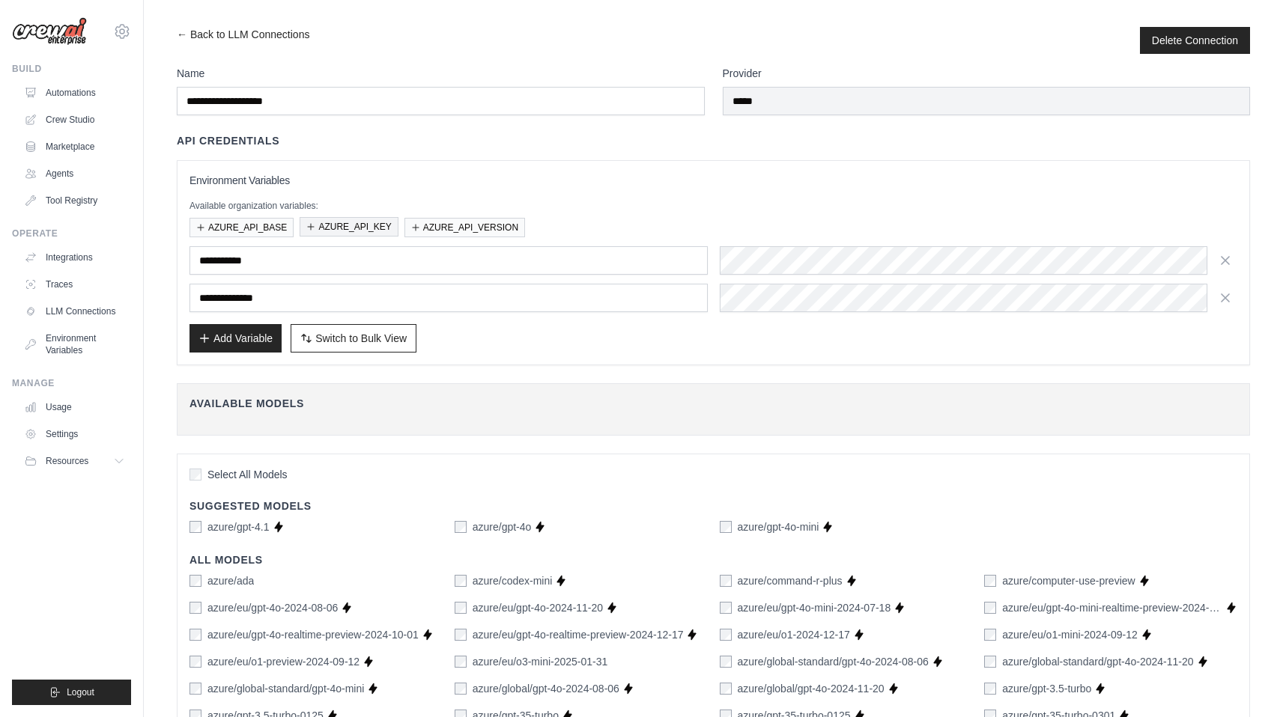
drag, startPoint x: 288, startPoint y: 228, endPoint x: 323, endPoint y: 228, distance: 35.2
click at [323, 228] on button "AZURE_API_KEY" at bounding box center [349, 226] width 98 height 19
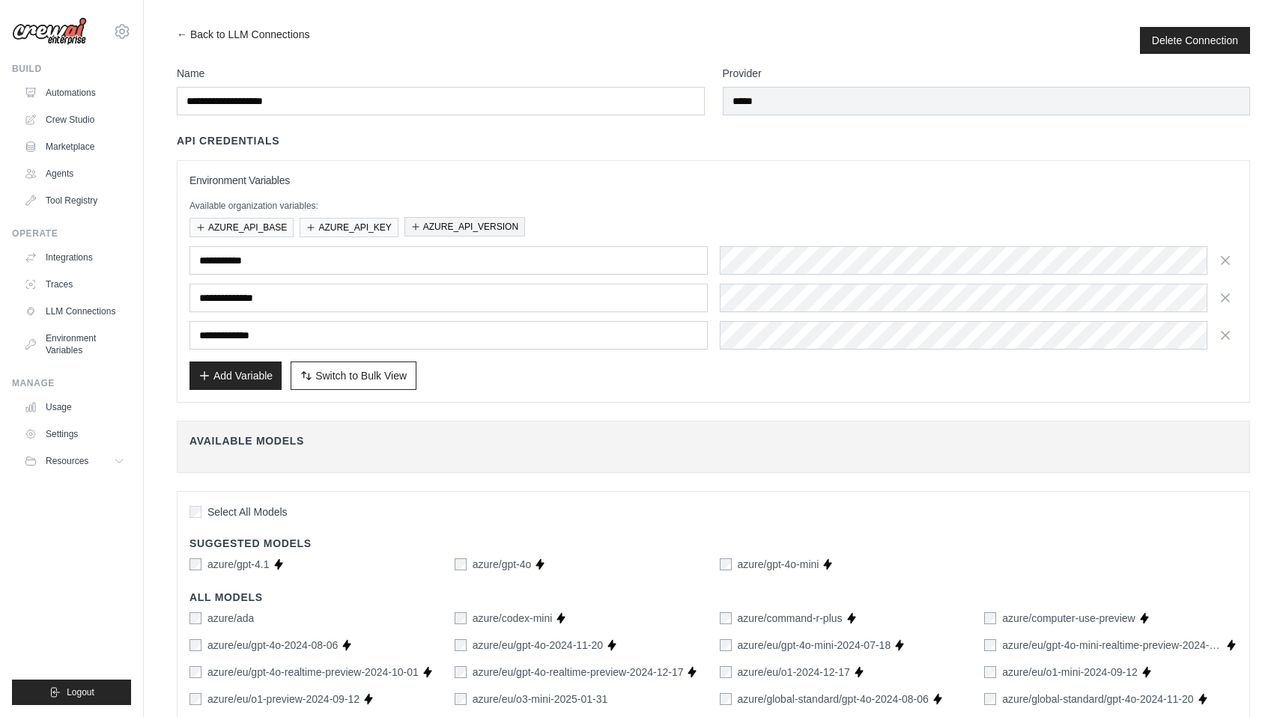
drag, startPoint x: 323, startPoint y: 228, endPoint x: 479, endPoint y: 228, distance: 155.8
click at [479, 228] on button "AZURE_API_VERSION" at bounding box center [464, 226] width 121 height 19
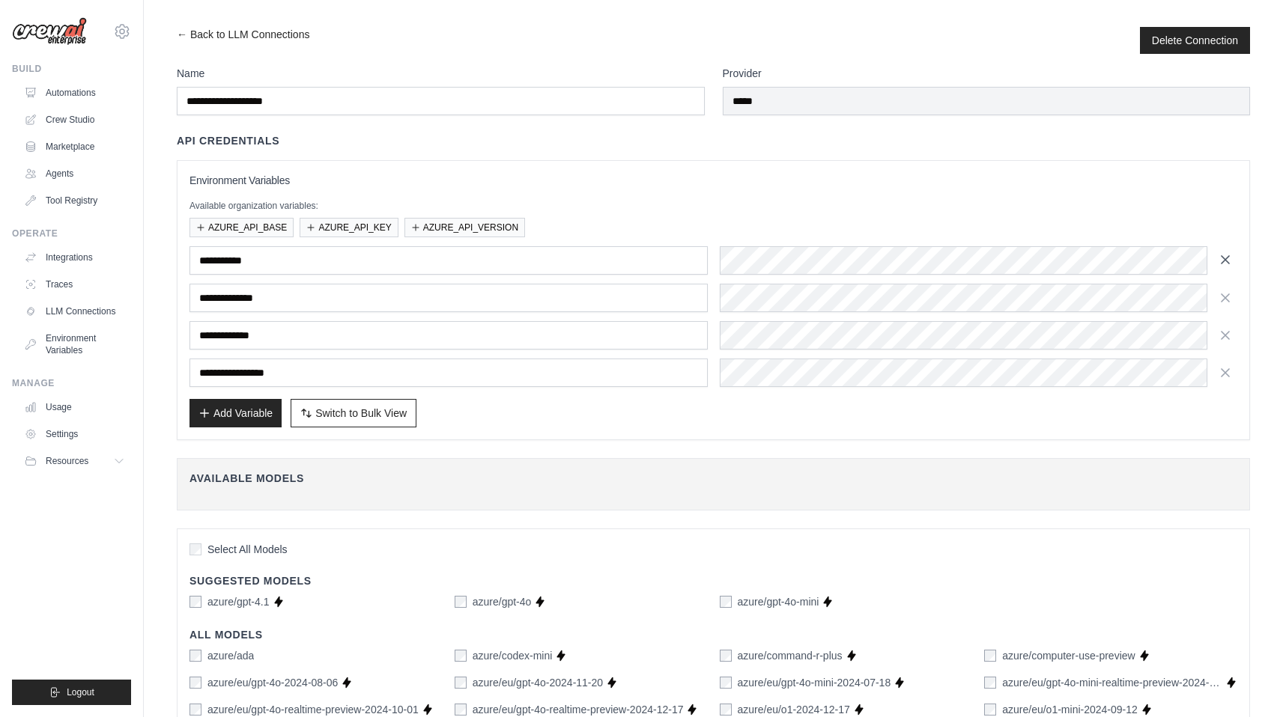
drag, startPoint x: 479, startPoint y: 228, endPoint x: 1230, endPoint y: 260, distance: 752.5
click at [1230, 260] on icon "button" at bounding box center [1225, 259] width 15 height 15
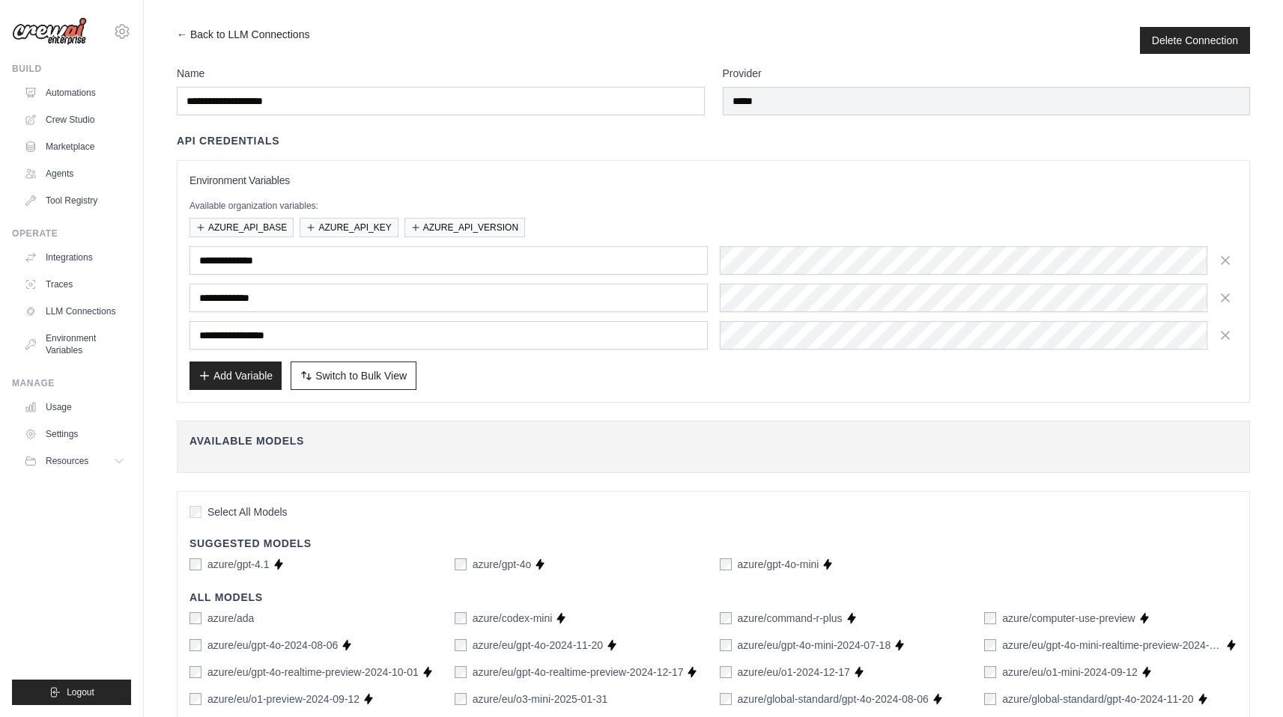
select select "*****"
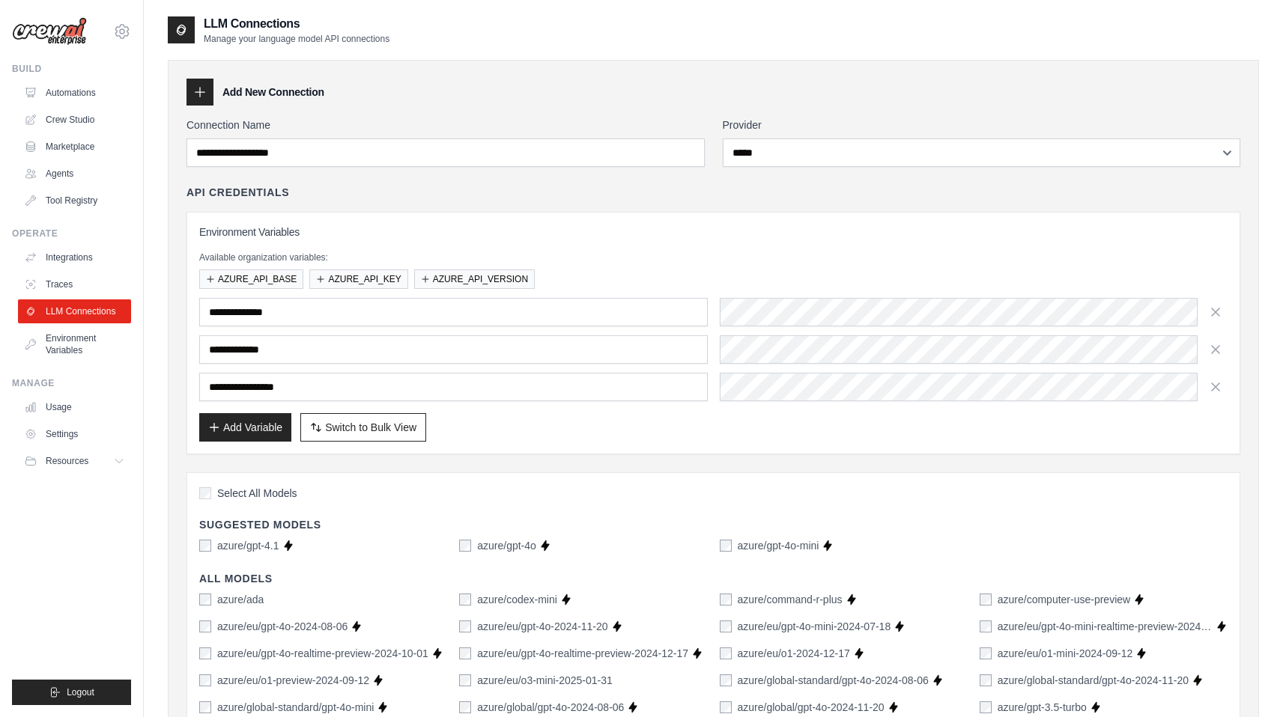
scroll to position [986, 0]
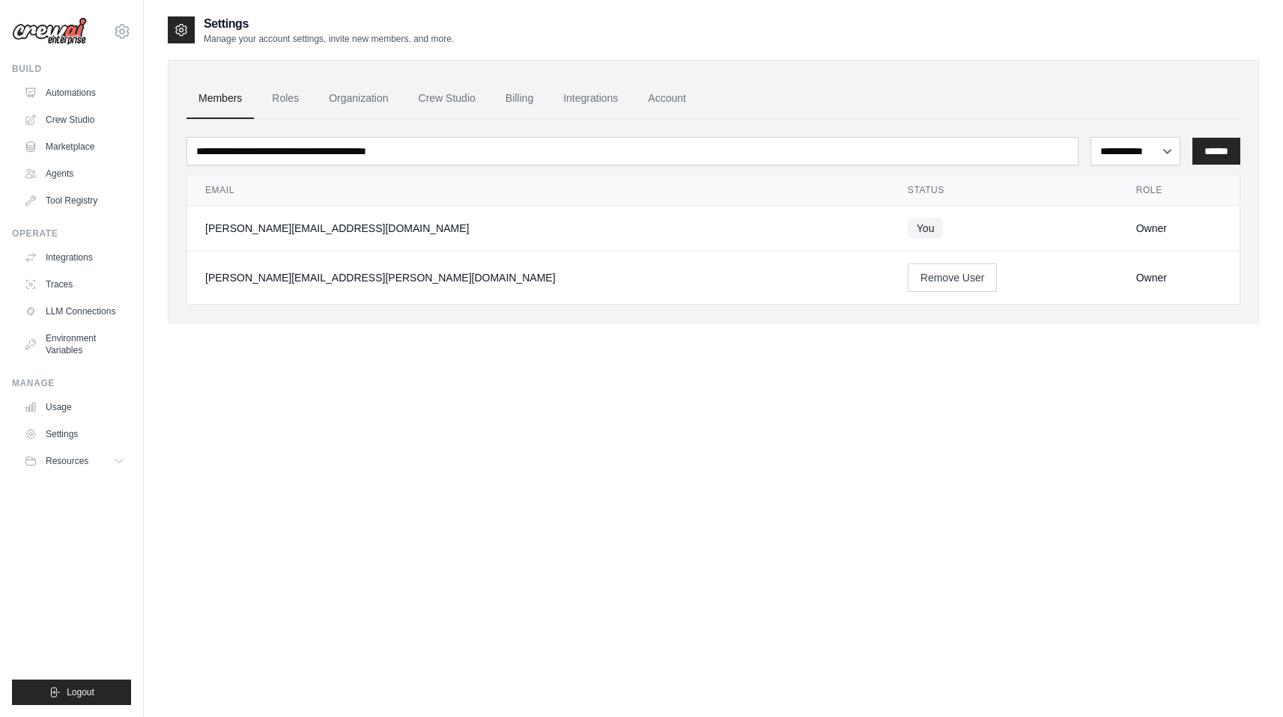
click at [108, 25] on div "sidhant.agarwal@docusign.com DS-DTS-Sandbox ✓ docusign-sid Settings" at bounding box center [71, 24] width 119 height 48
drag, startPoint x: 108, startPoint y: 25, endPoint x: 131, endPoint y: 33, distance: 24.6
click at [131, 33] on div "sidhant.agarwal@docusign.com DS-DTS-Sandbox ✓ docusign-sid Settings Build Autom…" at bounding box center [72, 358] width 144 height 717
click at [127, 33] on icon at bounding box center [122, 31] width 18 height 18
drag, startPoint x: 127, startPoint y: 33, endPoint x: 115, endPoint y: 130, distance: 98.0
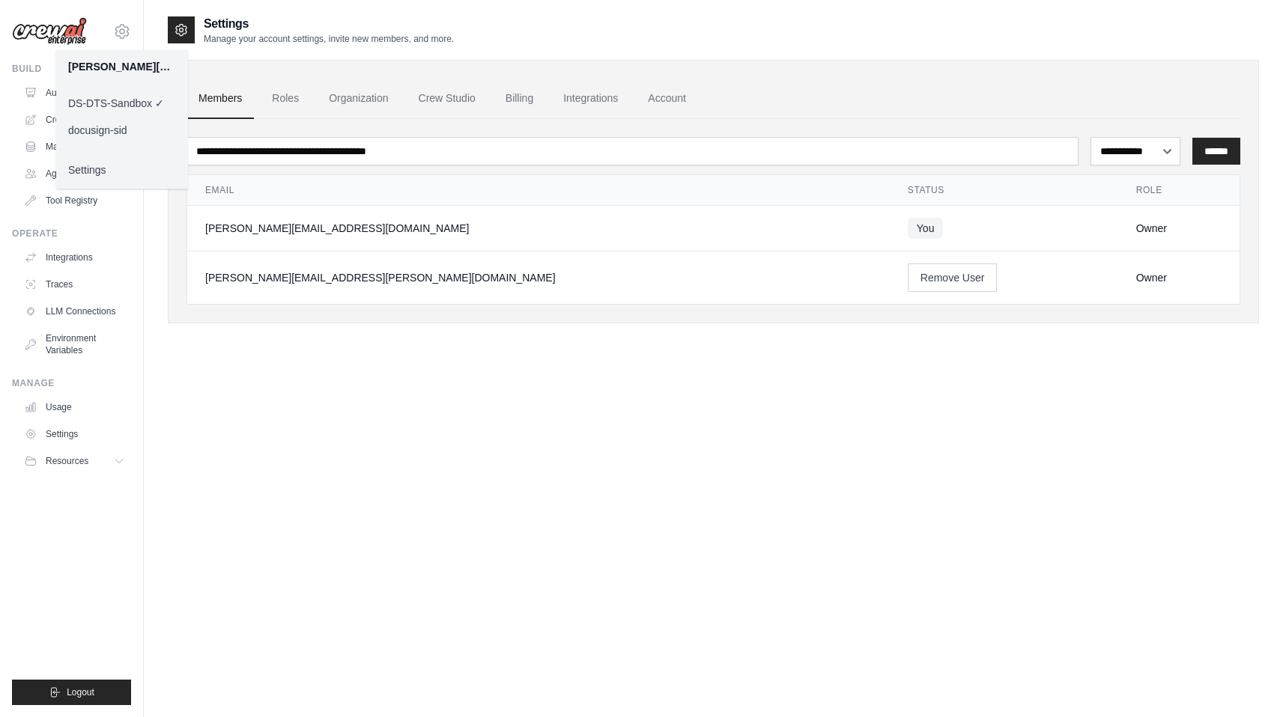
click at [115, 130] on link "docusign-sid" at bounding box center [122, 130] width 132 height 27
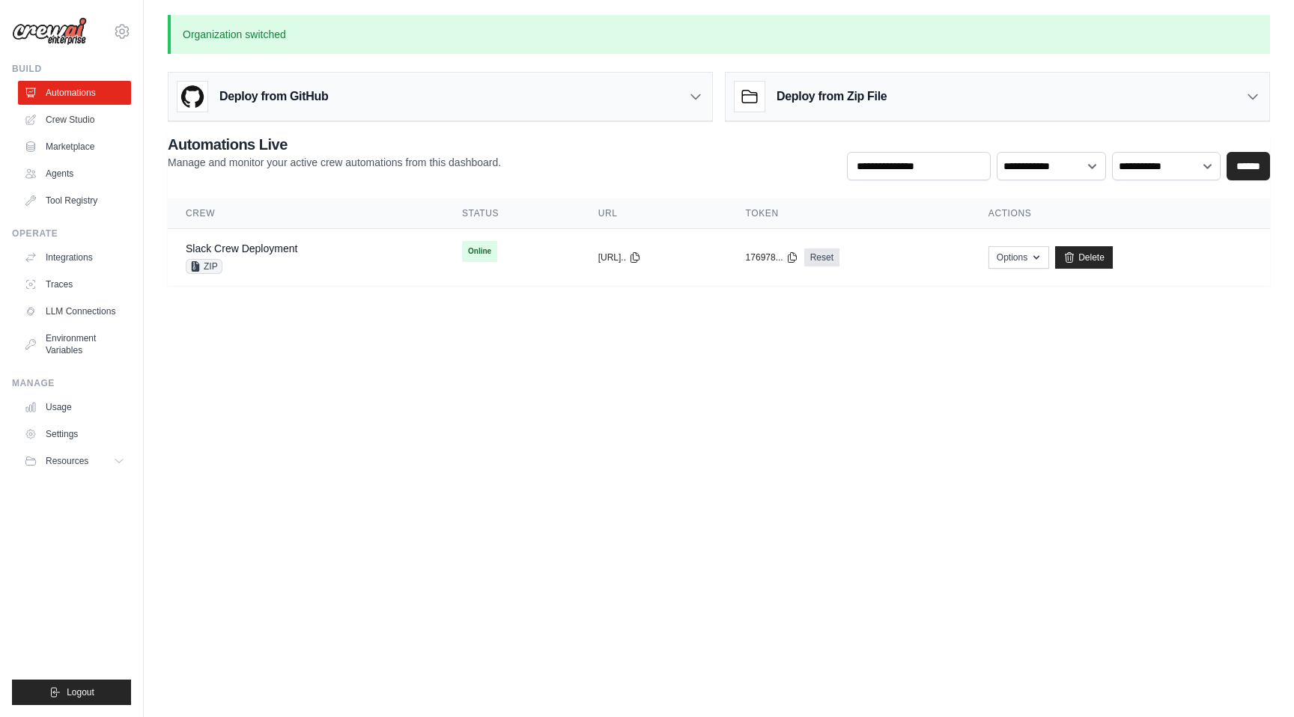
click at [253, 252] on link "Slack Crew Deployment" at bounding box center [242, 249] width 112 height 12
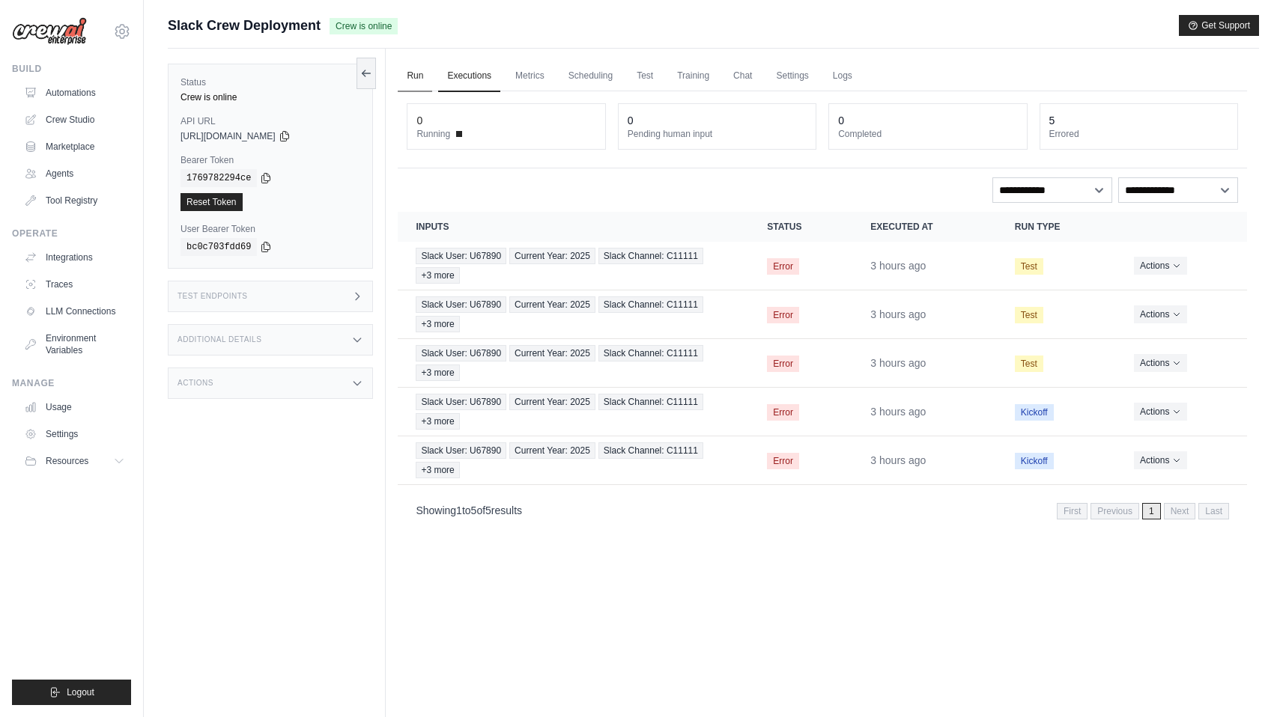
drag, startPoint x: 0, startPoint y: 0, endPoint x: 410, endPoint y: 76, distance: 416.7
click at [410, 76] on link "Run" at bounding box center [415, 76] width 34 height 31
